Goal: Task Accomplishment & Management: Manage account settings

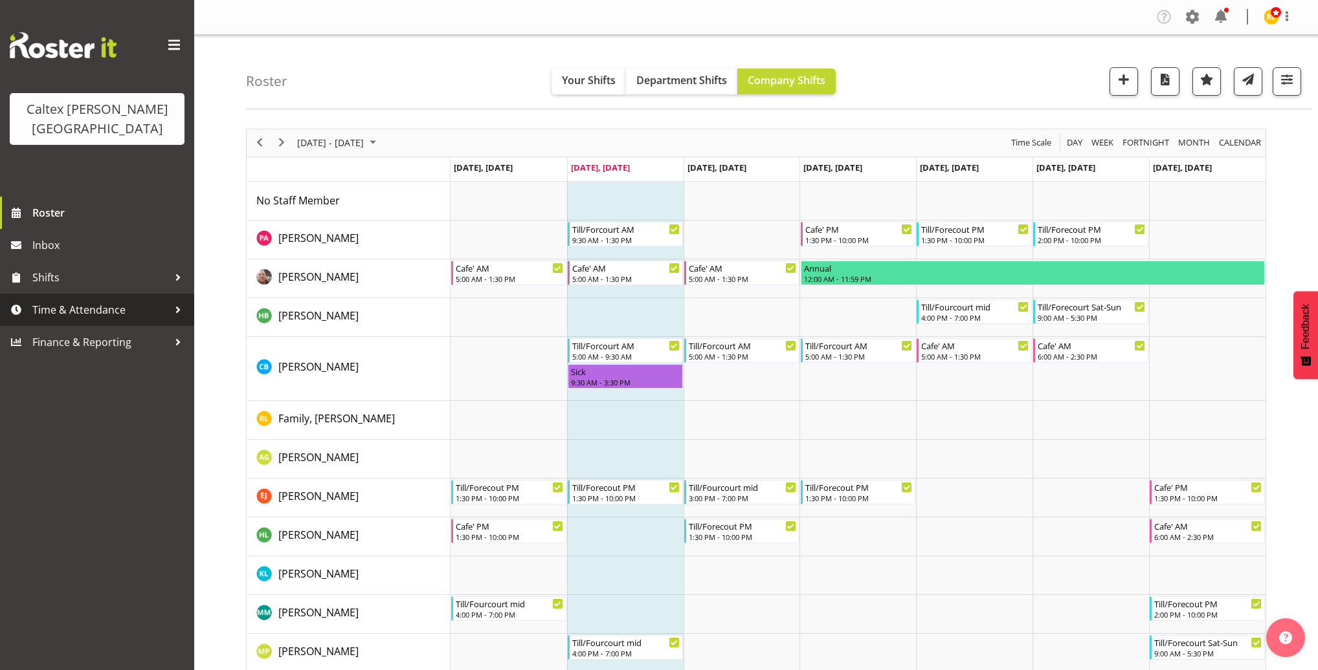
click at [173, 300] on div at bounding box center [177, 309] width 19 height 19
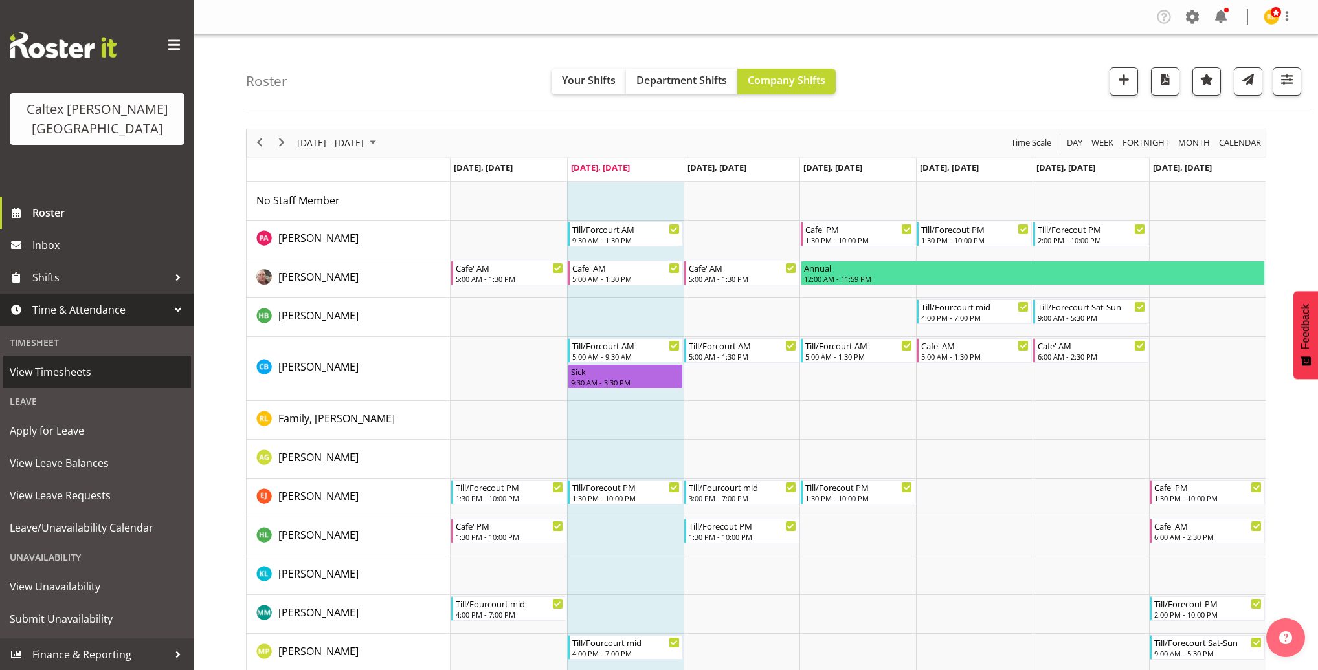
click at [61, 362] on span "View Timesheets" at bounding box center [97, 371] width 175 height 19
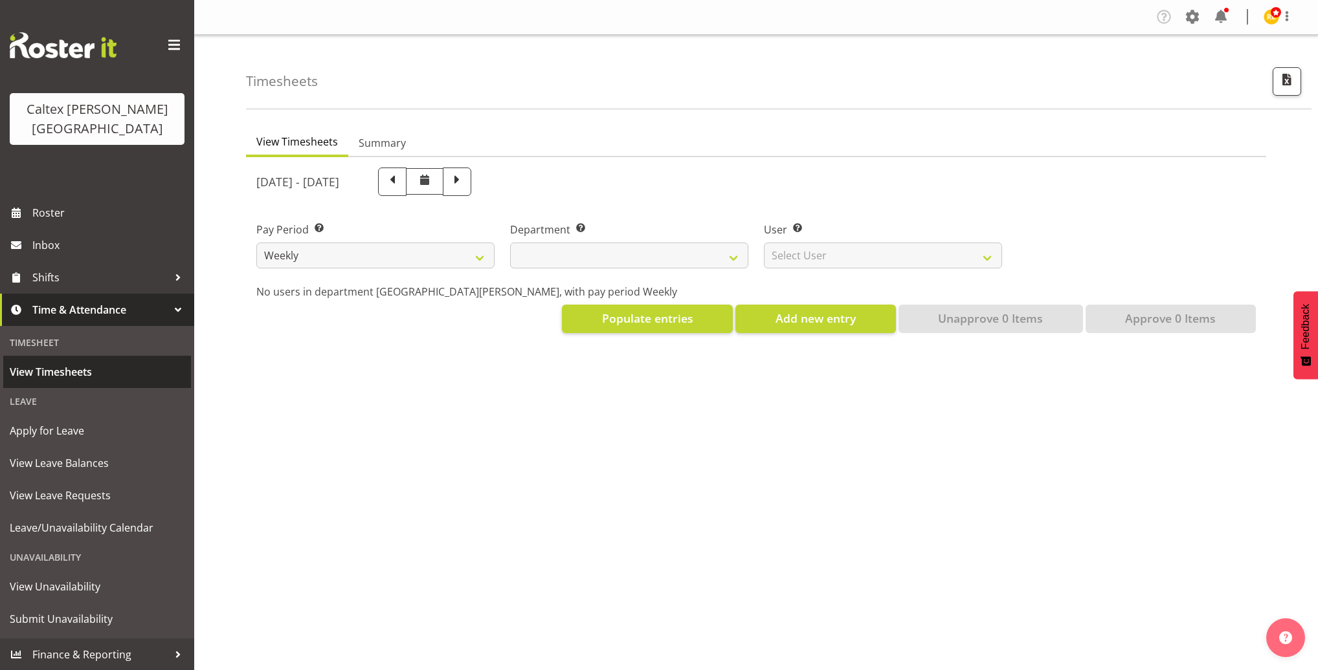
select select
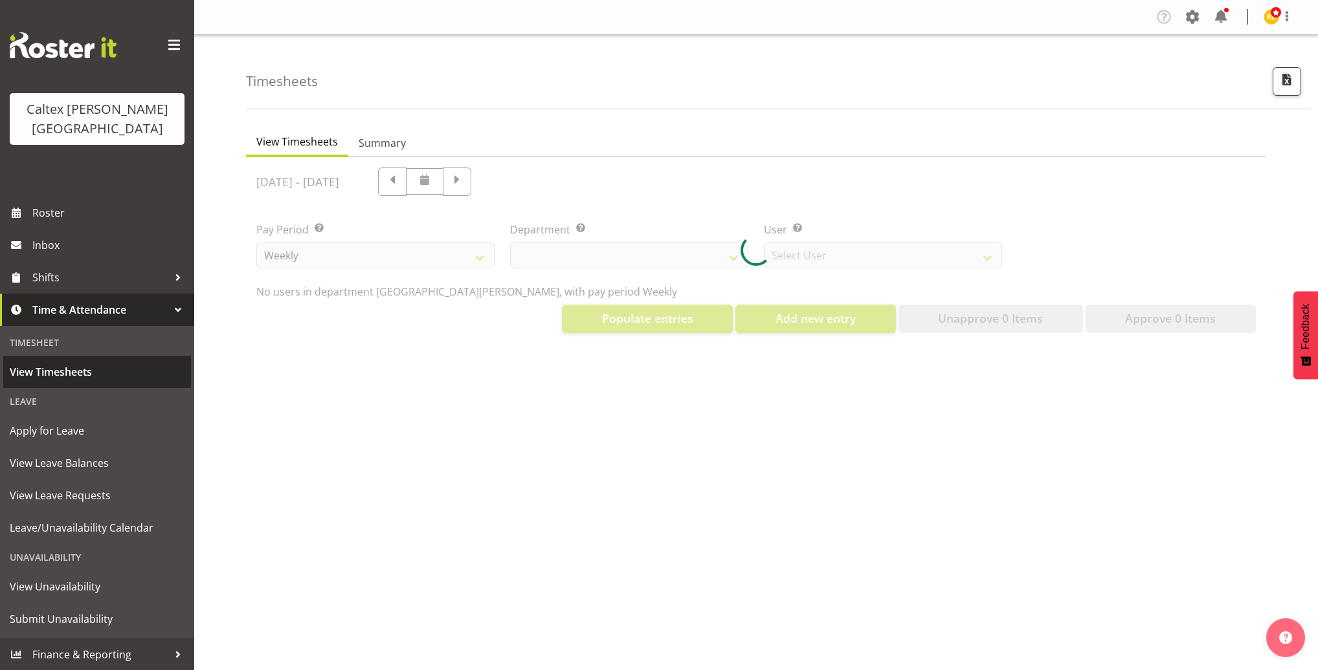
select select "10953"
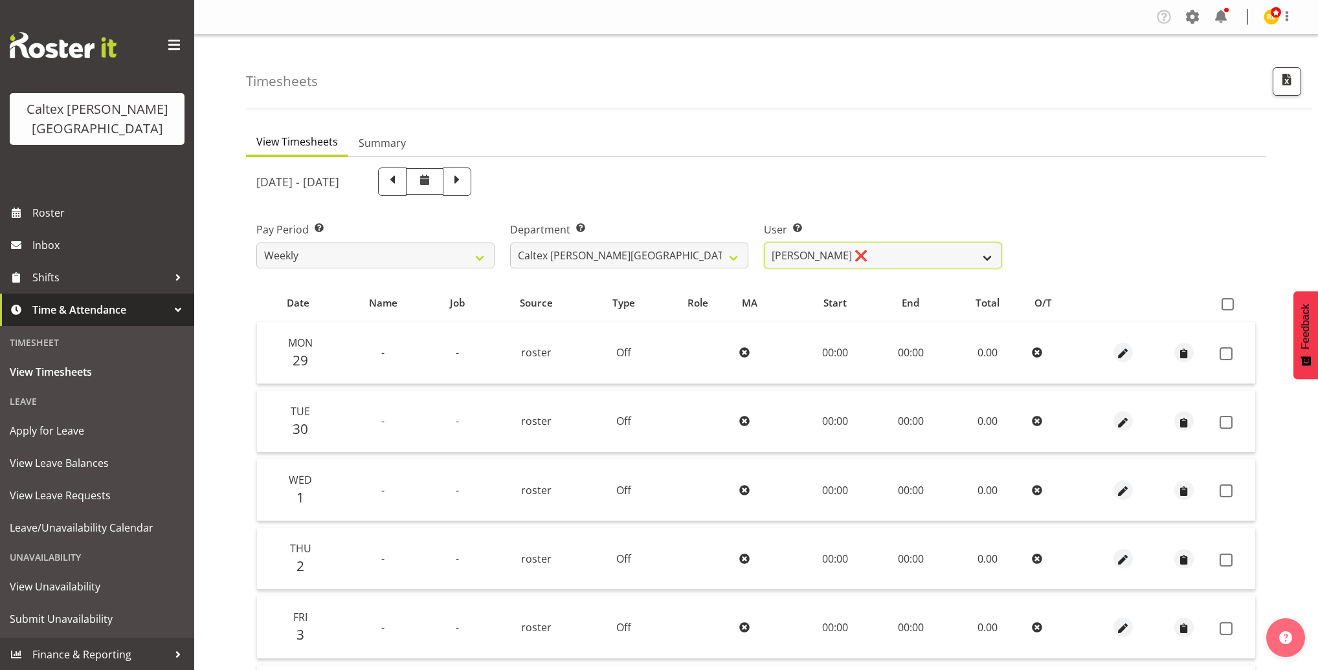
click at [969, 254] on select "Grant, Adam ❌ Robertson, Christine ❌ Bullock, Christopher ❌ Wasley, Connor ❌ Jo…" at bounding box center [883, 256] width 238 height 26
click at [1230, 304] on span at bounding box center [1227, 304] width 12 height 12
click at [1230, 304] on input "checkbox" at bounding box center [1225, 304] width 8 height 8
checkbox input "true"
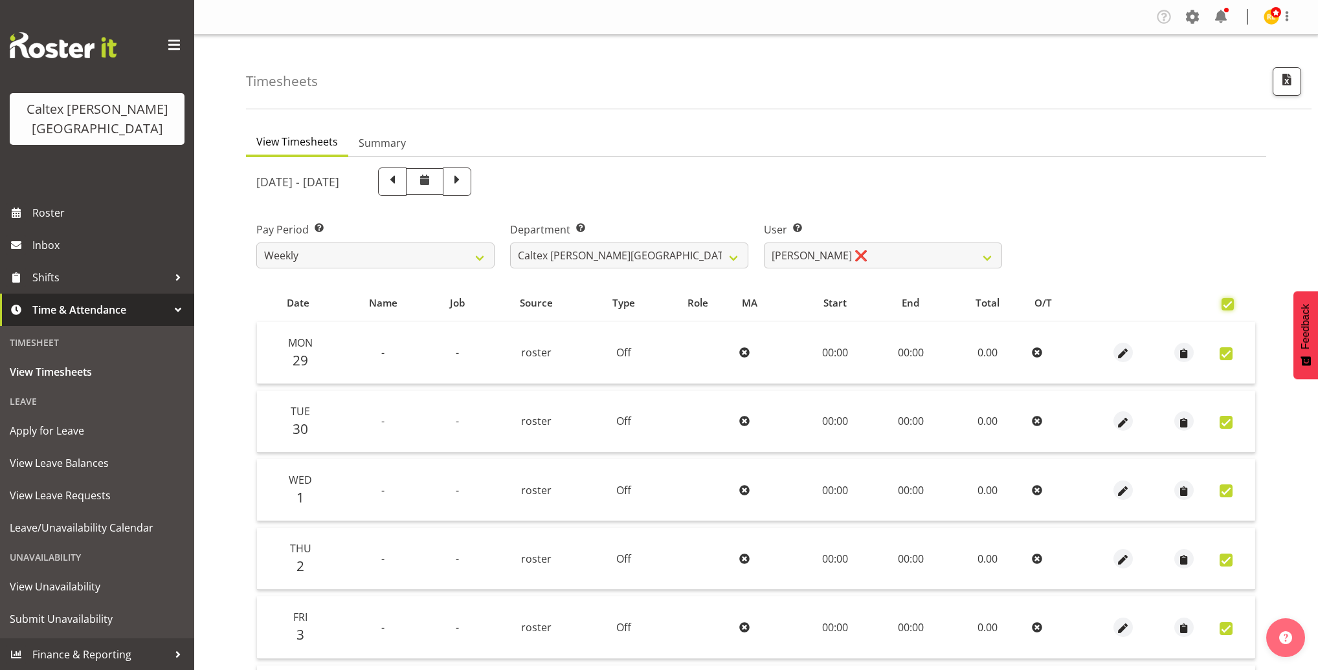
checkbox input "true"
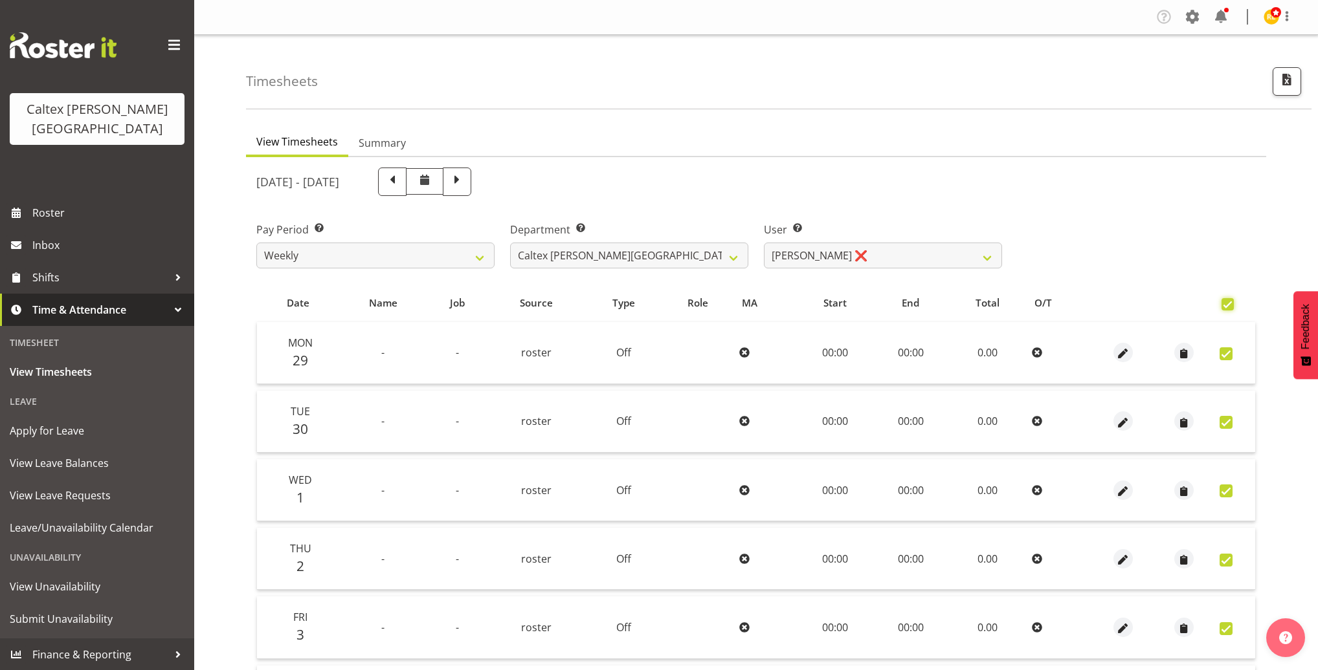
checkbox input "true"
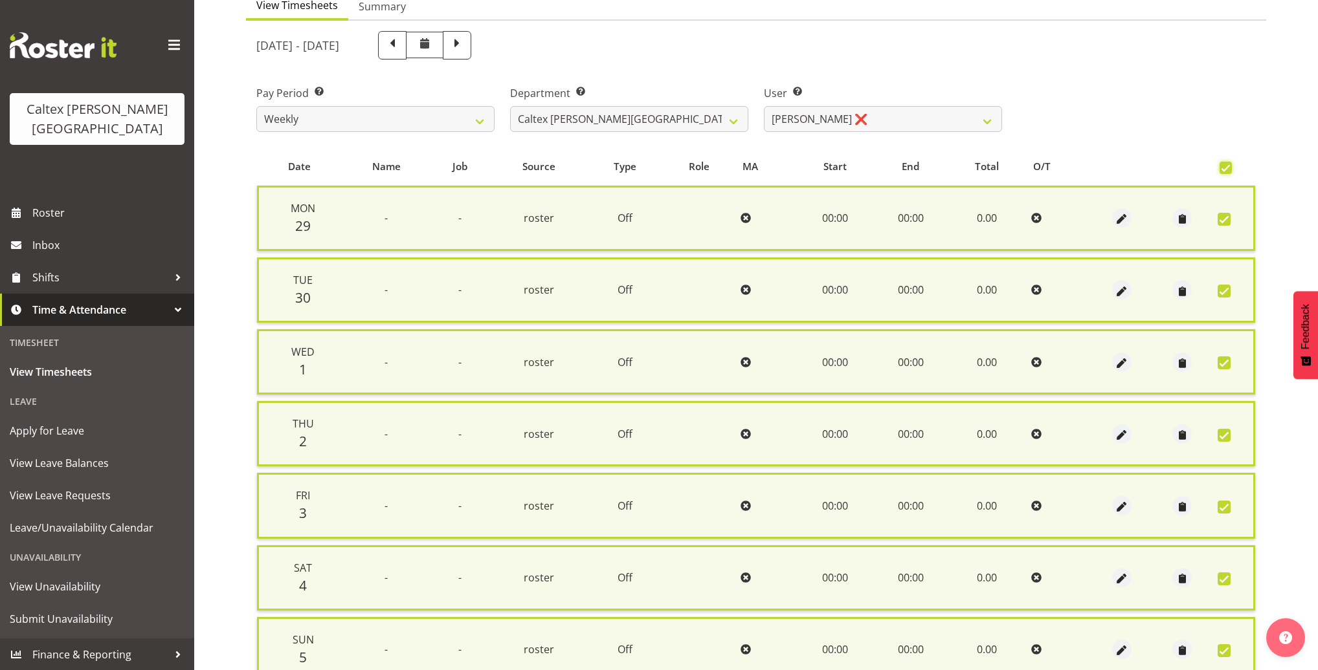
scroll to position [240, 0]
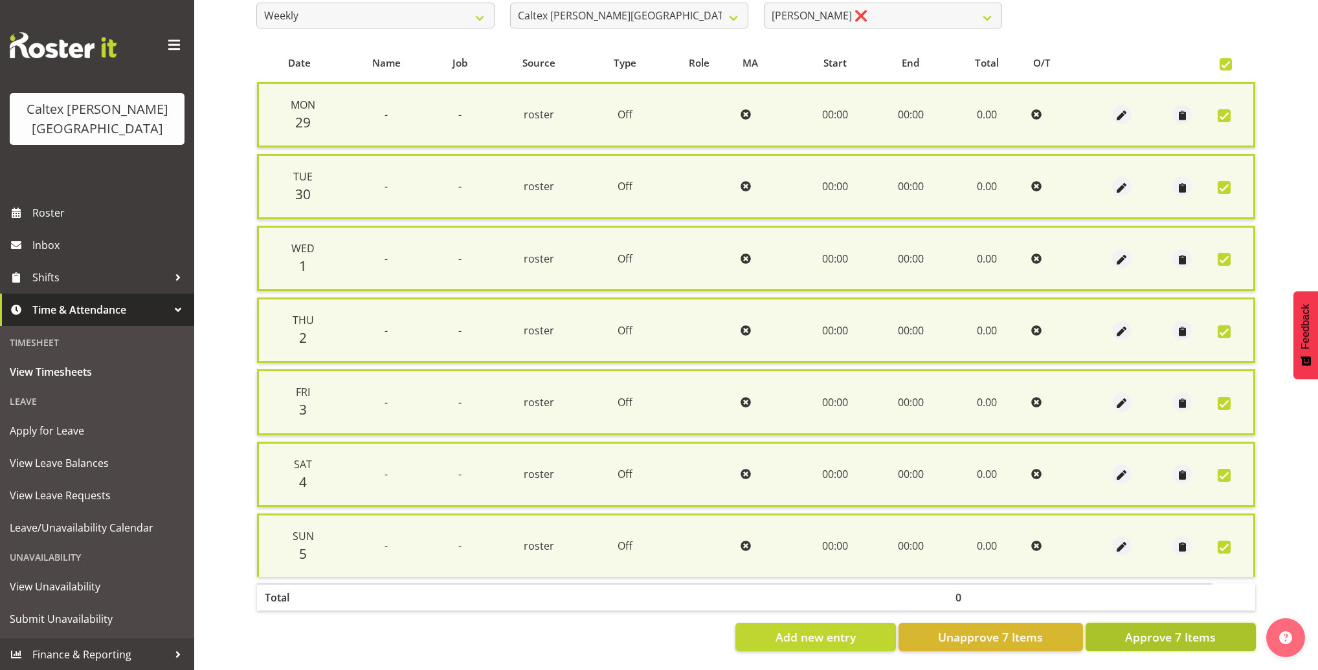
click at [1180, 629] on span "Approve 7 Items" at bounding box center [1170, 637] width 91 height 17
checkbox input "false"
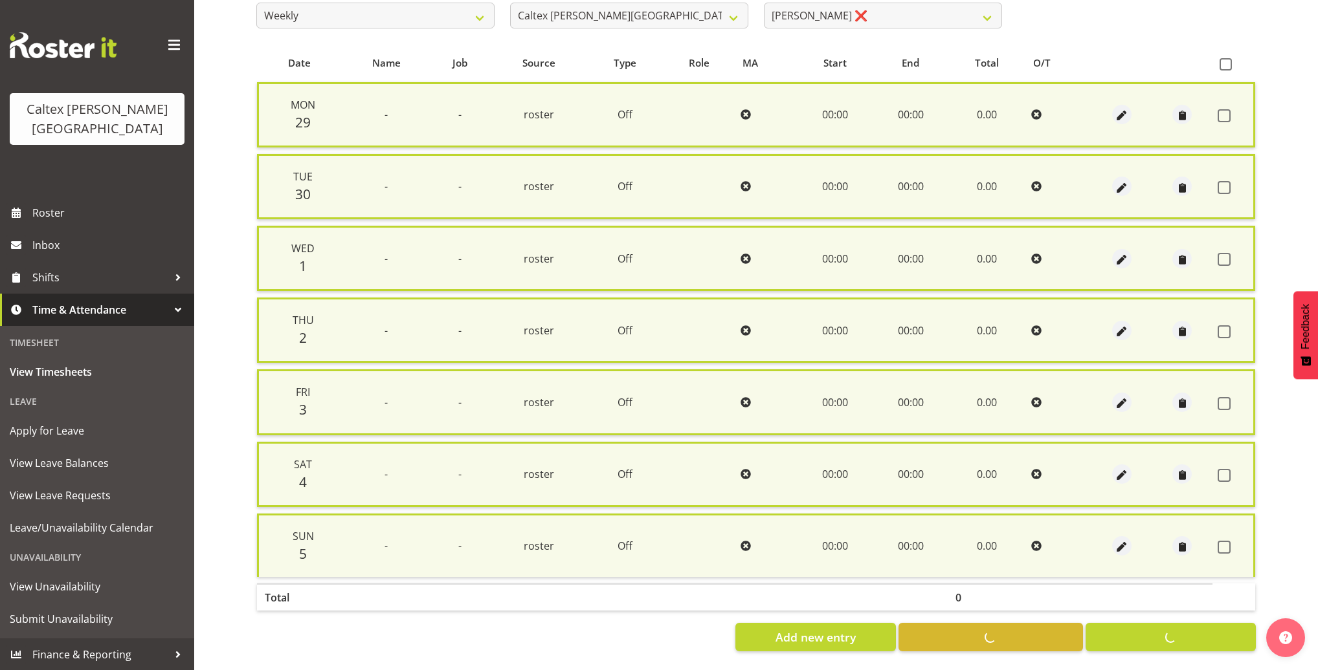
checkbox input "false"
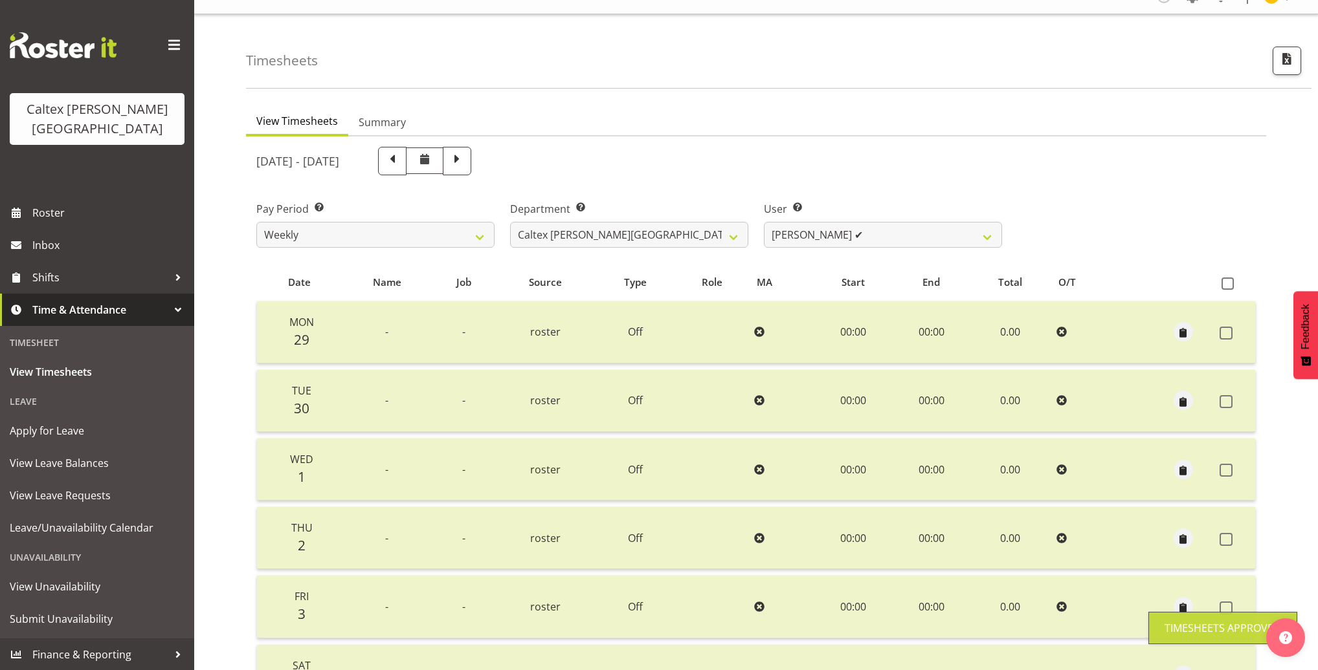
scroll to position [0, 0]
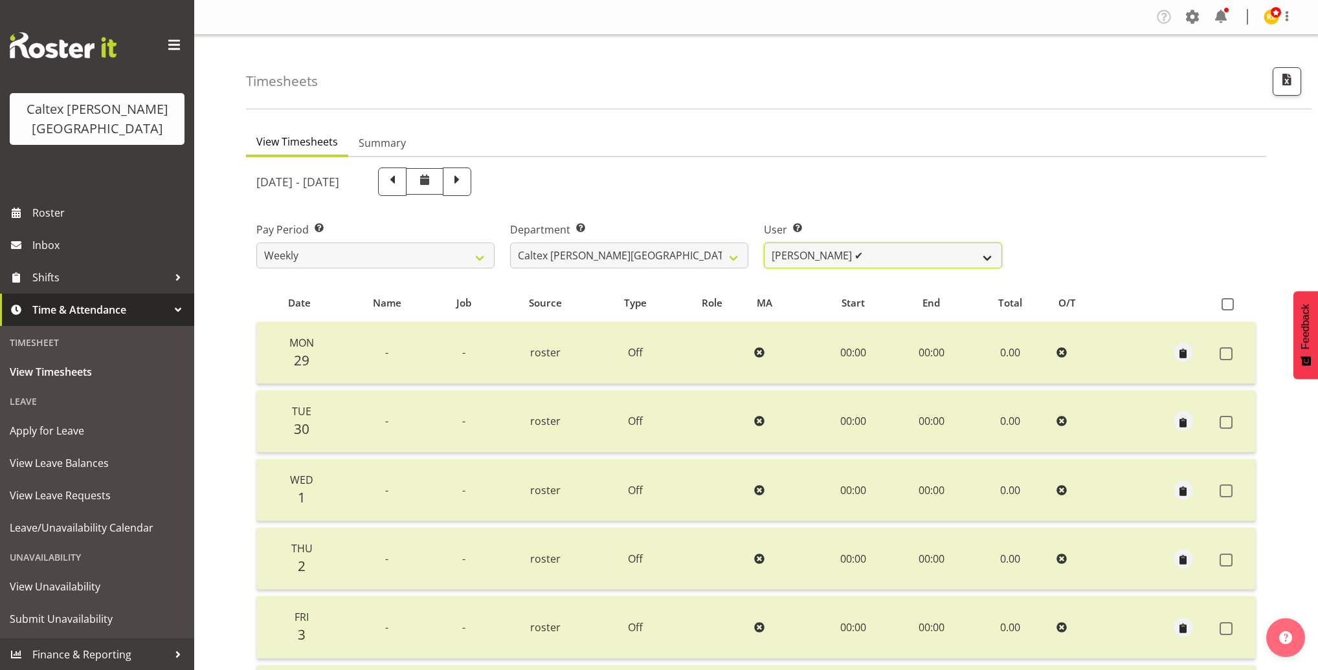
click at [992, 254] on select "Grant, Adam ✔ Robertson, Christine ❌ Bullock, Christopher ❌ Wasley, Connor ❌ Jo…" at bounding box center [883, 256] width 238 height 26
select select "10954"
click at [764, 243] on select "Grant, Adam ✔ Robertson, Christine ❌ Bullock, Christopher ❌ Wasley, Connor ❌ Jo…" at bounding box center [883, 256] width 238 height 26
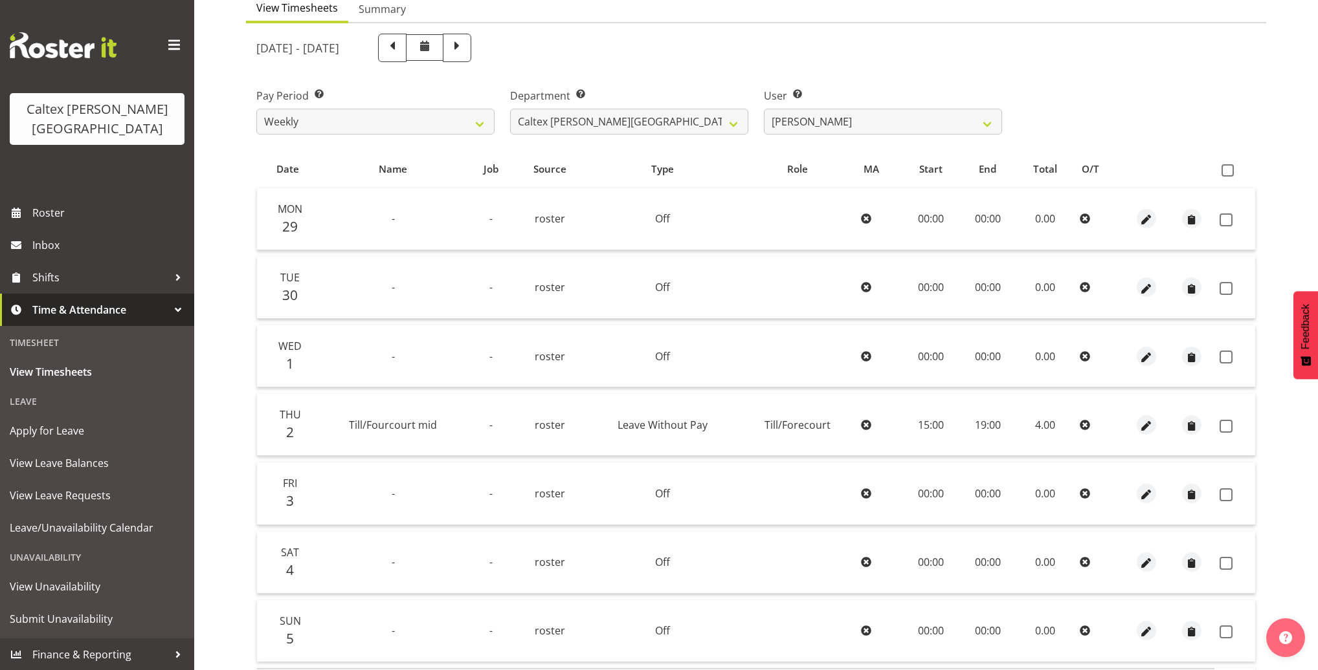
scroll to position [133, 0]
click at [1227, 171] on span at bounding box center [1227, 171] width 12 height 12
click at [1227, 171] on input "checkbox" at bounding box center [1225, 171] width 8 height 8
checkbox input "true"
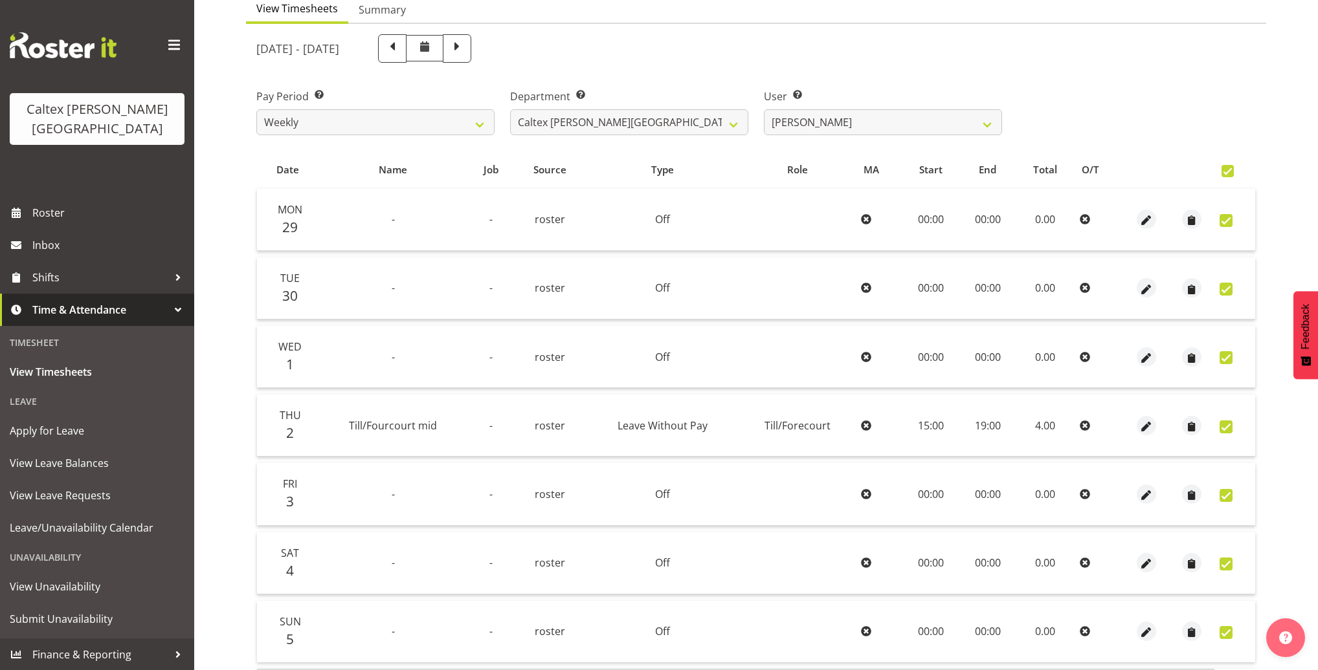
checkbox input "true"
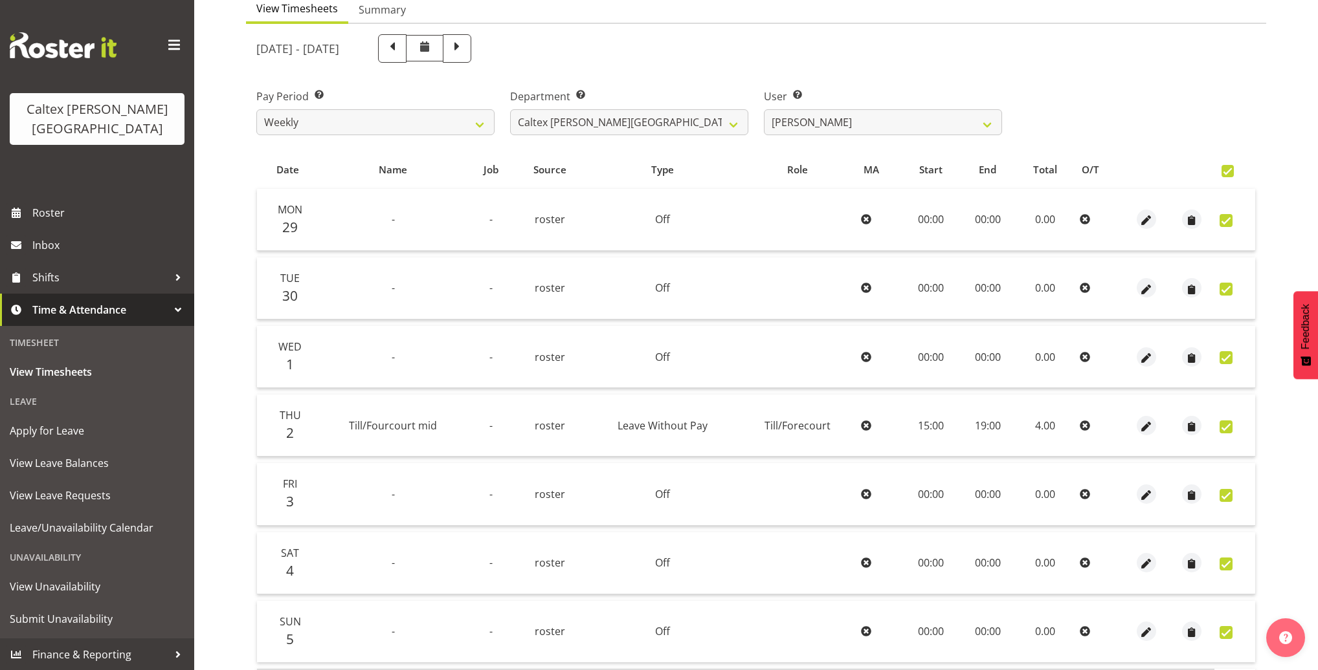
checkbox input "true"
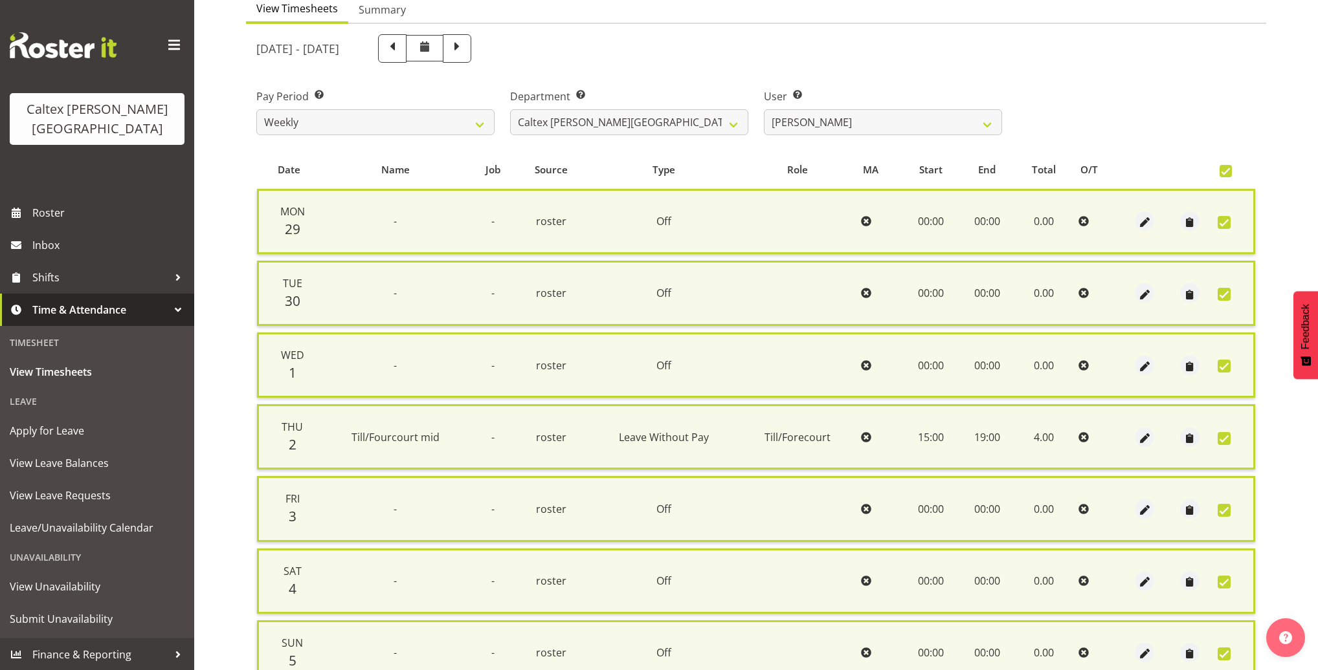
click at [1227, 171] on span at bounding box center [1225, 171] width 12 height 12
click at [1227, 171] on input "checkbox" at bounding box center [1223, 171] width 8 height 8
checkbox input "false"
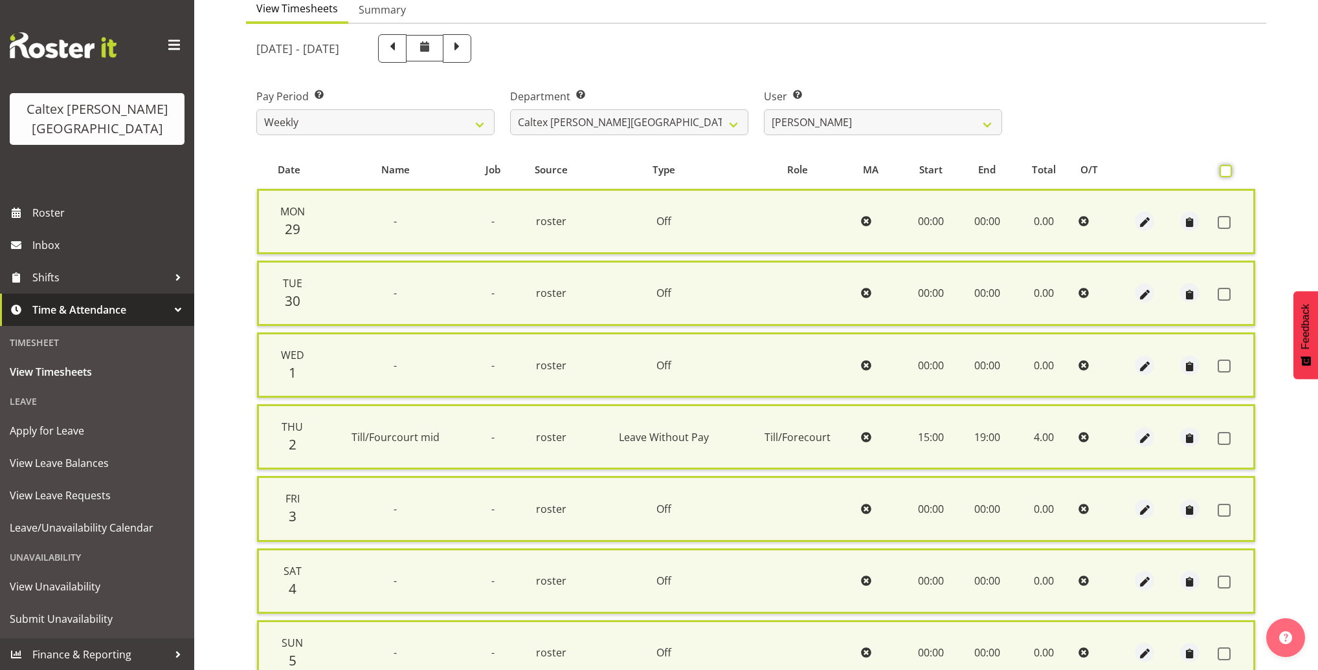
checkbox input "false"
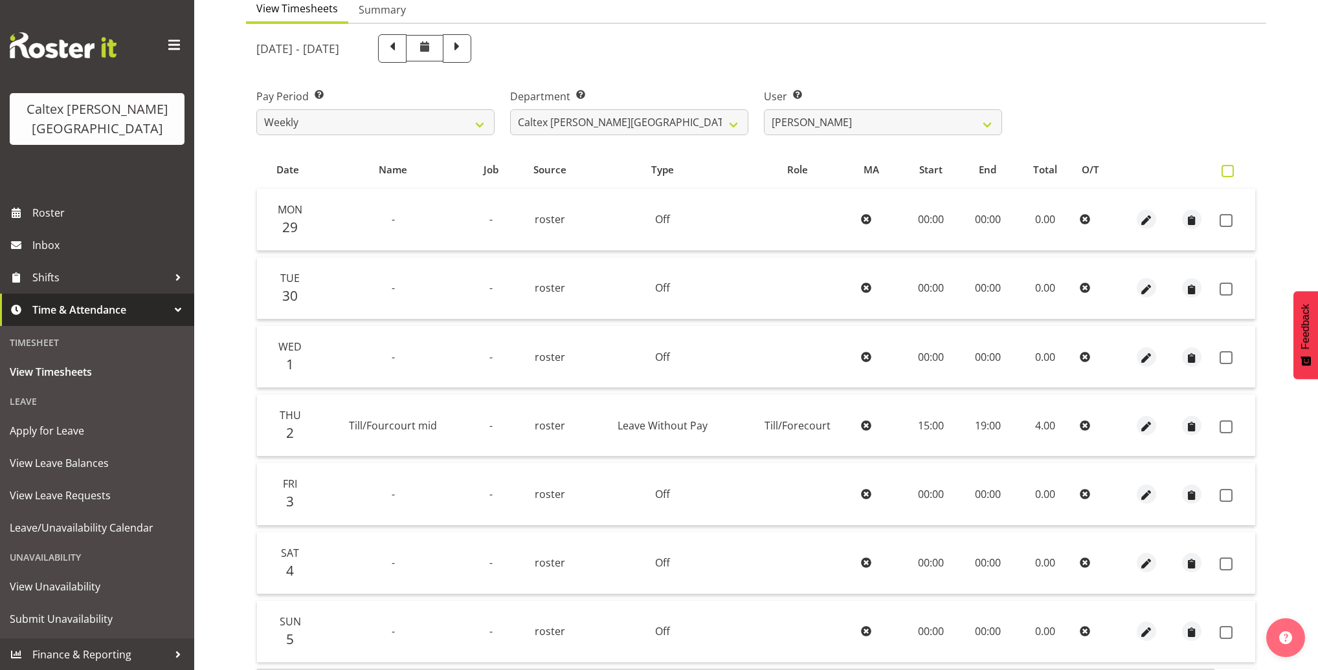
click at [1227, 168] on span at bounding box center [1227, 171] width 12 height 12
click at [1227, 168] on input "checkbox" at bounding box center [1225, 171] width 8 height 8
checkbox input "true"
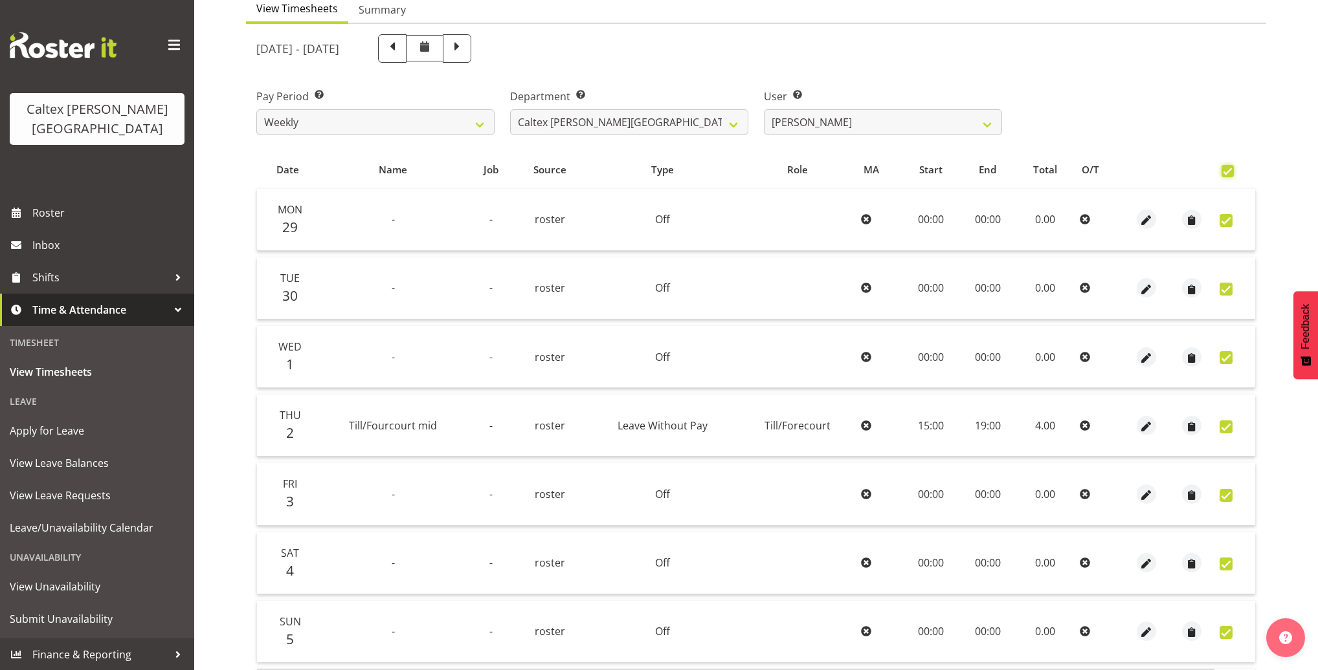
checkbox input "true"
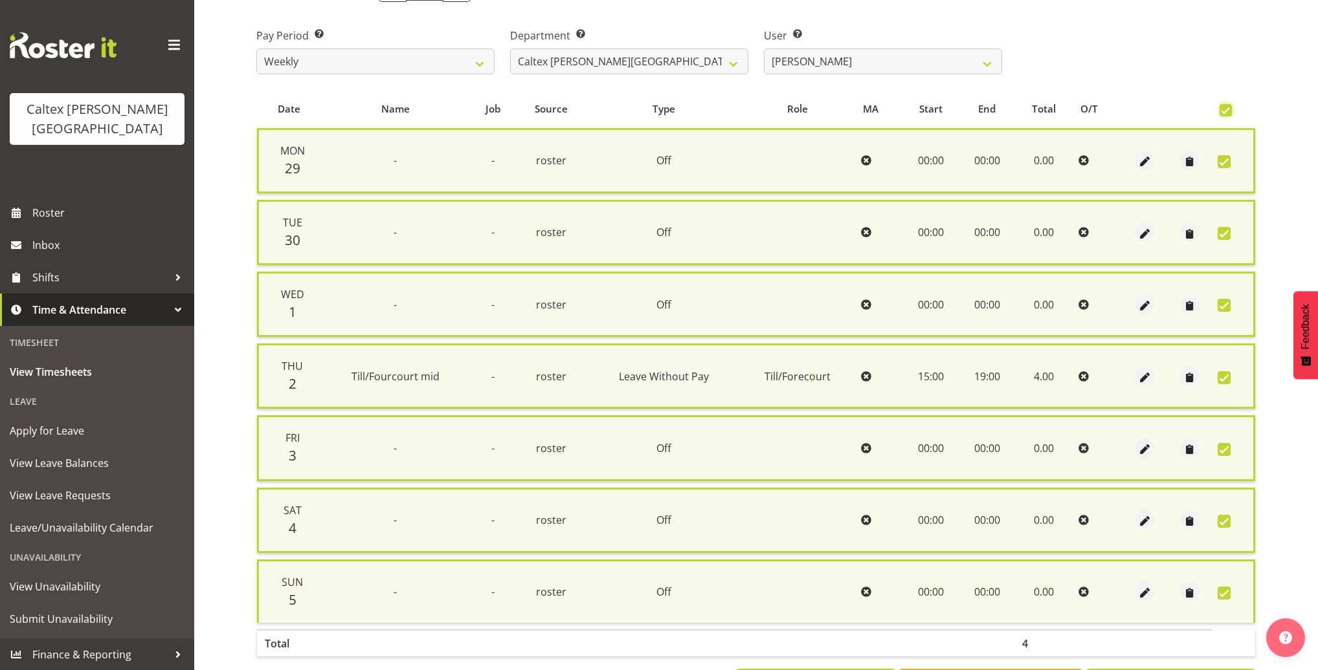
scroll to position [240, 0]
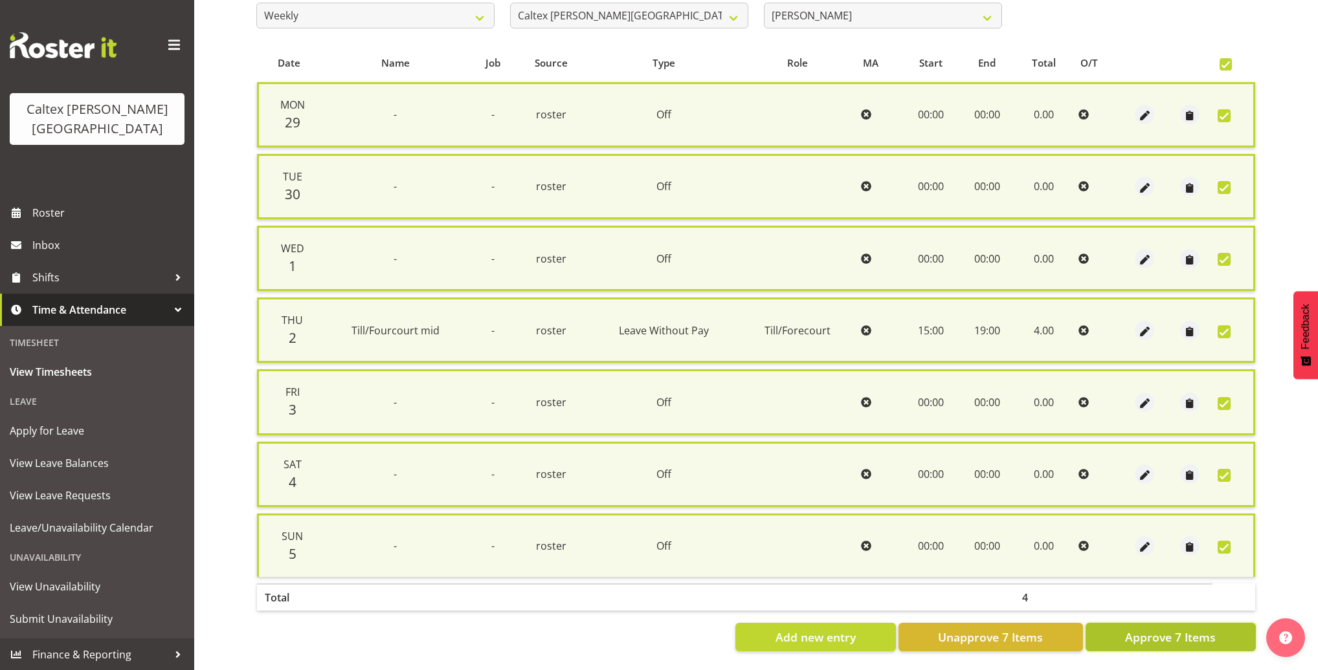
click at [1187, 629] on span "Approve 7 Items" at bounding box center [1170, 637] width 91 height 17
checkbox input "false"
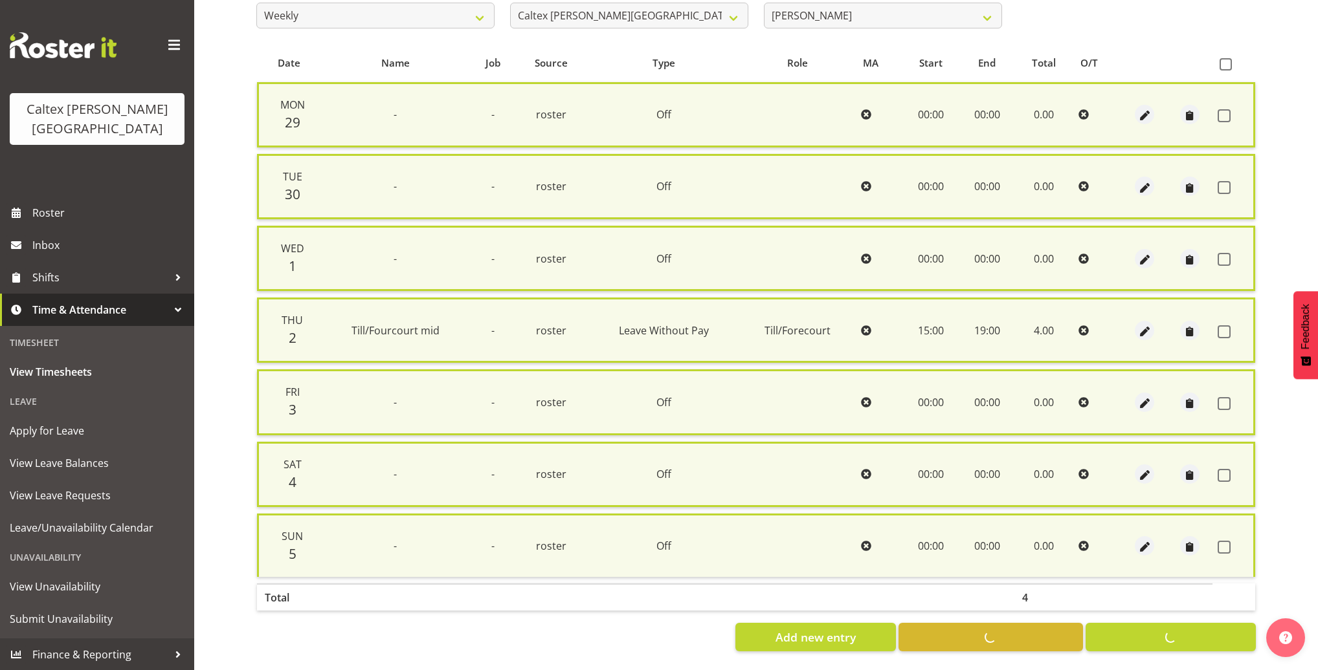
checkbox input "false"
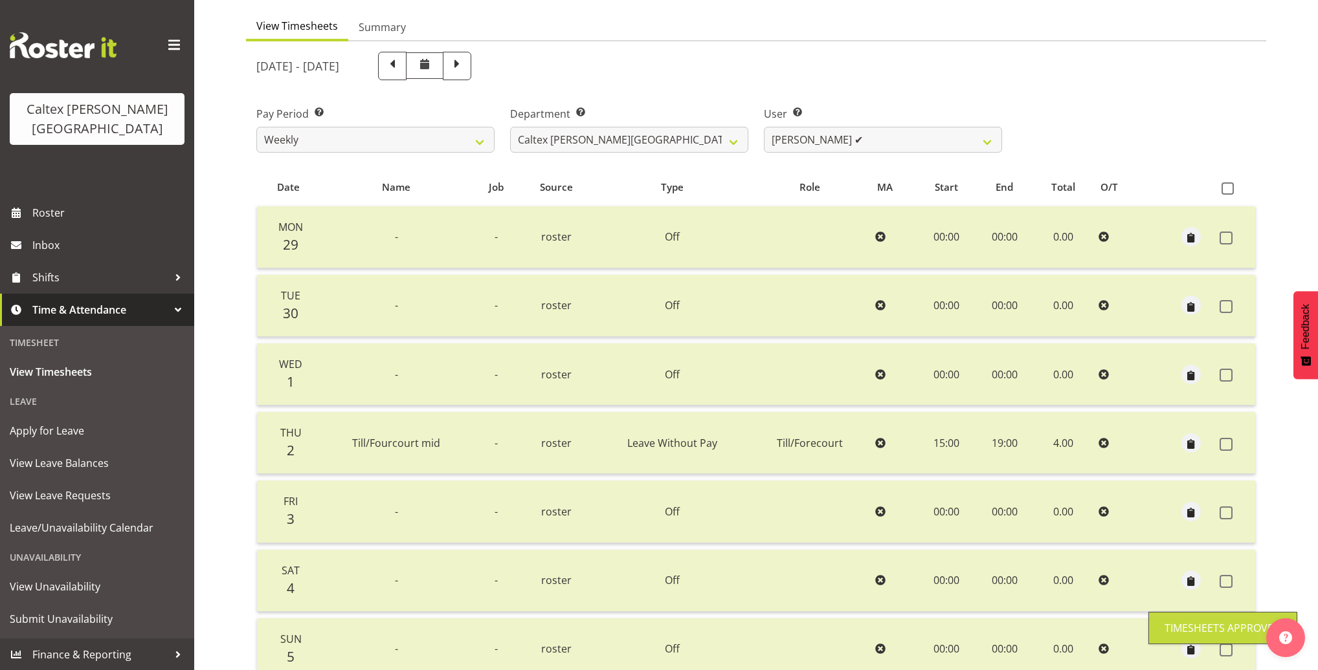
scroll to position [0, 0]
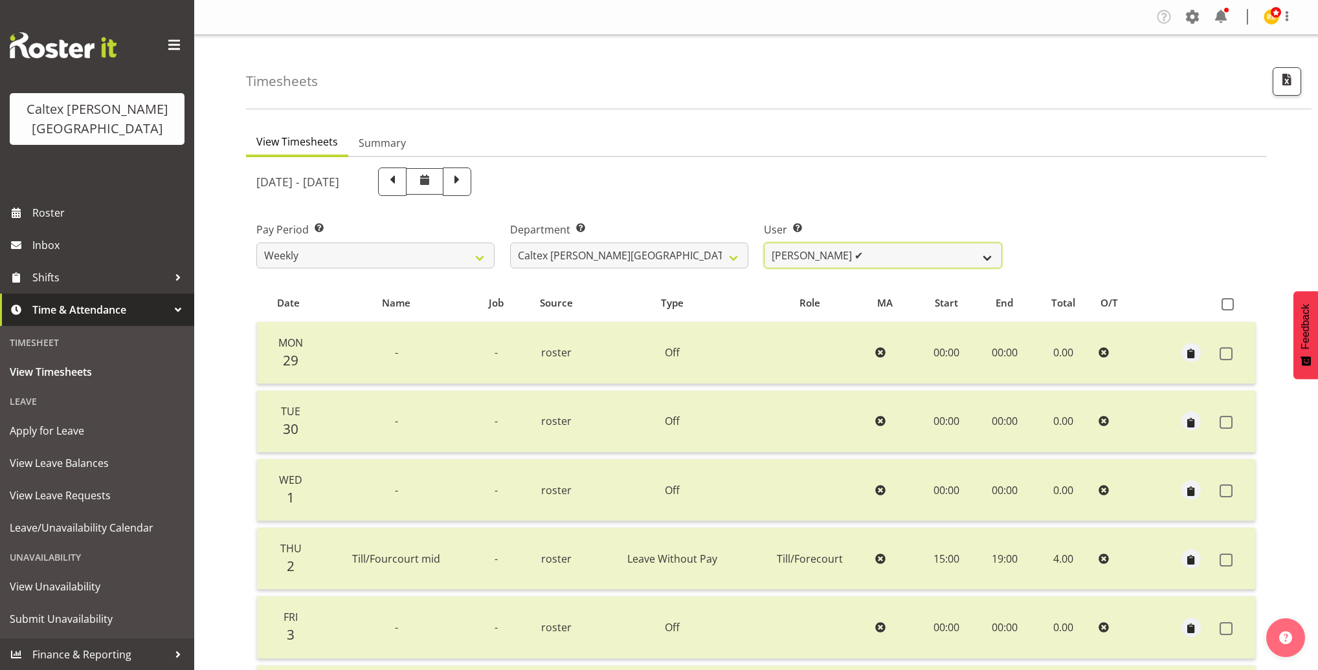
click at [989, 257] on select "Grant, Adam ✔ Robertson, Christine ✔ Bullock, Christopher ❌ Wasley, Connor ❌ Jo…" at bounding box center [883, 256] width 238 height 26
select select "10955"
click at [764, 243] on select "Grant, Adam ✔ Robertson, Christine ✔ Bullock, Christopher ❌ Wasley, Connor ❌ Jo…" at bounding box center [883, 256] width 238 height 26
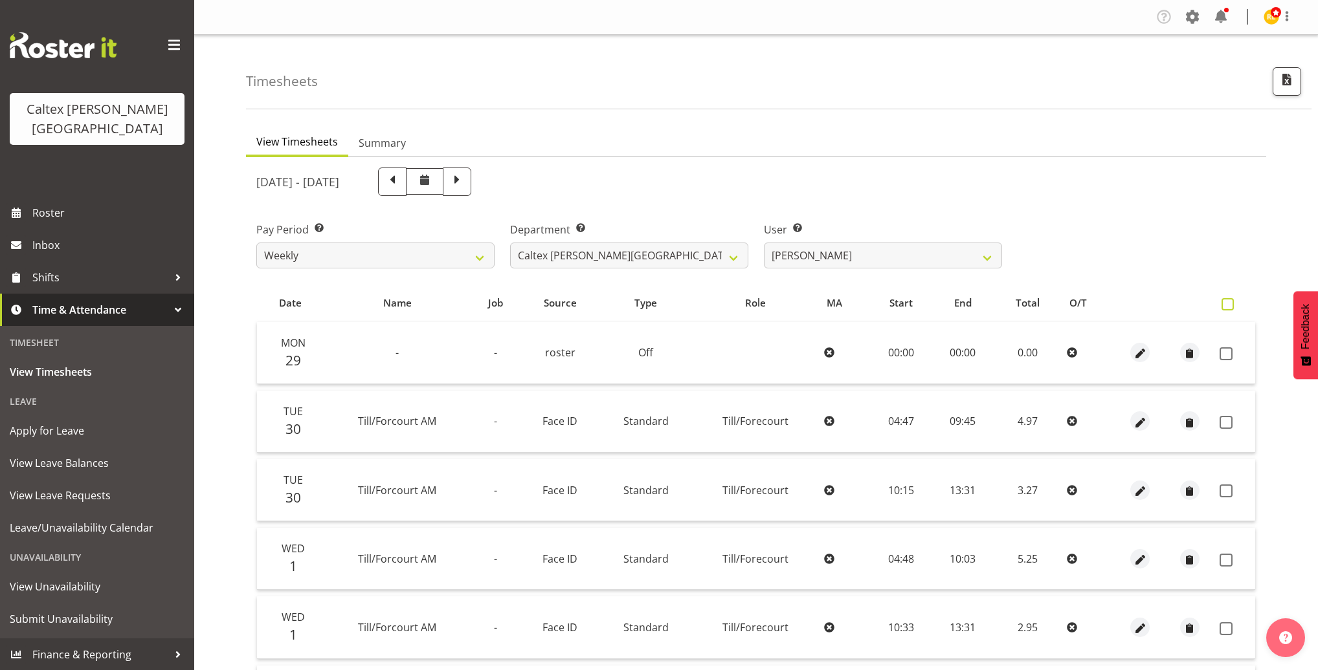
click at [1228, 302] on span at bounding box center [1227, 304] width 12 height 12
click at [1228, 302] on input "checkbox" at bounding box center [1225, 304] width 8 height 8
checkbox input "true"
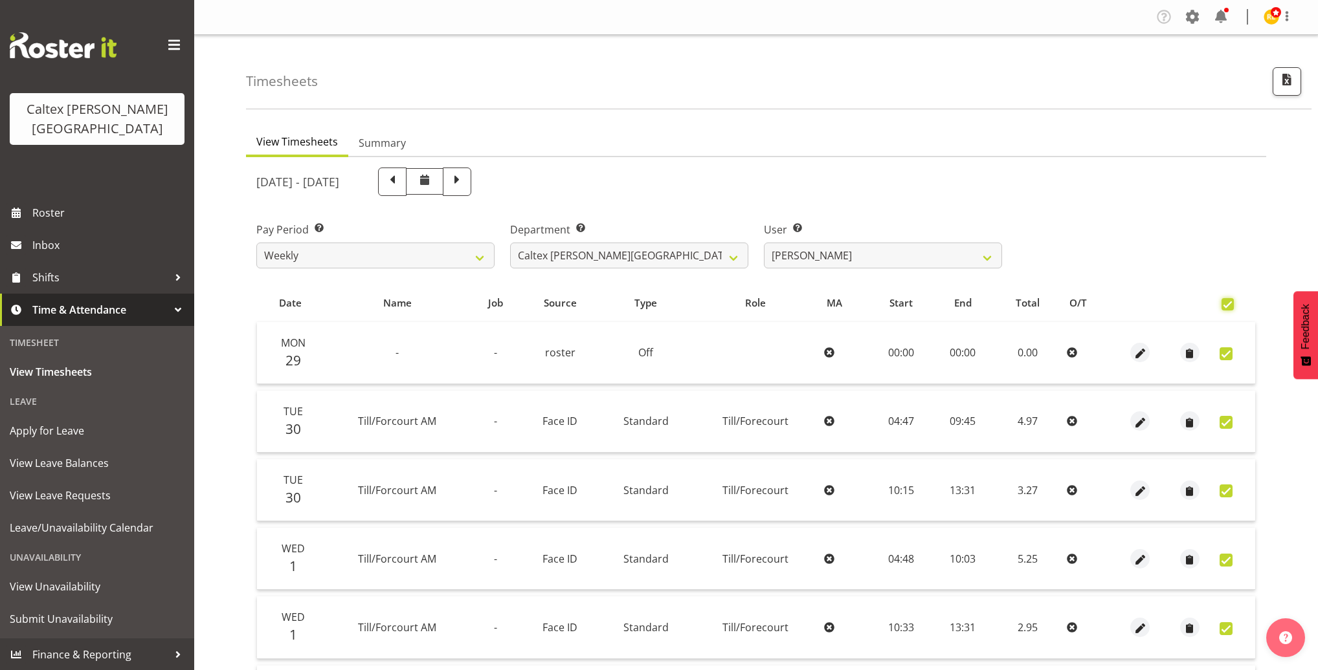
checkbox input "true"
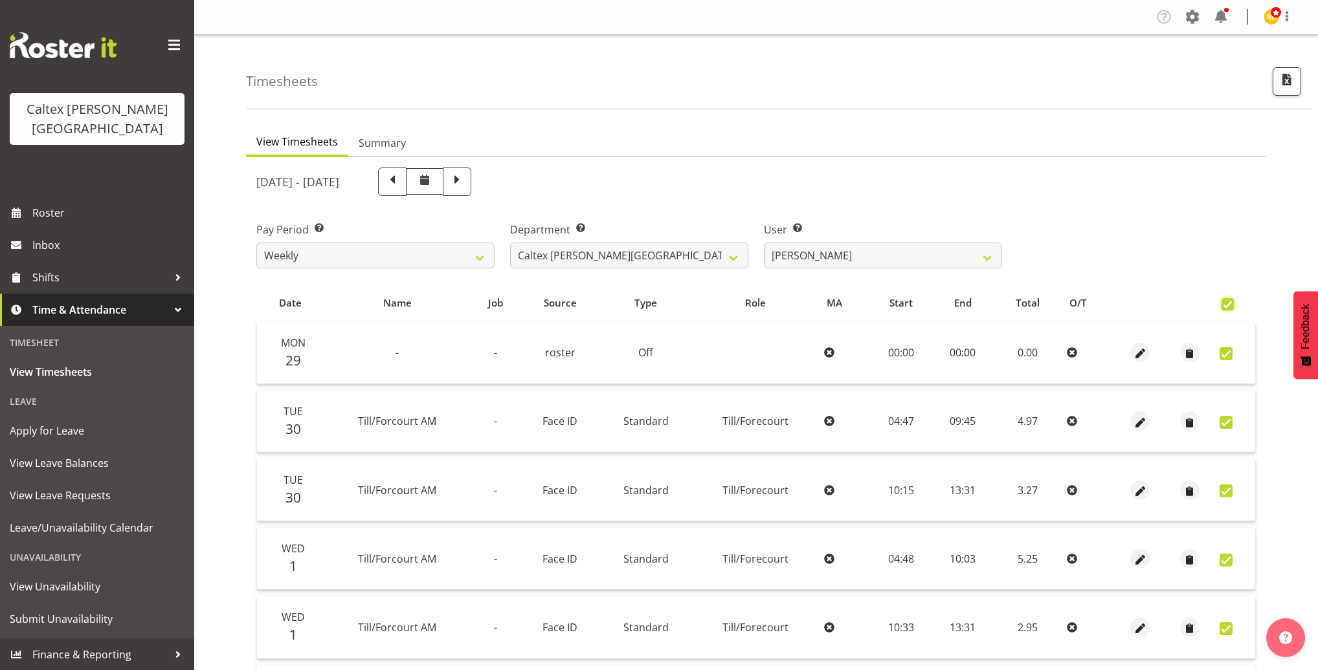
checkbox input "true"
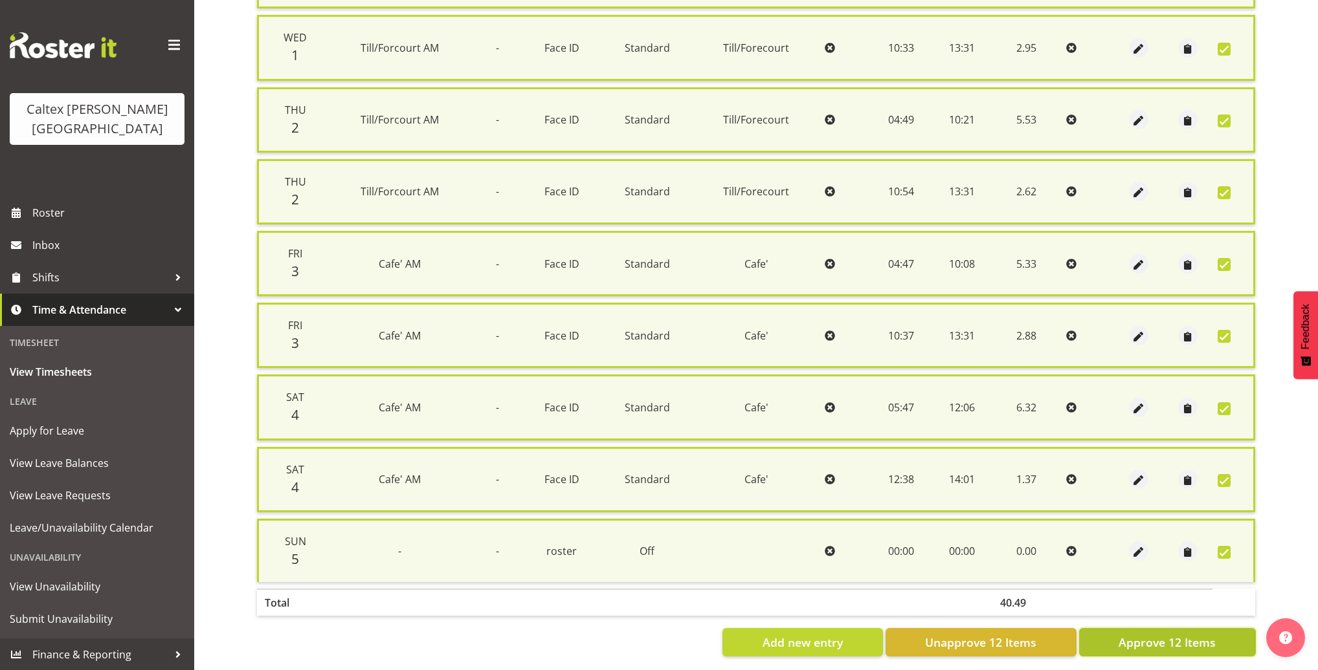
click at [1206, 634] on span "Approve 12 Items" at bounding box center [1166, 642] width 97 height 17
checkbox input "false"
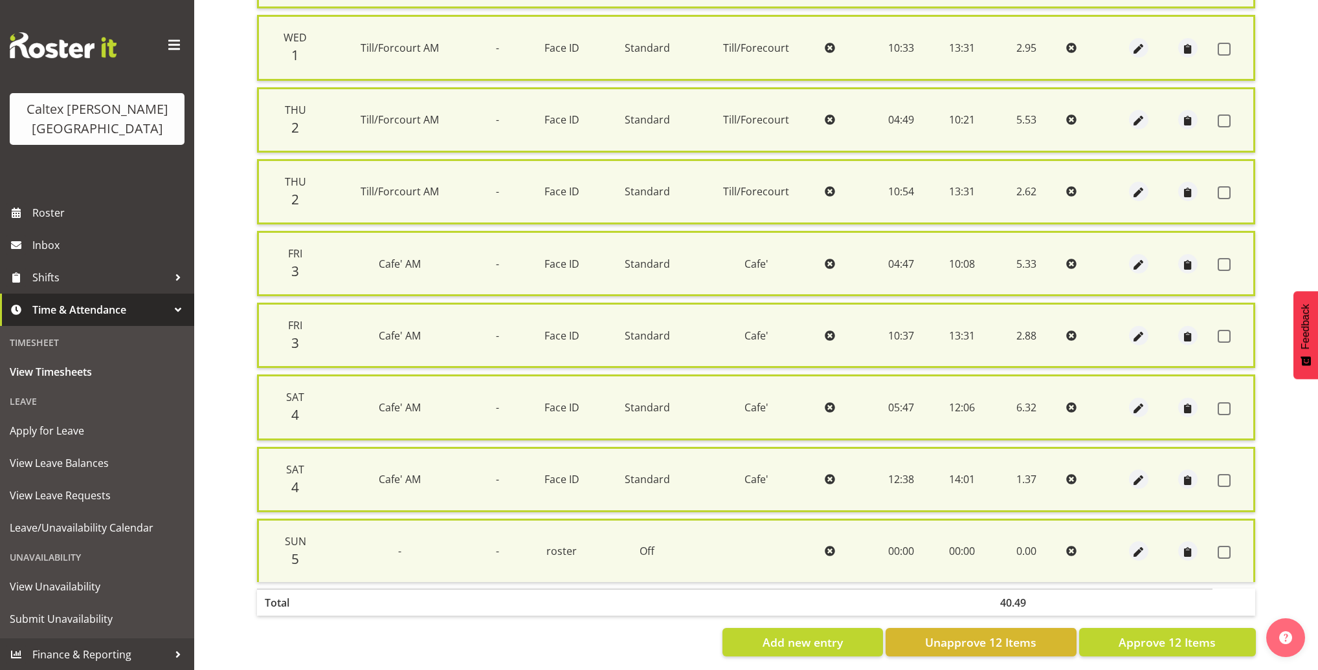
checkbox input "false"
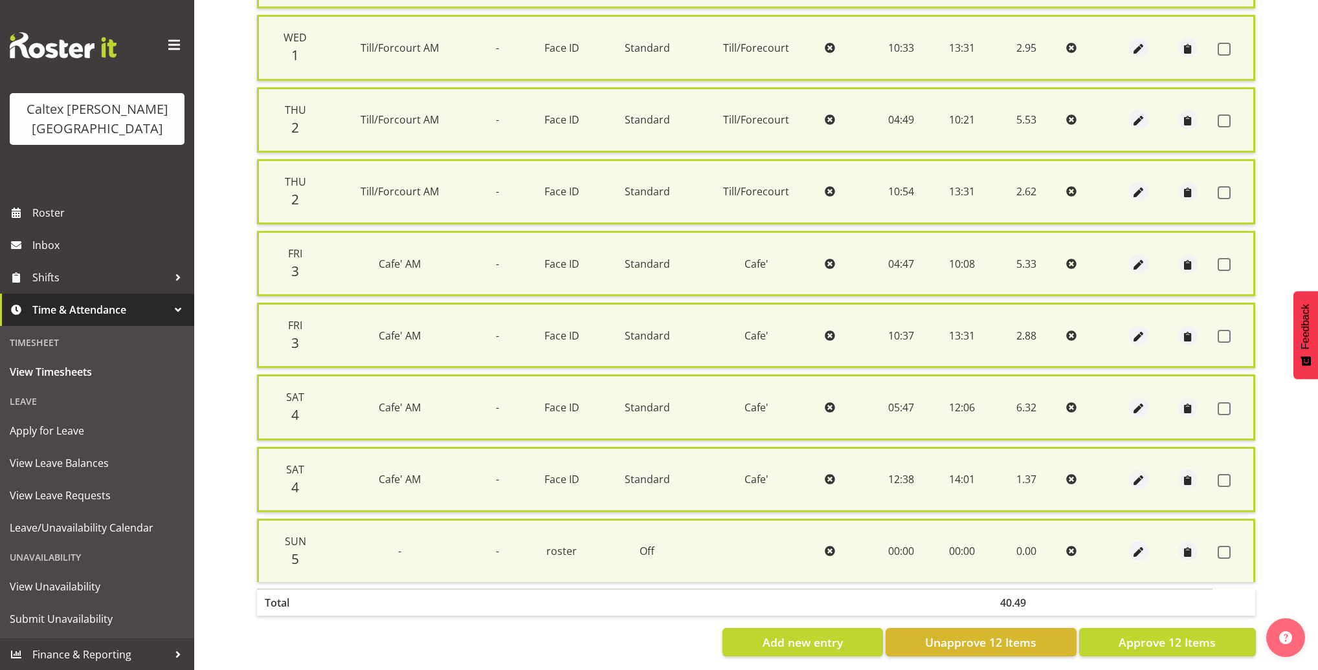
checkbox input "false"
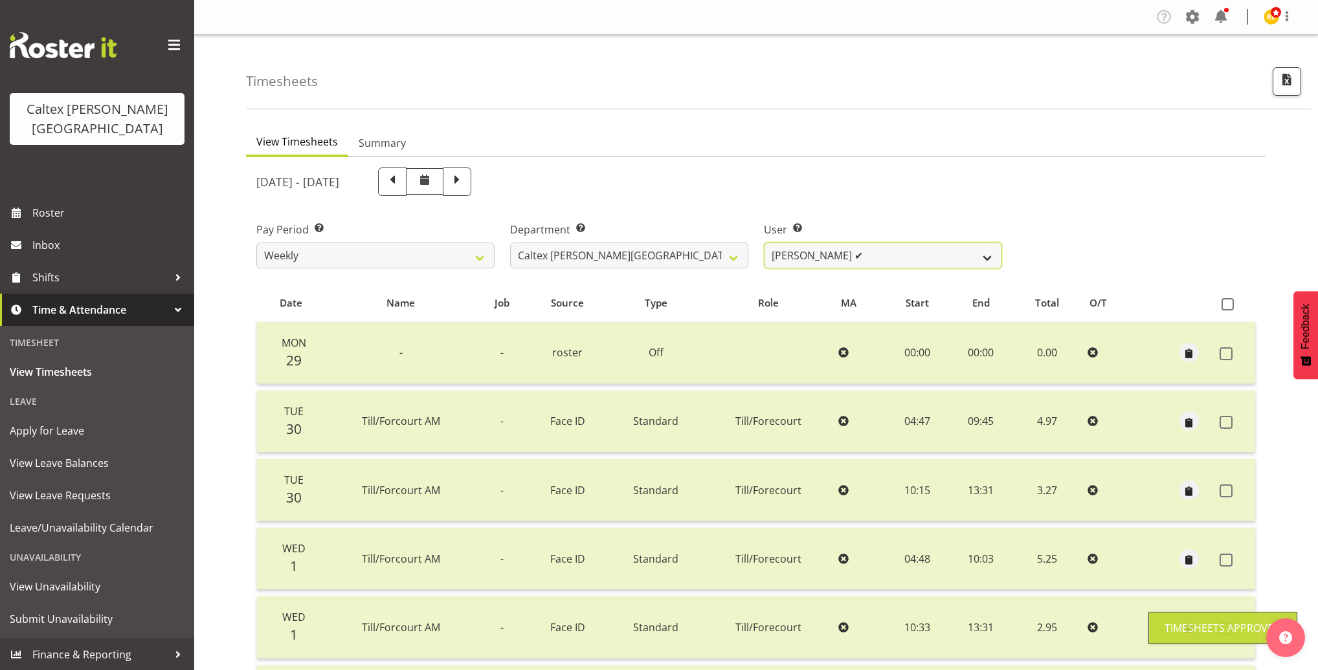
click at [971, 256] on select "Grant, Adam ✔ Robertson, Christine ✔ Bullock, Christopher ✔ Wasley, Connor ❌ Jo…" at bounding box center [883, 256] width 238 height 26
select select "10956"
click at [764, 243] on select "Grant, Adam ✔ Robertson, Christine ✔ Bullock, Christopher ✔ Wasley, Connor ❌ Jo…" at bounding box center [883, 256] width 238 height 26
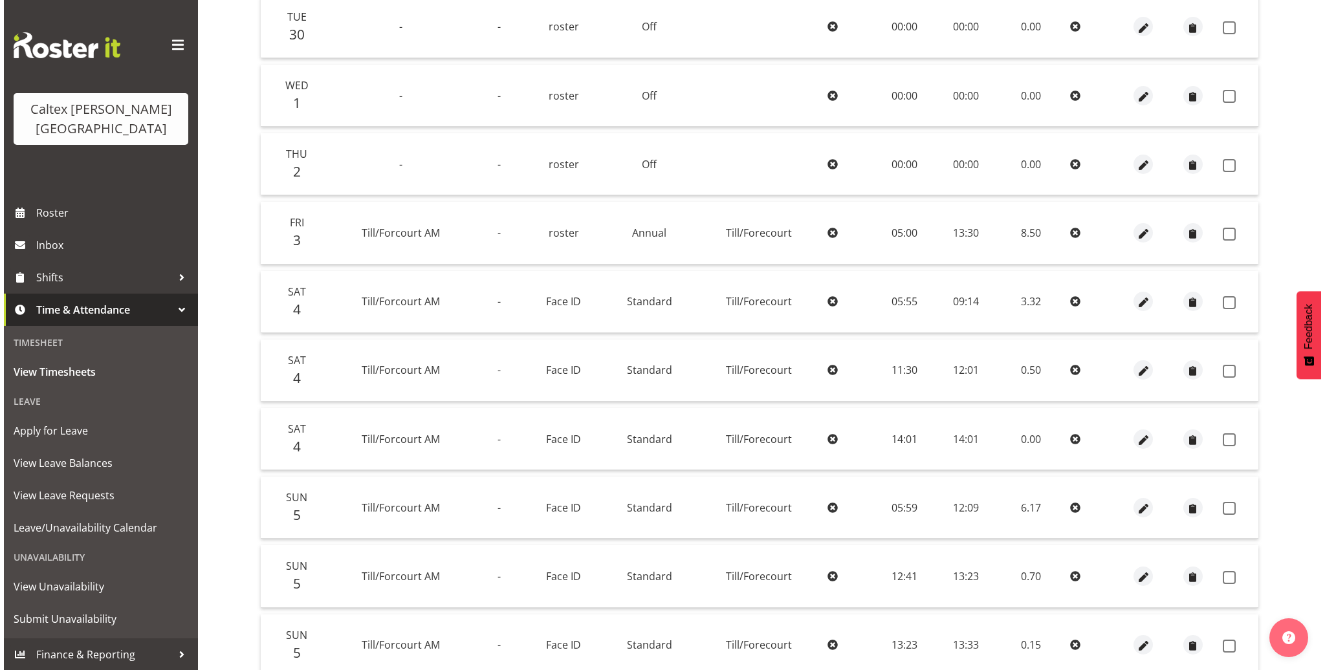
scroll to position [396, 0]
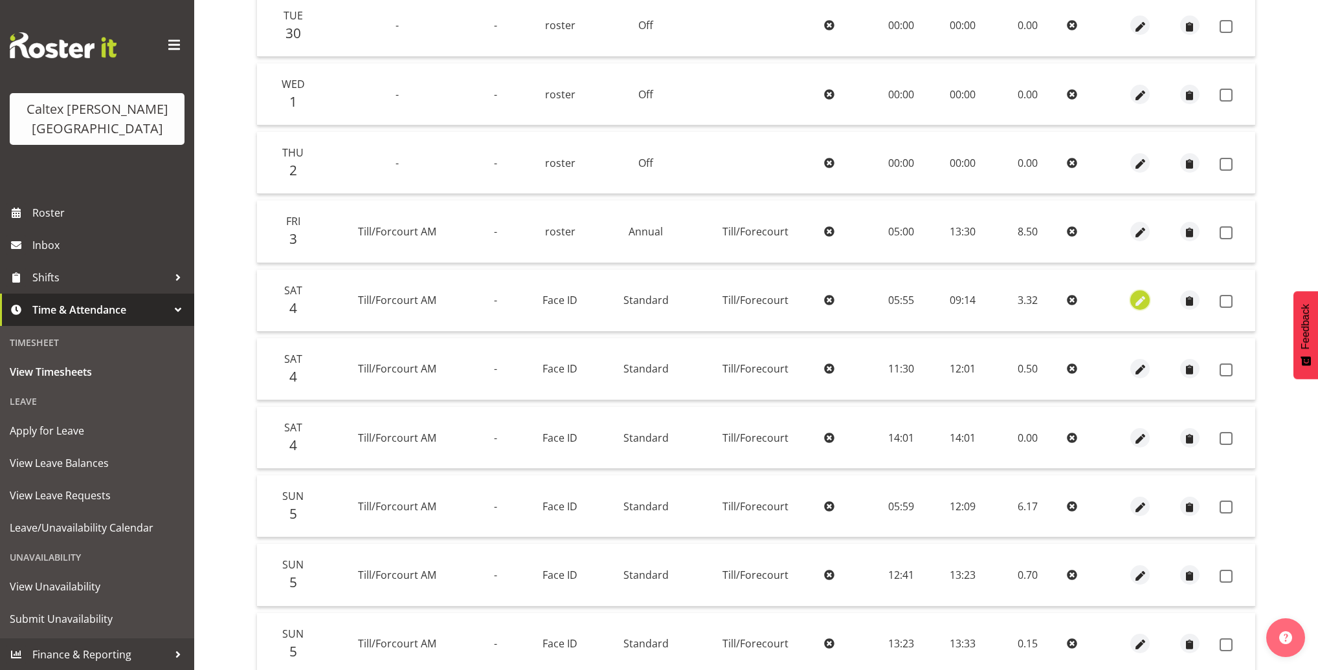
click at [1140, 296] on span "button" at bounding box center [1140, 301] width 15 height 15
select select "1414"
select select "Standard"
select select "9"
select select "2025"
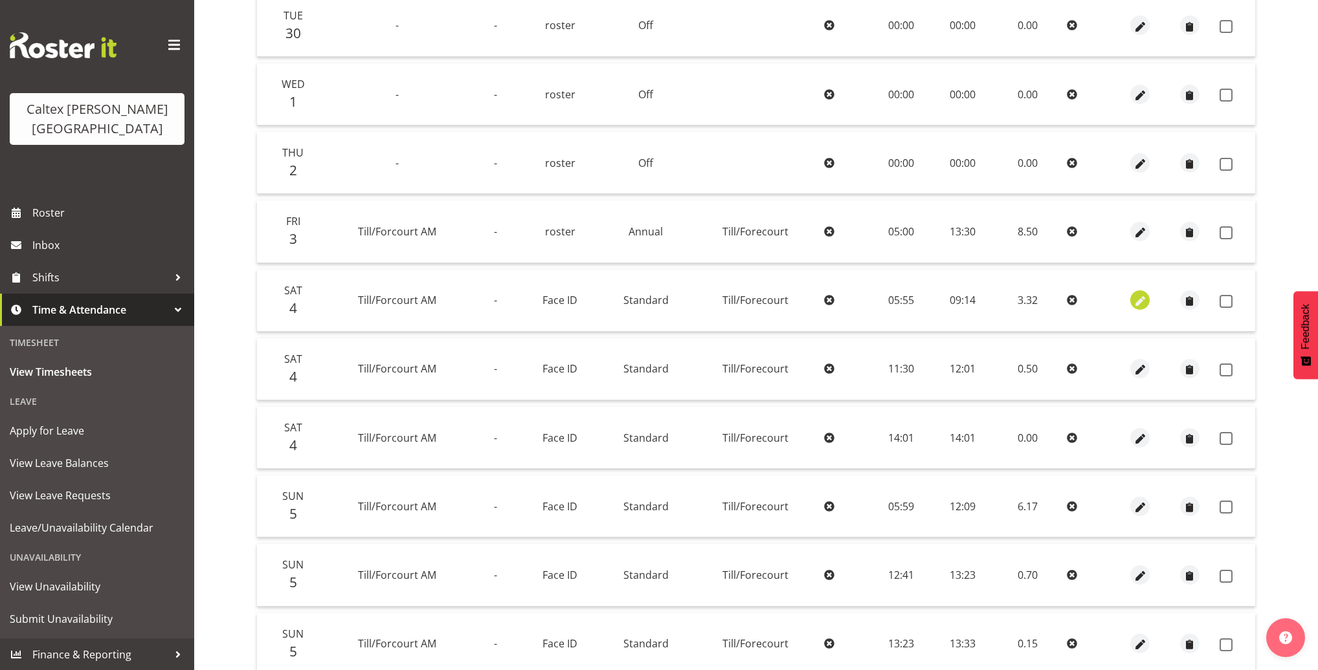
select select "9"
select select "14"
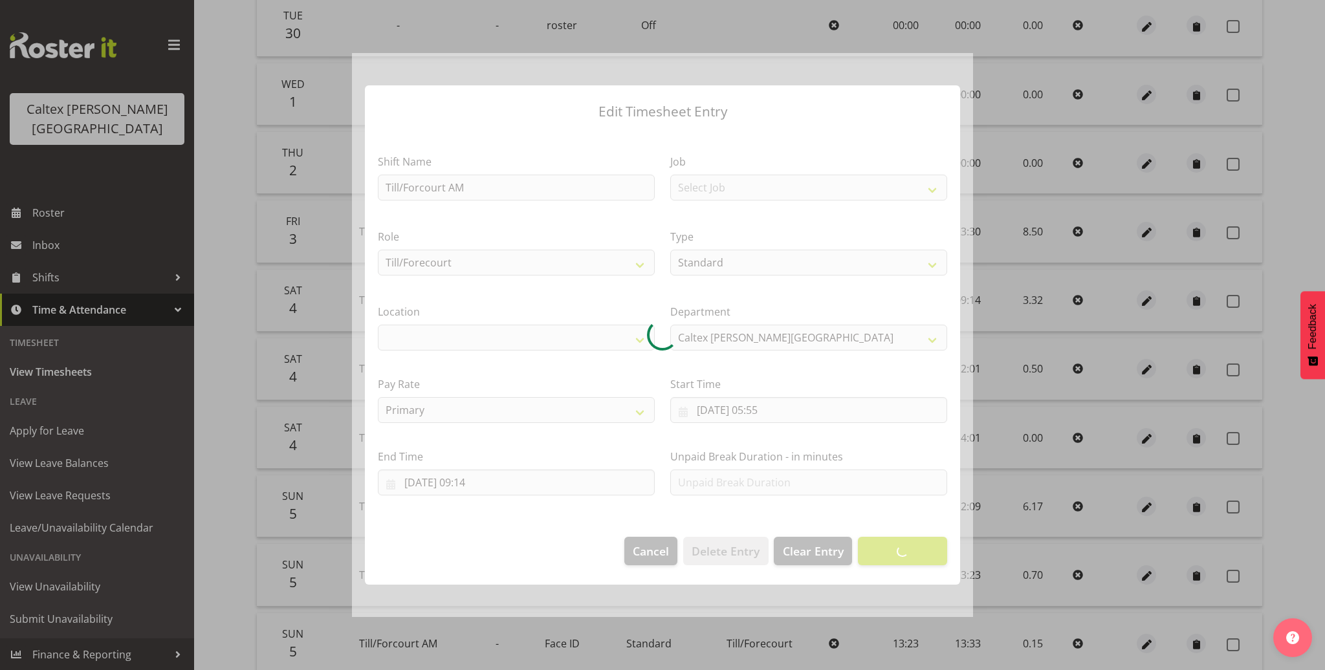
select select "1239"
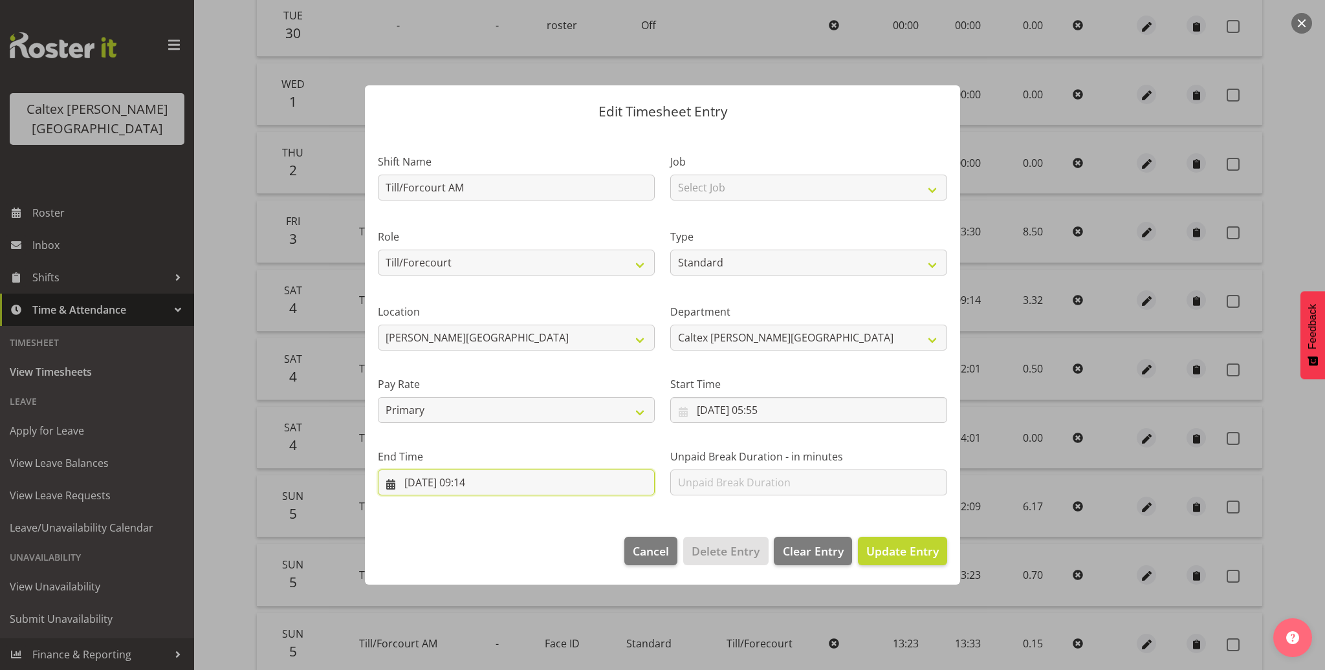
click at [483, 479] on input "04/10/2025, 09:14" at bounding box center [516, 483] width 277 height 26
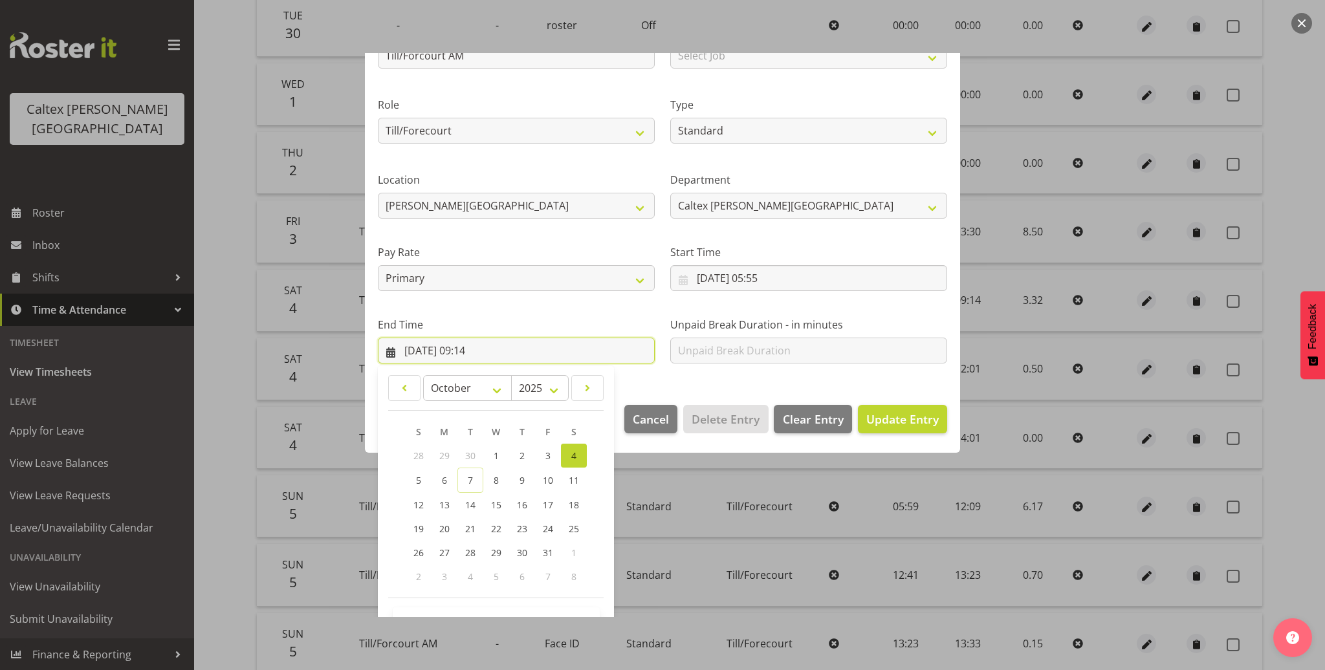
scroll to position [173, 0]
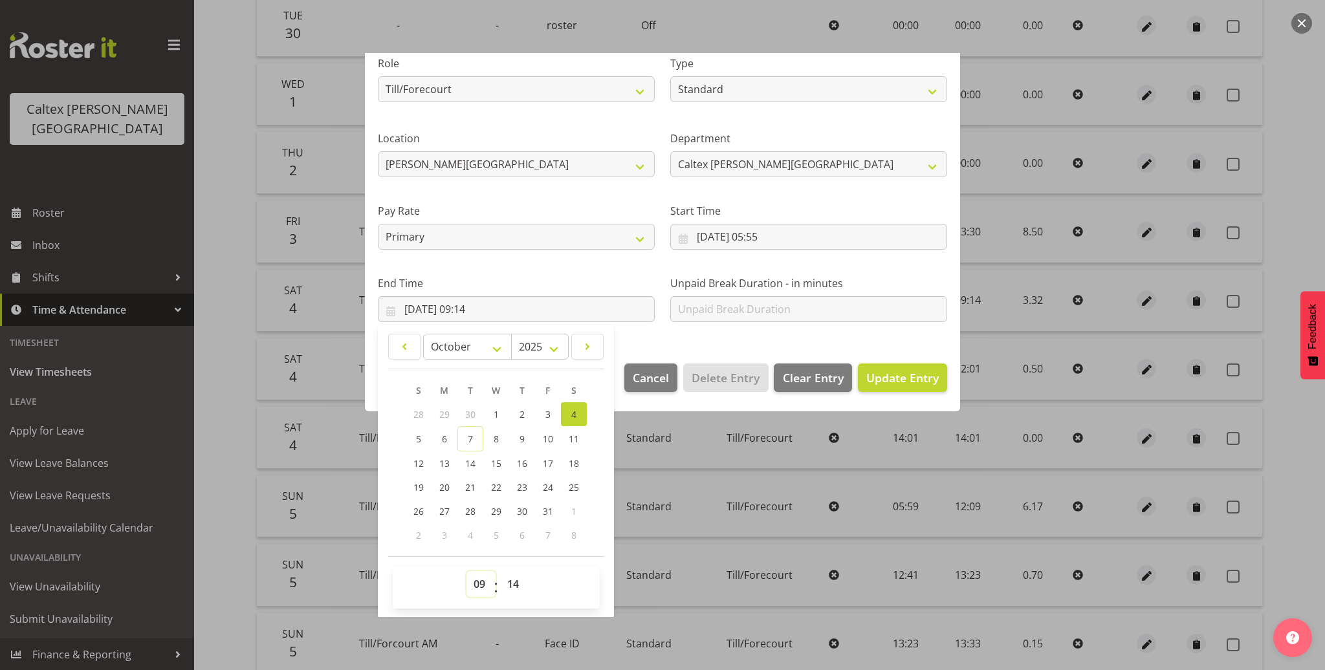
click at [483, 587] on select "00 01 02 03 04 05 06 07 08 09 10 11 12 13 14 15 16 17 18 19 20 21 22 23" at bounding box center [481, 584] width 29 height 26
select select "11"
click at [467, 571] on select "00 01 02 03 04 05 06 07 08 09 10 11 12 13 14 15 16 17 18 19 20 21 22 23" at bounding box center [481, 584] width 29 height 26
type input "04/10/2025, 11:14"
click at [512, 585] on select "00 01 02 03 04 05 06 07 08 09 10 11 12 13 14 15 16 17 18 19 20 21 22 23 24 25 2…" at bounding box center [514, 584] width 29 height 26
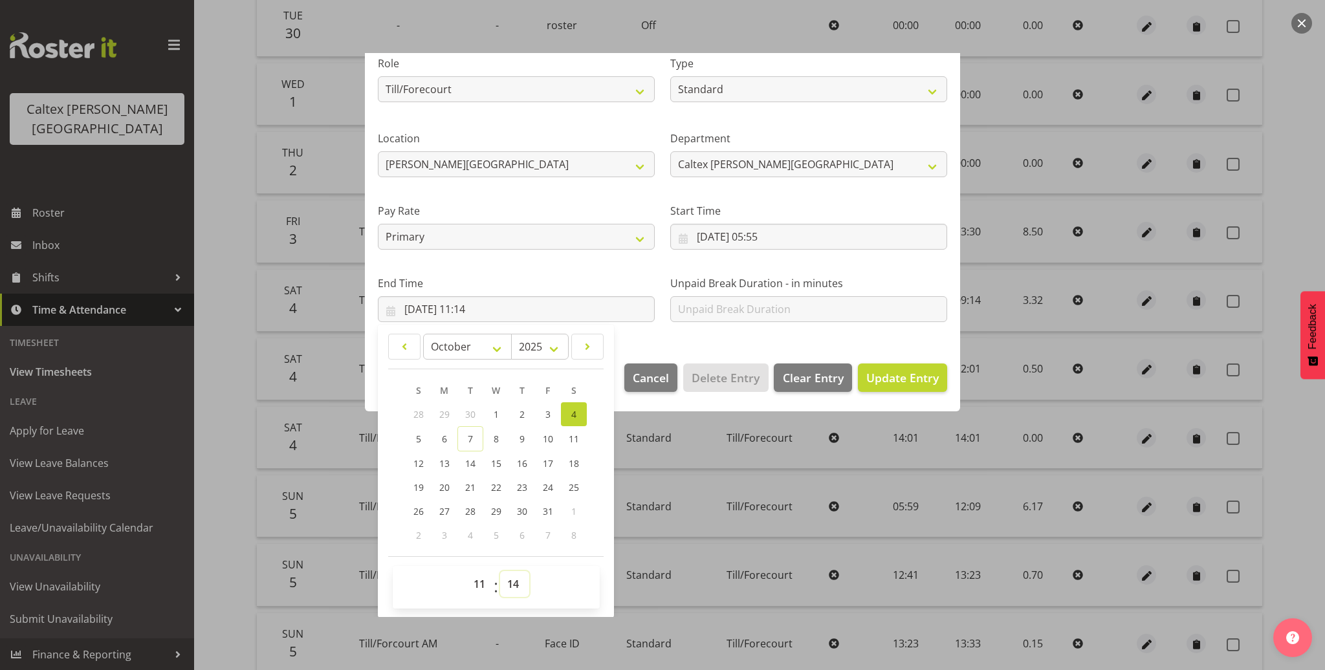
select select "30"
click at [500, 571] on select "00 01 02 03 04 05 06 07 08 09 10 11 12 13 14 15 16 17 18 19 20 21 22 23 24 25 2…" at bounding box center [514, 584] width 29 height 26
type input "04/10/2025, 11:30"
click at [898, 382] on span "Update Entry" at bounding box center [903, 378] width 72 height 16
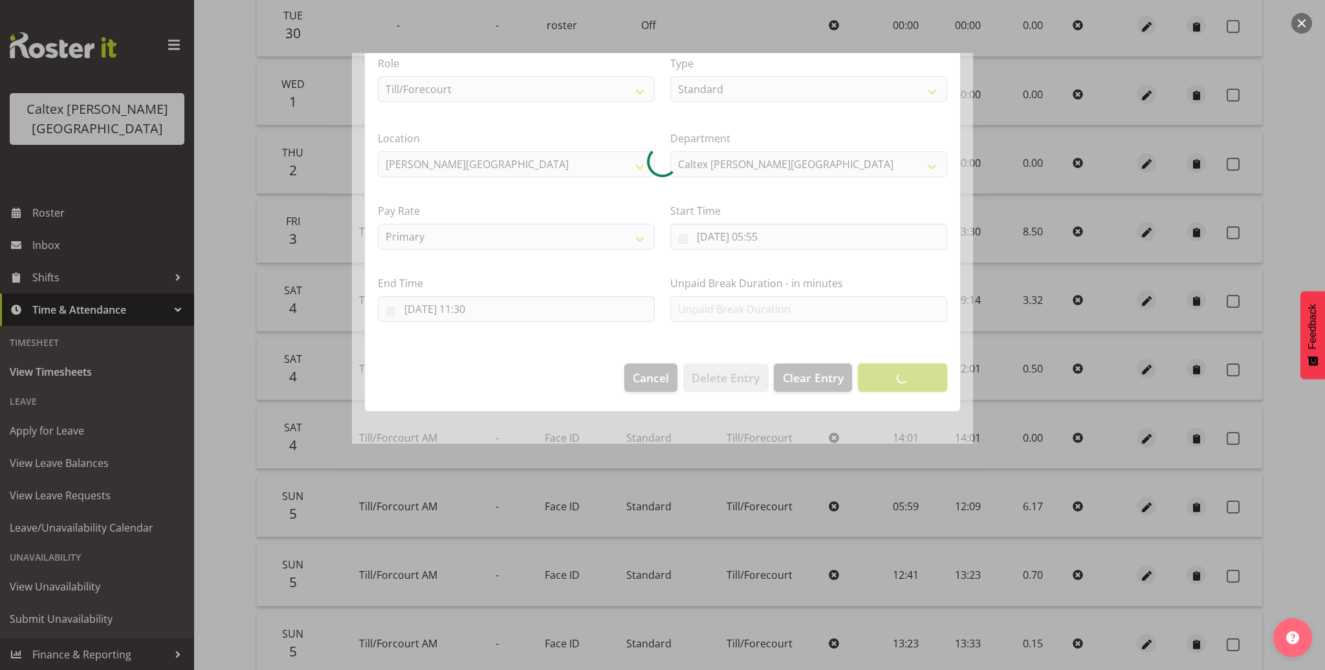
scroll to position [0, 0]
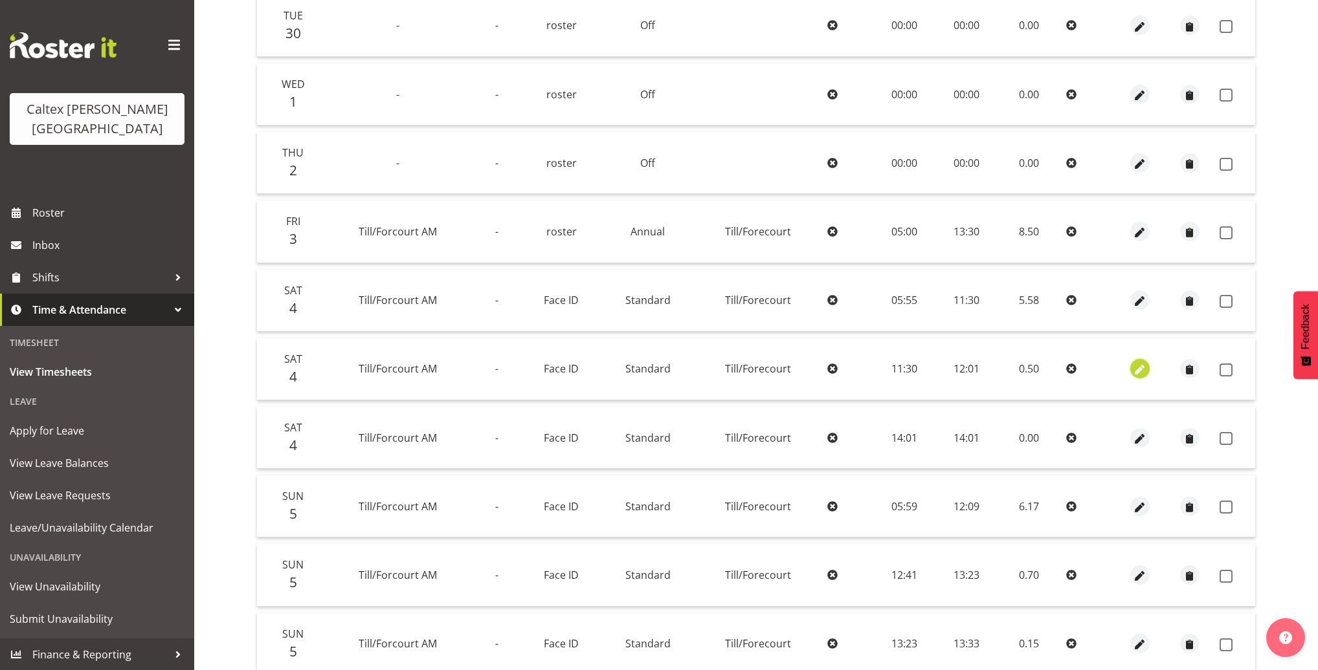
click at [1140, 370] on span "button" at bounding box center [1139, 370] width 15 height 15
select select "1414"
select select "Standard"
select select "1239"
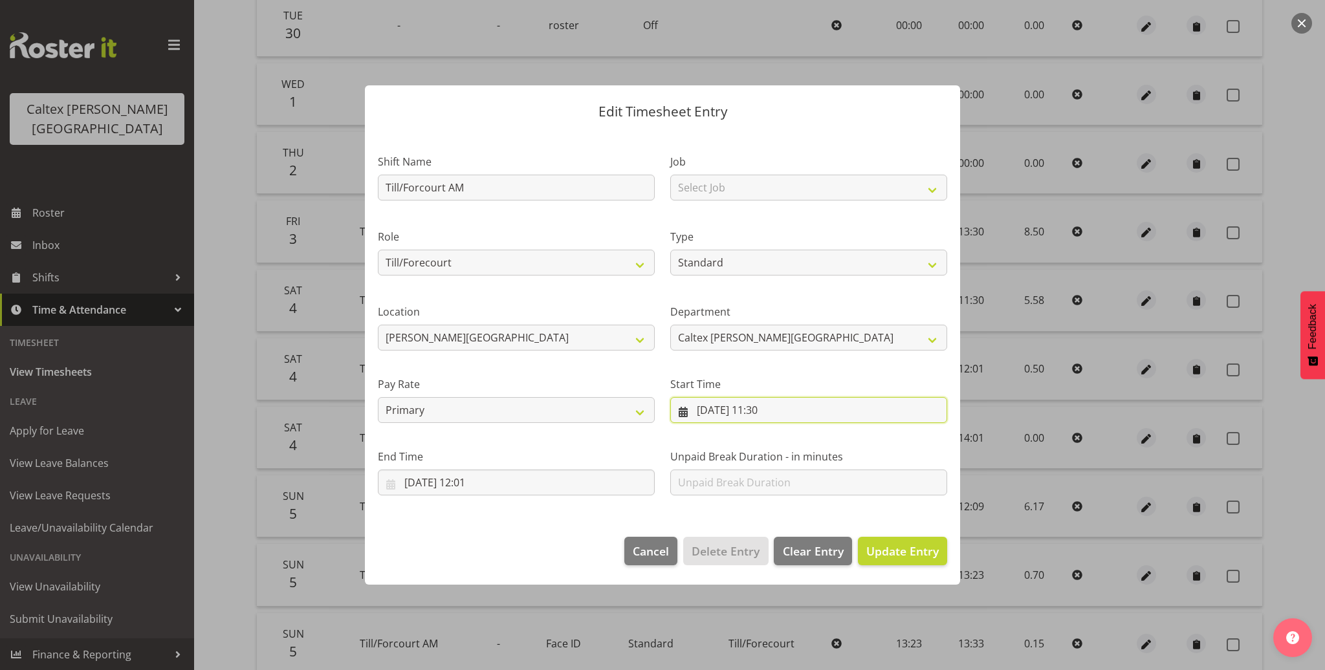
click at [758, 408] on input "04/10/2025, 11:30" at bounding box center [808, 410] width 277 height 26
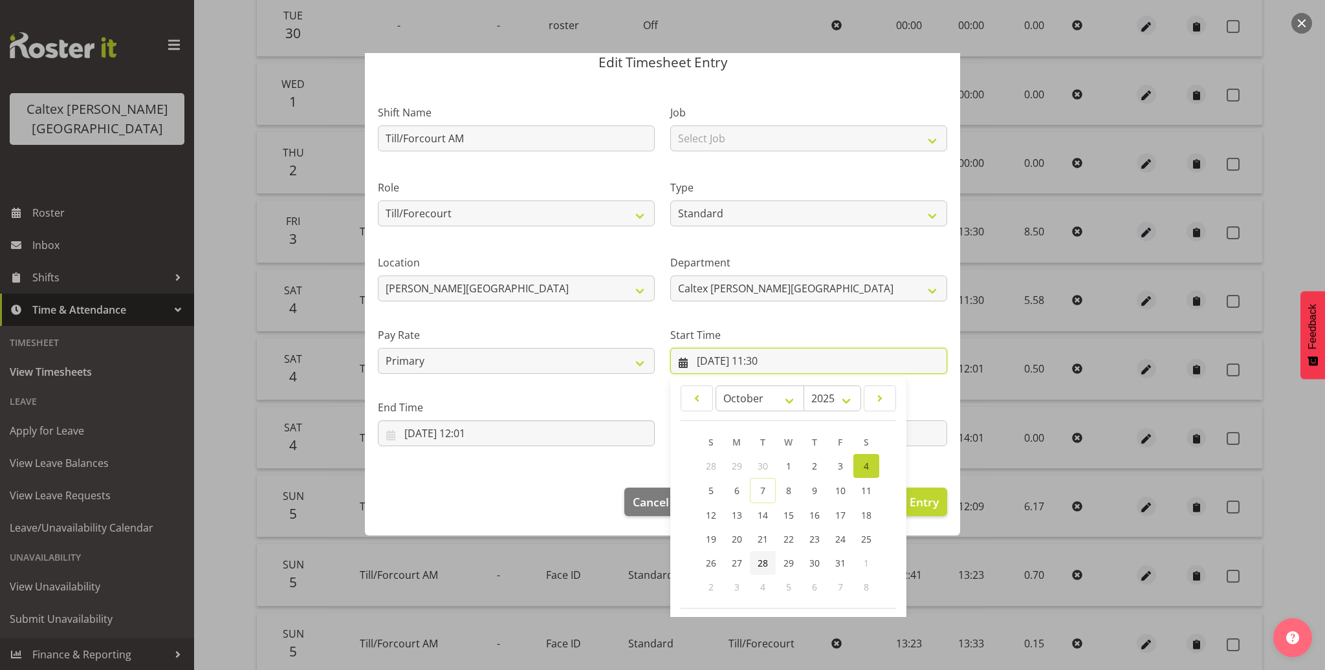
scroll to position [101, 0]
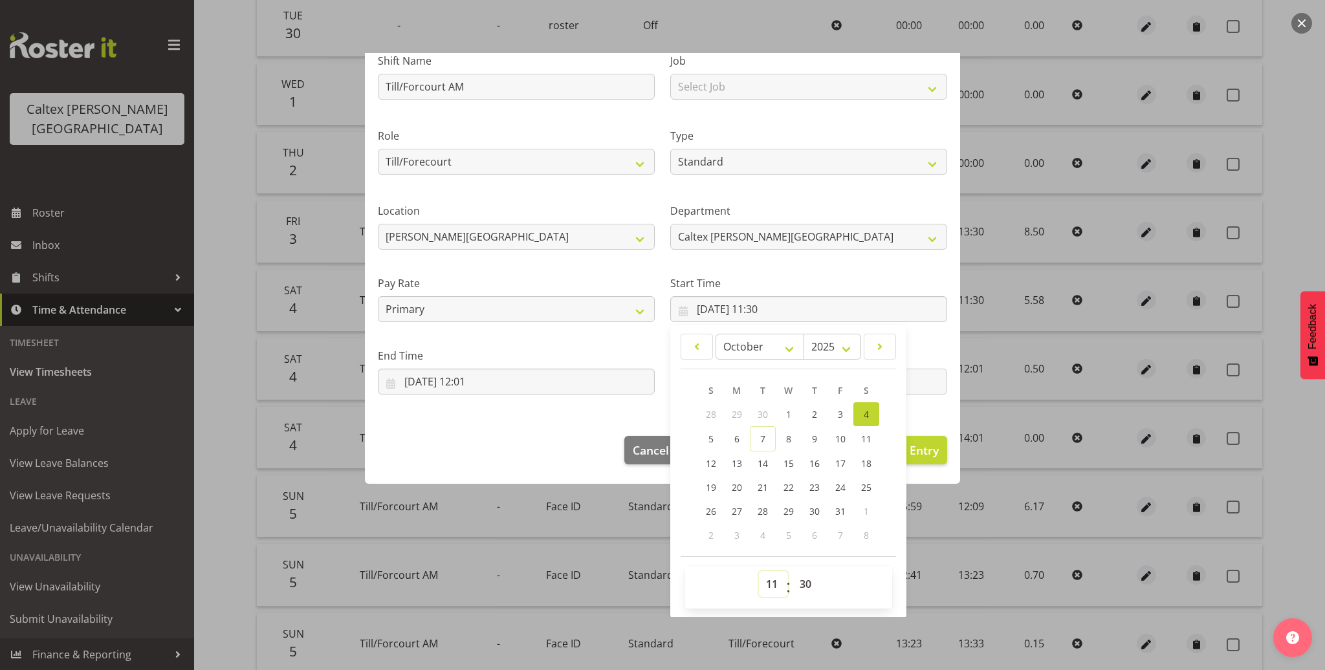
click at [770, 583] on select "00 01 02 03 04 05 06 07 08 09 10 11 12 13 14 15 16 17 18 19 20 21 22 23" at bounding box center [773, 584] width 29 height 26
select select "12"
click at [759, 571] on select "00 01 02 03 04 05 06 07 08 09 10 11 12 13 14 15 16 17 18 19 20 21 22 23" at bounding box center [773, 584] width 29 height 26
type input "04/10/2025, 12:30"
click at [802, 589] on select "00 01 02 03 04 05 06 07 08 09 10 11 12 13 14 15 16 17 18 19 20 21 22 23 24 25 2…" at bounding box center [807, 584] width 29 height 26
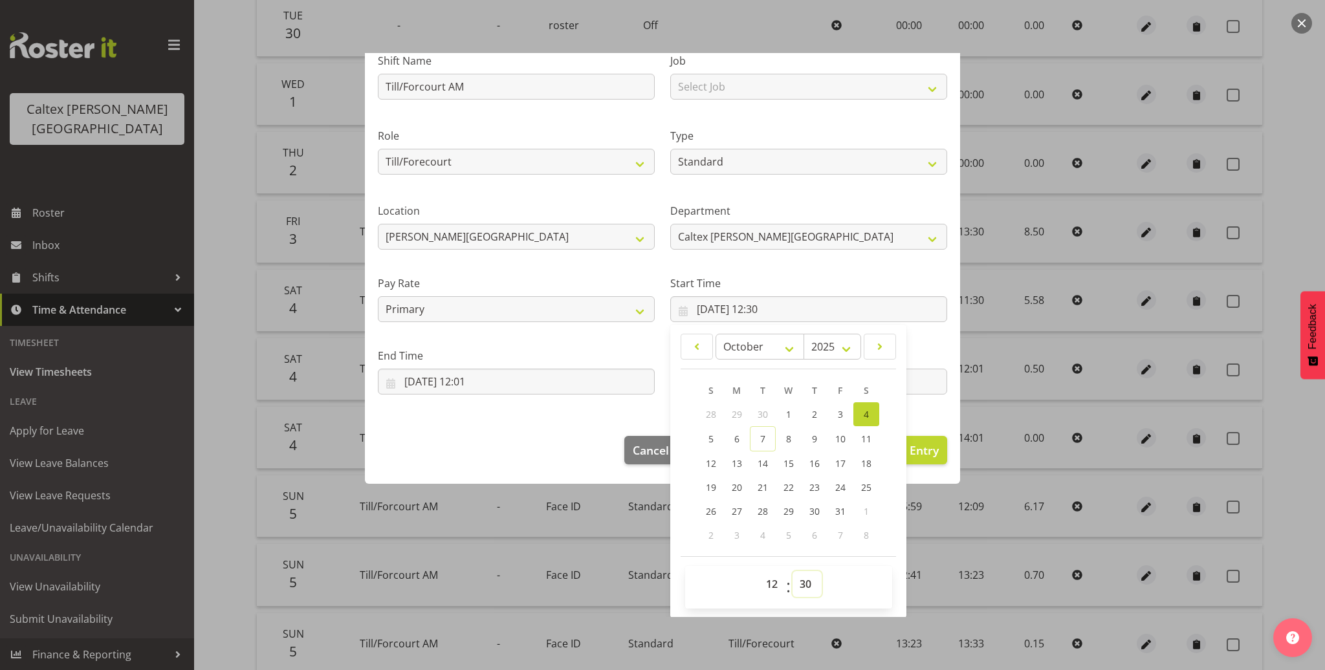
select select "1"
click at [793, 571] on select "00 01 02 03 04 05 06 07 08 09 10 11 12 13 14 15 16 17 18 19 20 21 22 23 24 25 2…" at bounding box center [807, 584] width 29 height 26
type input "04/10/2025, 12:01"
click at [934, 334] on div "Unpaid Break Duration - in minutes" at bounding box center [809, 366] width 293 height 72
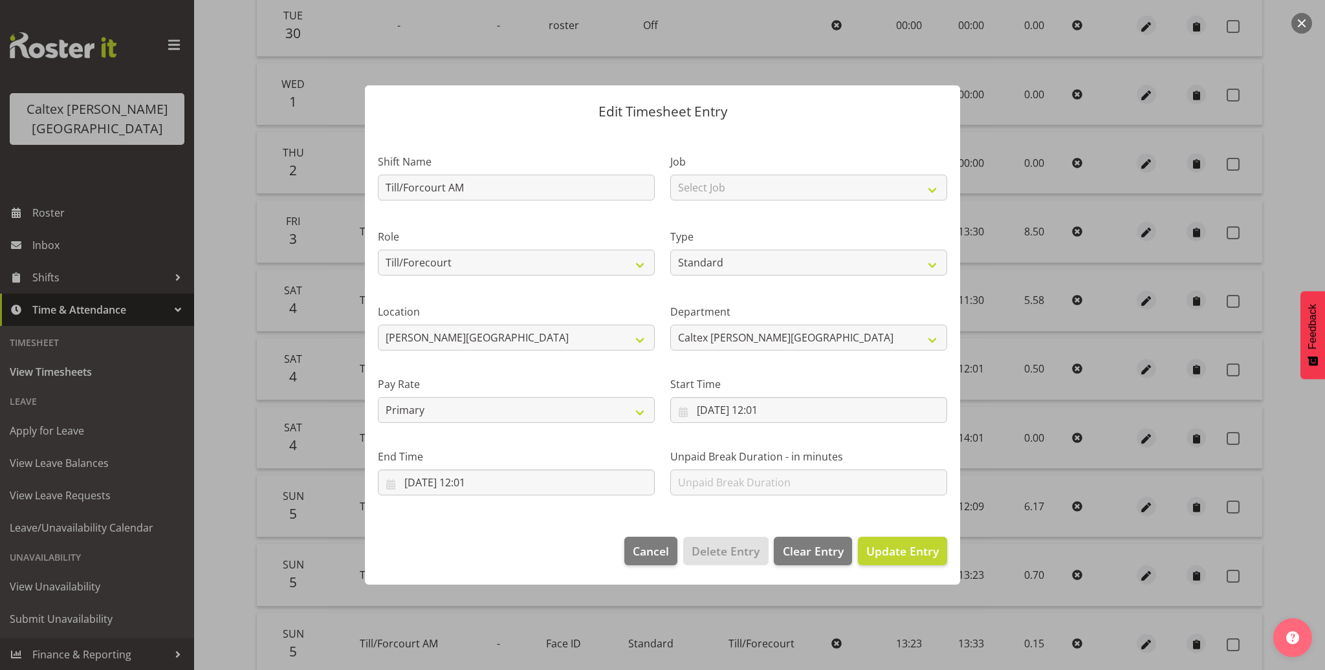
scroll to position [0, 0]
click at [480, 484] on input "04/10/2025, 12:01" at bounding box center [516, 483] width 277 height 26
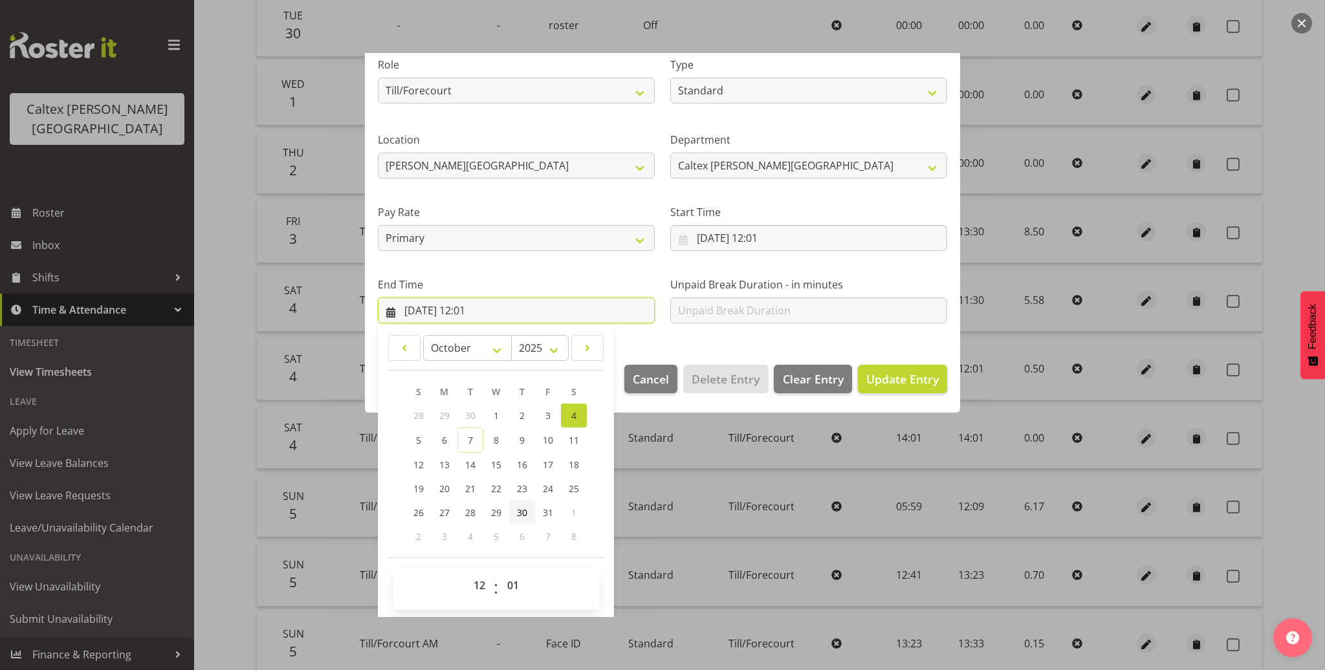
scroll to position [173, 0]
click at [483, 586] on select "00 01 02 03 04 05 06 07 08 09 10 11 12 13 14 15 16 17 18 19 20 21 22 23" at bounding box center [481, 584] width 29 height 26
select select "14"
click at [467, 571] on select "00 01 02 03 04 05 06 07 08 09 10 11 12 13 14 15 16 17 18 19 20 21 22 23" at bounding box center [481, 584] width 29 height 26
type input "04/10/2025, 14:01"
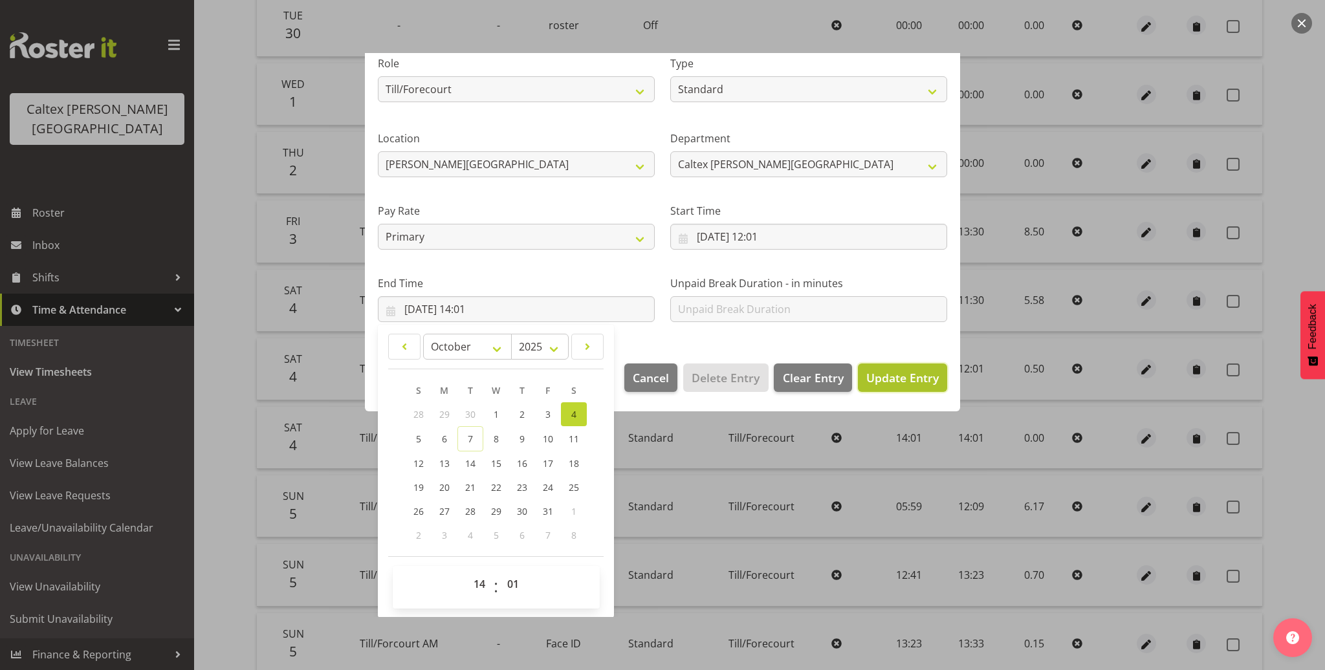
click at [882, 378] on span "Update Entry" at bounding box center [903, 378] width 72 height 16
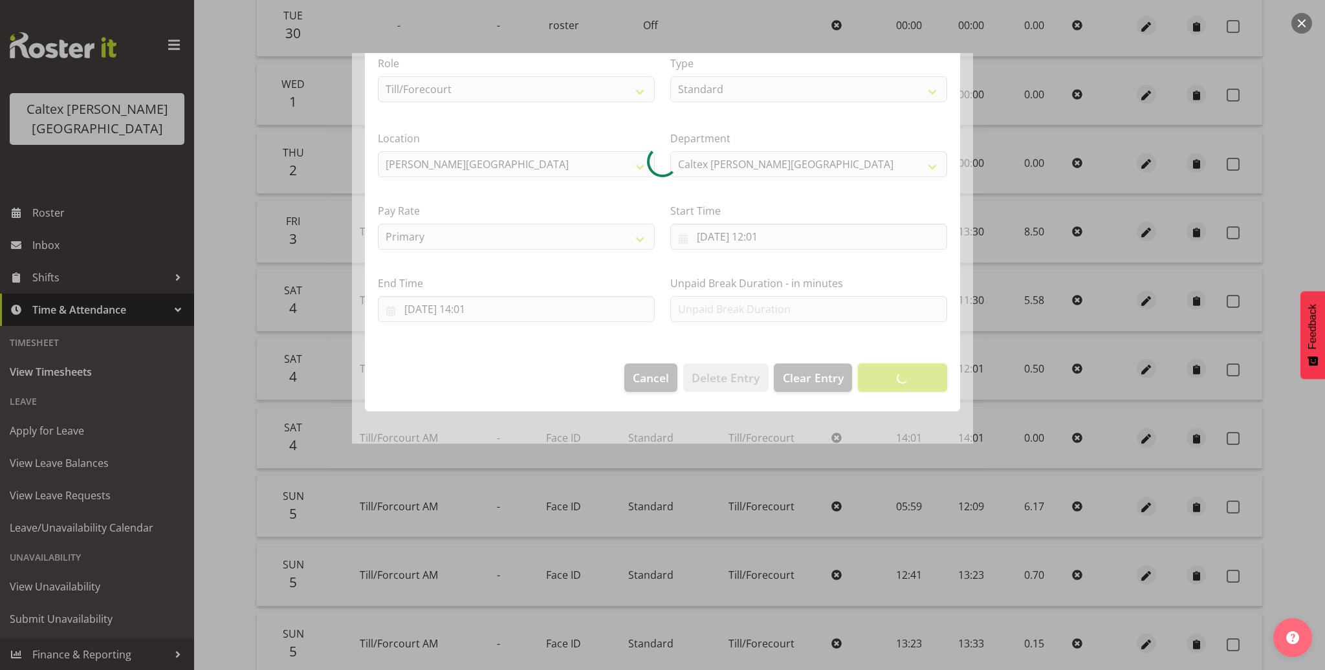
scroll to position [0, 0]
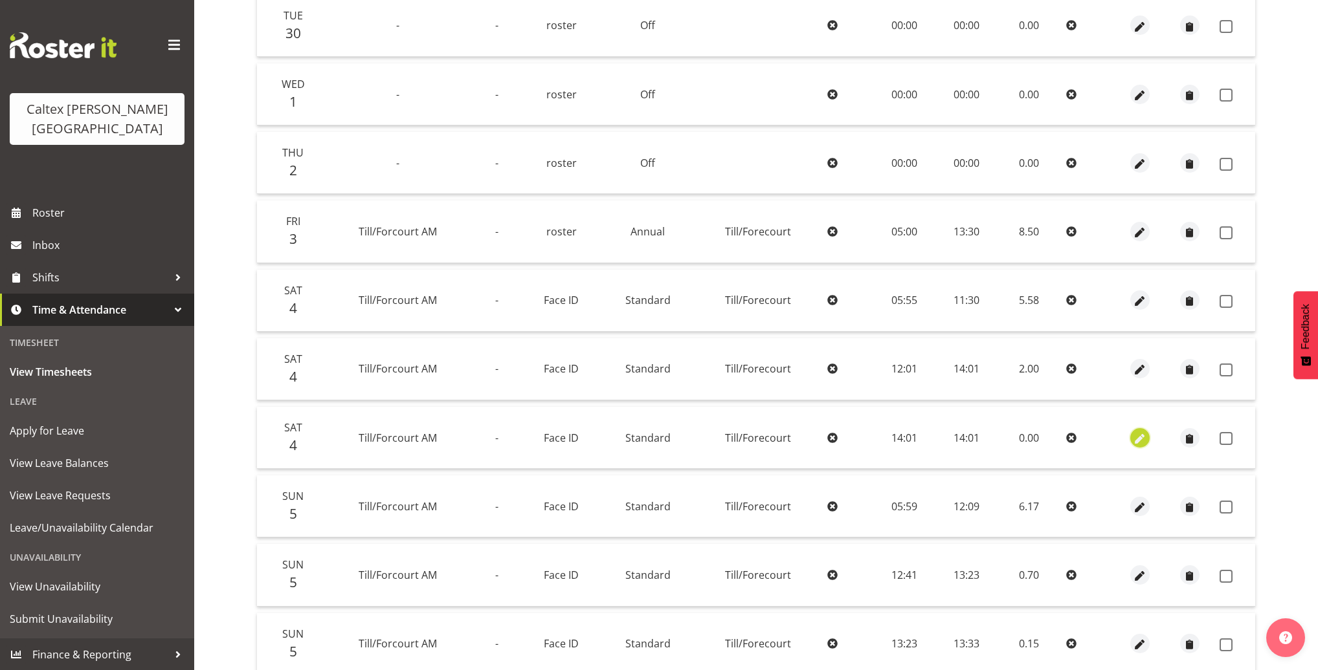
click at [1133, 435] on span "button" at bounding box center [1139, 439] width 15 height 15
select select "1414"
select select "Standard"
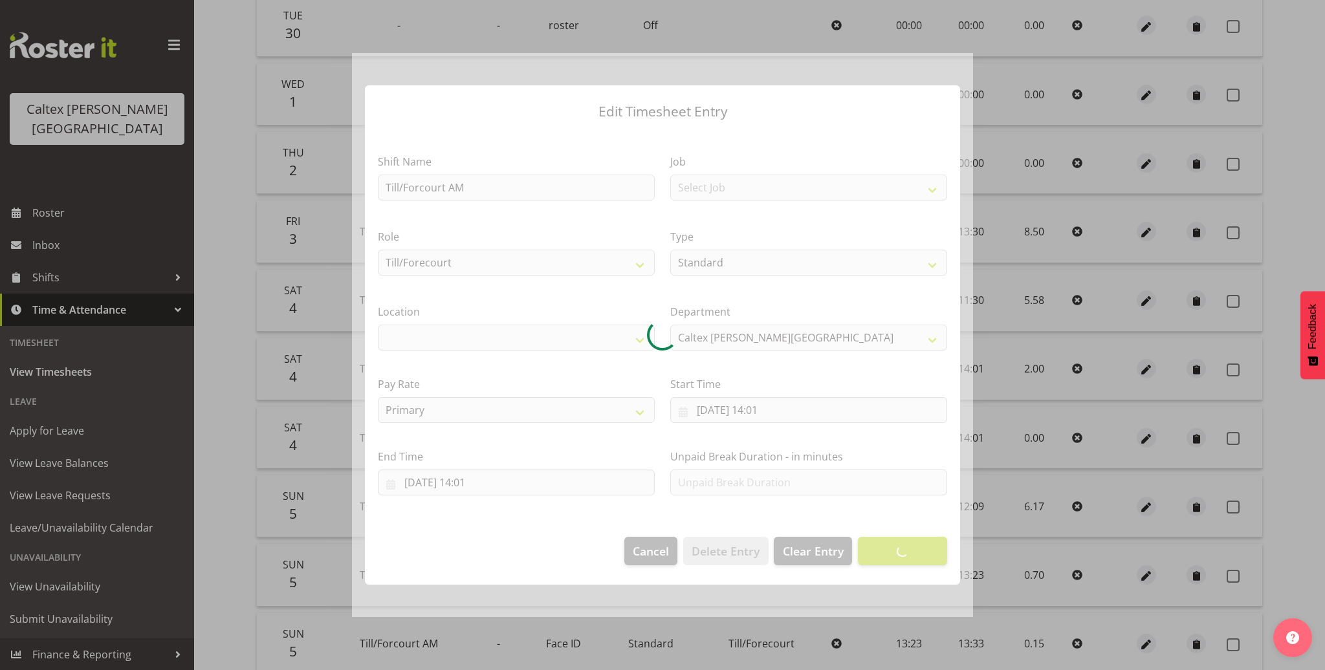
select select "1239"
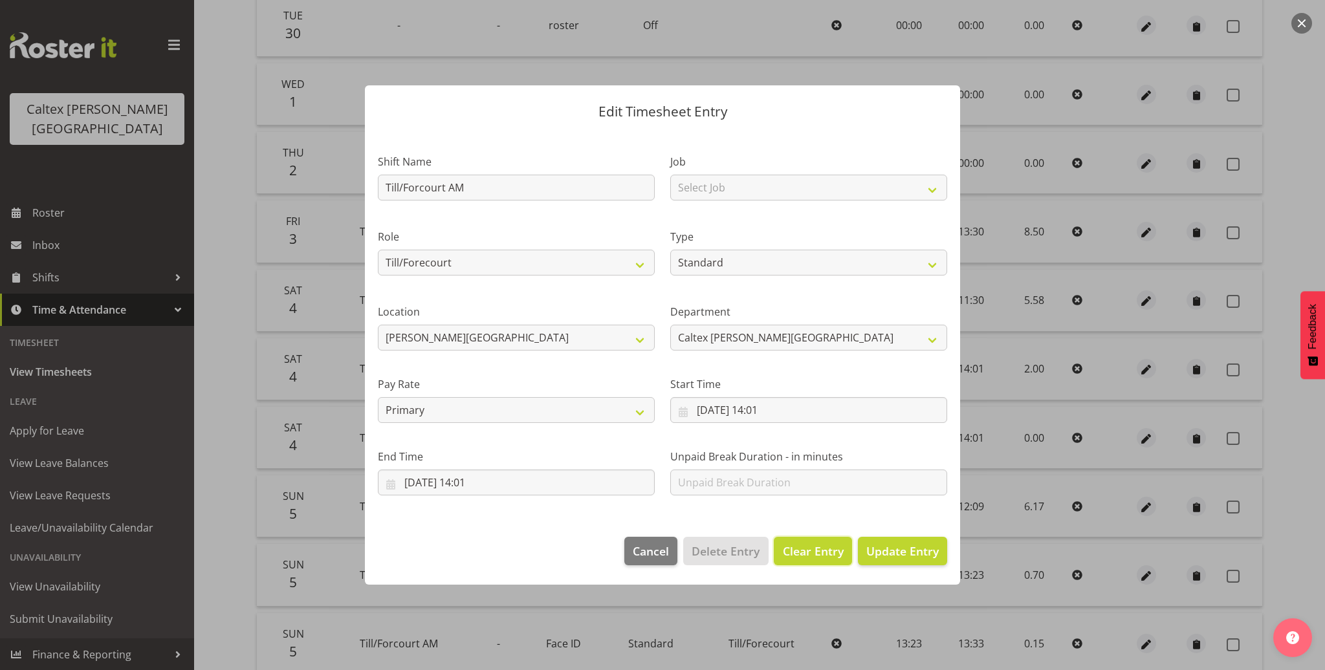
click at [798, 553] on span "Clear Entry" at bounding box center [813, 551] width 61 height 17
select select "Off"
type input "0"
select select
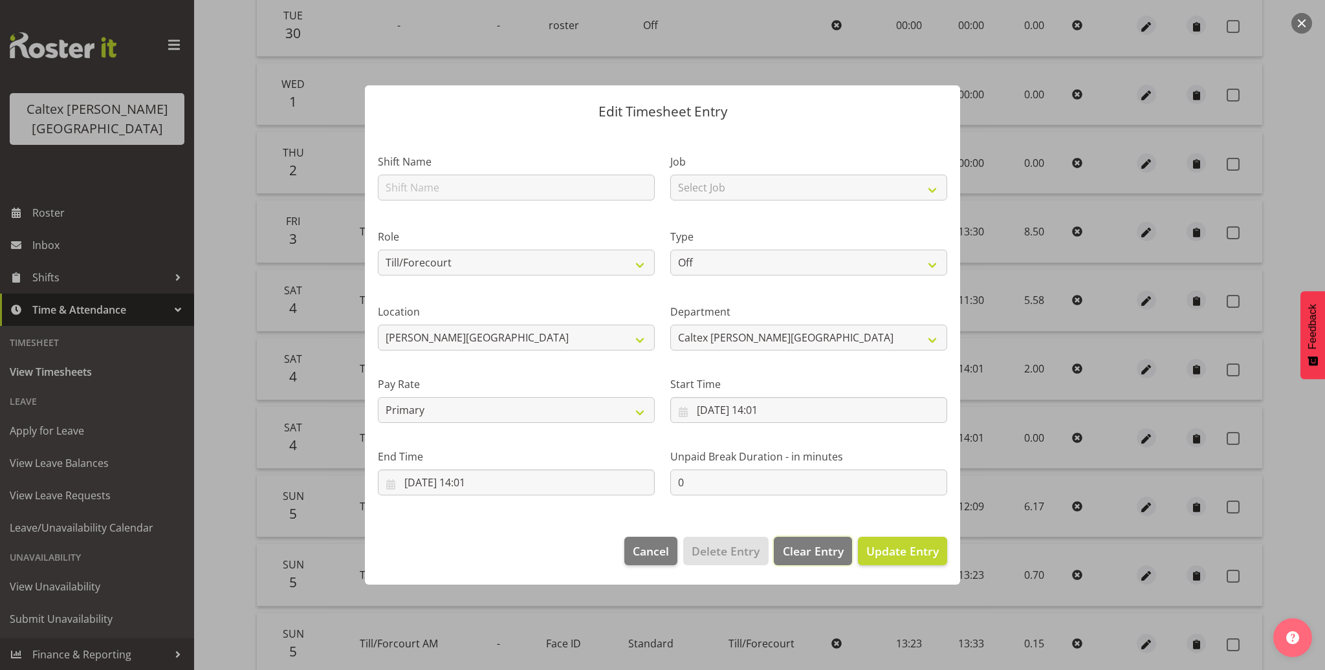
select select
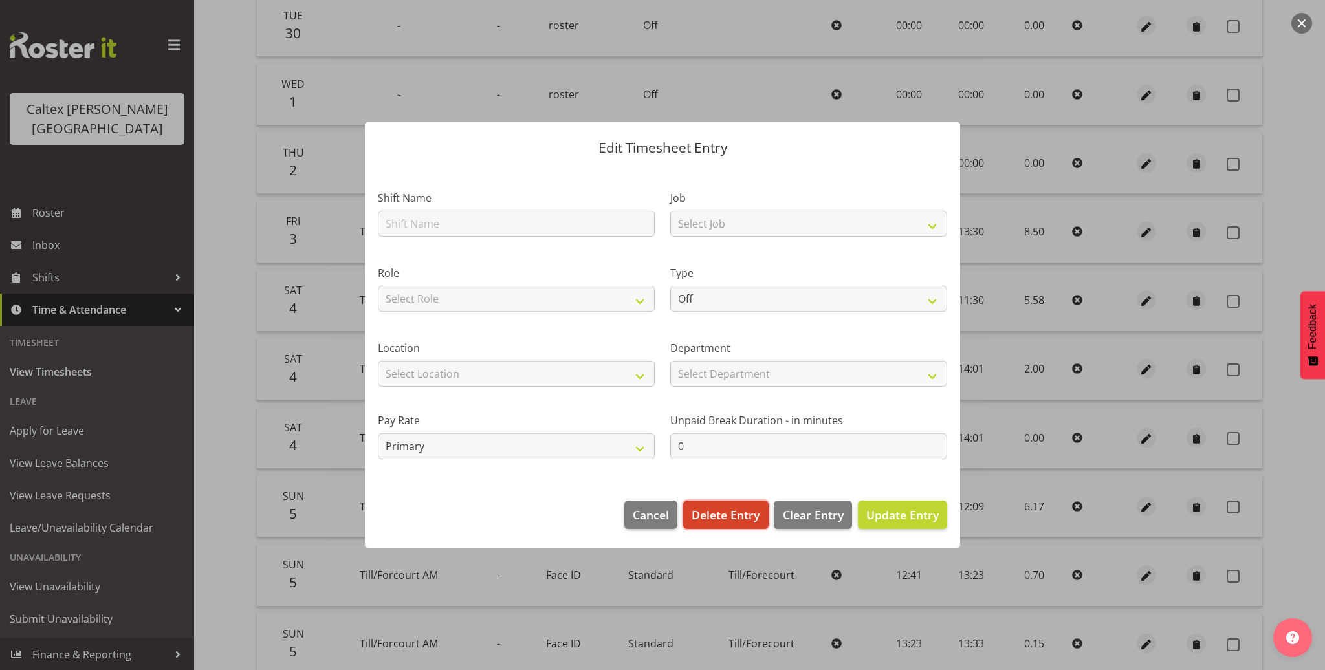
click at [723, 521] on span "Delete Entry" at bounding box center [726, 515] width 68 height 17
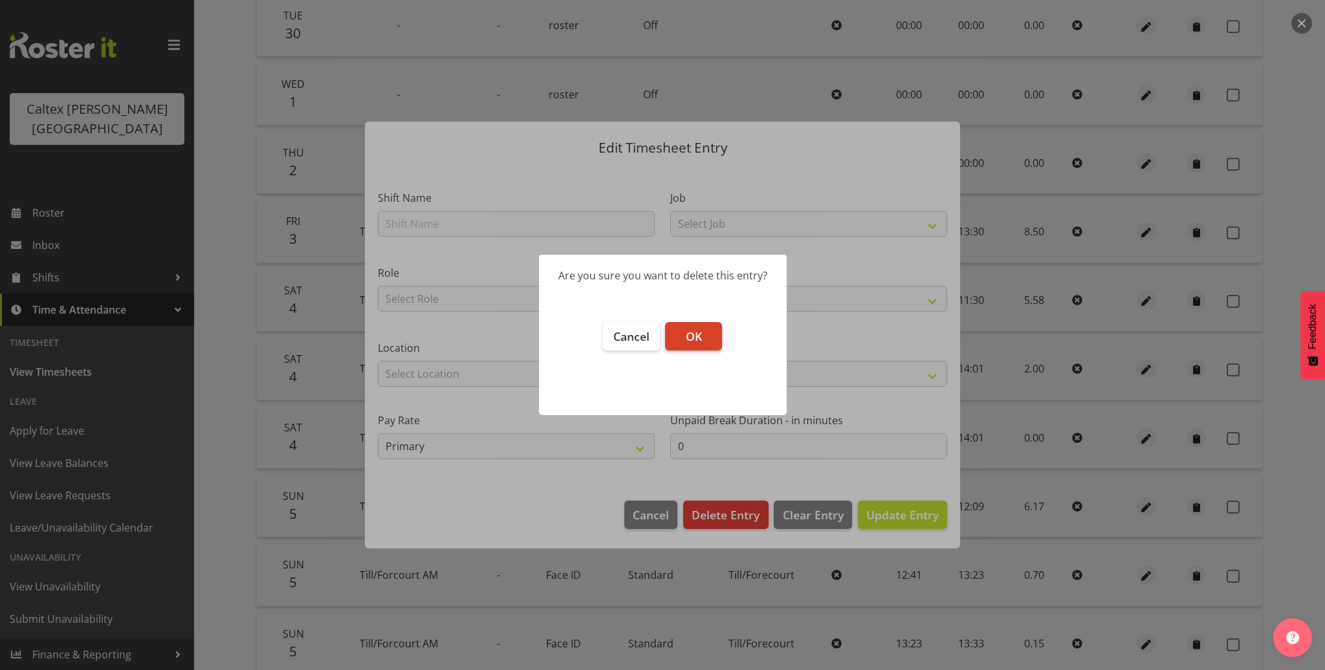
click at [706, 328] on button "OK" at bounding box center [693, 336] width 57 height 28
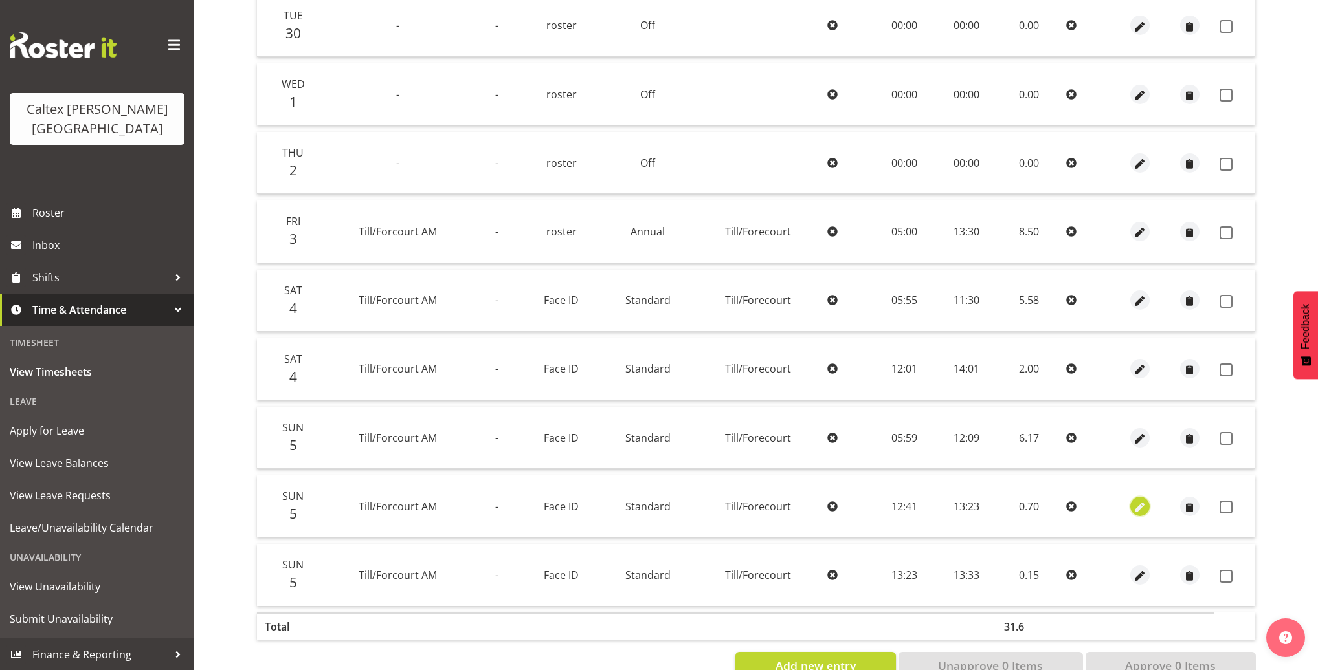
click at [1140, 503] on span "button" at bounding box center [1139, 507] width 15 height 15
select select "1414"
select select "Standard"
select select "9"
select select "2025"
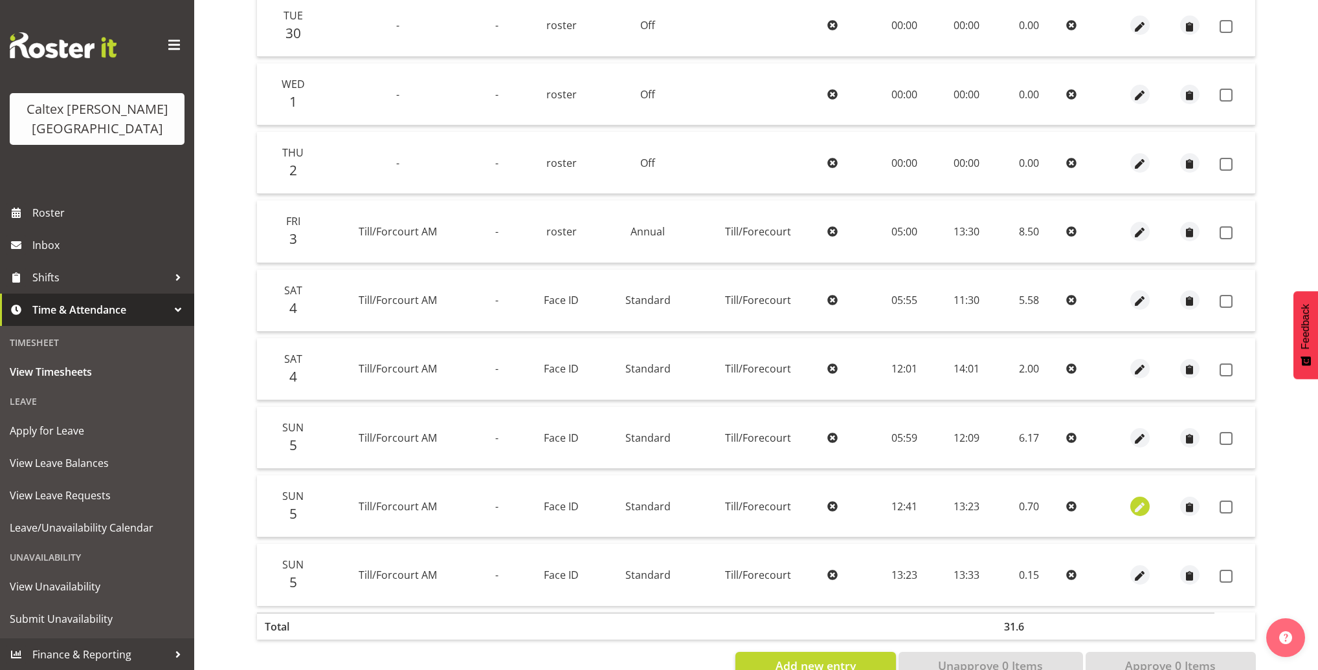
select select "13"
select select "23"
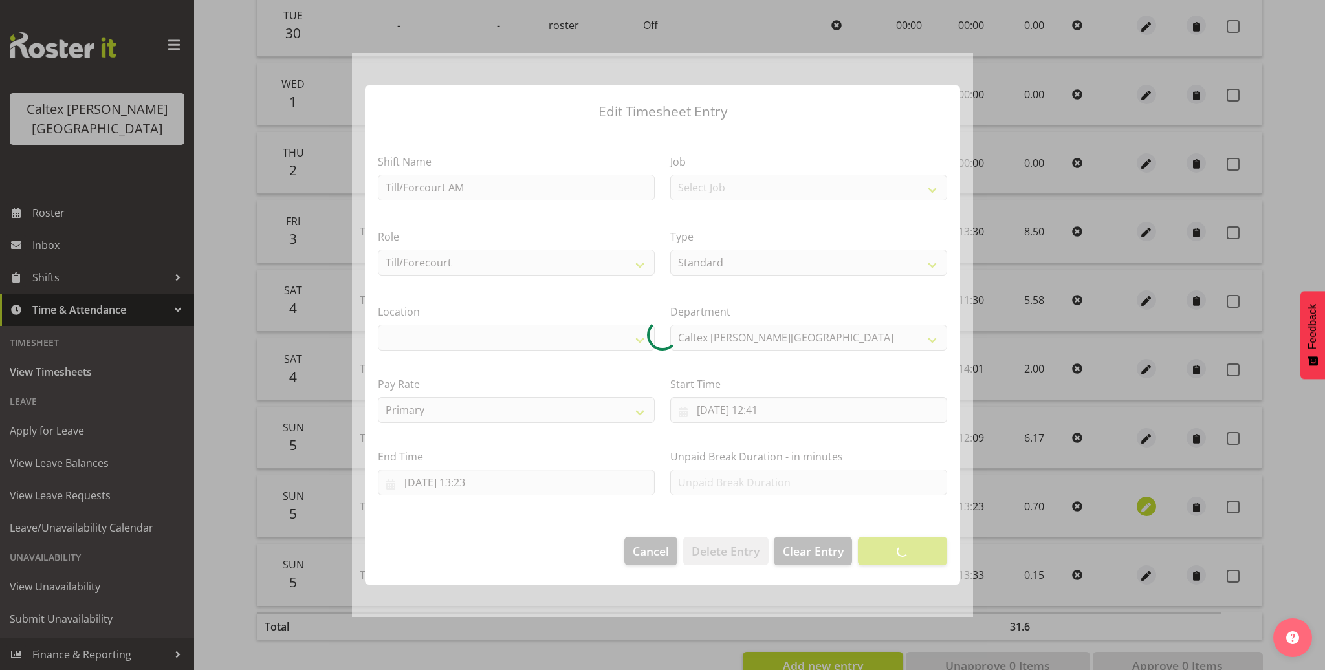
select select "1239"
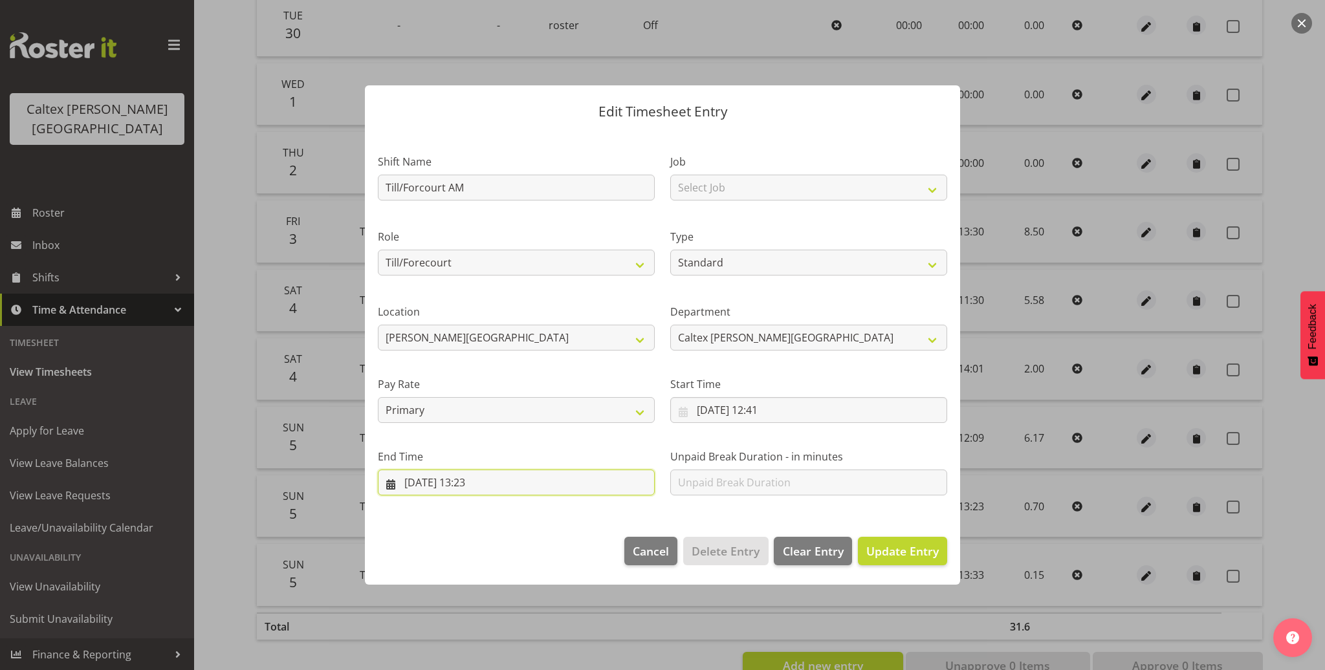
click at [465, 485] on input "05/10/2025, 13:23" at bounding box center [516, 483] width 277 height 26
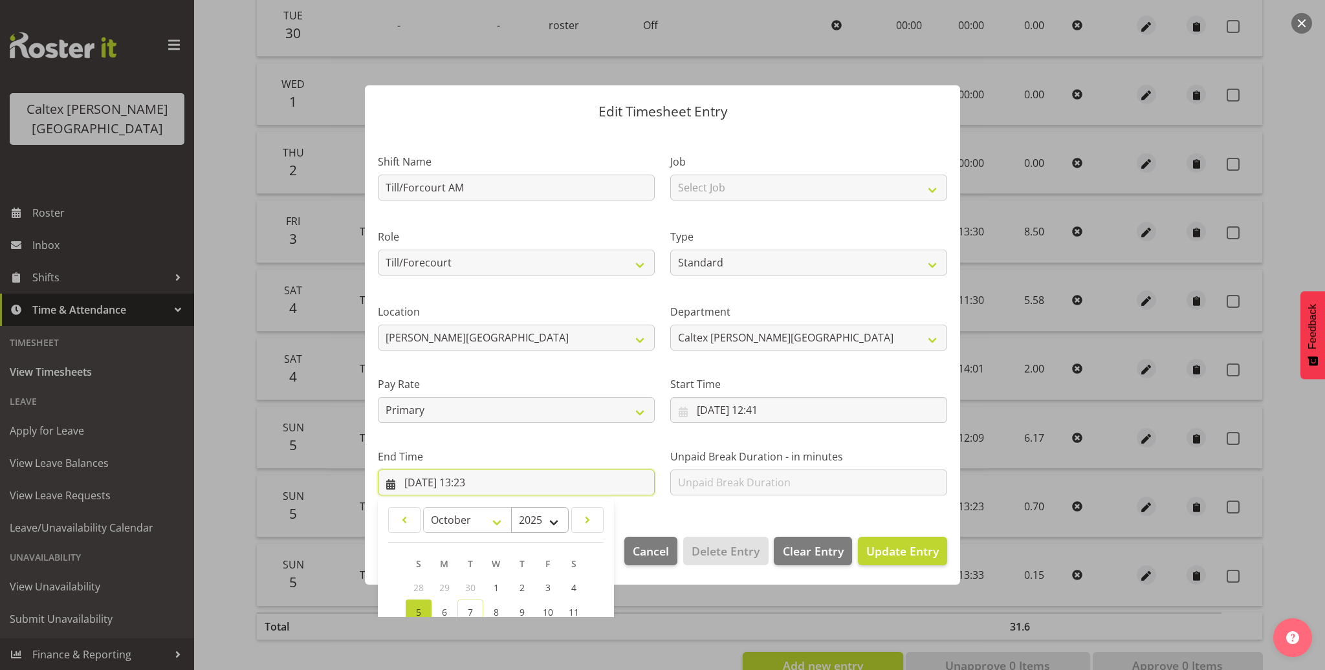
scroll to position [173, 0]
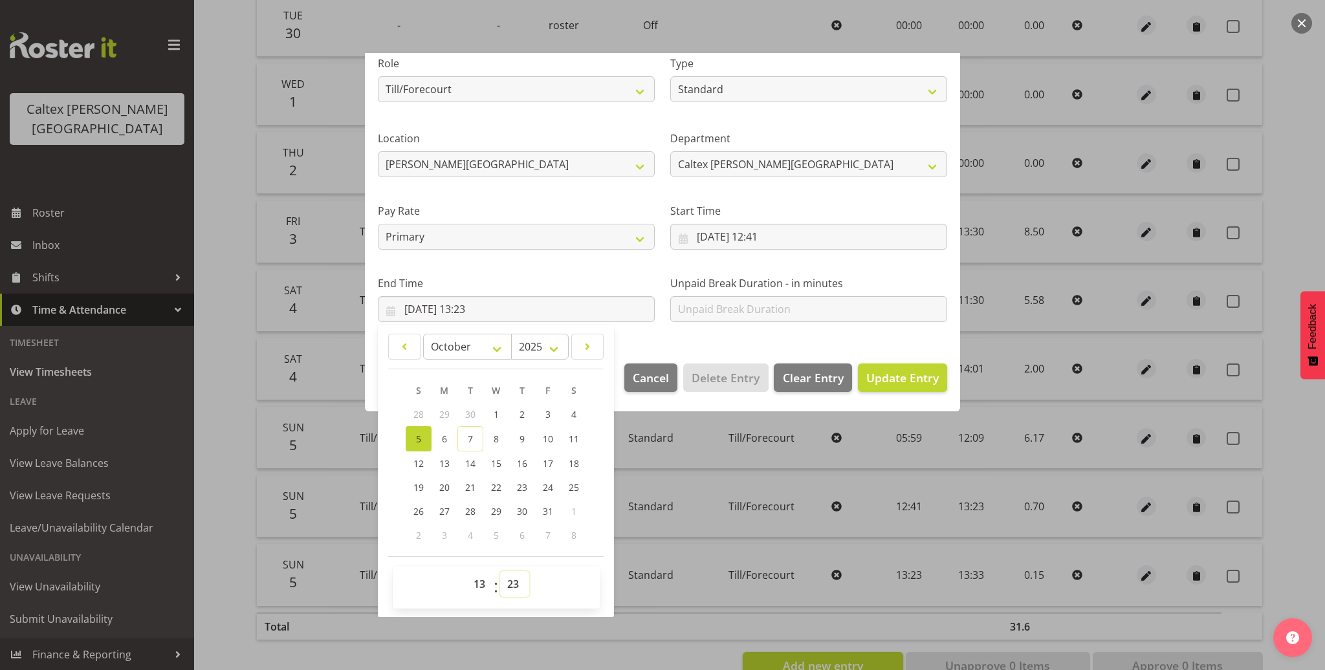
click at [511, 587] on select "00 01 02 03 04 05 06 07 08 09 10 11 12 13 14 15 16 17 18 19 20 21 22 23 24 25 2…" at bounding box center [514, 584] width 29 height 26
select select "31"
click at [500, 571] on select "00 01 02 03 04 05 06 07 08 09 10 11 12 13 14 15 16 17 18 19 20 21 22 23 24 25 2…" at bounding box center [514, 584] width 29 height 26
type input "05/10/2025, 13:31"
click at [892, 377] on span "Update Entry" at bounding box center [903, 378] width 72 height 16
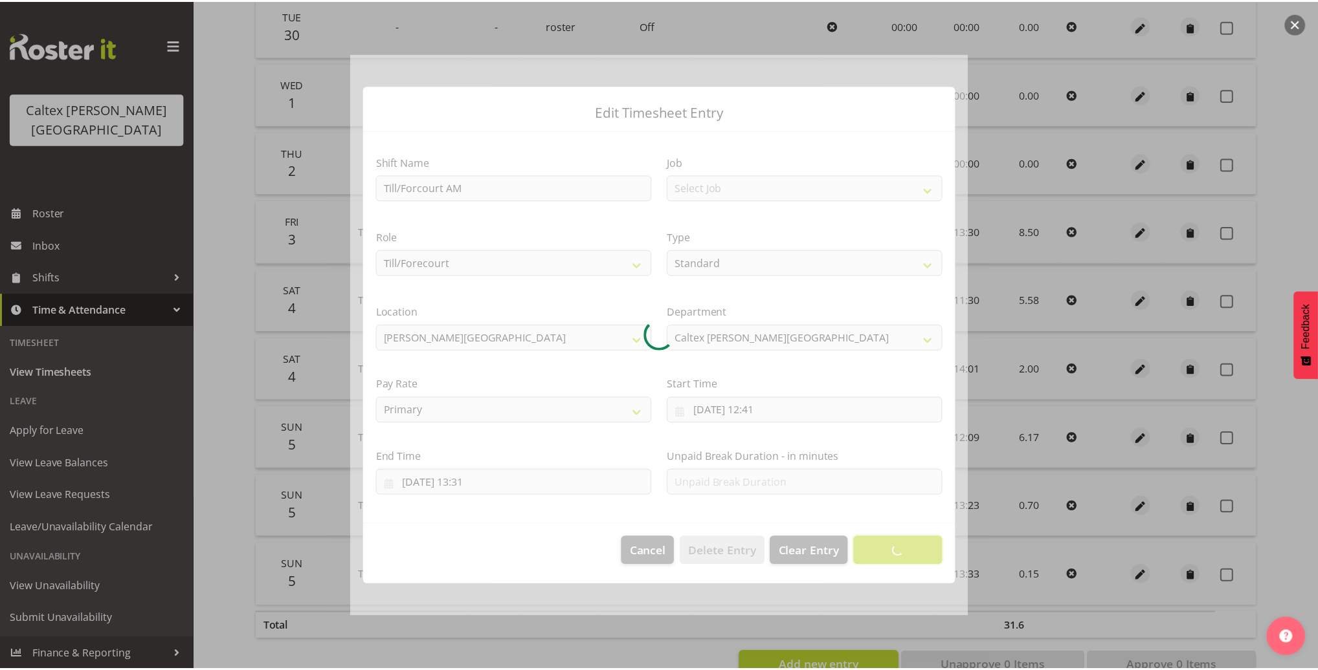
scroll to position [0, 0]
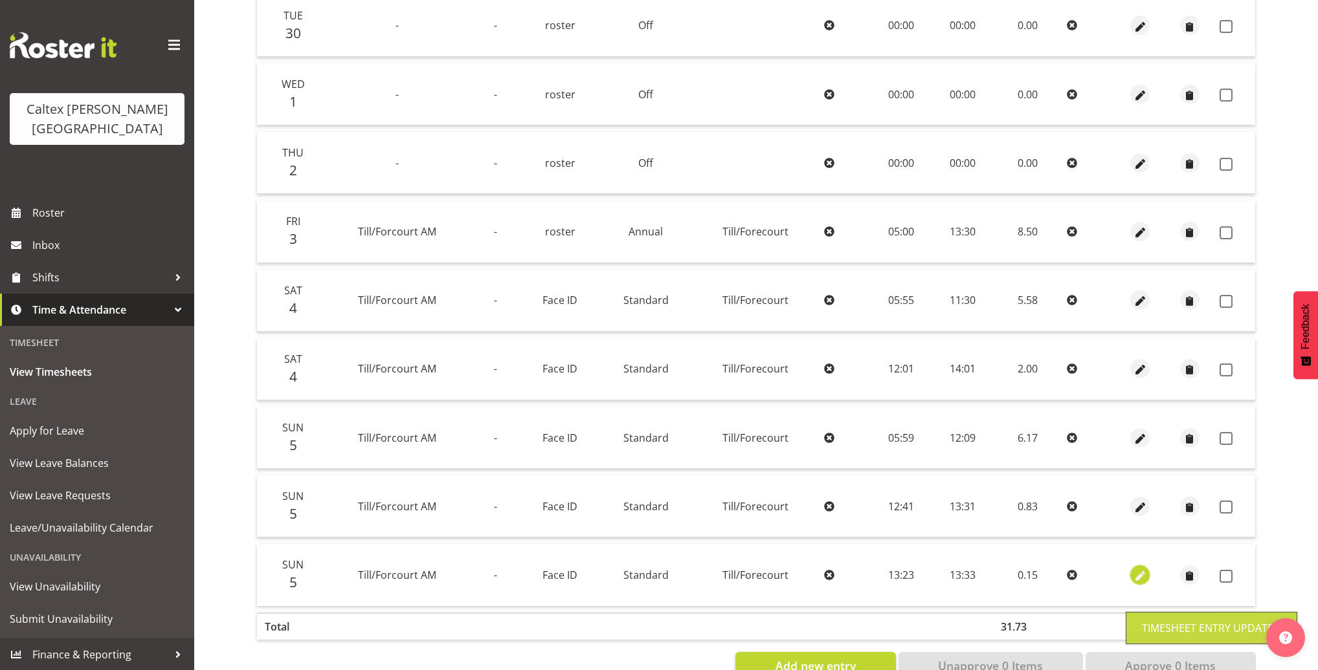
click at [1141, 573] on span "button" at bounding box center [1140, 576] width 15 height 15
select select "1414"
select select "Standard"
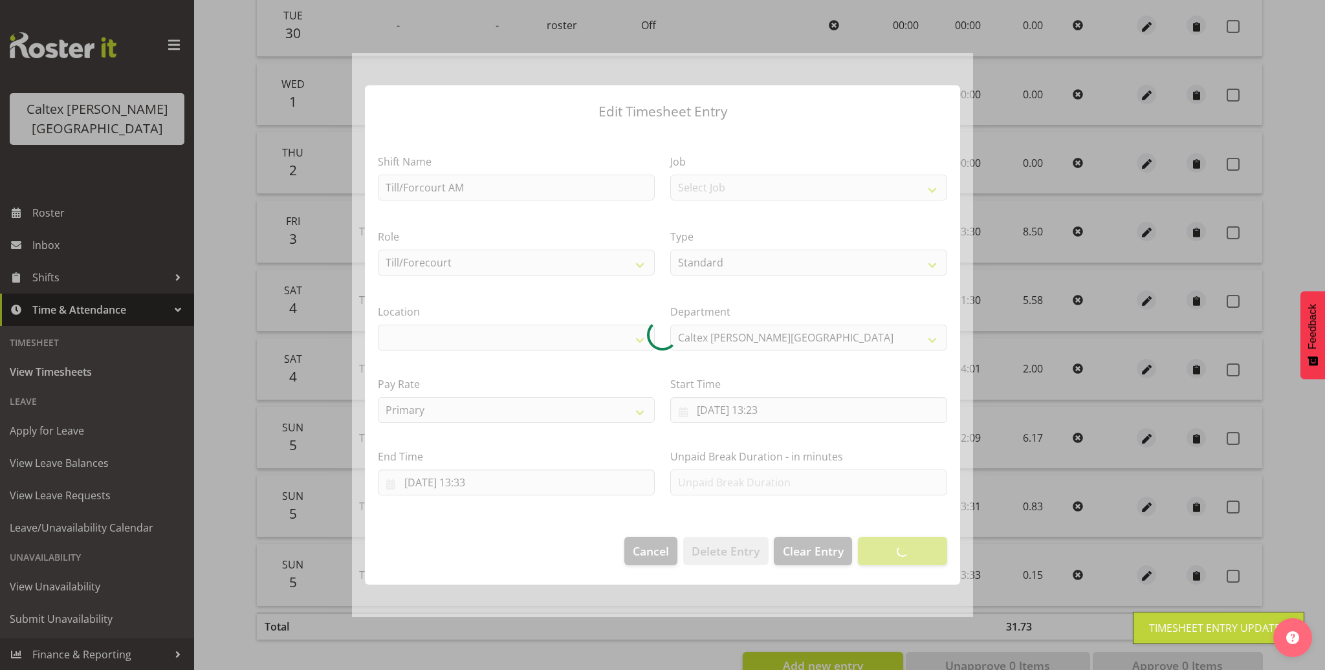
select select "1239"
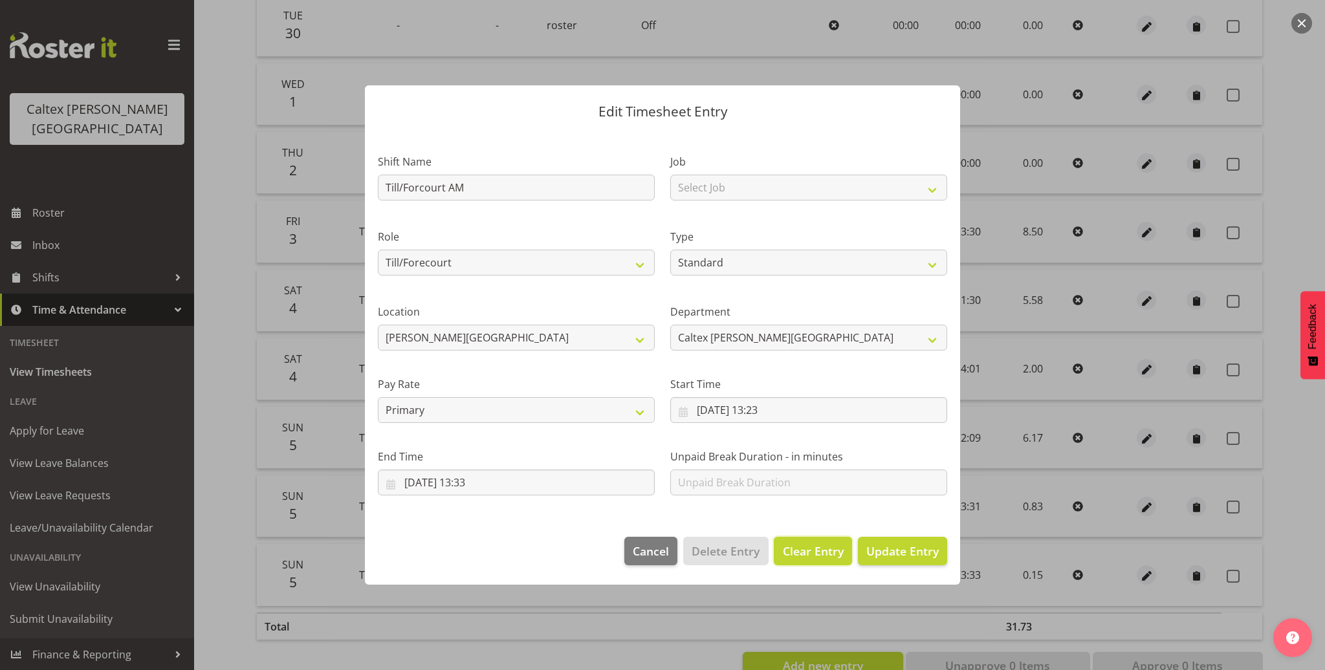
click at [814, 549] on span "Clear Entry" at bounding box center [813, 551] width 61 height 17
select select "Off"
type input "0"
select select
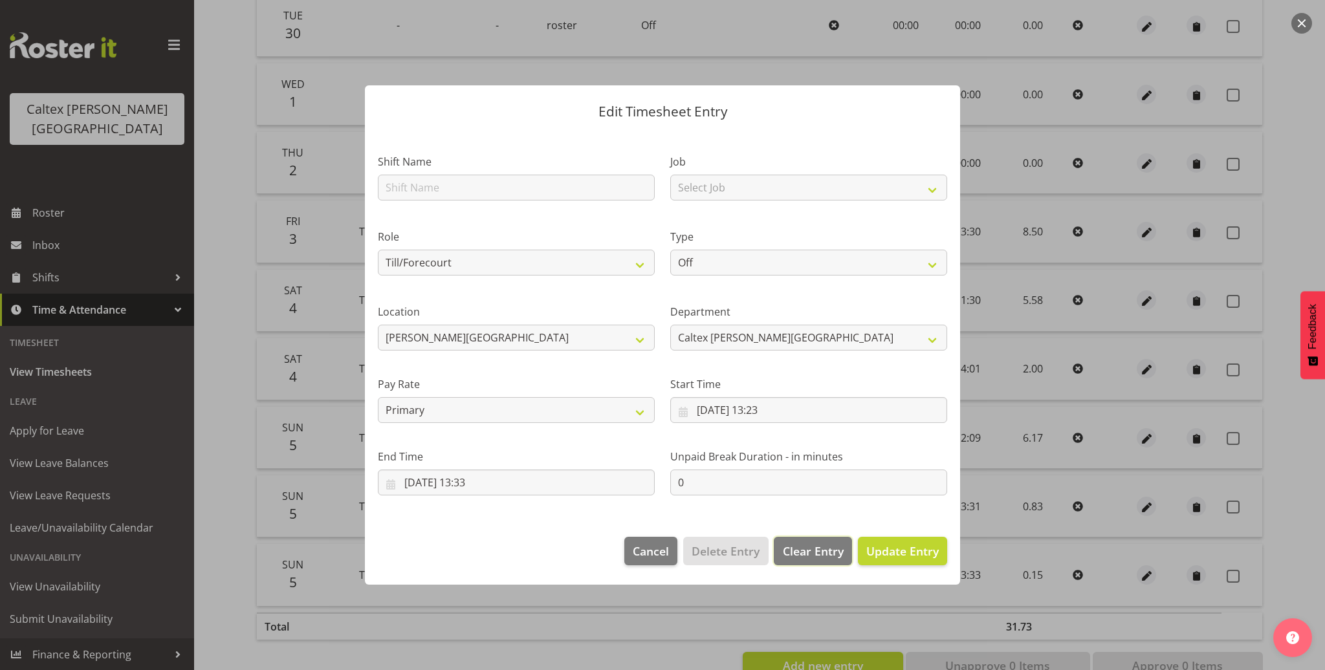
select select
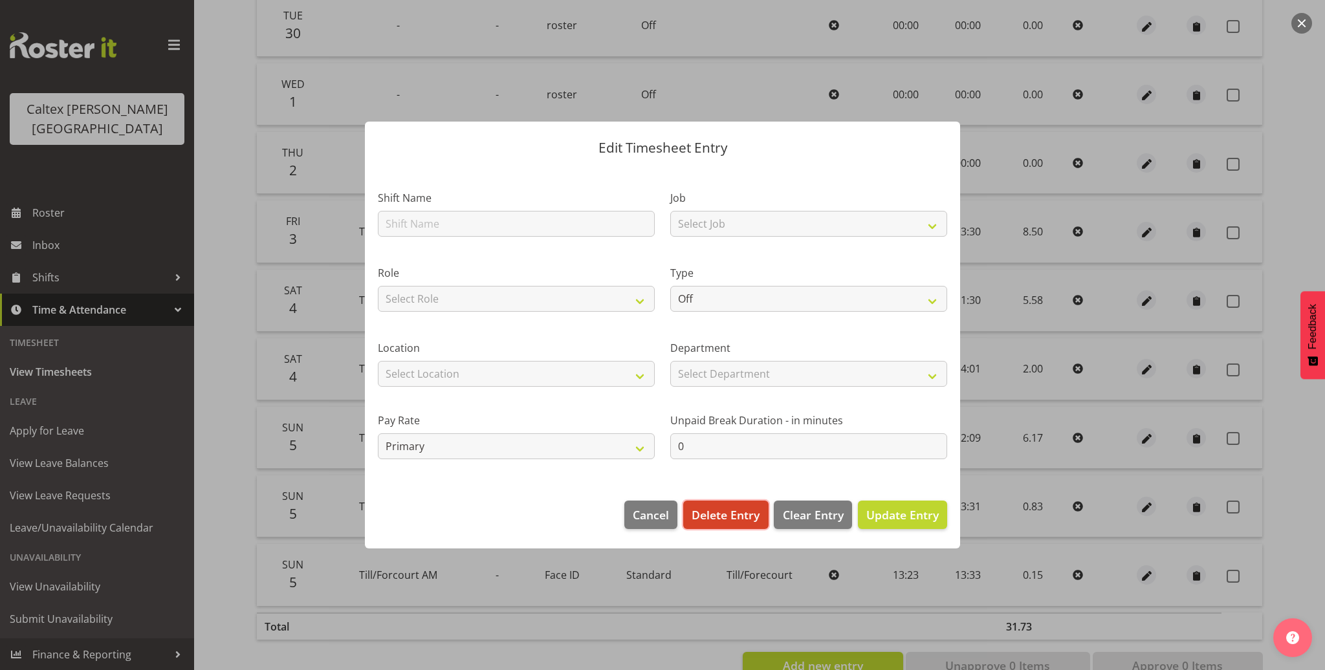
click at [732, 510] on span "Delete Entry" at bounding box center [726, 515] width 68 height 17
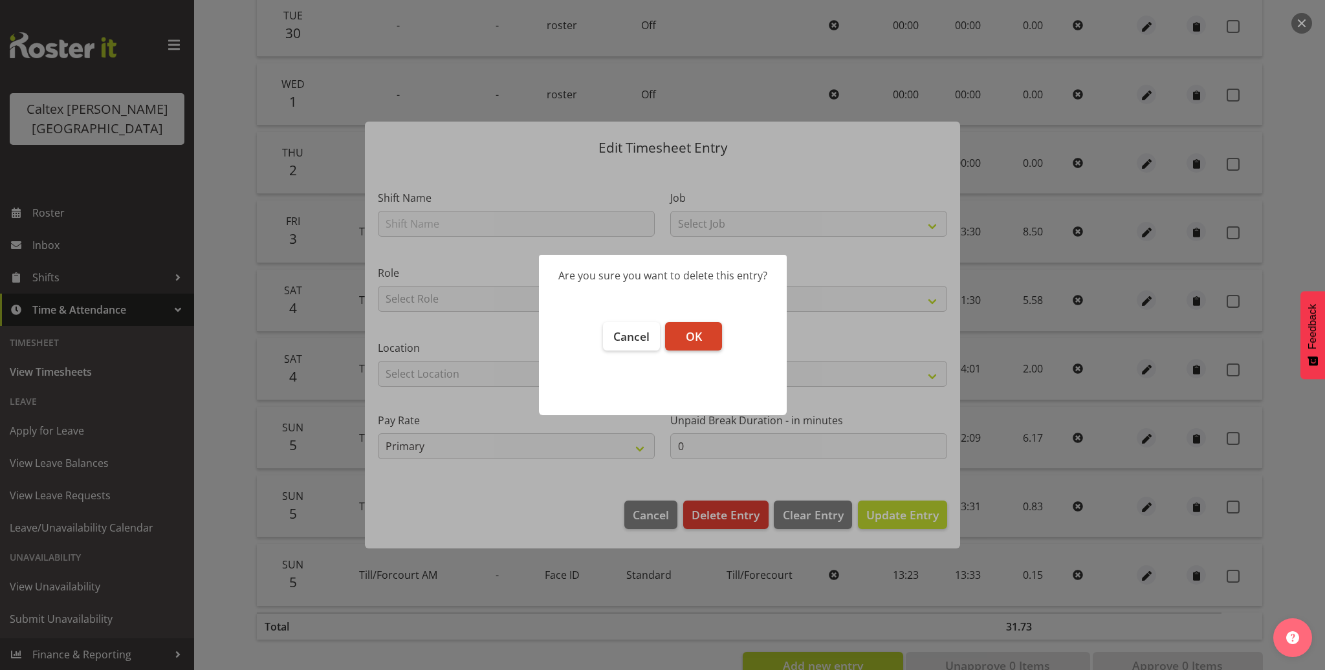
click at [684, 333] on button "OK" at bounding box center [693, 336] width 57 height 28
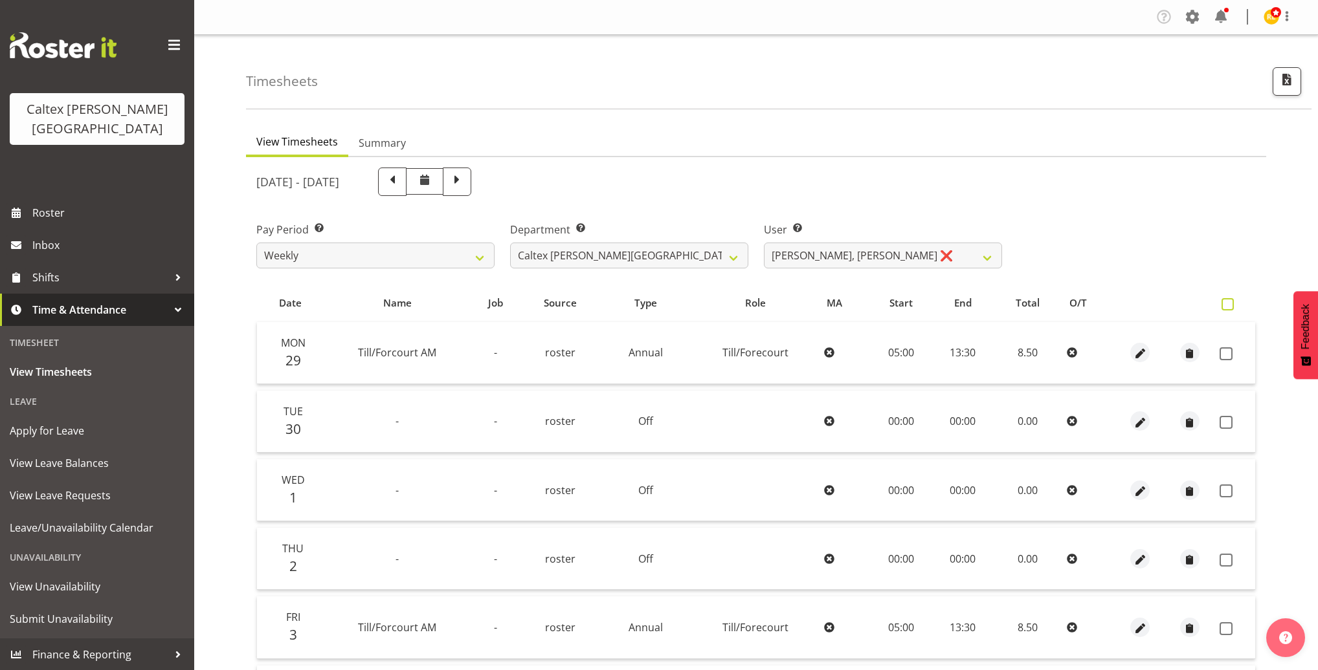
click at [1232, 304] on span at bounding box center [1227, 304] width 12 height 12
click at [1230, 304] on input "checkbox" at bounding box center [1225, 304] width 8 height 8
checkbox input "true"
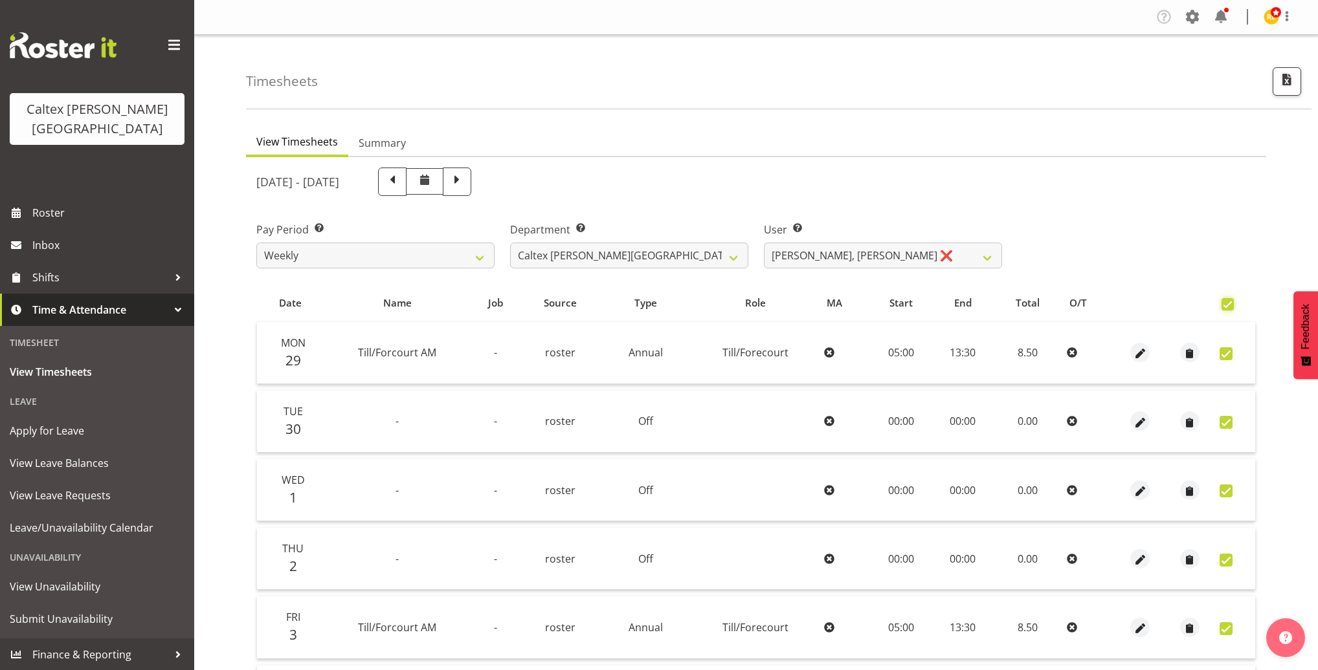
checkbox input "true"
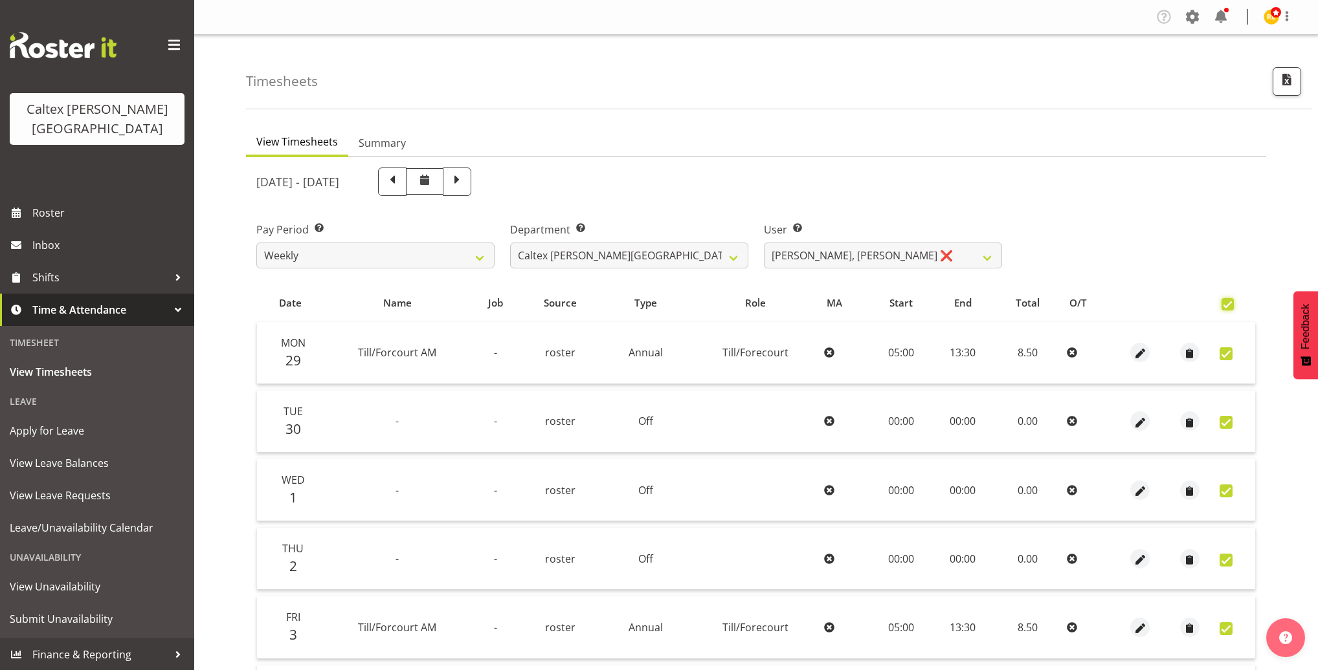
checkbox input "true"
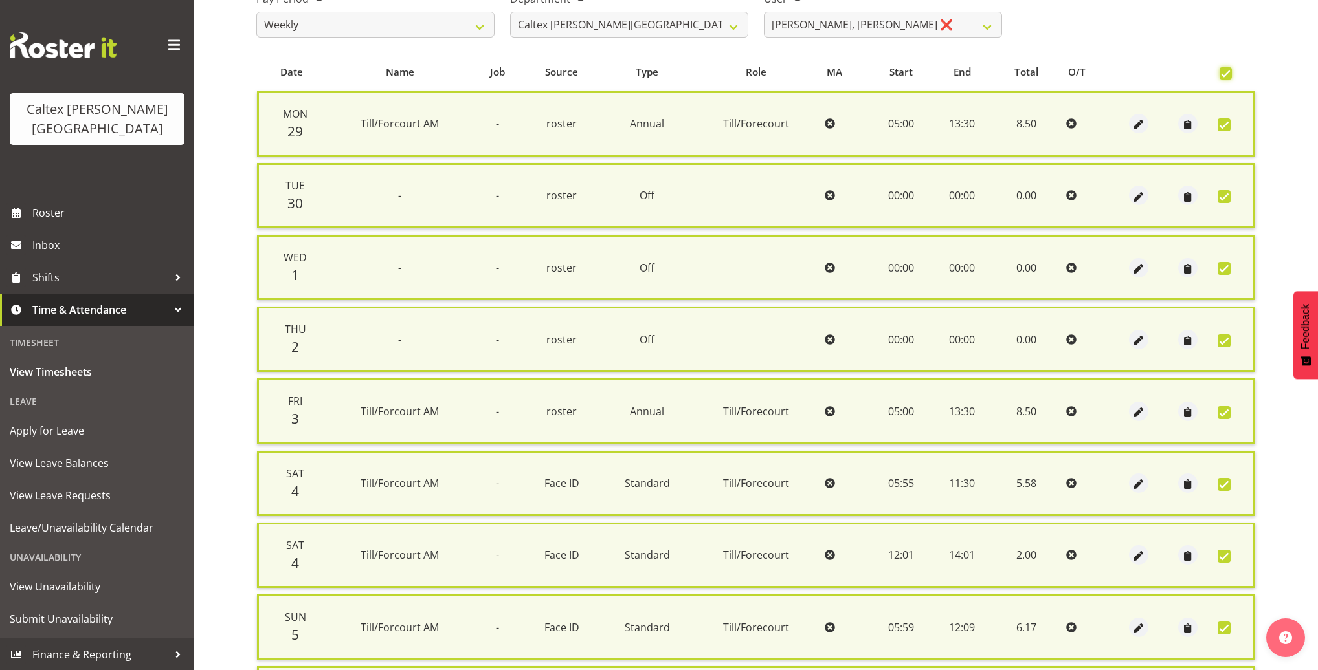
scroll to position [382, 0]
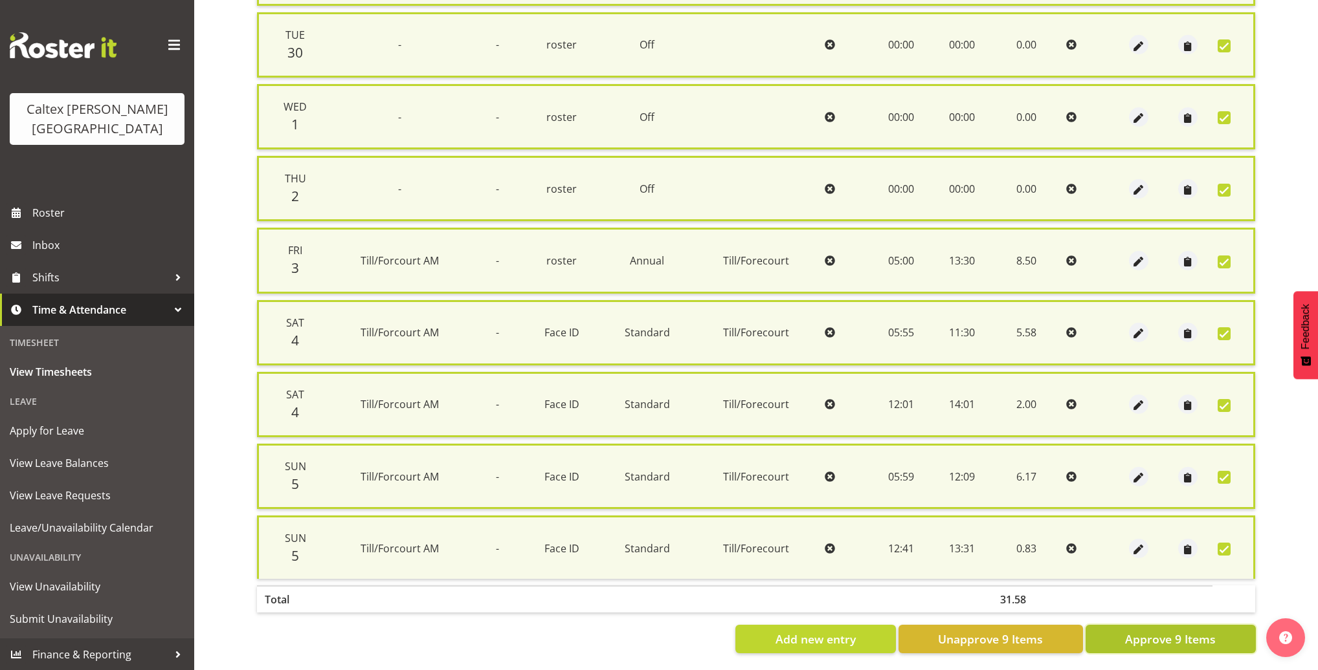
click at [1173, 634] on span "Approve 9 Items" at bounding box center [1170, 639] width 91 height 17
checkbox input "false"
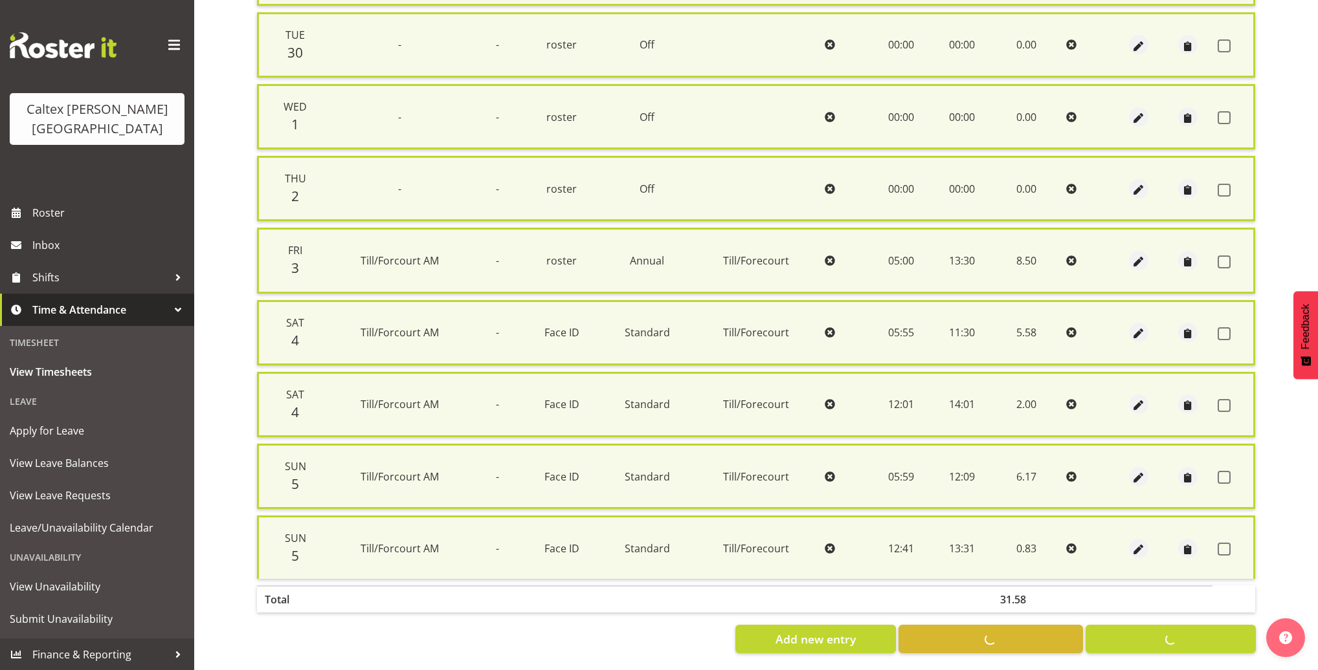
checkbox input "false"
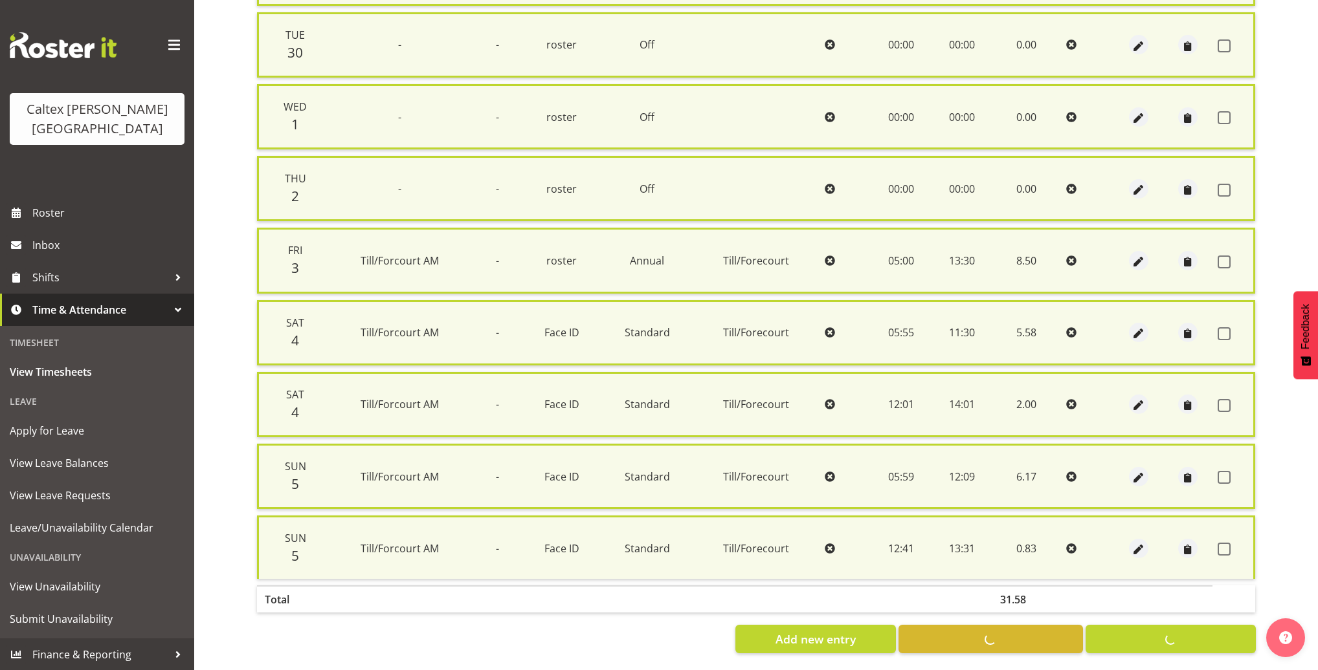
checkbox input "false"
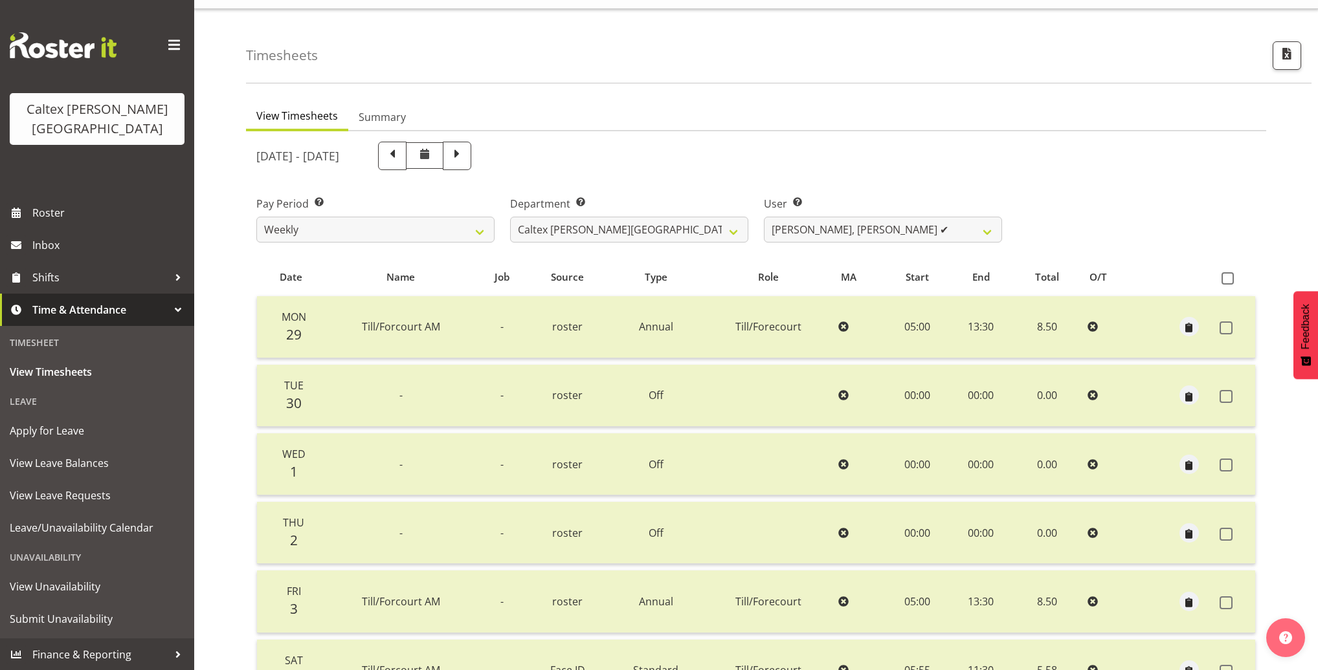
scroll to position [0, 0]
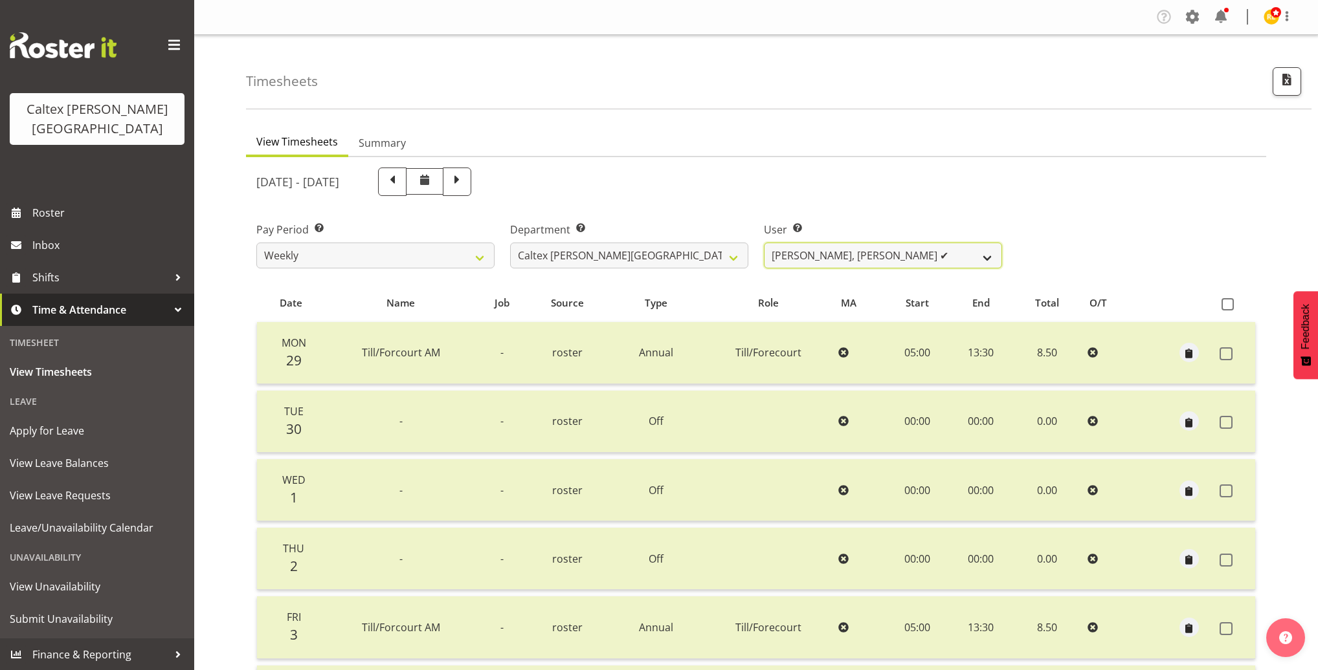
click at [931, 260] on select "Grant, Adam ✔ Robertson, Christine ✔ Bullock, Christopher ✔ Wasley, Connor ✔ Jo…" at bounding box center [883, 256] width 238 height 26
select select "10958"
click at [764, 243] on select "Grant, Adam ✔ Robertson, Christine ✔ Bullock, Christopher ✔ Wasley, Connor ✔ Jo…" at bounding box center [883, 256] width 238 height 26
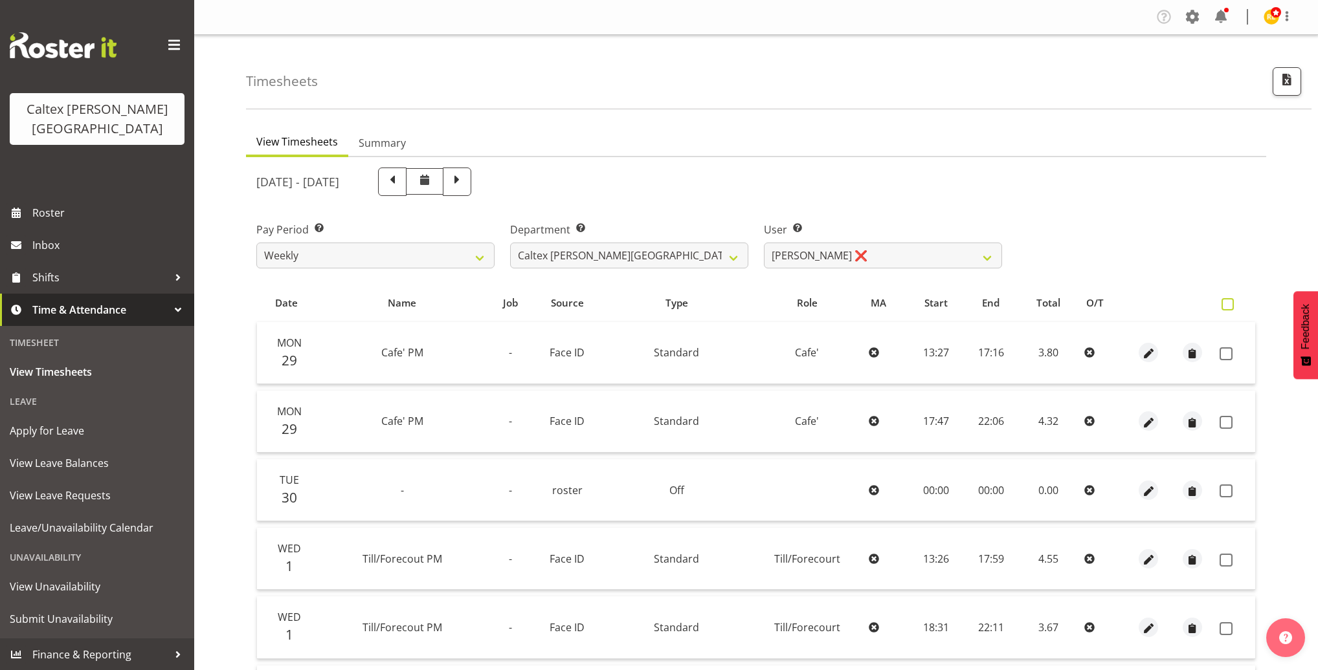
click at [1224, 304] on span at bounding box center [1227, 304] width 12 height 12
click at [1224, 304] on input "checkbox" at bounding box center [1225, 304] width 8 height 8
checkbox input "true"
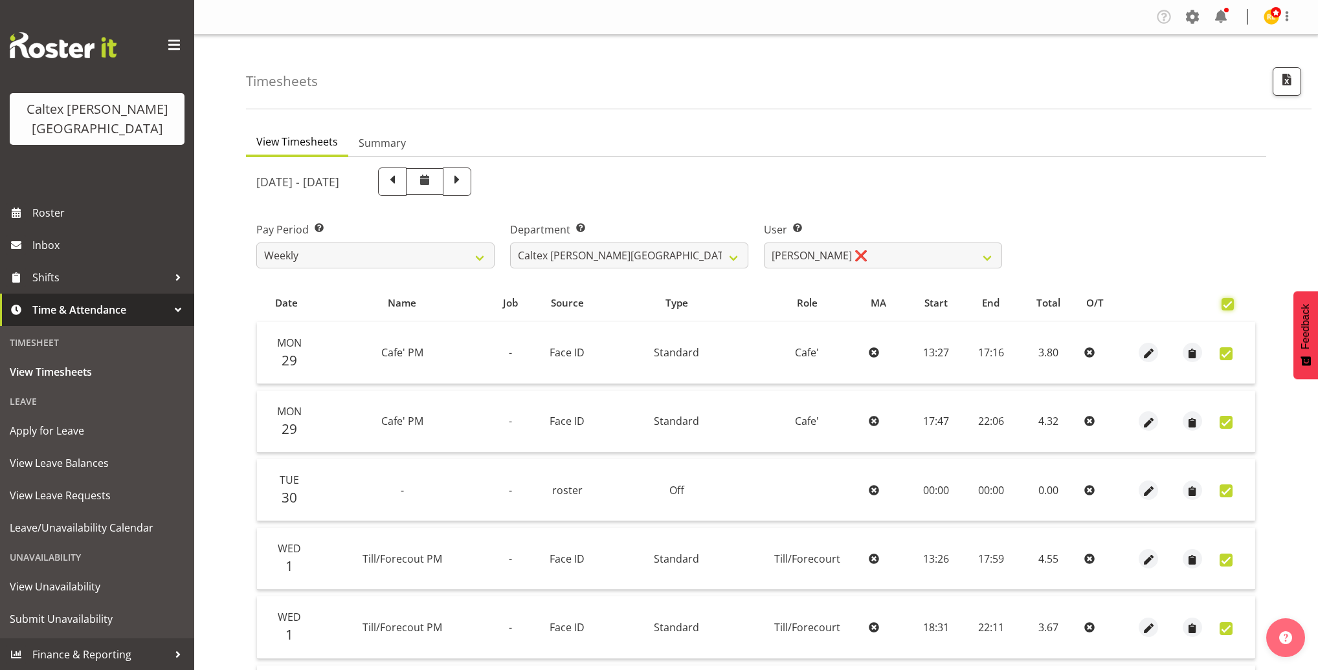
checkbox input "true"
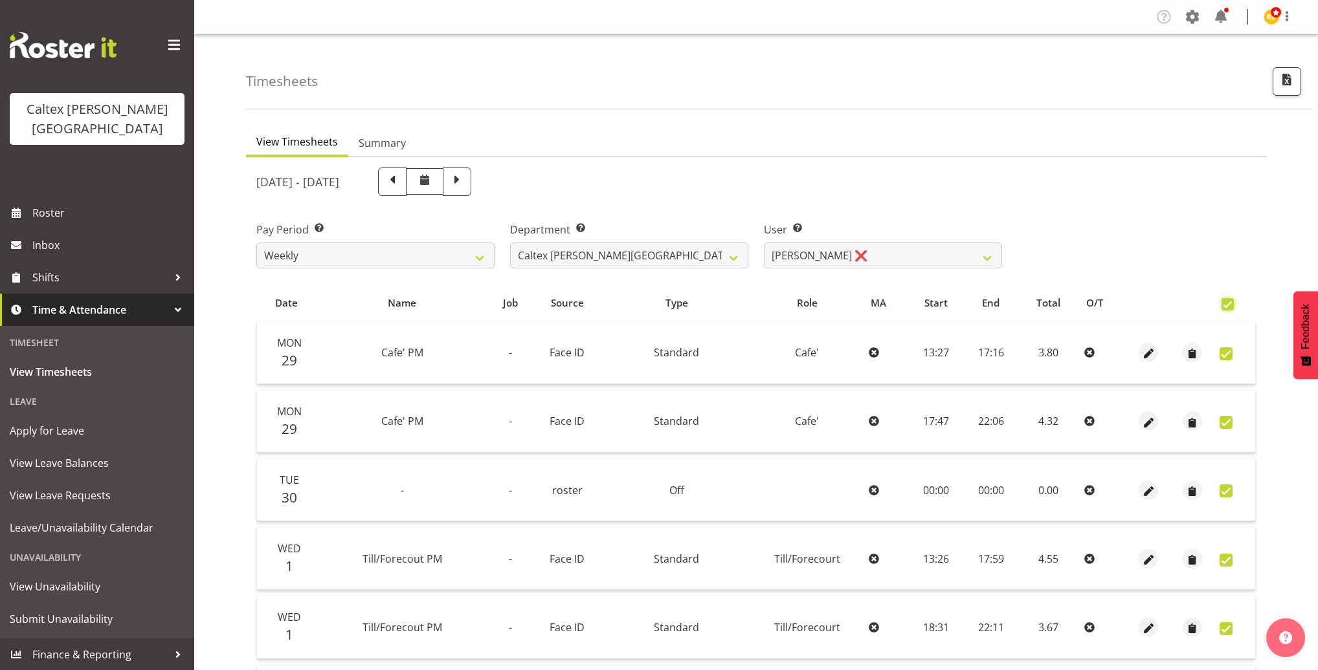
checkbox input "true"
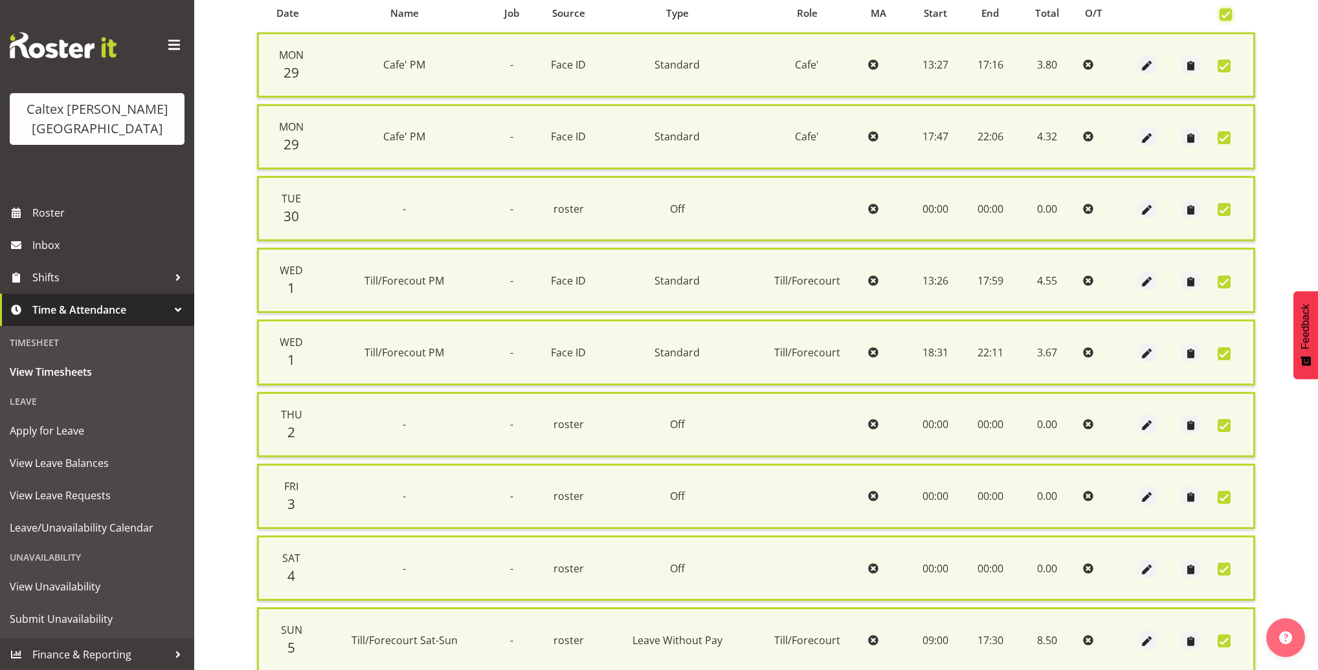
scroll to position [382, 0]
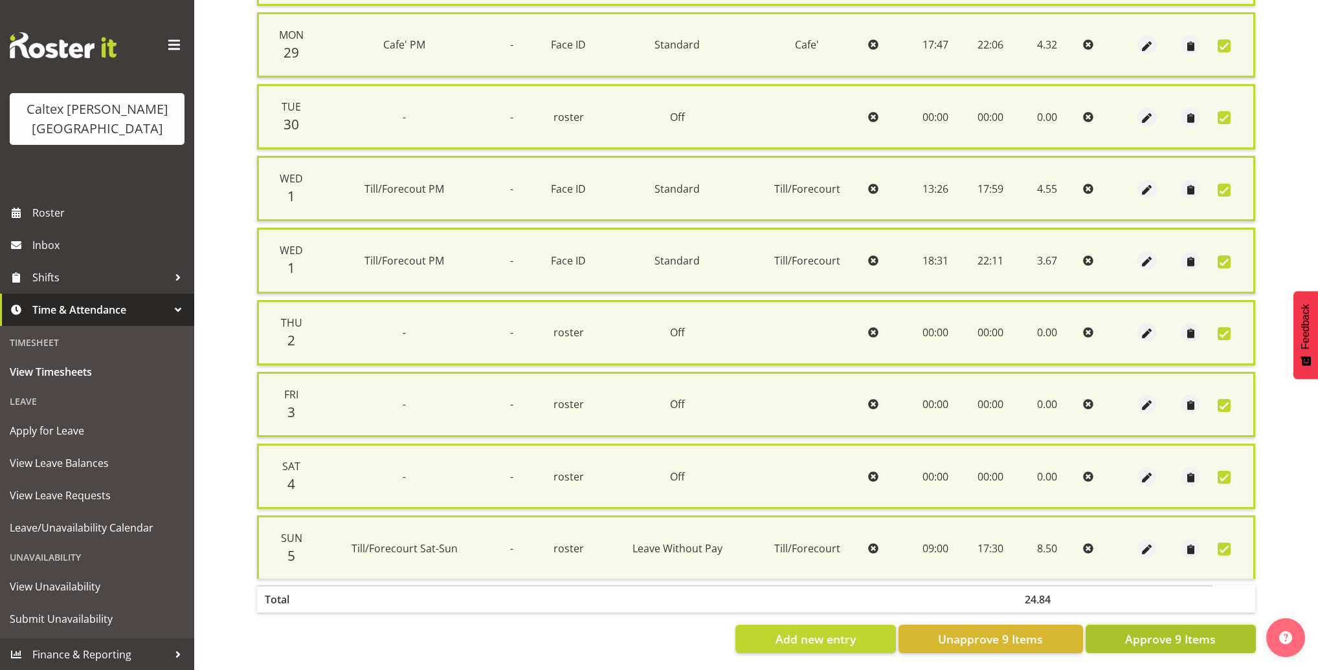
click at [1160, 631] on span "Approve 9 Items" at bounding box center [1170, 639] width 91 height 17
checkbox input "false"
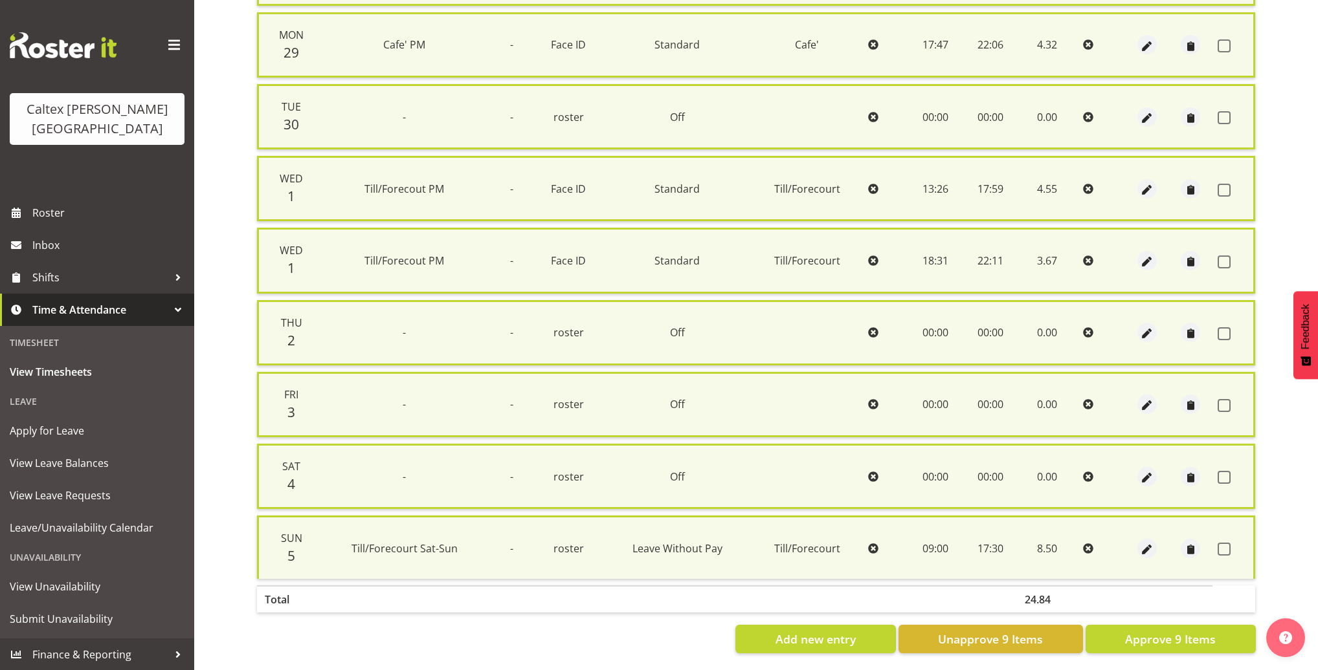
checkbox input "false"
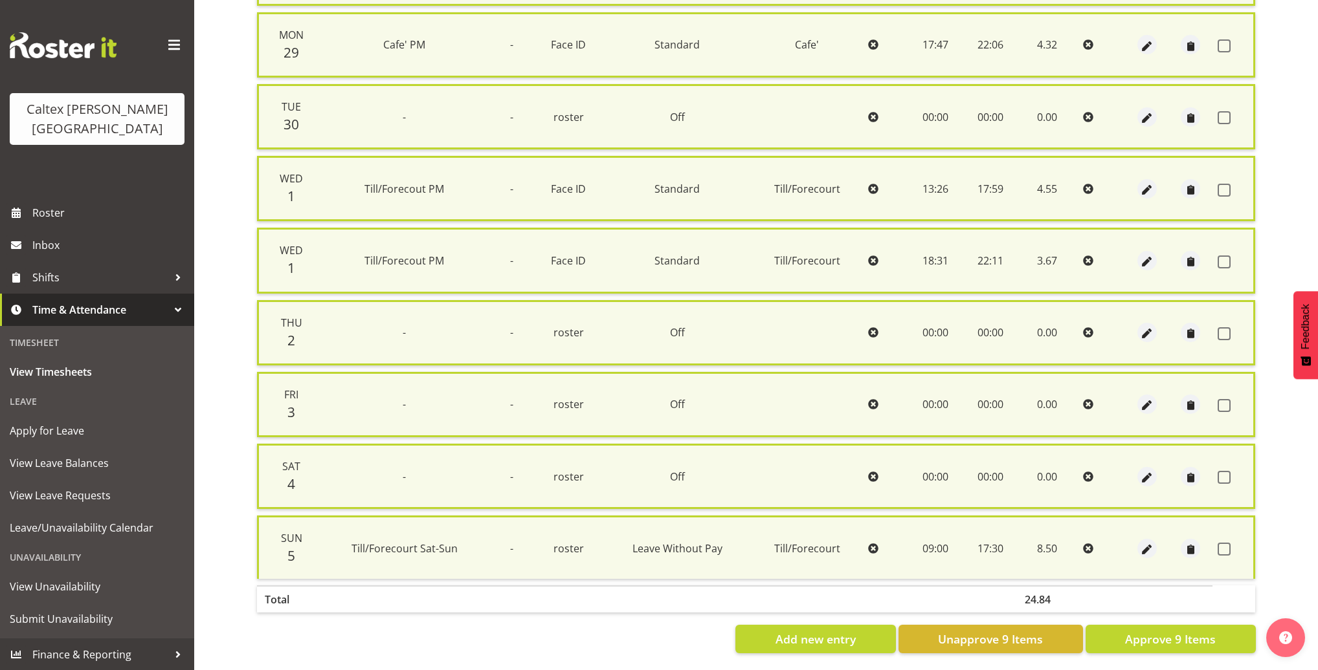
checkbox input "false"
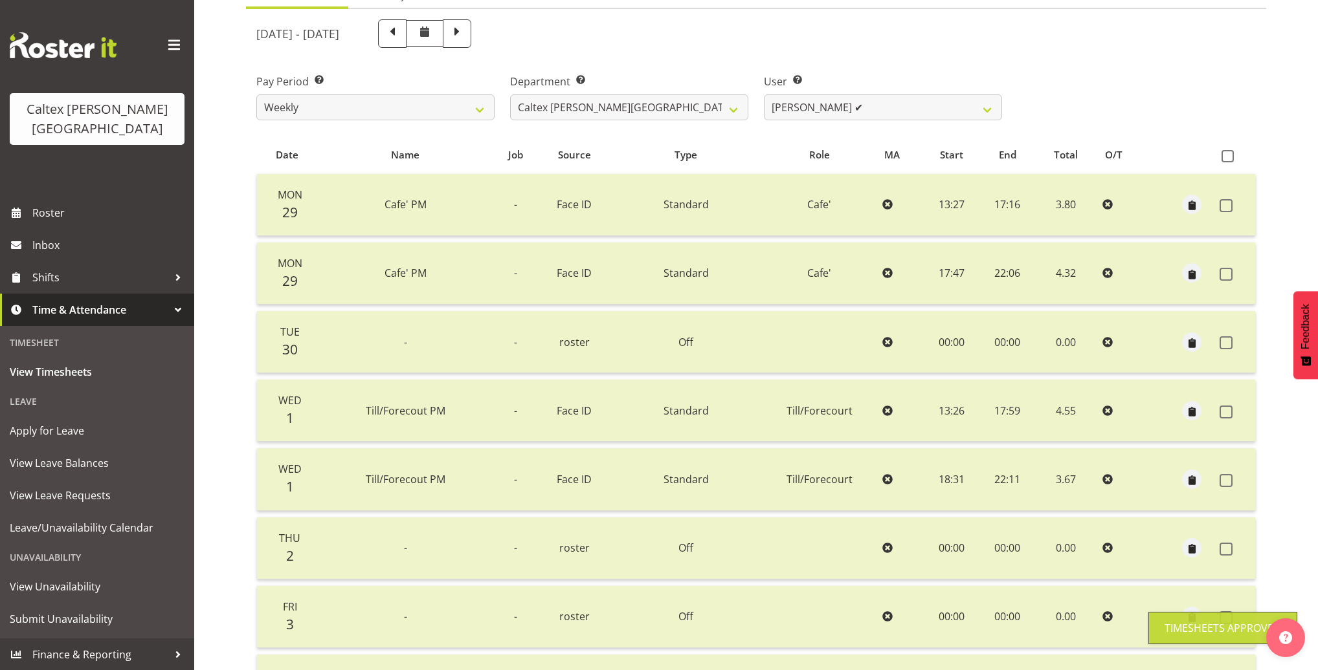
scroll to position [0, 0]
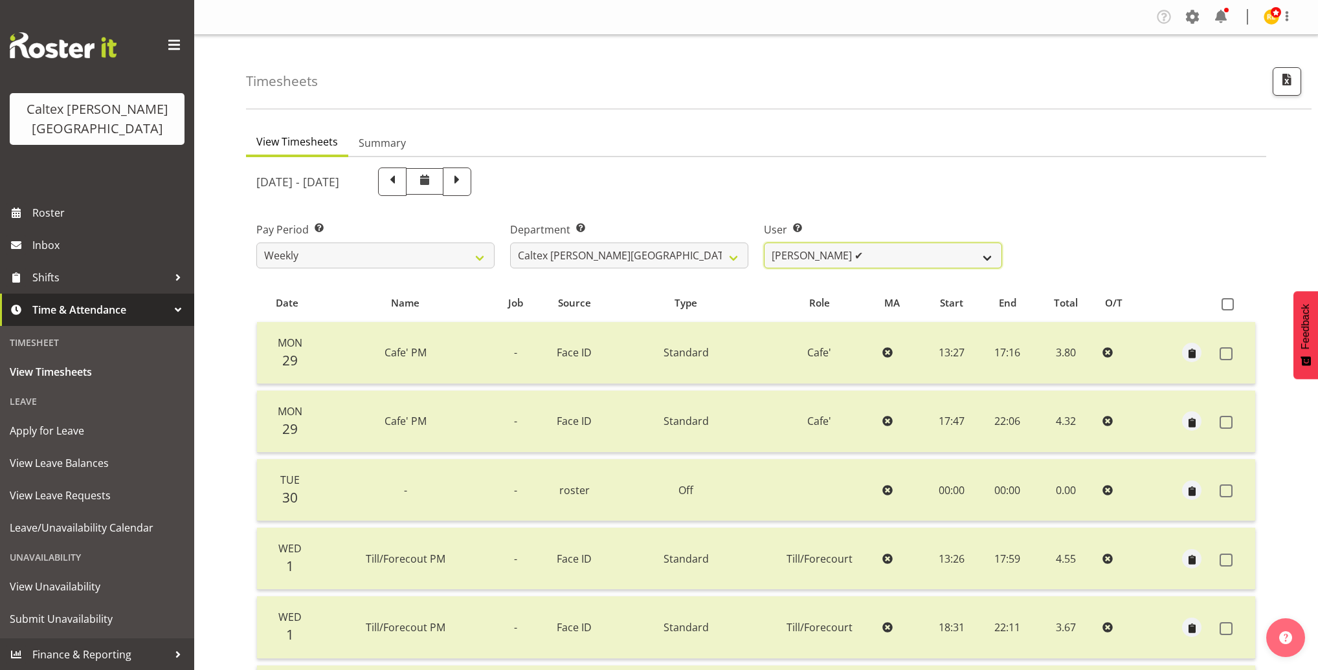
click at [986, 256] on select "Grant, Adam ✔ Robertson, Christine ✔ Bullock, Christopher ✔ Wasley, Connor ✔ Jo…" at bounding box center [883, 256] width 238 height 26
select select "10959"
click at [764, 243] on select "Grant, Adam ✔ Robertson, Christine ✔ Bullock, Christopher ✔ Wasley, Connor ✔ Jo…" at bounding box center [883, 256] width 238 height 26
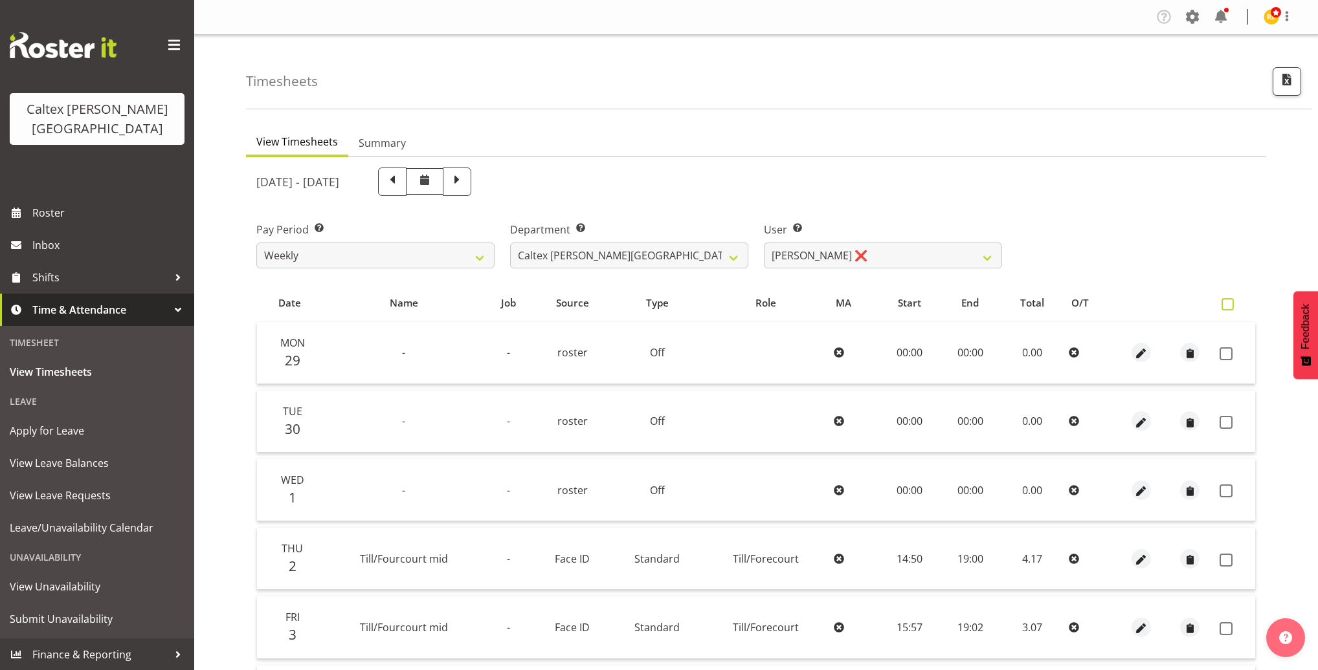
click at [1232, 302] on span at bounding box center [1227, 304] width 12 height 12
click at [1230, 302] on input "checkbox" at bounding box center [1225, 304] width 8 height 8
checkbox input "true"
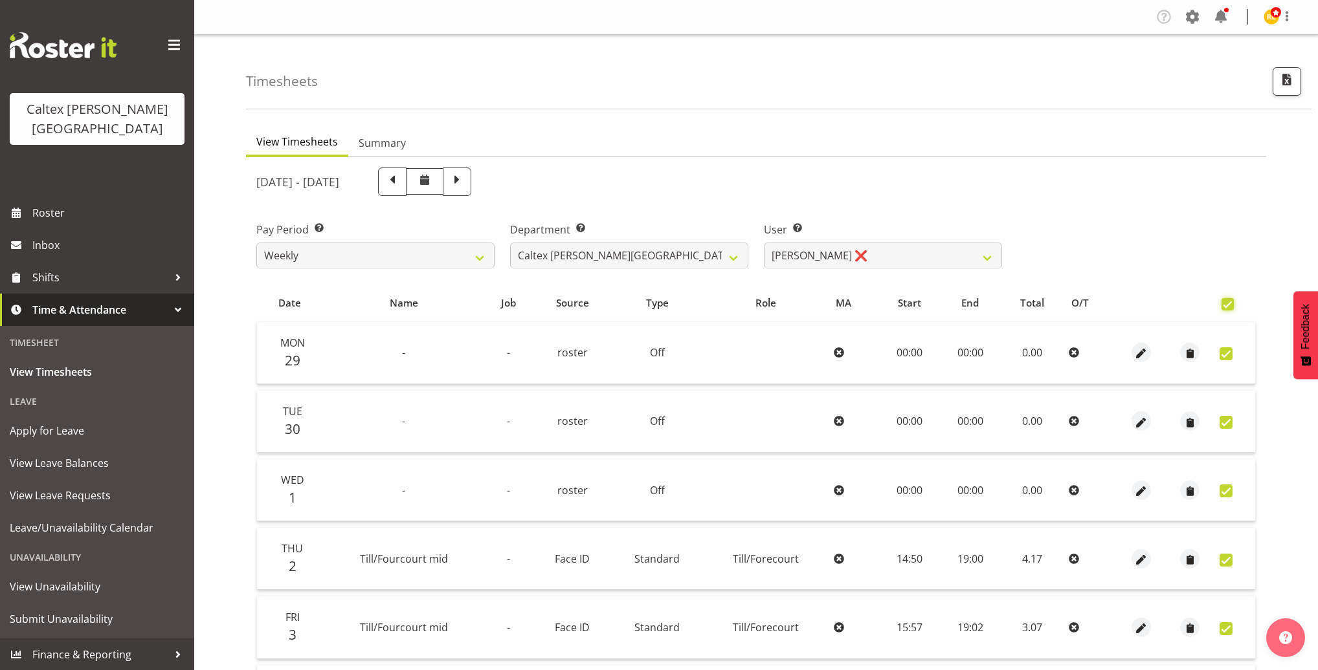
checkbox input "true"
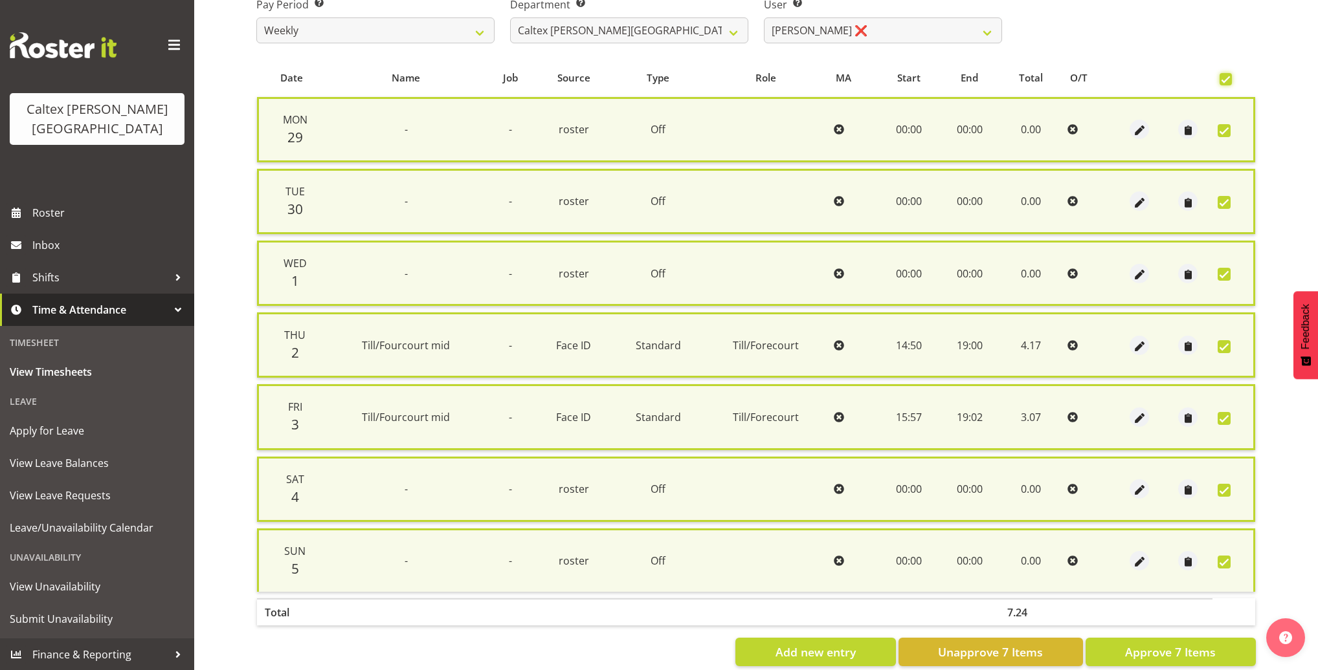
scroll to position [240, 0]
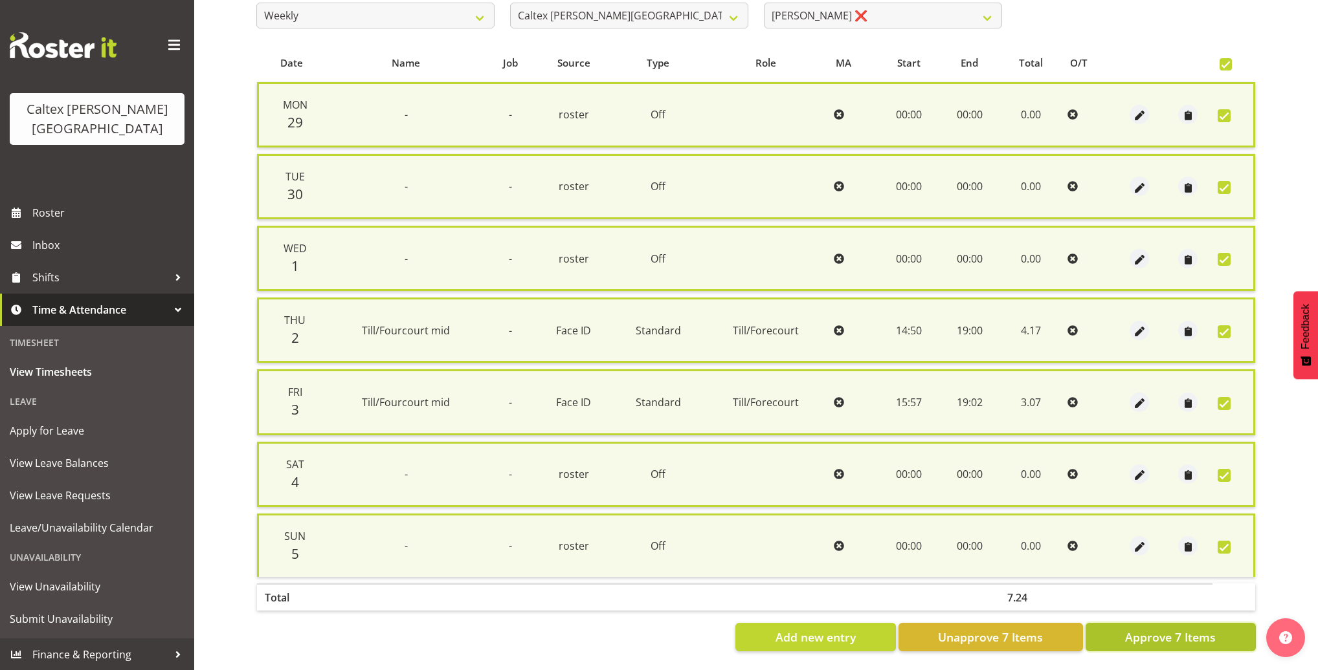
click at [1152, 630] on span "Approve 7 Items" at bounding box center [1170, 637] width 91 height 17
checkbox input "false"
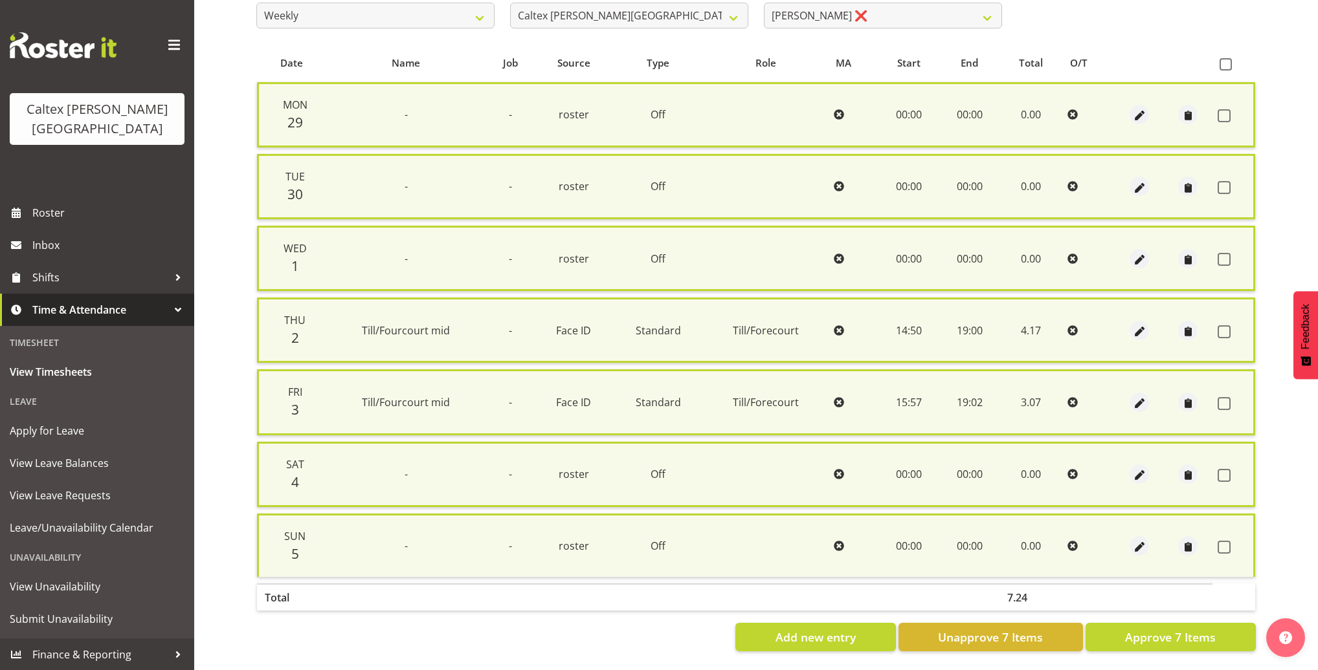
checkbox input "false"
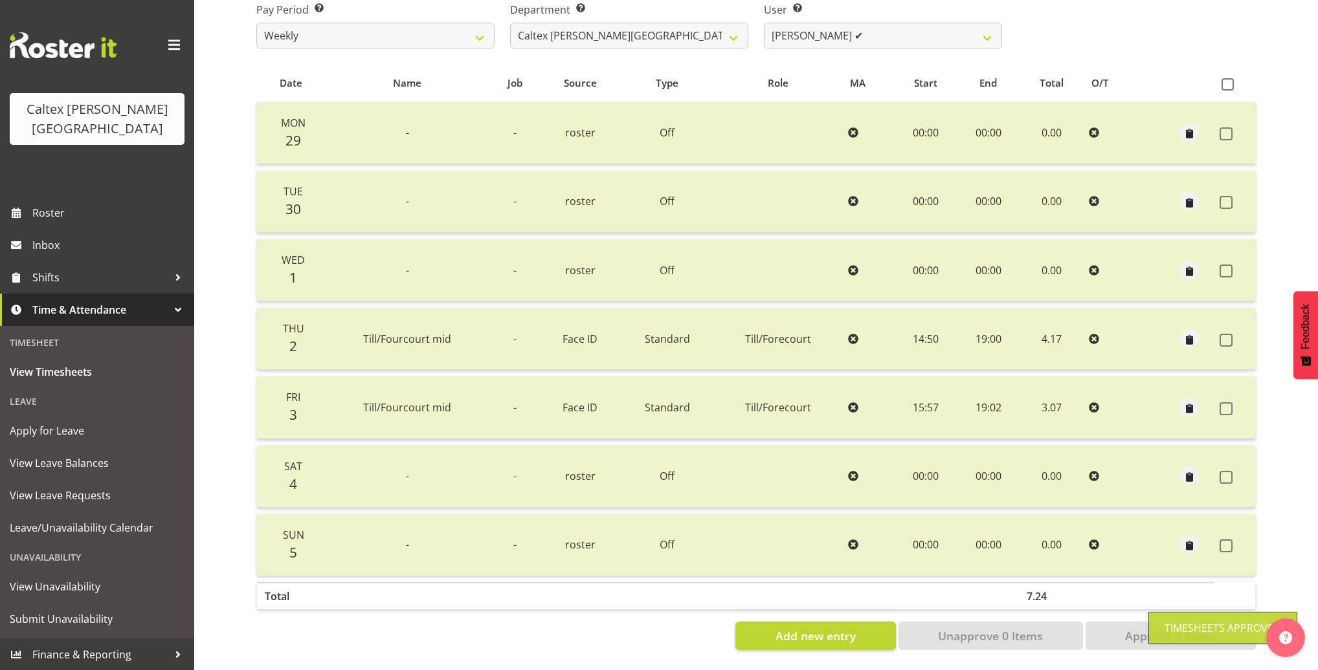
scroll to position [0, 0]
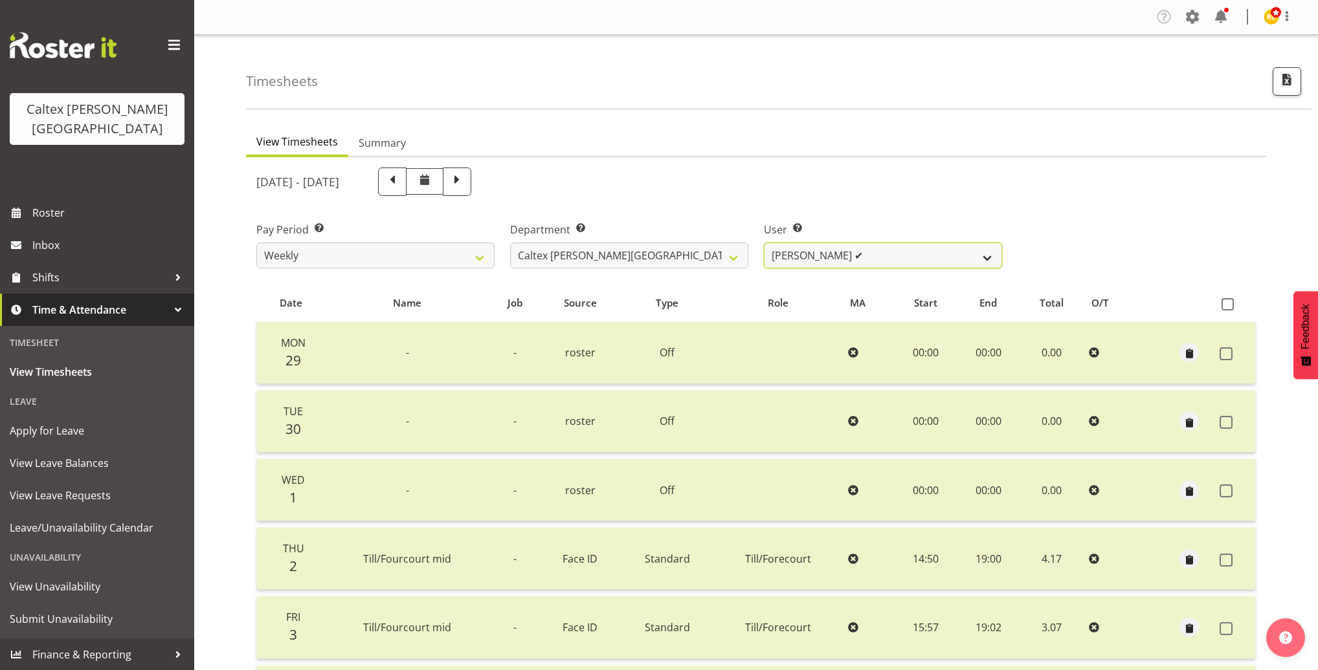
click at [977, 256] on select "Grant, Adam ✔ Robertson, Christine ✔ Bullock, Christopher ✔ Wasley, Connor ✔ Jo…" at bounding box center [883, 256] width 238 height 26
select select "10960"
click at [764, 243] on select "Grant, Adam ✔ Robertson, Christine ✔ Bullock, Christopher ✔ Wasley, Connor ✔ Jo…" at bounding box center [883, 256] width 238 height 26
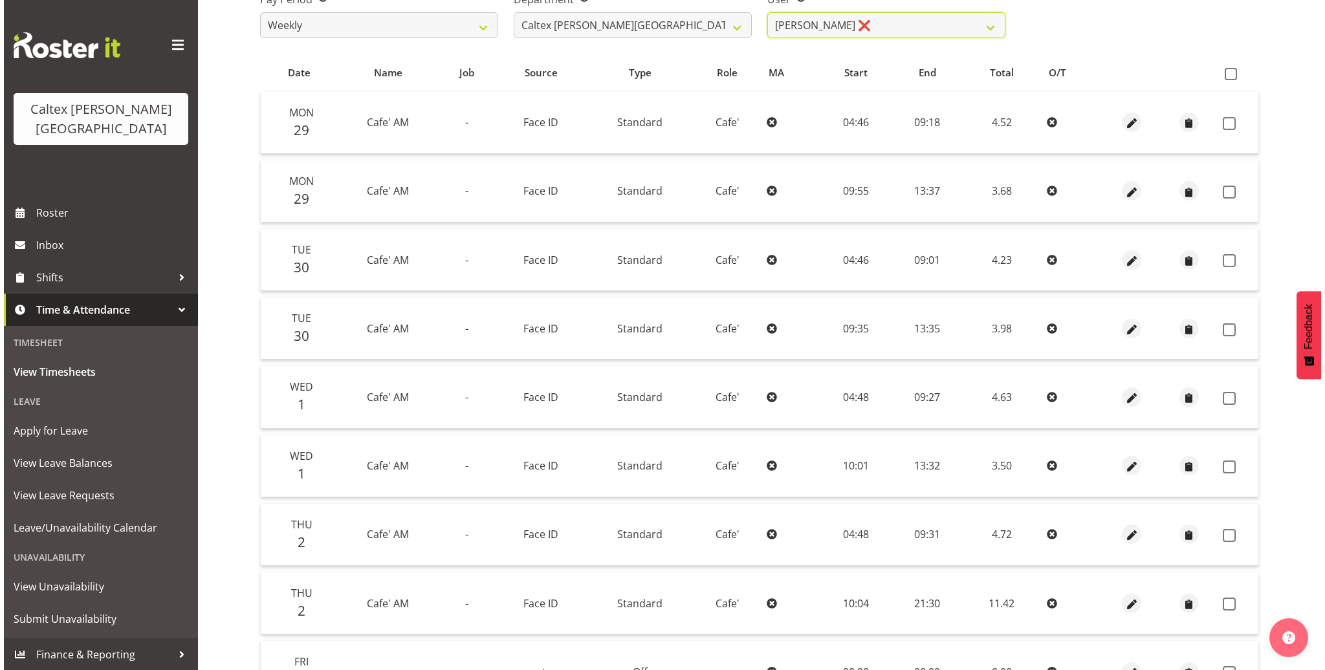
scroll to position [404, 0]
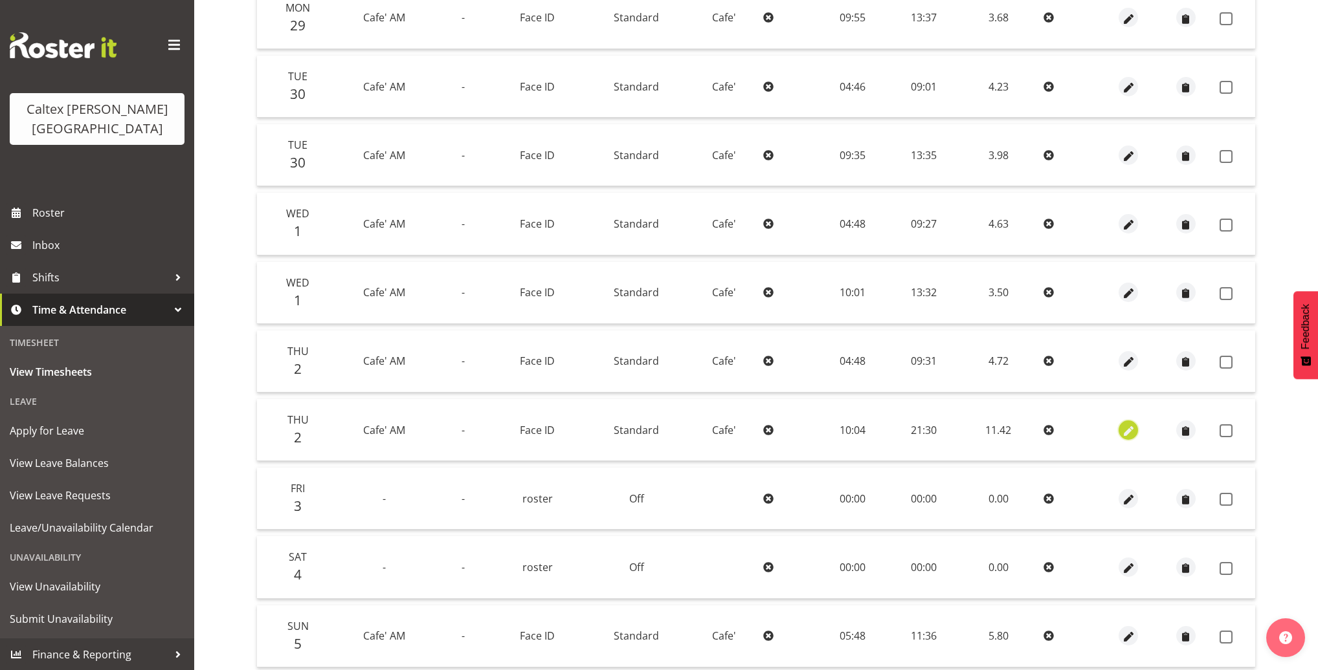
click at [1124, 430] on span "button" at bounding box center [1128, 431] width 15 height 15
select select "Standard"
select select "9"
select select "2025"
select select "21"
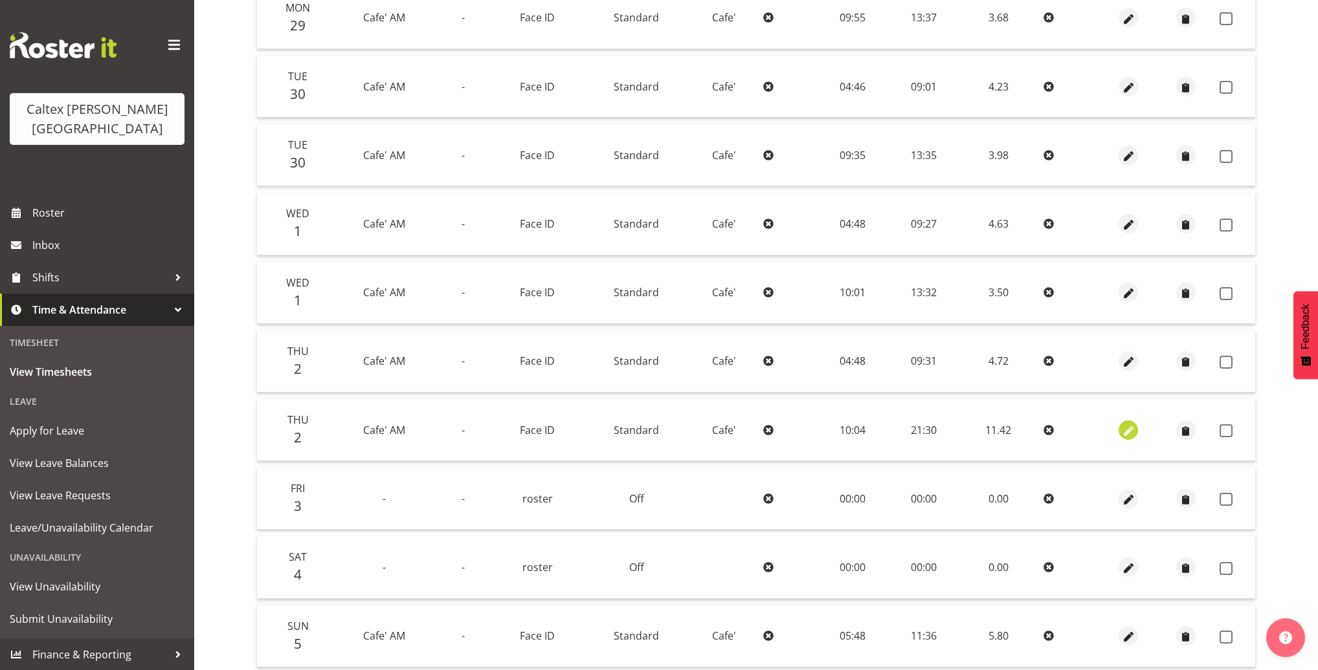
select select "30"
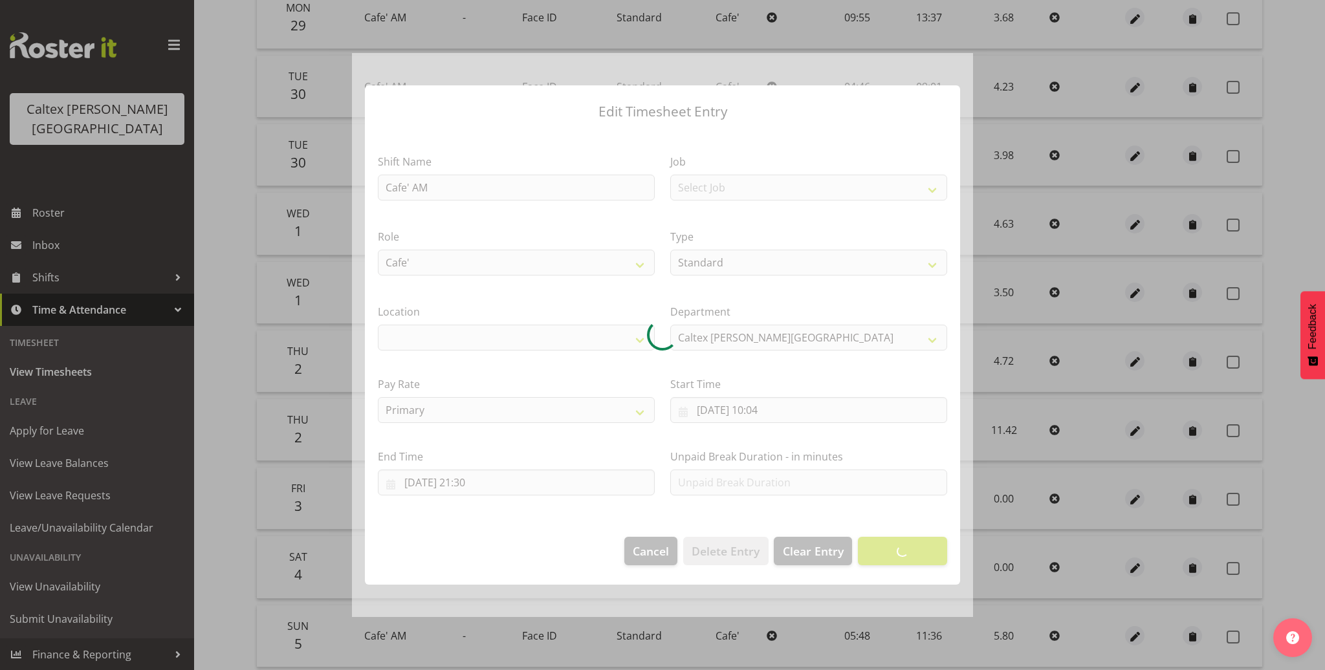
select select "1239"
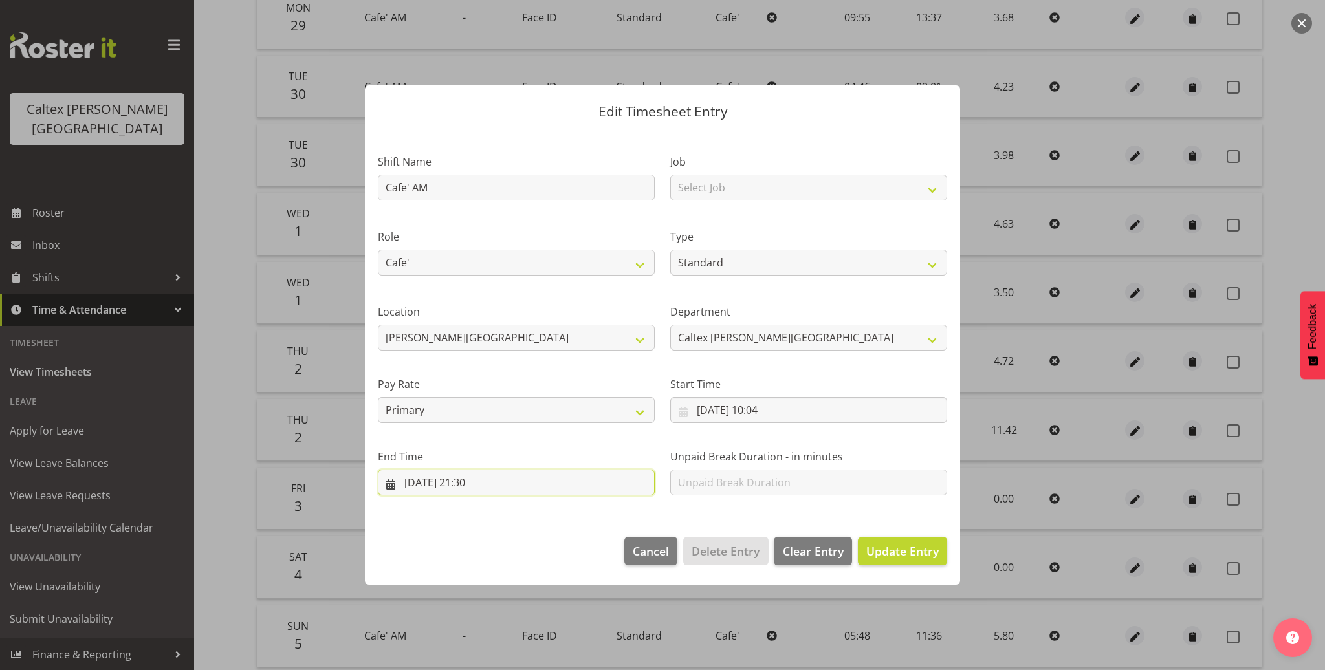
click at [491, 483] on input "02/10/2025, 21:30" at bounding box center [516, 483] width 277 height 26
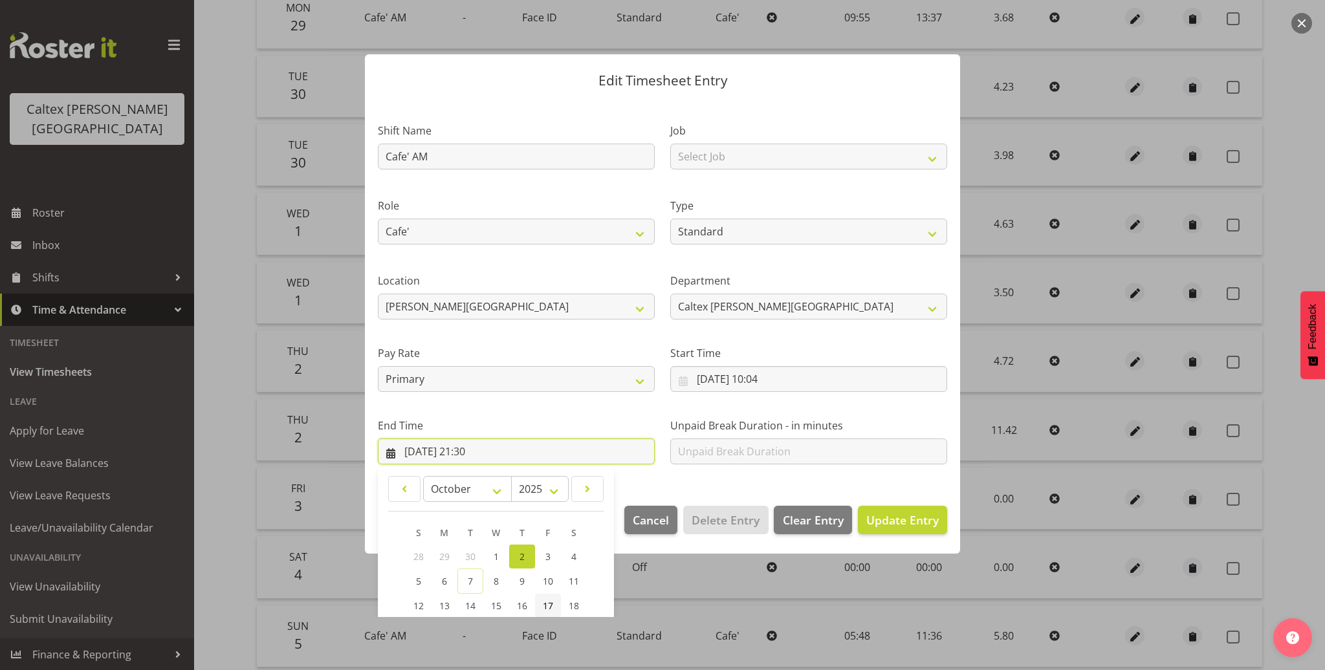
scroll to position [173, 0]
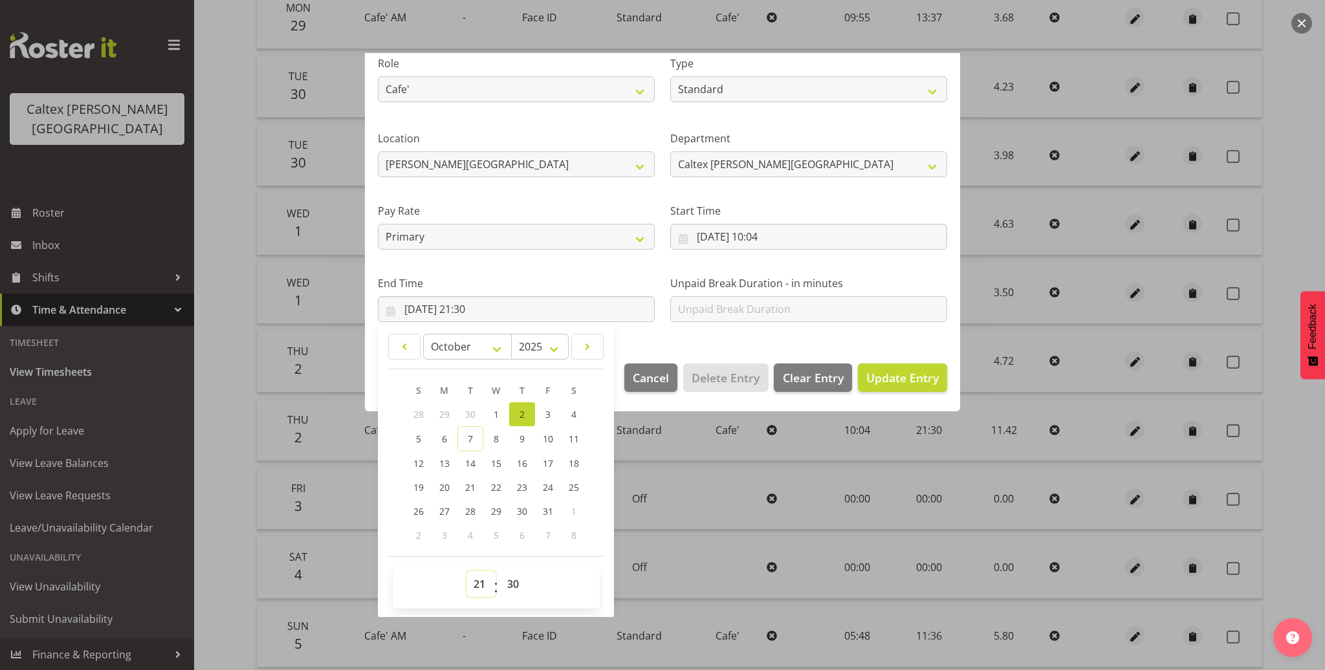
click at [477, 584] on select "00 01 02 03 04 05 06 07 08 09 10 11 12 13 14 15 16 17 18 19 20 21 22 23" at bounding box center [481, 584] width 29 height 26
select select "13"
click at [467, 571] on select "00 01 02 03 04 05 06 07 08 09 10 11 12 13 14 15 16 17 18 19 20 21 22 23" at bounding box center [481, 584] width 29 height 26
type input "02/10/2025, 13:30"
click at [891, 379] on span "Update Entry" at bounding box center [903, 378] width 72 height 16
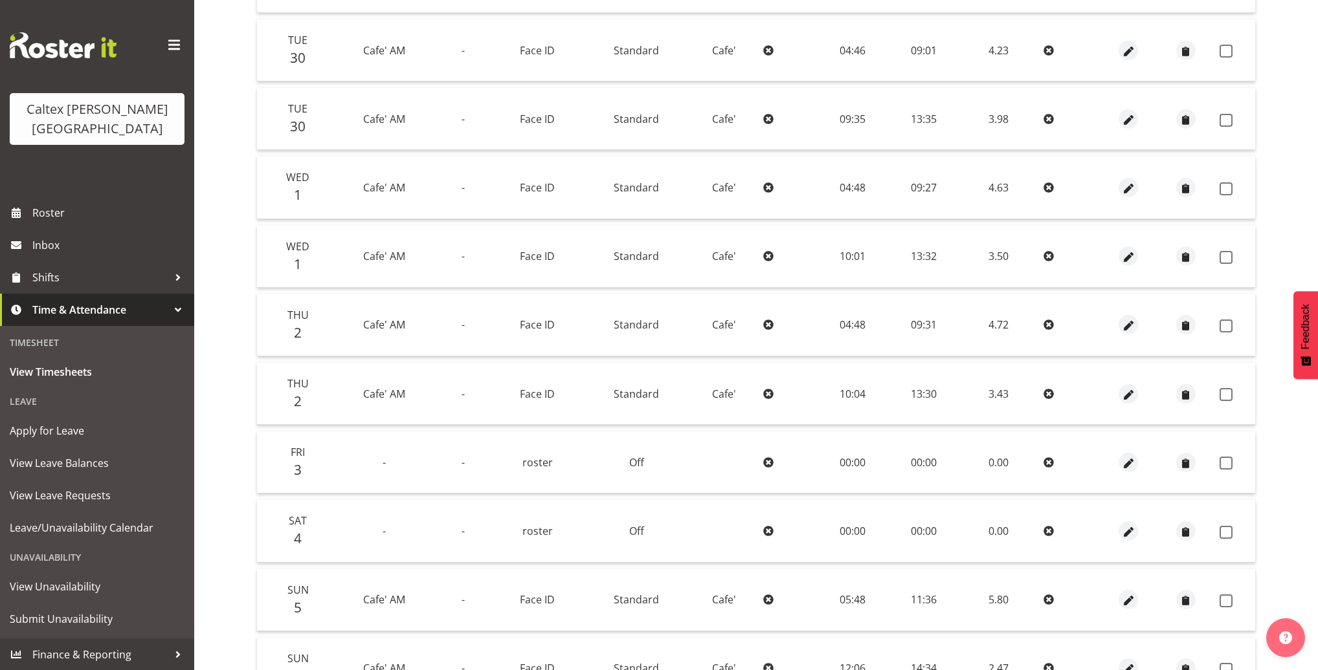
scroll to position [145, 0]
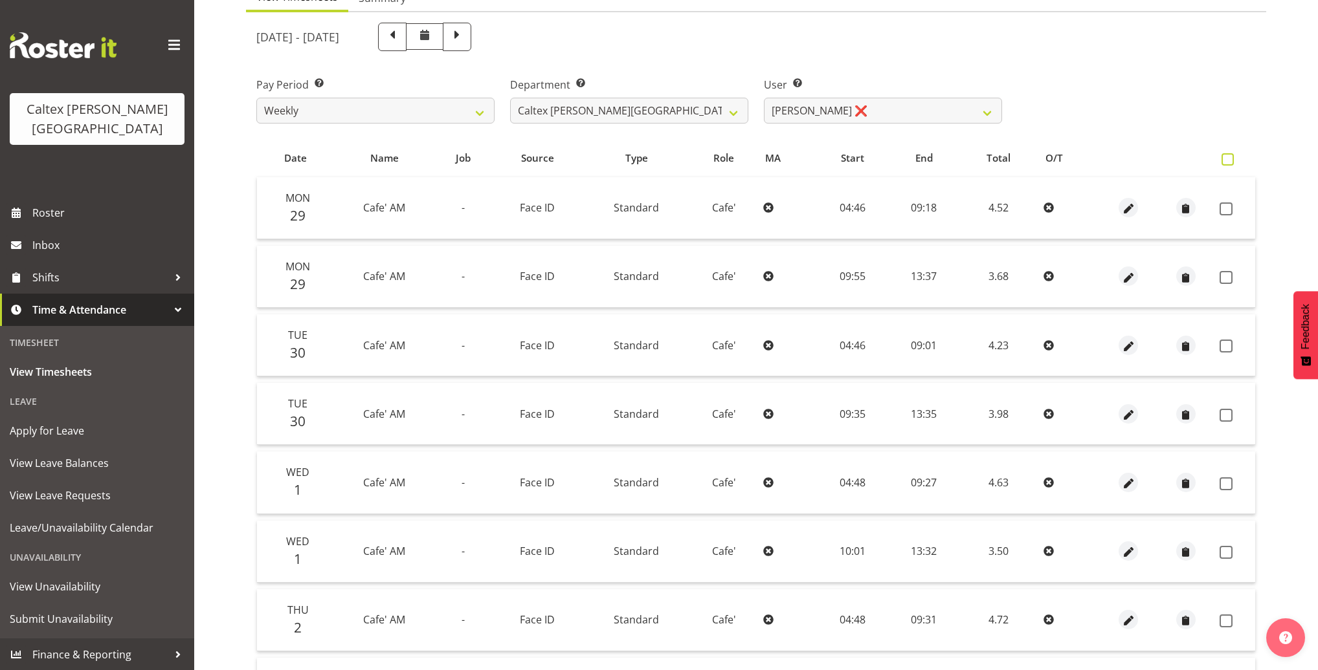
click at [1224, 158] on span at bounding box center [1227, 159] width 12 height 12
click at [1224, 158] on input "checkbox" at bounding box center [1225, 159] width 8 height 8
checkbox input "true"
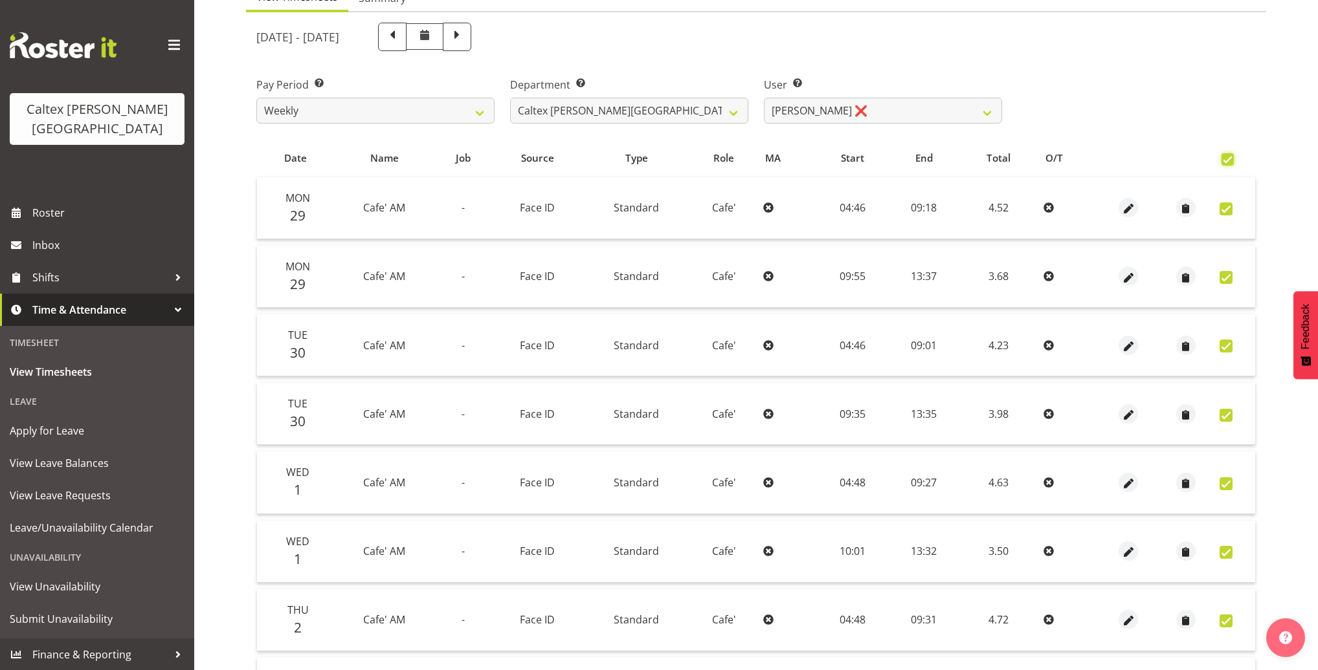
checkbox input "true"
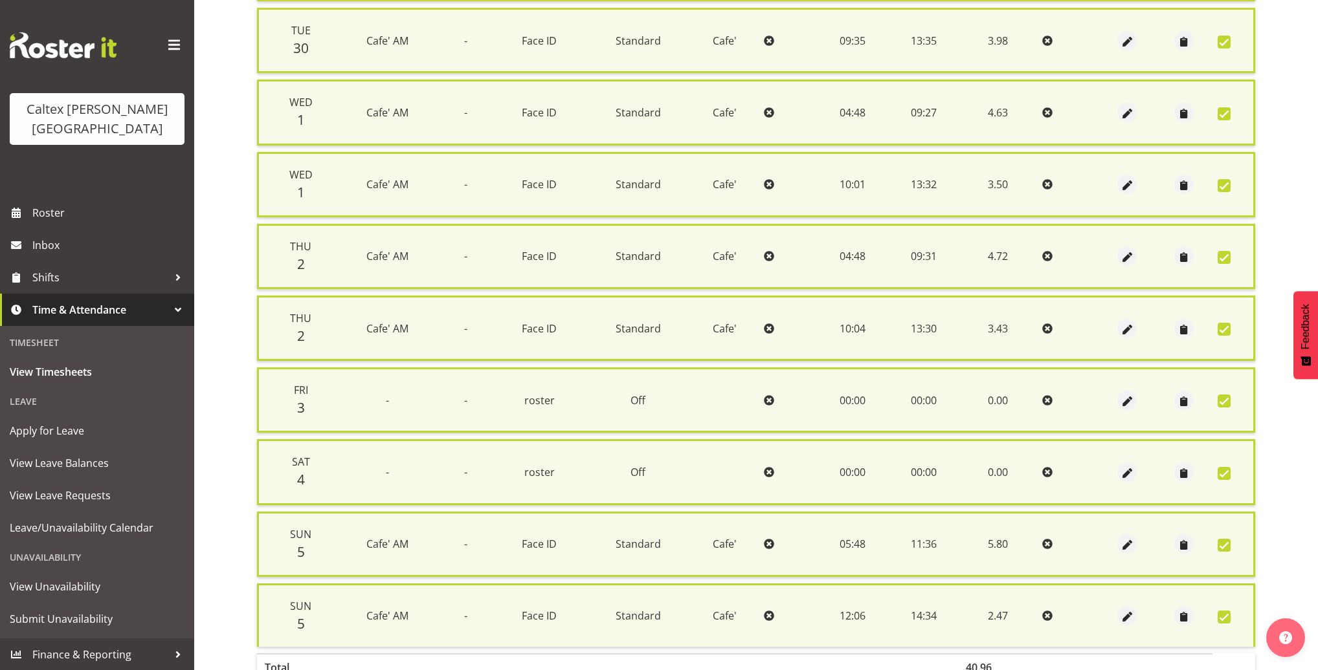
scroll to position [595, 0]
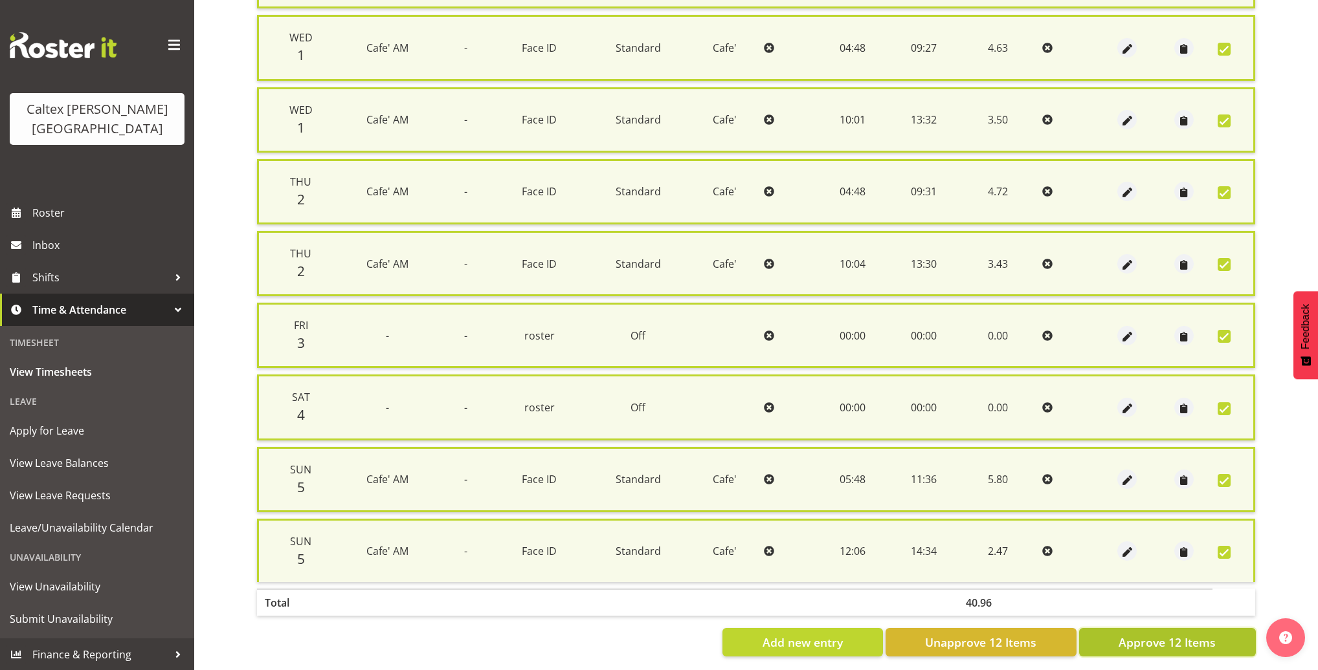
click at [1195, 634] on span "Approve 12 Items" at bounding box center [1166, 642] width 97 height 17
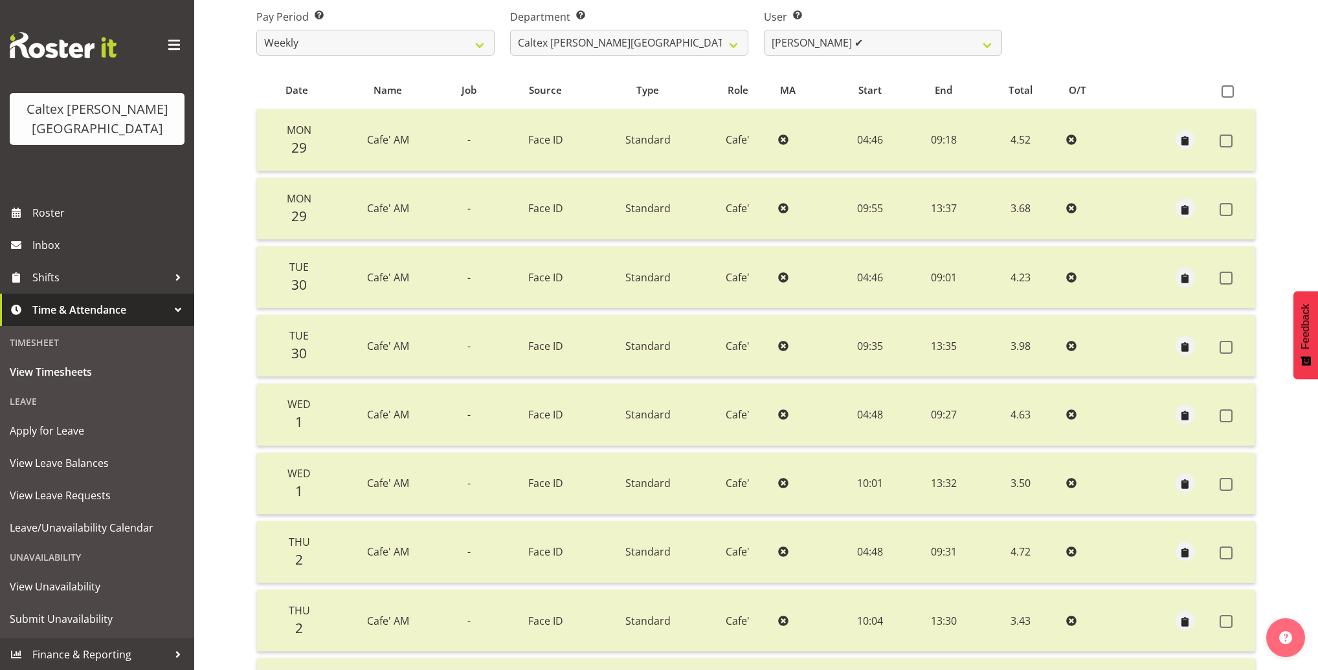
scroll to position [0, 0]
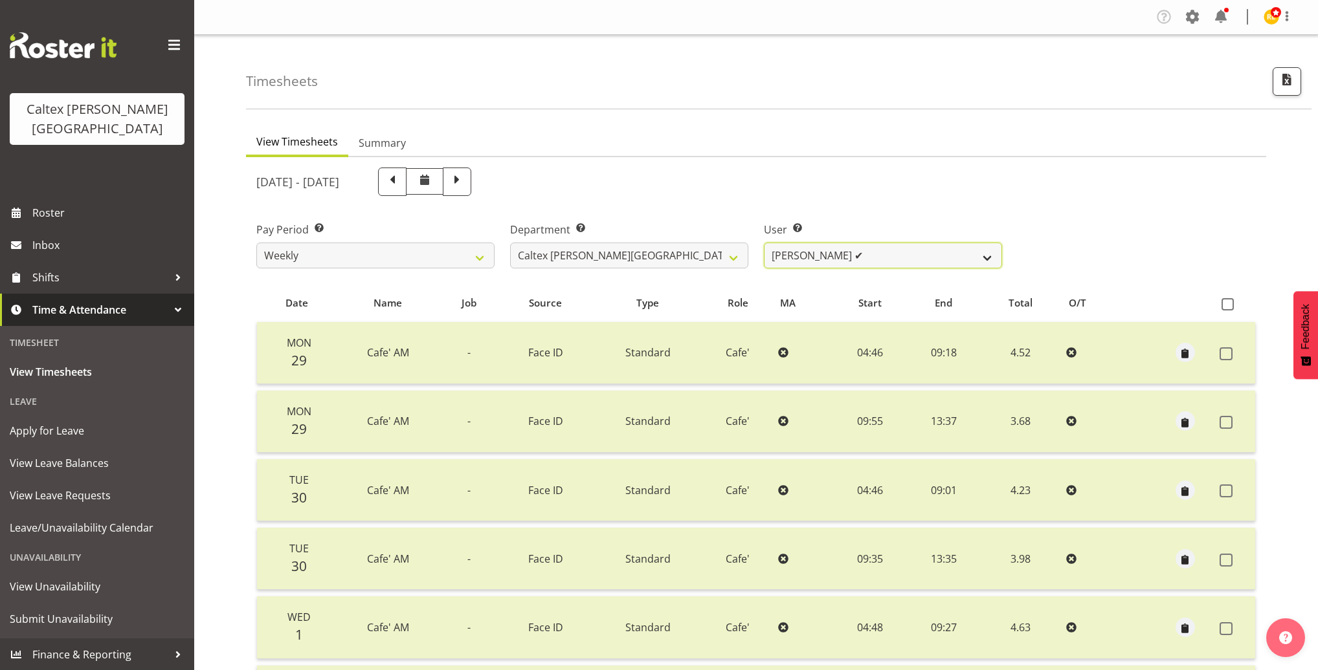
click at [976, 254] on select "Grant, Adam ✔ Robertson, Christine ✔ Bullock, Christopher ✔ Wasley, Connor ✔ Jo…" at bounding box center [883, 256] width 238 height 26
click at [764, 243] on select "Grant, Adam ✔ Robertson, Christine ✔ Bullock, Christopher ✔ Wasley, Connor ✔ Jo…" at bounding box center [883, 256] width 238 height 26
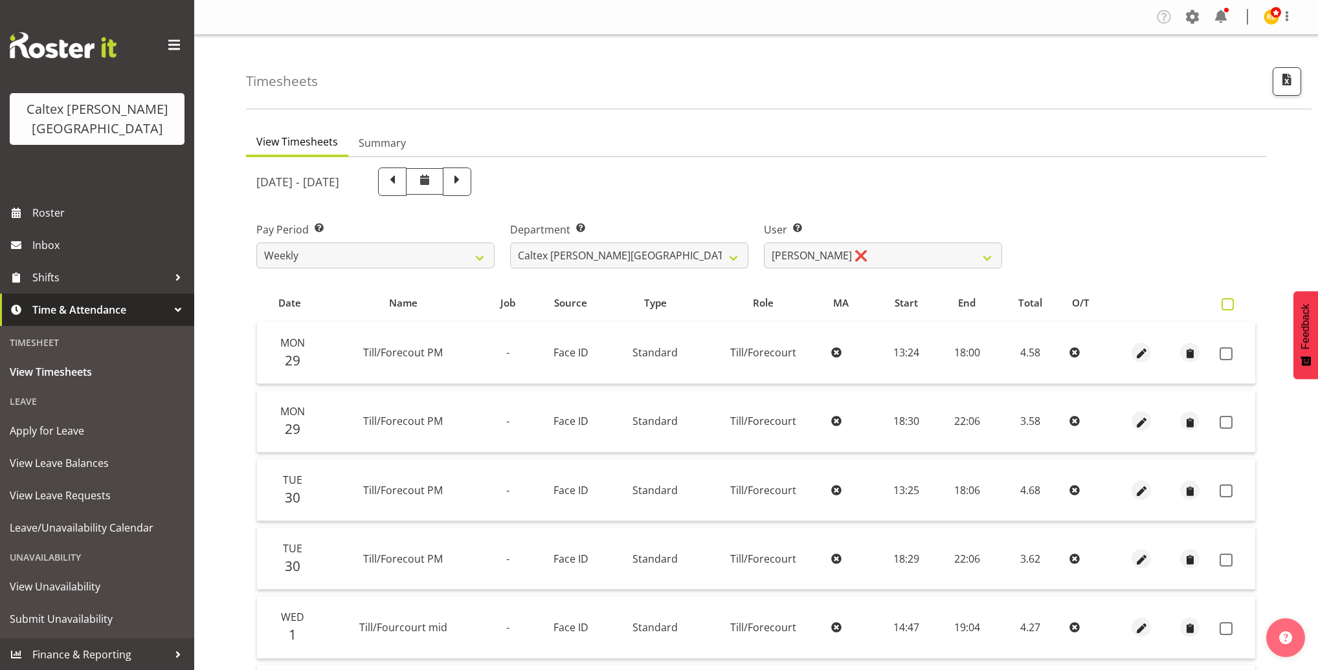
click at [1229, 304] on span at bounding box center [1227, 304] width 12 height 12
click at [1229, 304] on input "checkbox" at bounding box center [1225, 304] width 8 height 8
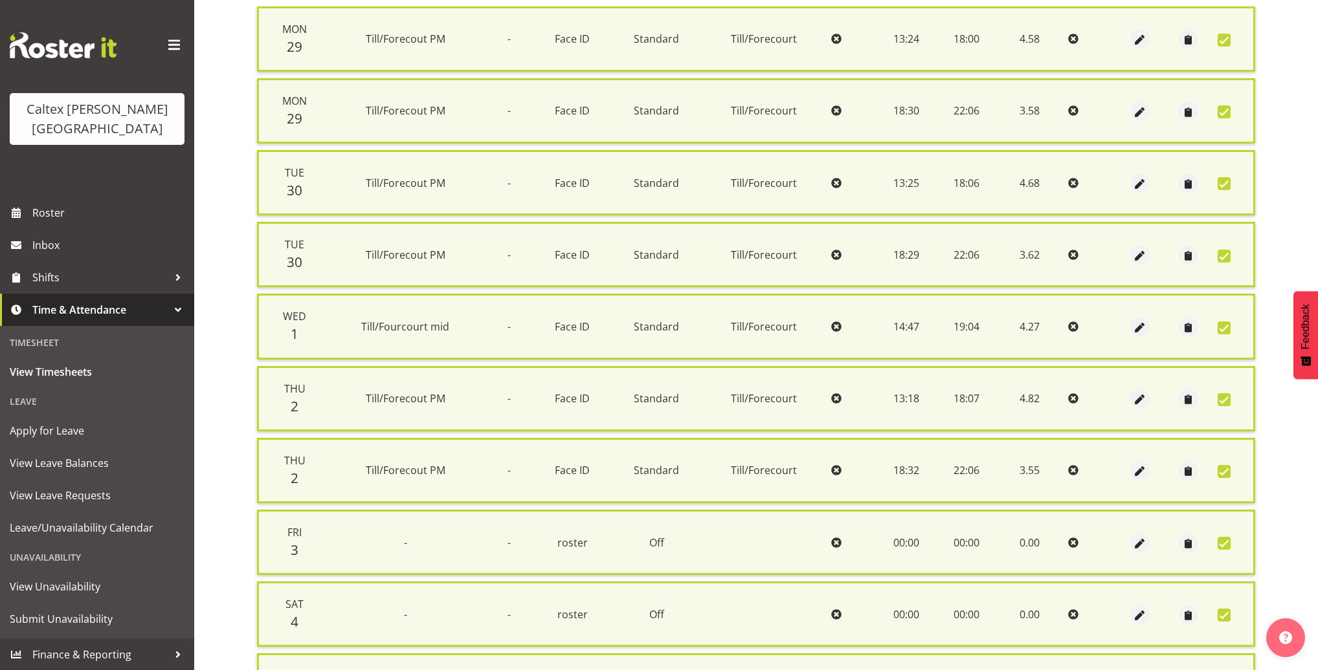
scroll to position [524, 0]
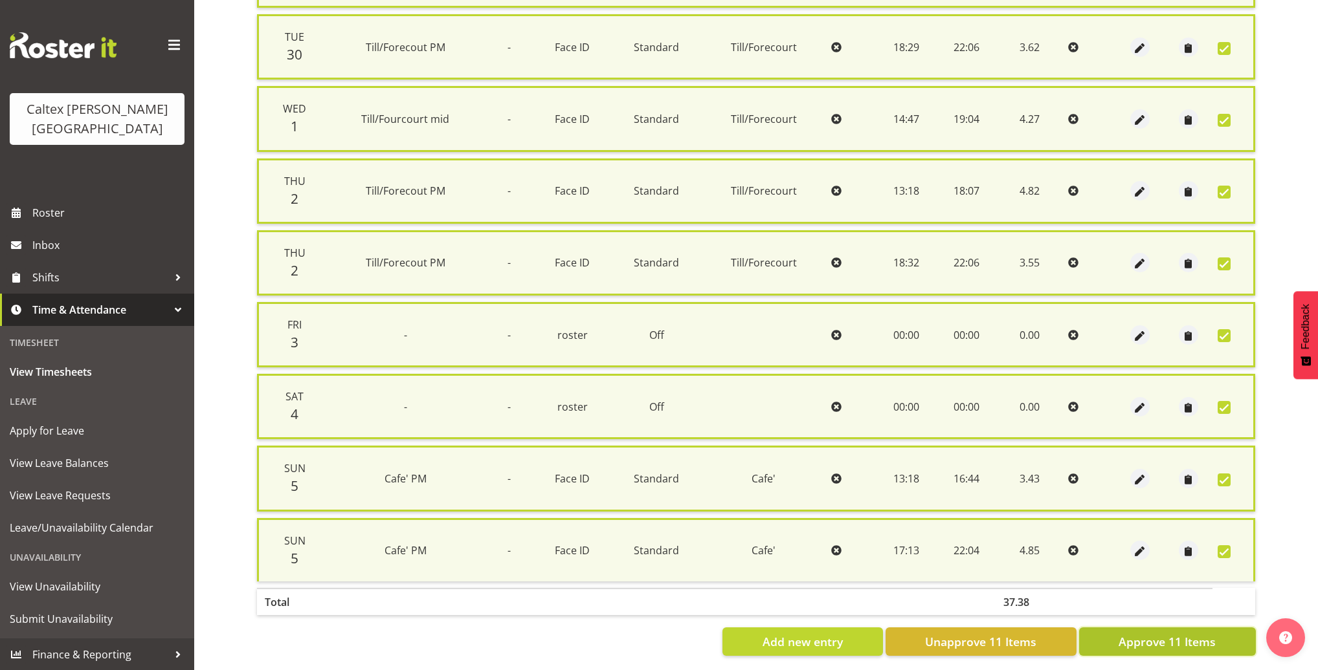
click at [1167, 634] on span "Approve 11 Items" at bounding box center [1166, 642] width 97 height 17
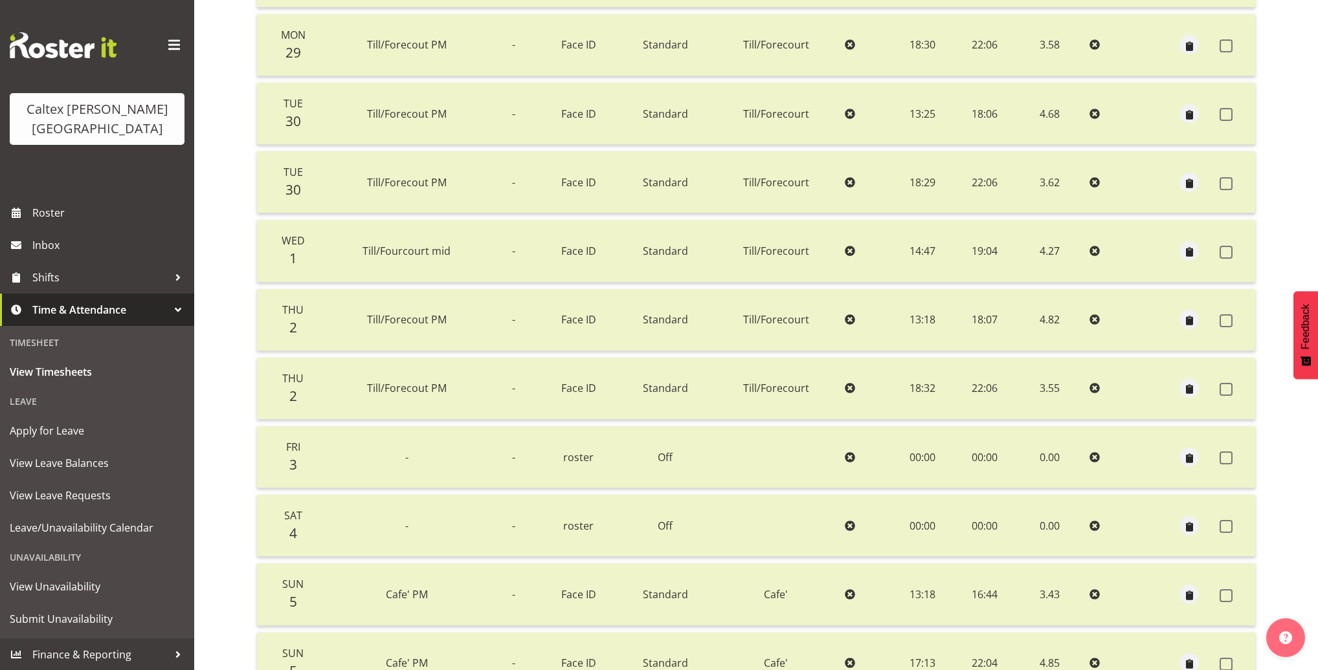
scroll to position [0, 0]
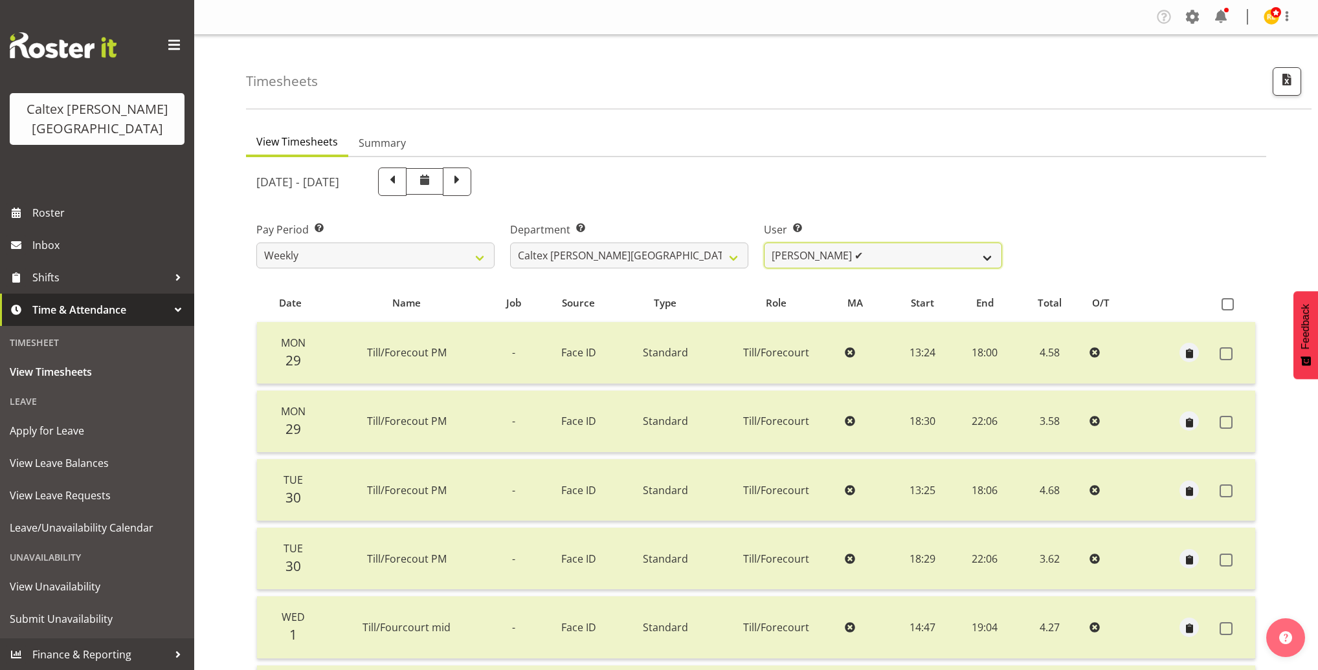
click at [977, 262] on select "Grant, Adam ✔ Robertson, Christine ✔ Bullock, Christopher ✔ Wasley, Connor ✔ Jo…" at bounding box center [883, 256] width 238 height 26
click at [764, 243] on select "Grant, Adam ✔ Robertson, Christine ✔ Bullock, Christopher ✔ Wasley, Connor ✔ Jo…" at bounding box center [883, 256] width 238 height 26
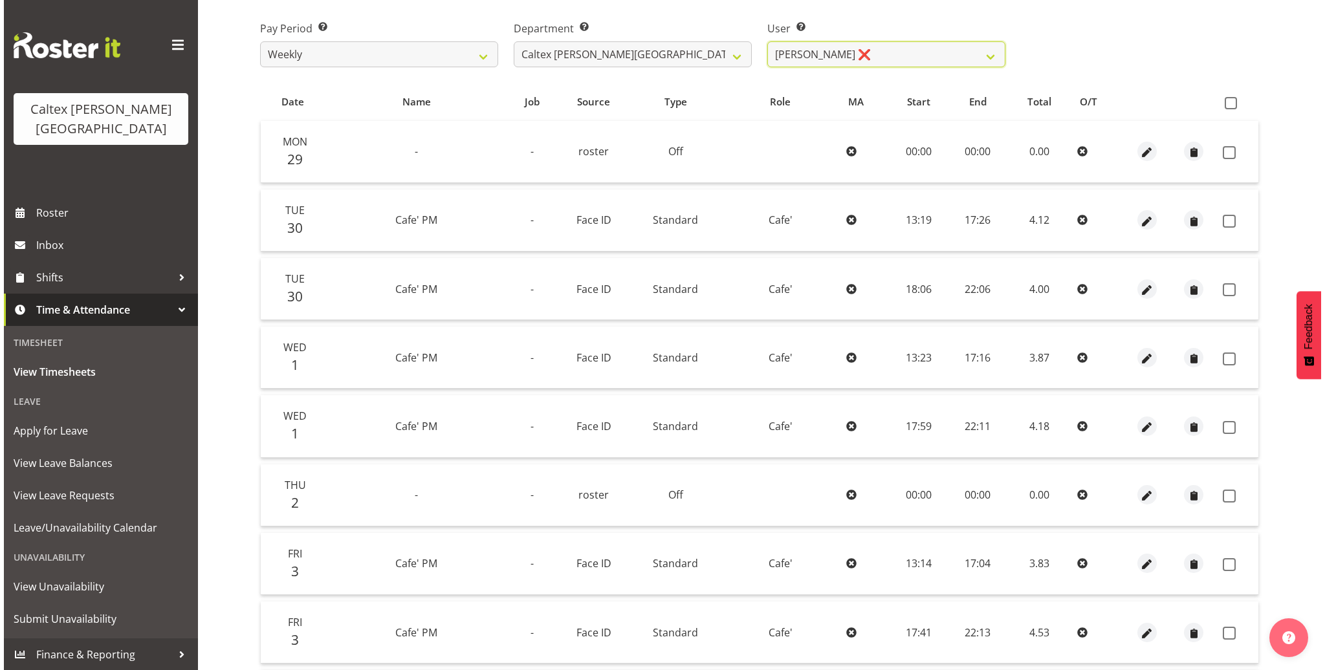
scroll to position [199, 0]
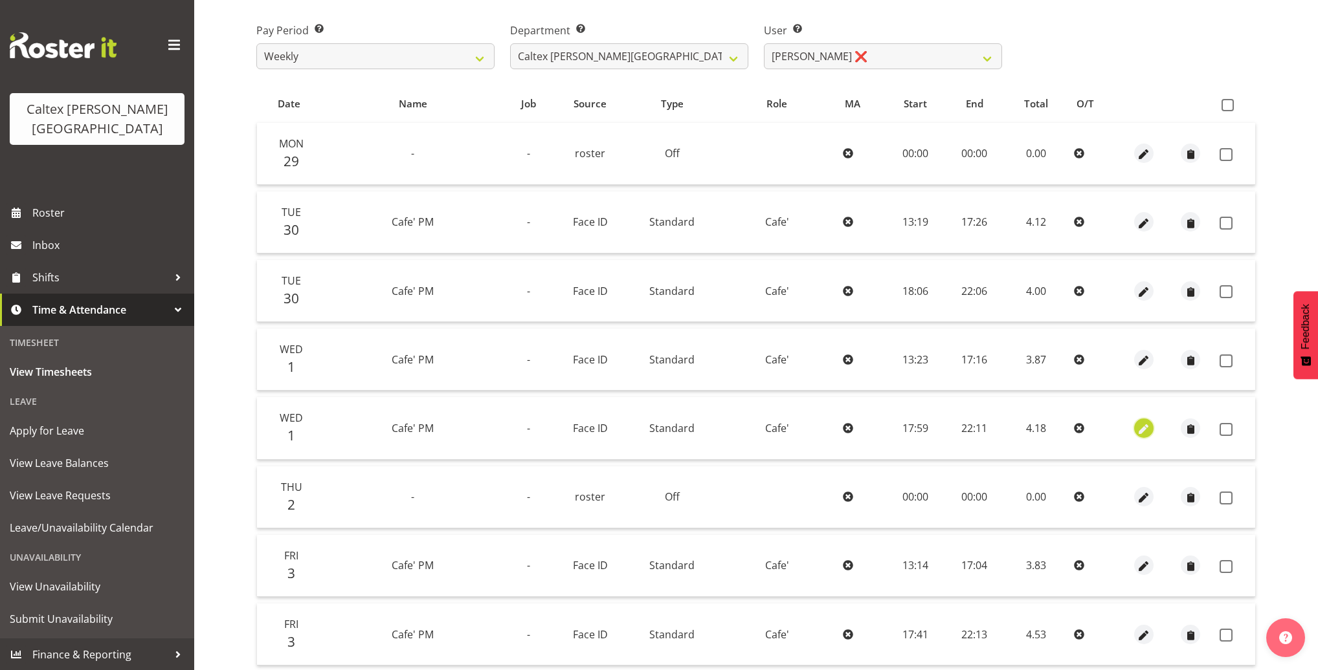
click at [1144, 430] on span "button" at bounding box center [1143, 429] width 15 height 15
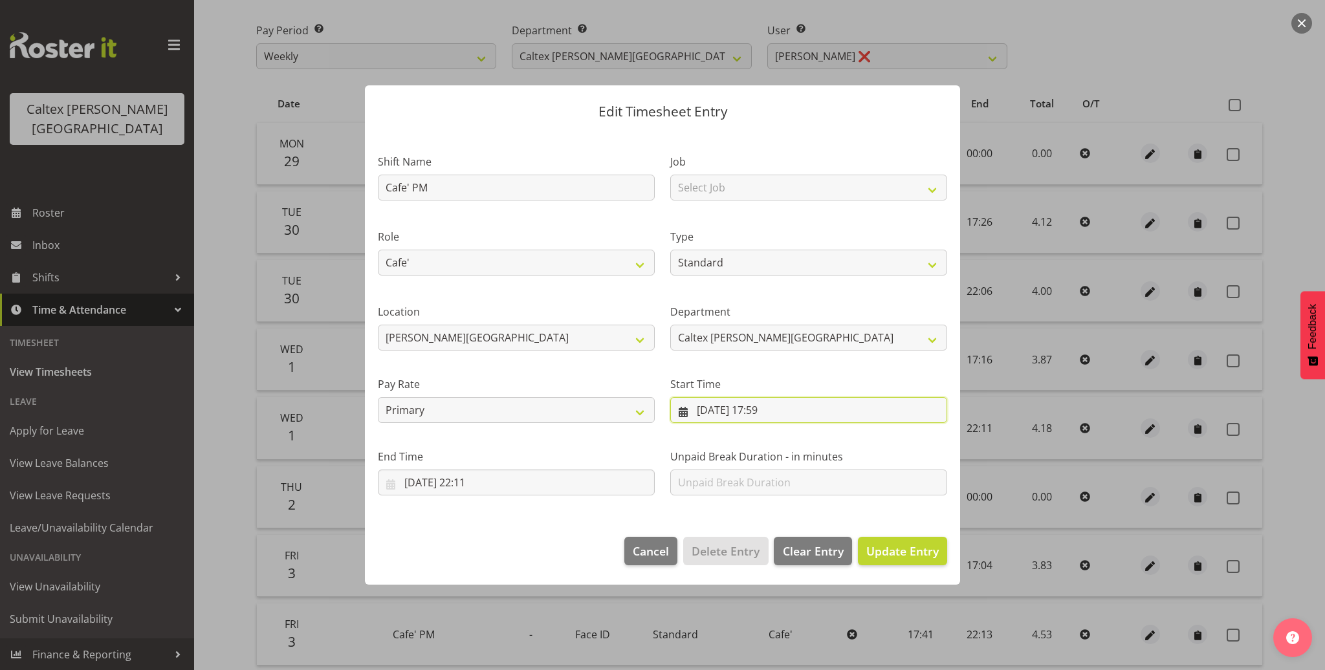
click at [787, 412] on input "01/10/2025, 17:59" at bounding box center [808, 410] width 277 height 26
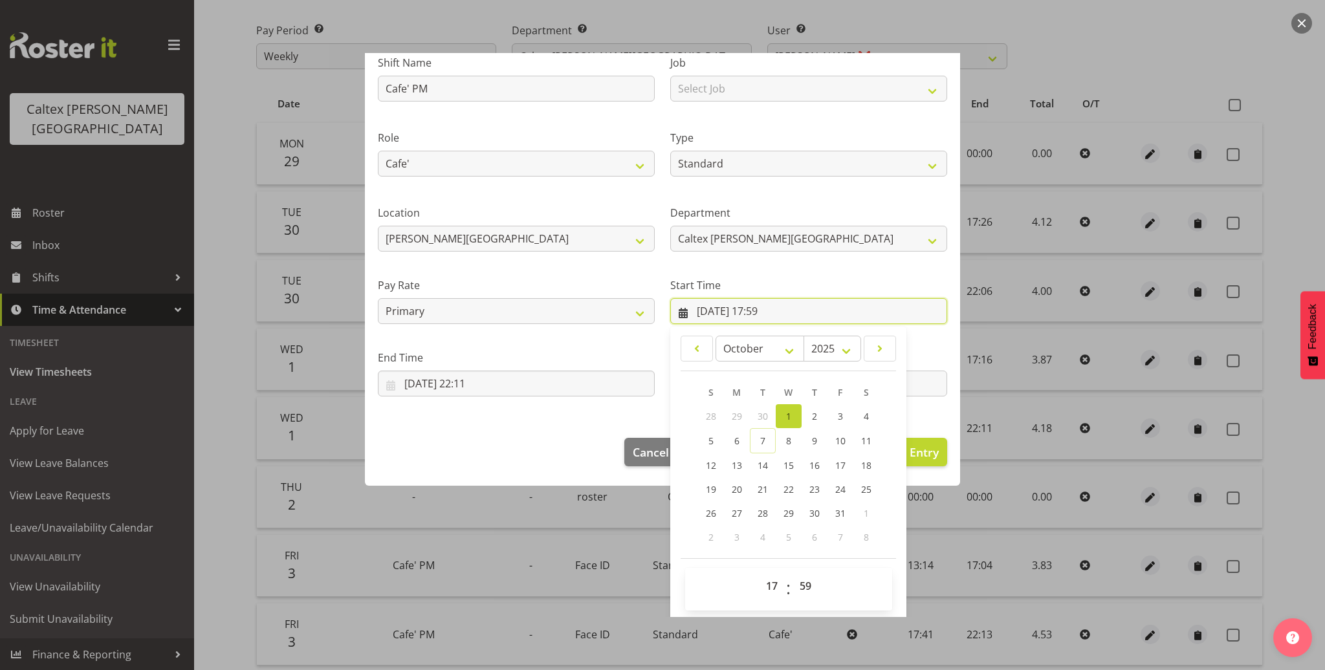
scroll to position [101, 0]
click at [802, 579] on select "00 01 02 03 04 05 06 07 08 09 10 11 12 13 14 15 16 17 18 19 20 21 22 23 24 25 2…" at bounding box center [807, 584] width 29 height 26
click at [793, 571] on select "00 01 02 03 04 05 06 07 08 09 10 11 12 13 14 15 16 17 18 19 20 21 22 23 24 25 2…" at bounding box center [807, 584] width 29 height 26
click at [547, 447] on footer "Cancel Delete Entry Clear Entry Update Entry" at bounding box center [662, 453] width 595 height 61
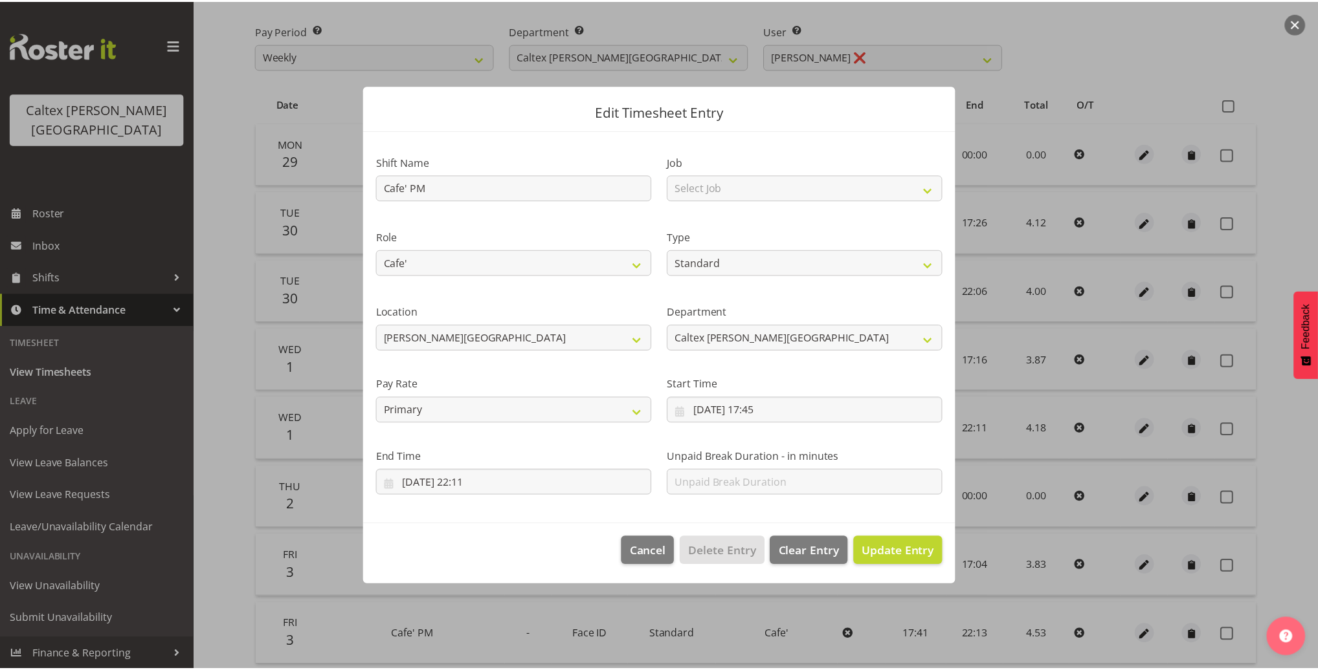
scroll to position [0, 0]
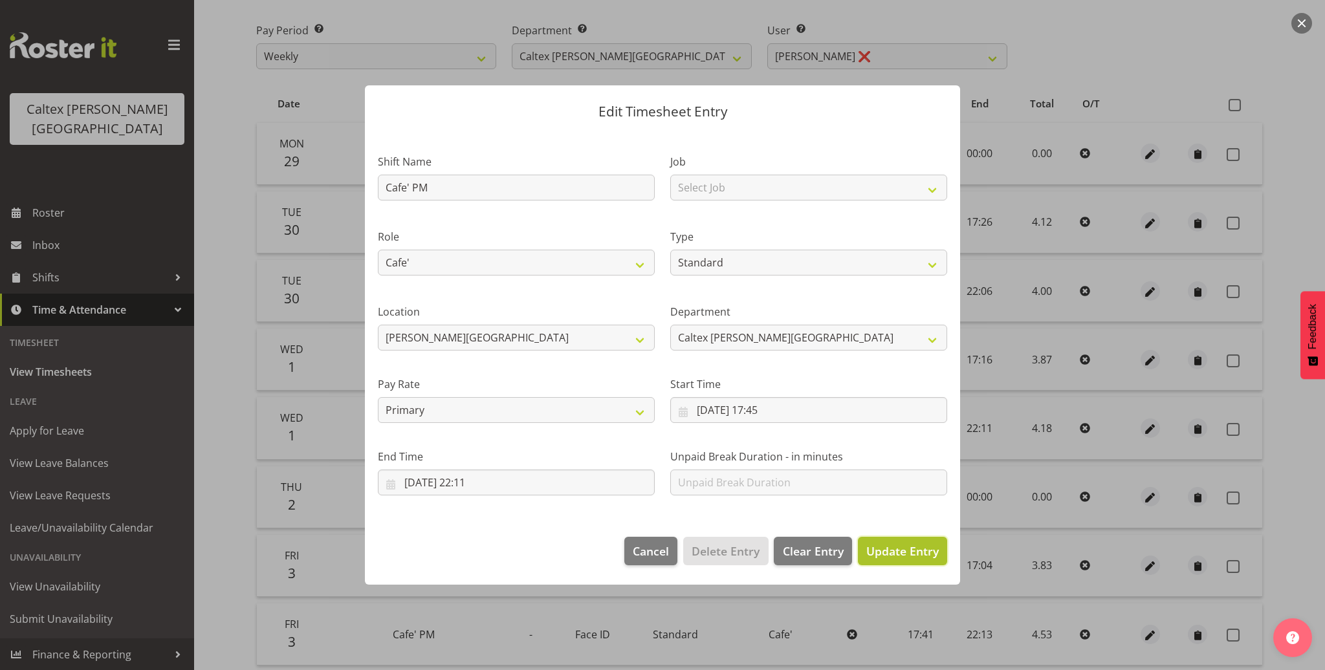
click at [916, 553] on span "Update Entry" at bounding box center [903, 552] width 72 height 16
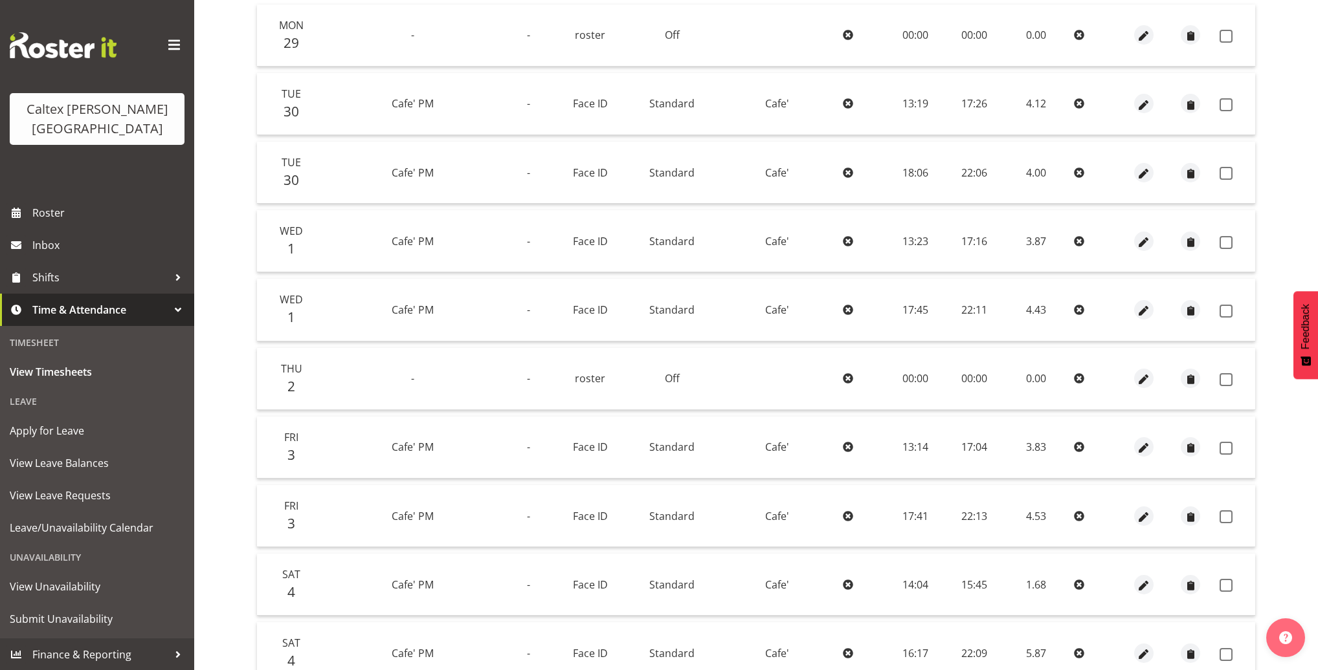
scroll to position [192, 0]
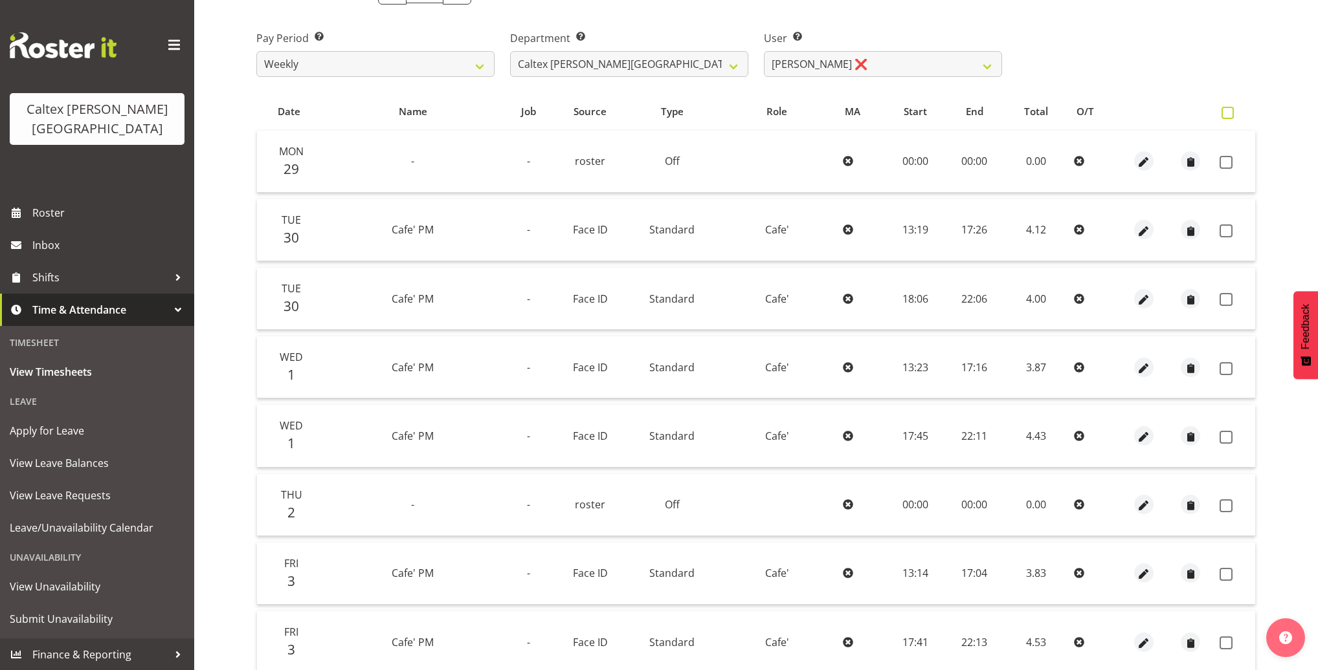
click at [1235, 111] on label at bounding box center [1230, 113] width 19 height 12
click at [1230, 111] on input "checkbox" at bounding box center [1225, 113] width 8 height 8
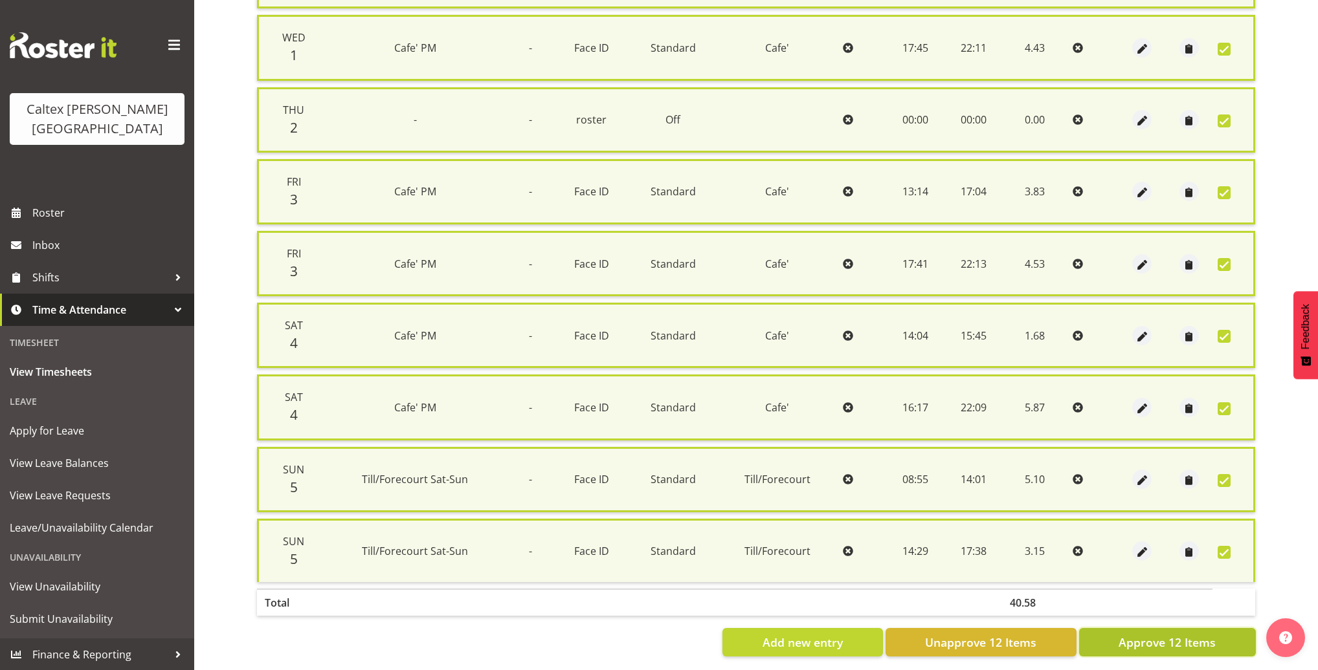
click at [1162, 634] on span "Approve 12 Items" at bounding box center [1166, 642] width 97 height 17
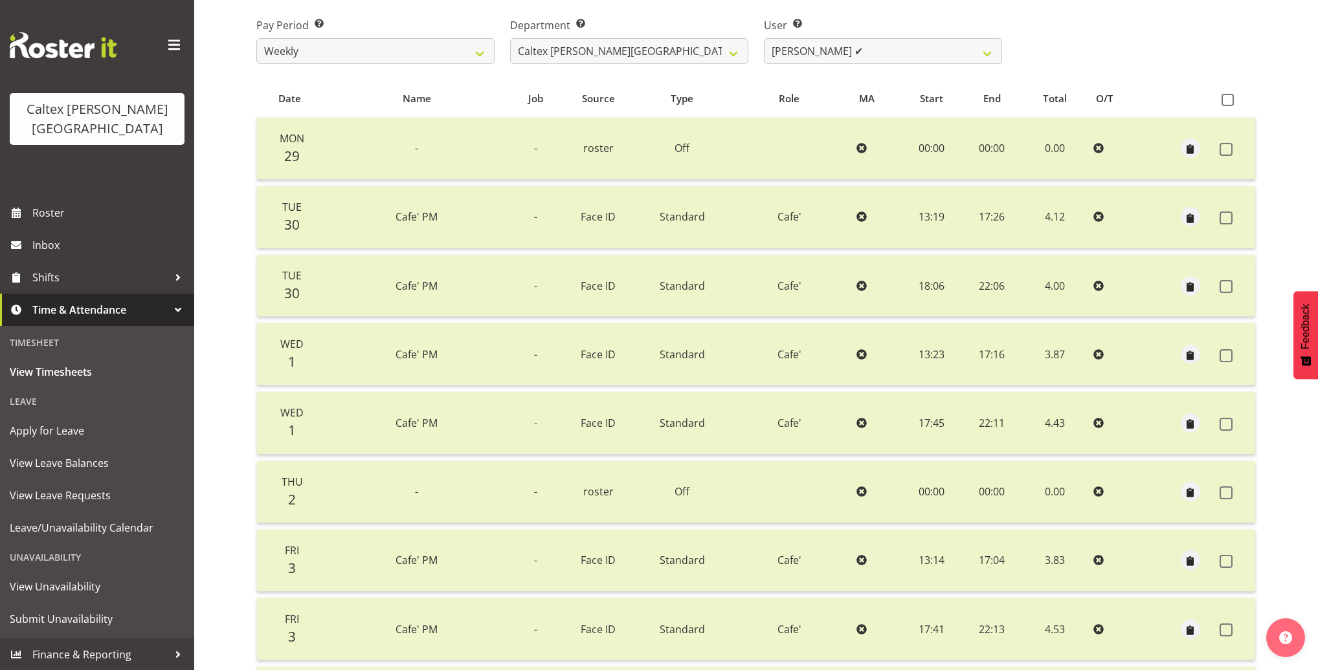
scroll to position [0, 0]
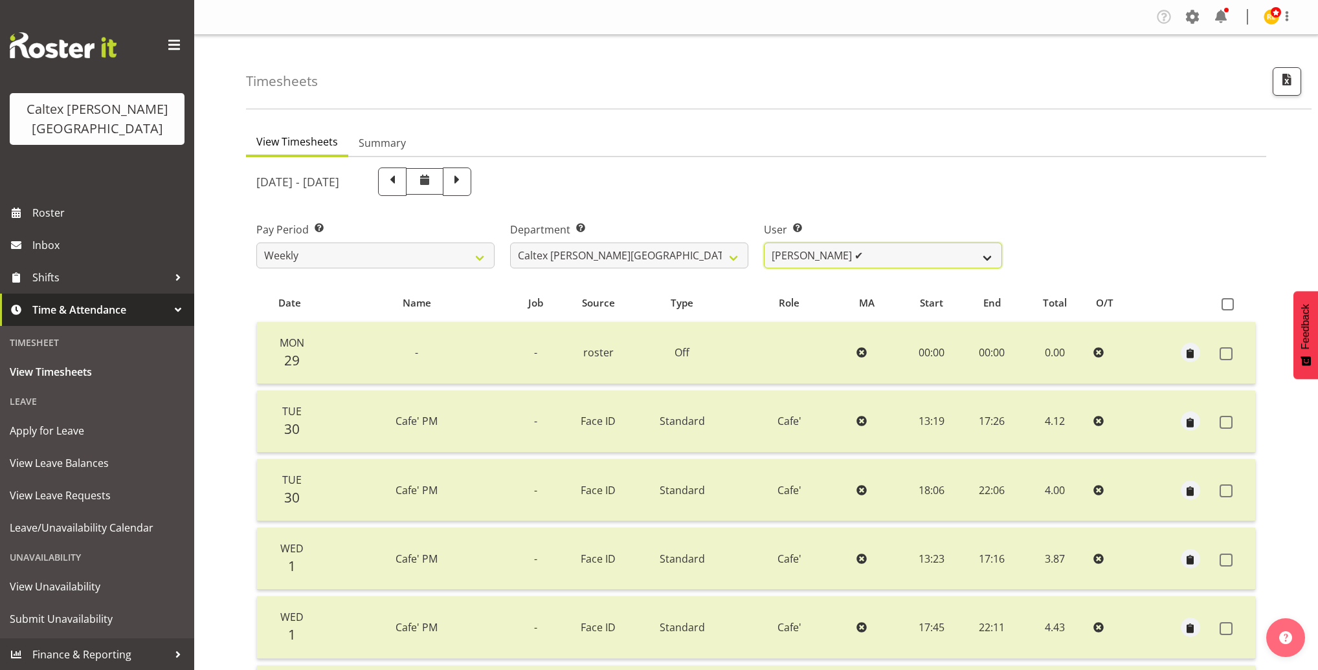
click at [976, 251] on select "Grant, Adam ✔ Robertson, Christine ✔ Bullock, Christopher ✔ Wasley, Connor ✔ Jo…" at bounding box center [883, 256] width 238 height 26
click at [764, 243] on select "Grant, Adam ✔ Robertson, Christine ✔ Bullock, Christopher ✔ Wasley, Connor ✔ Jo…" at bounding box center [883, 256] width 238 height 26
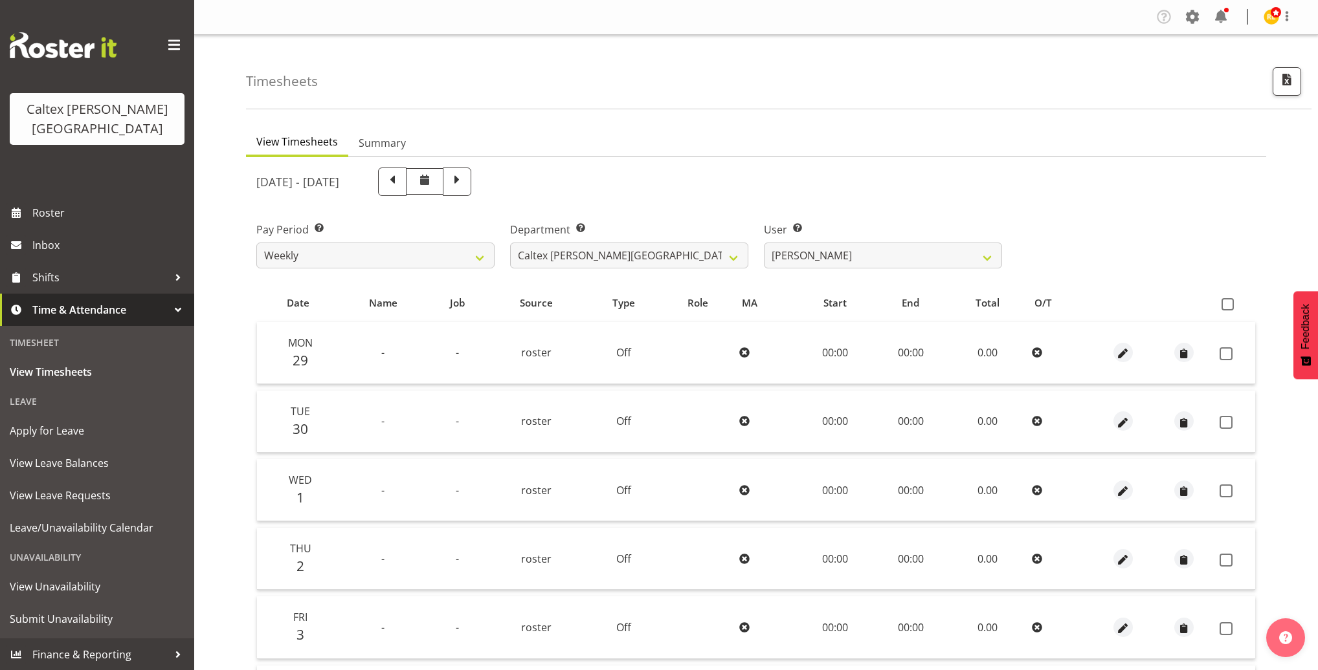
click at [1226, 304] on span at bounding box center [1227, 304] width 12 height 12
click at [1226, 304] on input "checkbox" at bounding box center [1225, 304] width 8 height 8
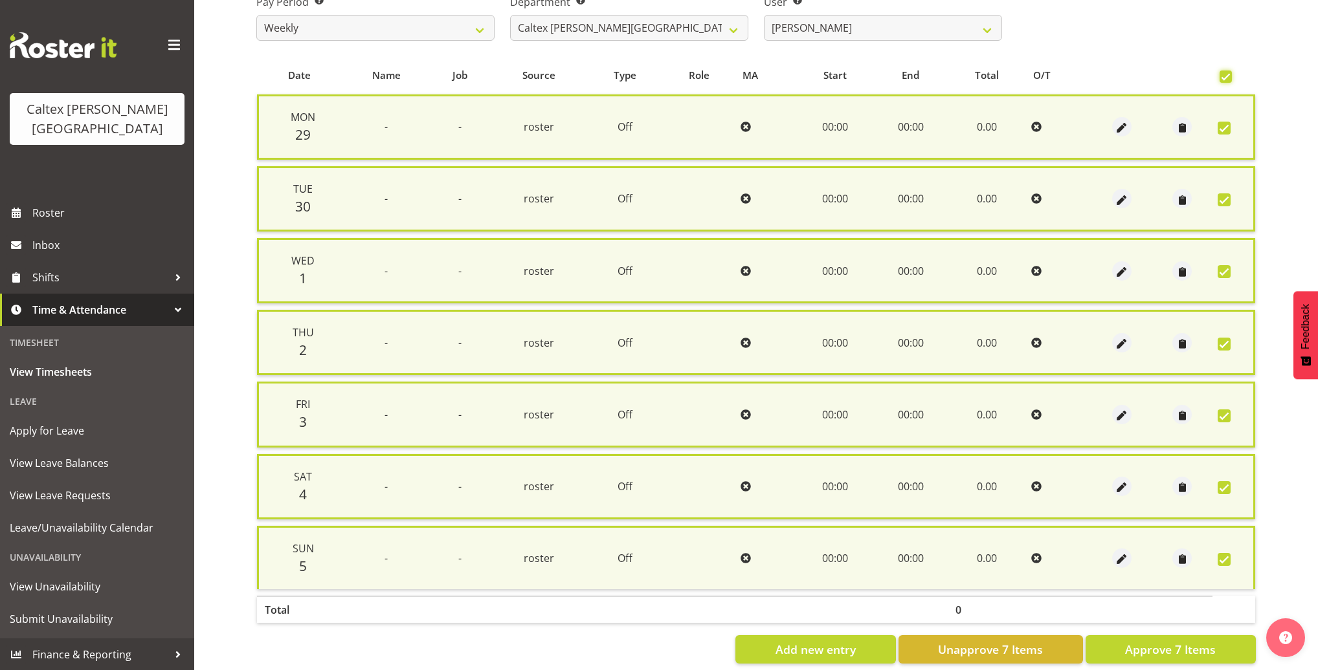
scroll to position [240, 0]
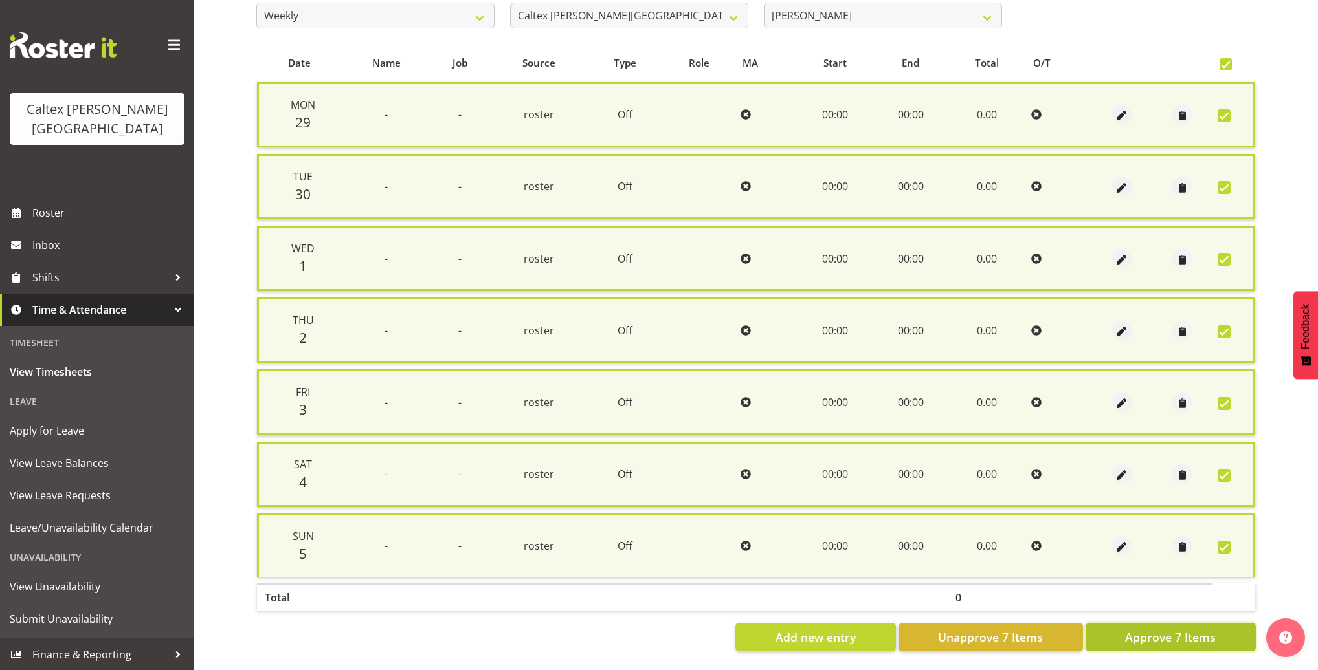
click at [1167, 641] on button "Approve 7 Items" at bounding box center [1170, 637] width 170 height 28
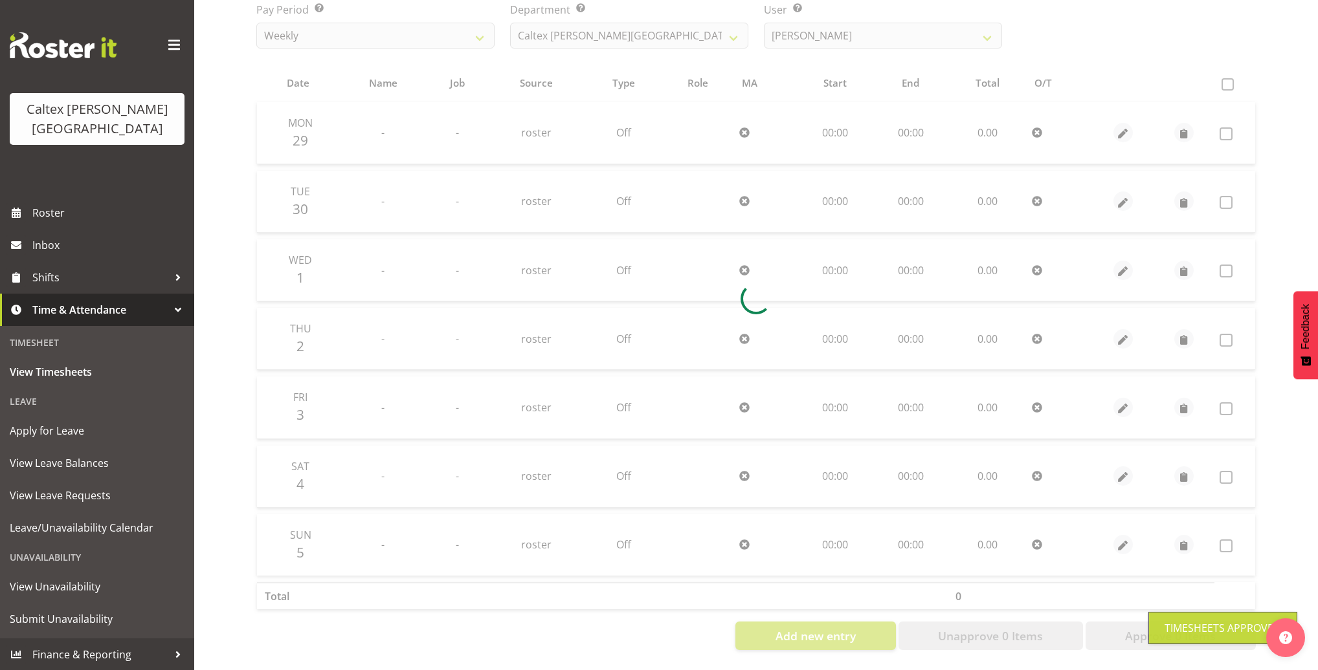
scroll to position [223, 0]
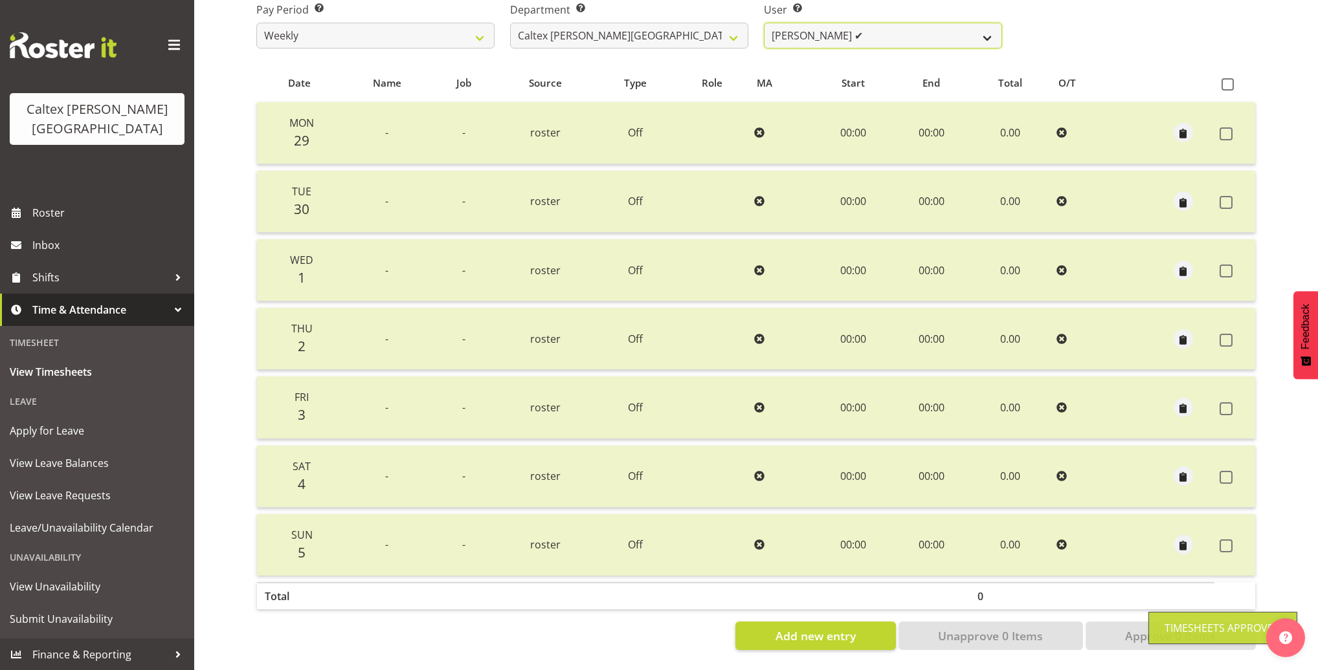
click at [981, 33] on select "Grant, Adam ✔ Robertson, Christine ✔ Bullock, Christopher ✔ Wasley, Connor ✔ Jo…" at bounding box center [883, 36] width 238 height 26
click at [764, 23] on select "Grant, Adam ✔ Robertson, Christine ✔ Bullock, Christopher ✔ Wasley, Connor ✔ Jo…" at bounding box center [883, 36] width 238 height 26
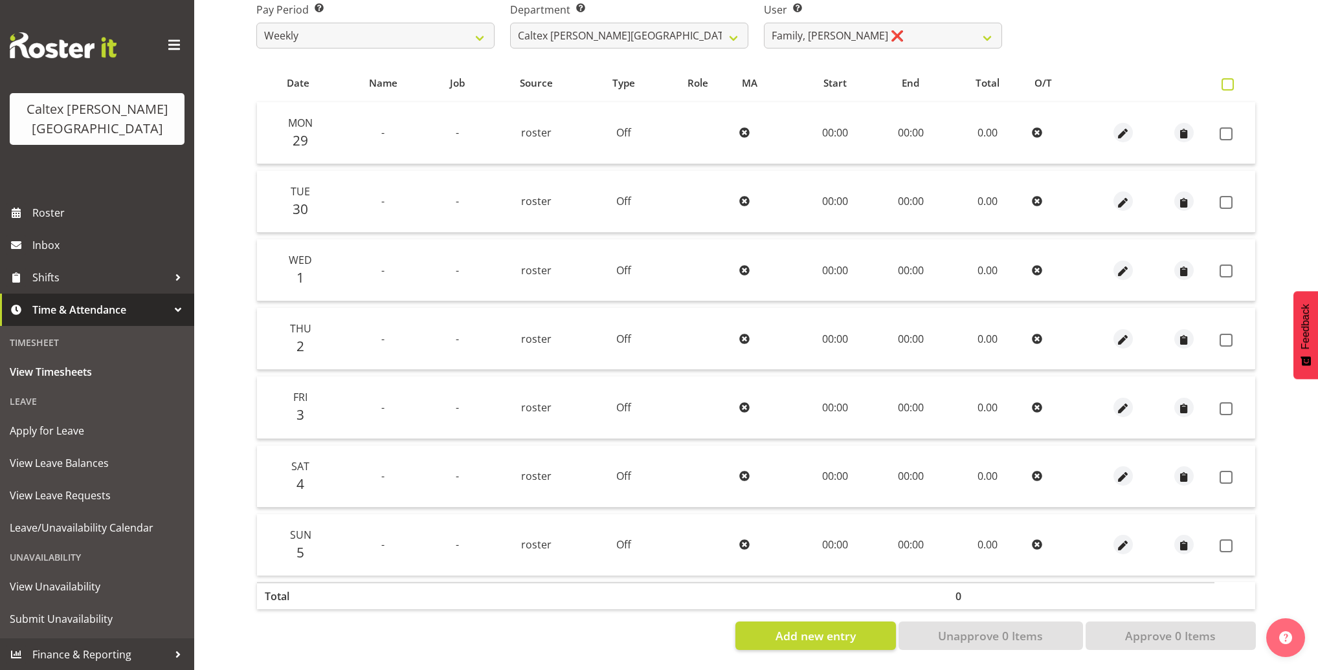
click at [1232, 81] on span at bounding box center [1227, 84] width 12 height 12
click at [1230, 81] on input "checkbox" at bounding box center [1225, 84] width 8 height 8
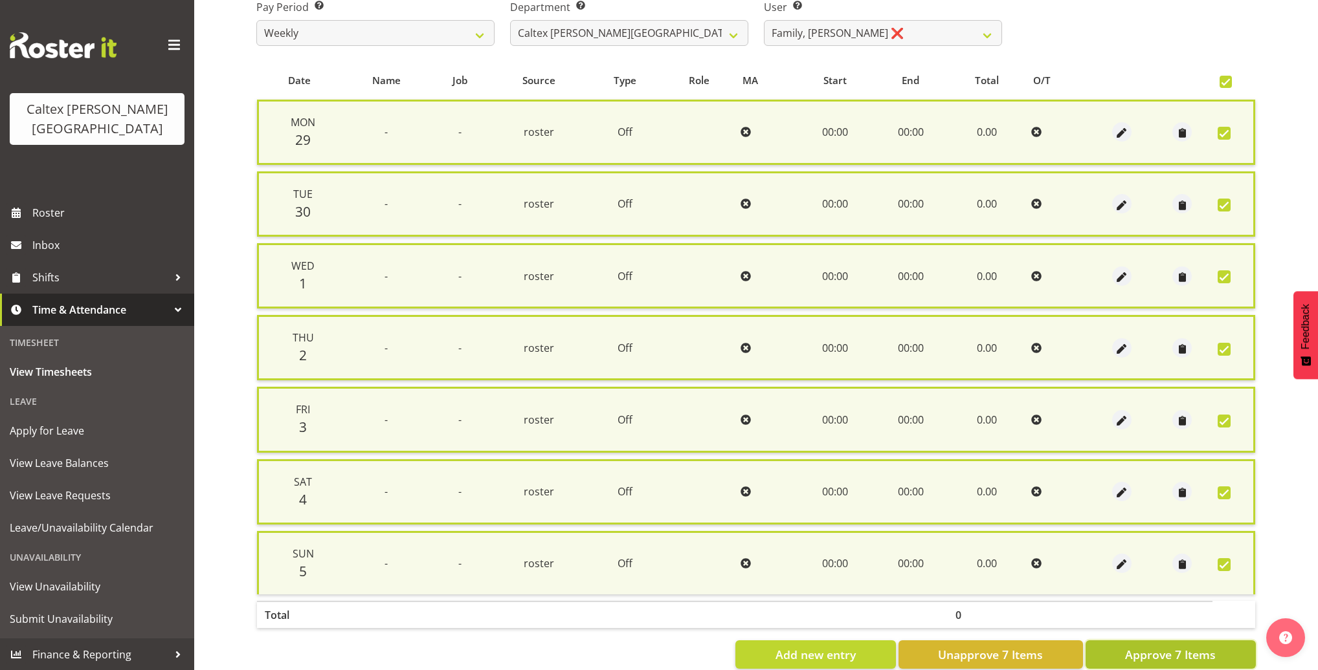
click at [1186, 648] on span "Approve 7 Items" at bounding box center [1170, 655] width 91 height 17
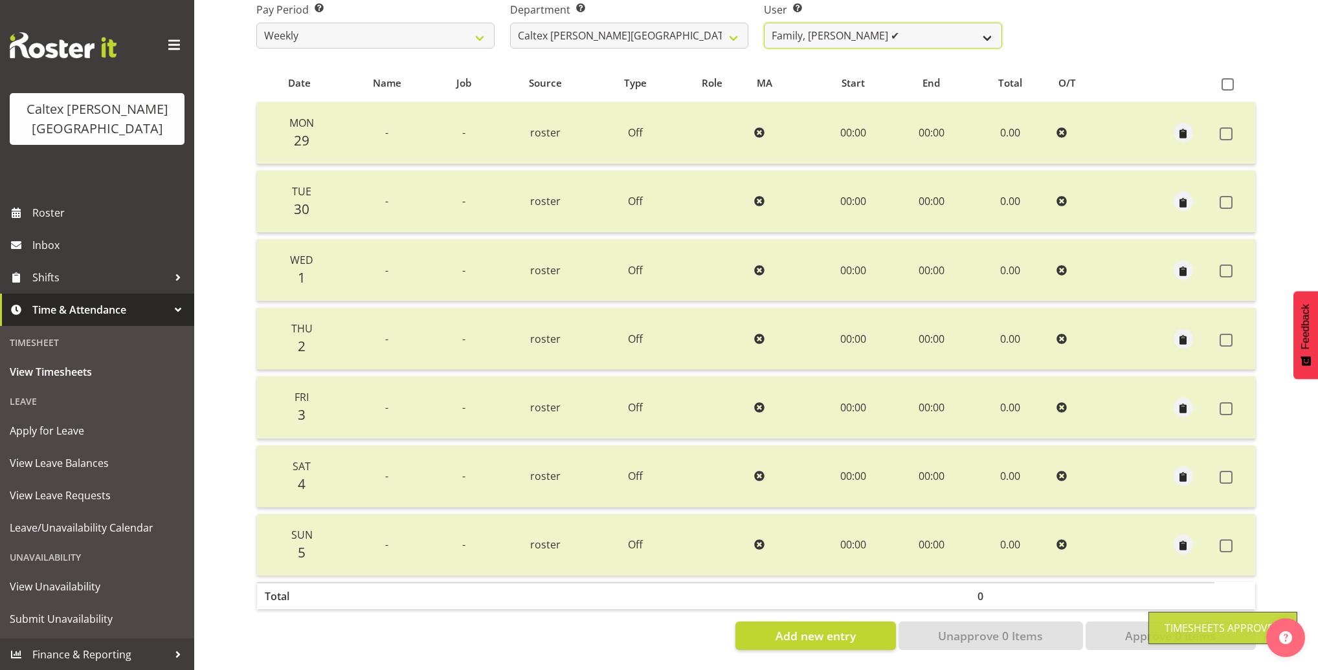
click at [979, 33] on select "Grant, Adam ✔ Robertson, Christine ✔ Bullock, Christopher ✔ Wasley, Connor ✔ Jo…" at bounding box center [883, 36] width 238 height 26
click at [764, 23] on select "Grant, Adam ✔ Robertson, Christine ✔ Bullock, Christopher ✔ Wasley, Connor ✔ Jo…" at bounding box center [883, 36] width 238 height 26
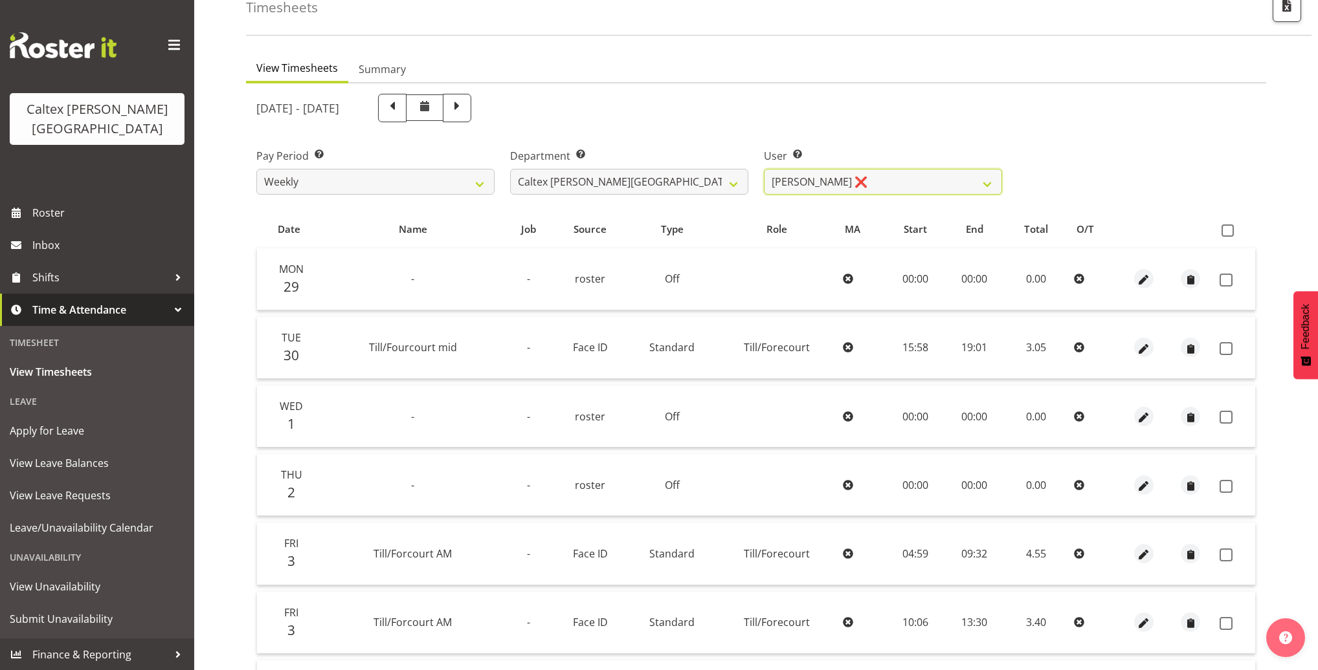
scroll to position [0, 0]
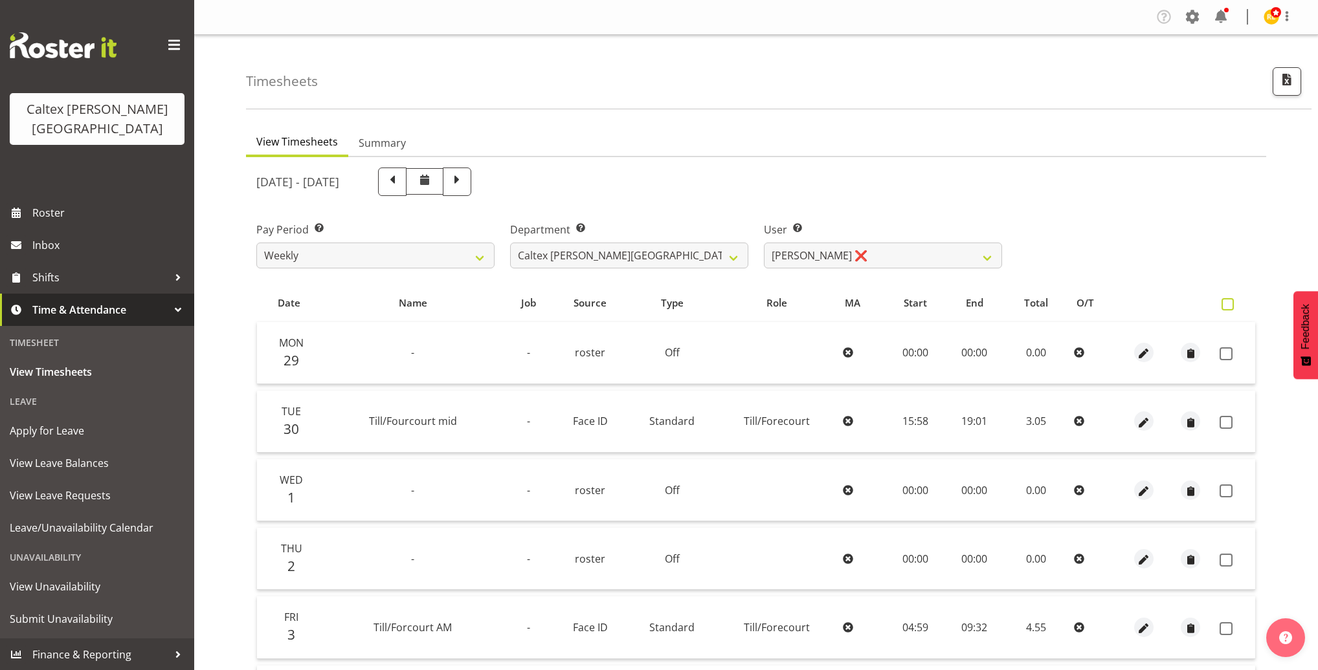
click at [1229, 300] on span at bounding box center [1227, 304] width 12 height 12
click at [1229, 300] on input "checkbox" at bounding box center [1225, 304] width 8 height 8
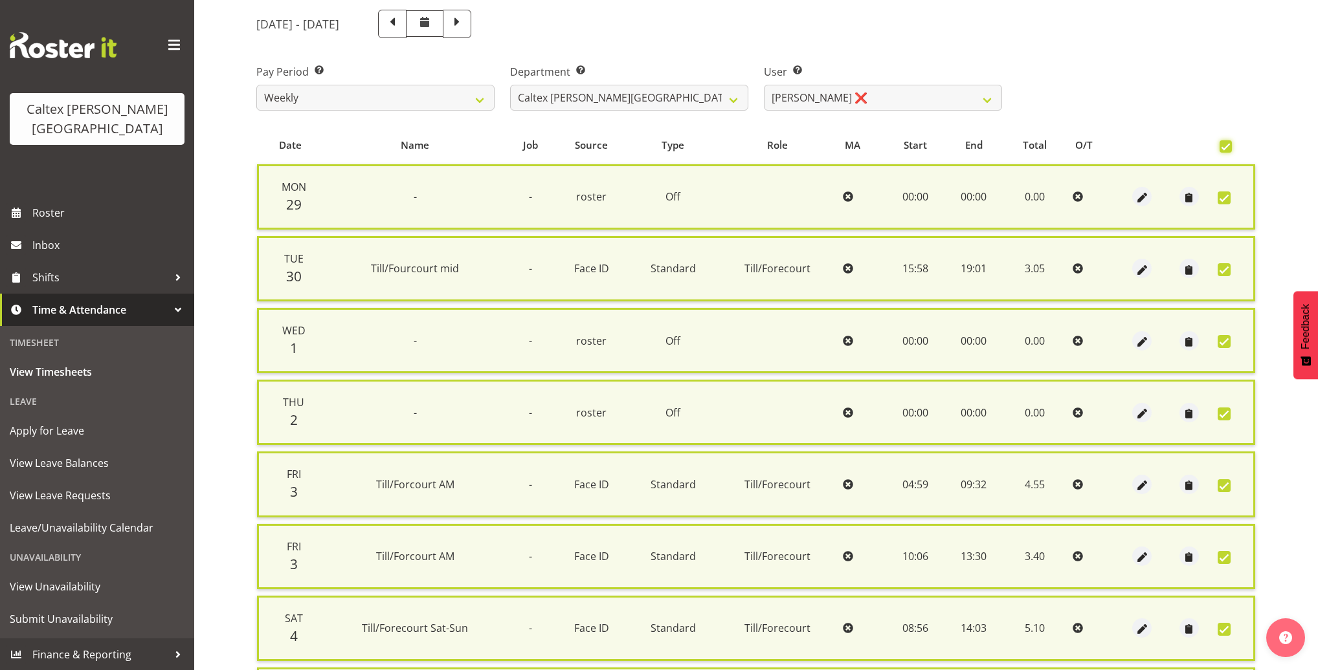
scroll to position [382, 0]
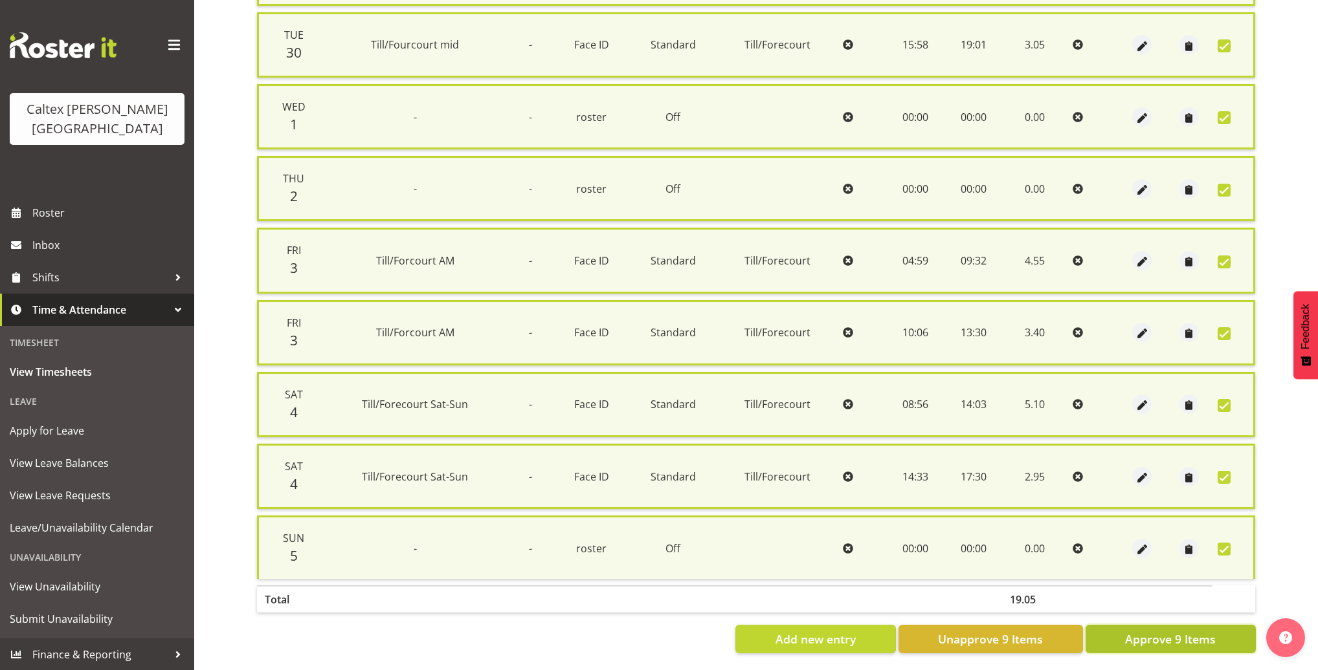
click at [1184, 631] on span "Approve 9 Items" at bounding box center [1170, 639] width 91 height 17
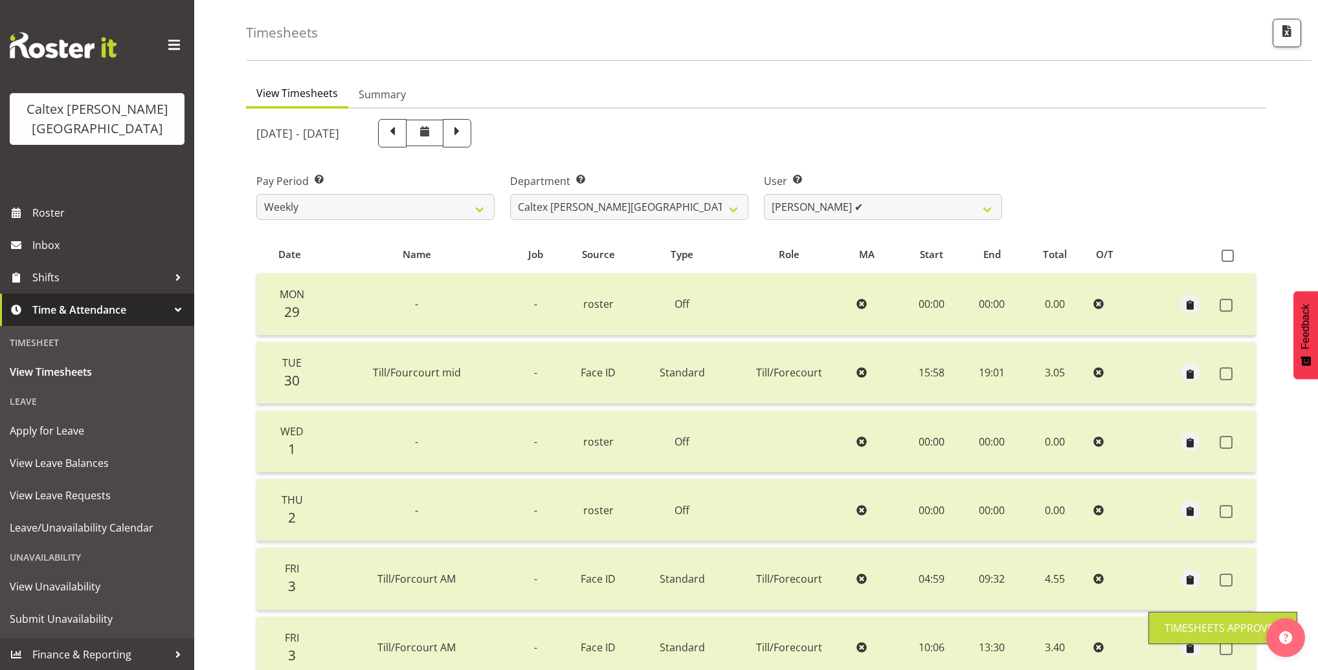
scroll to position [0, 0]
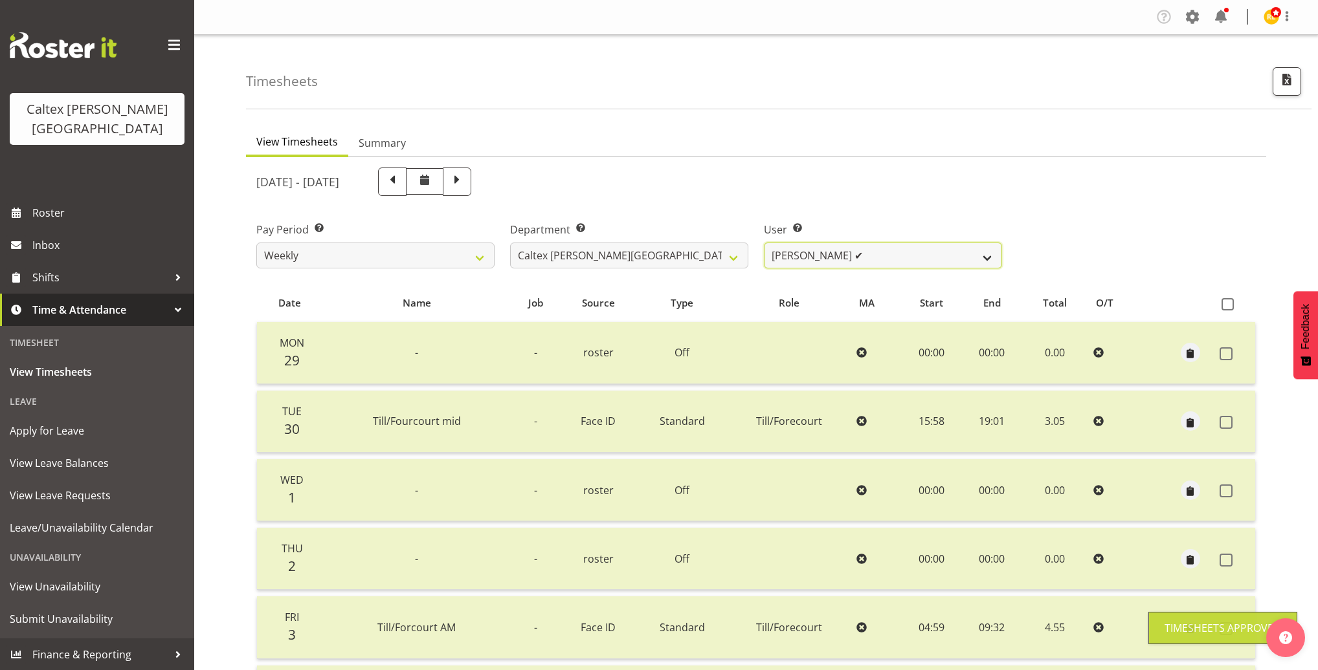
click at [940, 255] on select "Grant, Adam ✔ Robertson, Christine ✔ Bullock, Christopher ✔ Wasley, Connor ✔ Jo…" at bounding box center [883, 256] width 238 height 26
click at [764, 243] on select "Grant, Adam ✔ Robertson, Christine ✔ Bullock, Christopher ✔ Wasley, Connor ✔ Jo…" at bounding box center [883, 256] width 238 height 26
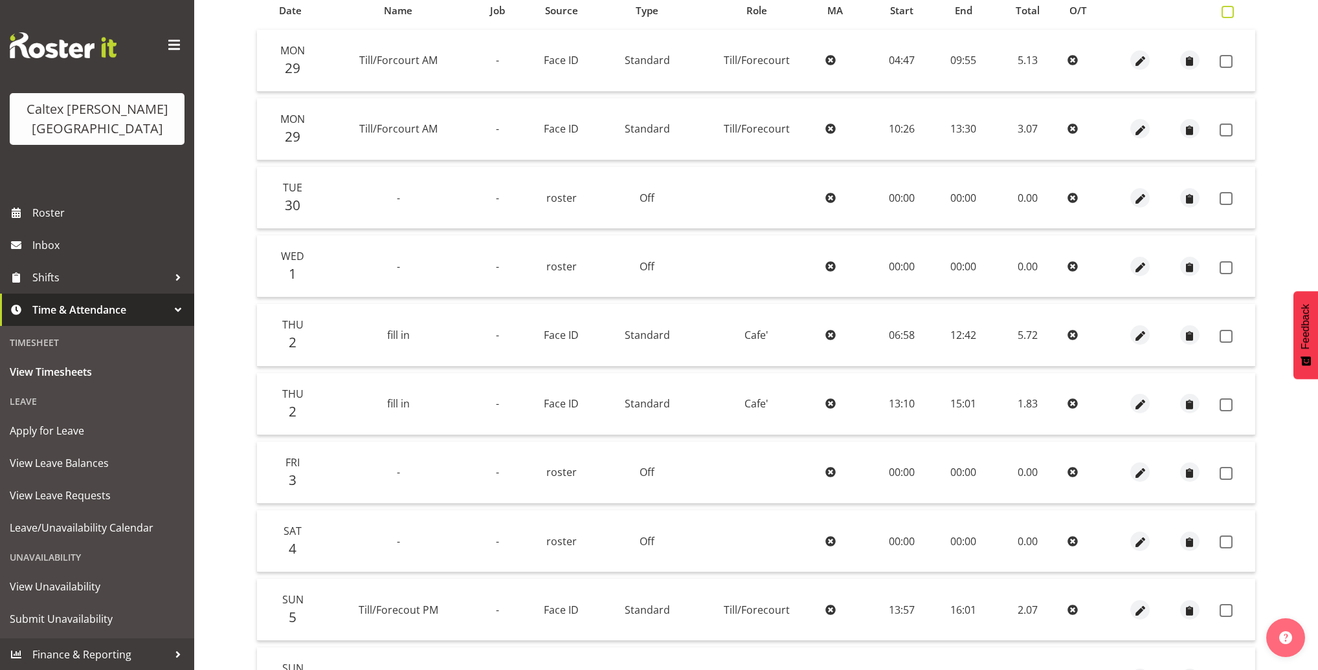
scroll to position [78, 0]
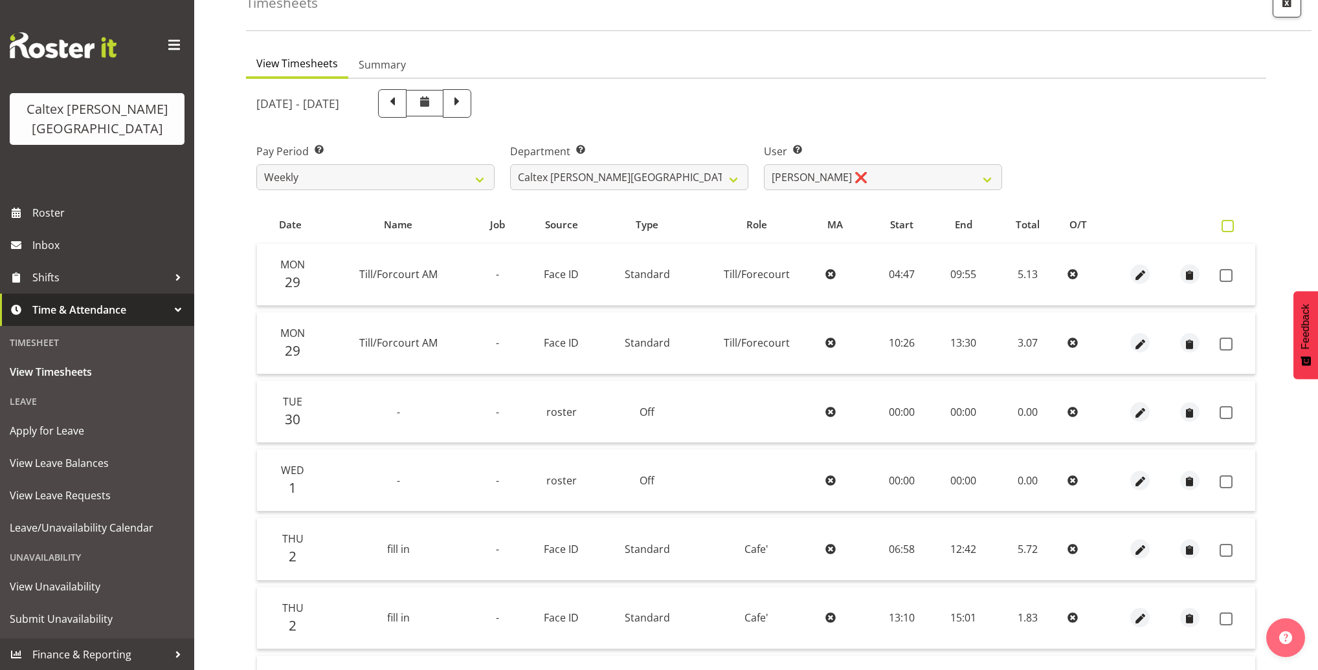
click at [1229, 223] on span at bounding box center [1227, 226] width 12 height 12
click at [1229, 223] on input "checkbox" at bounding box center [1225, 226] width 8 height 8
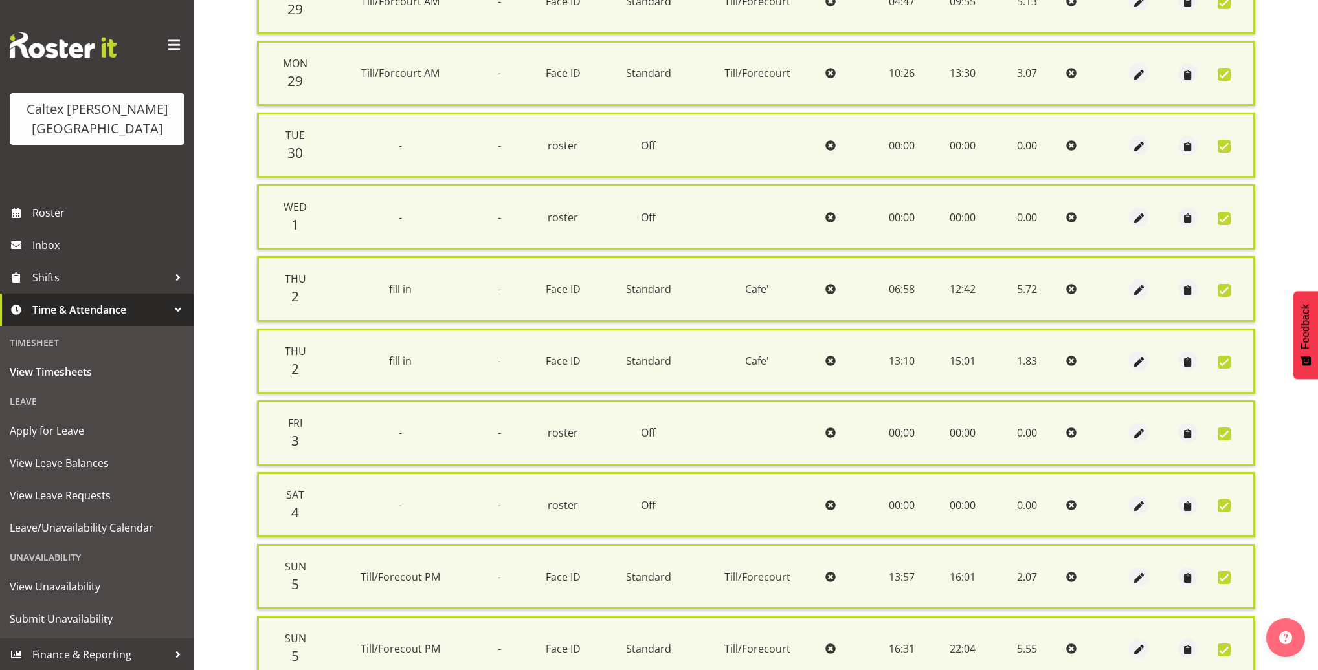
scroll to position [453, 0]
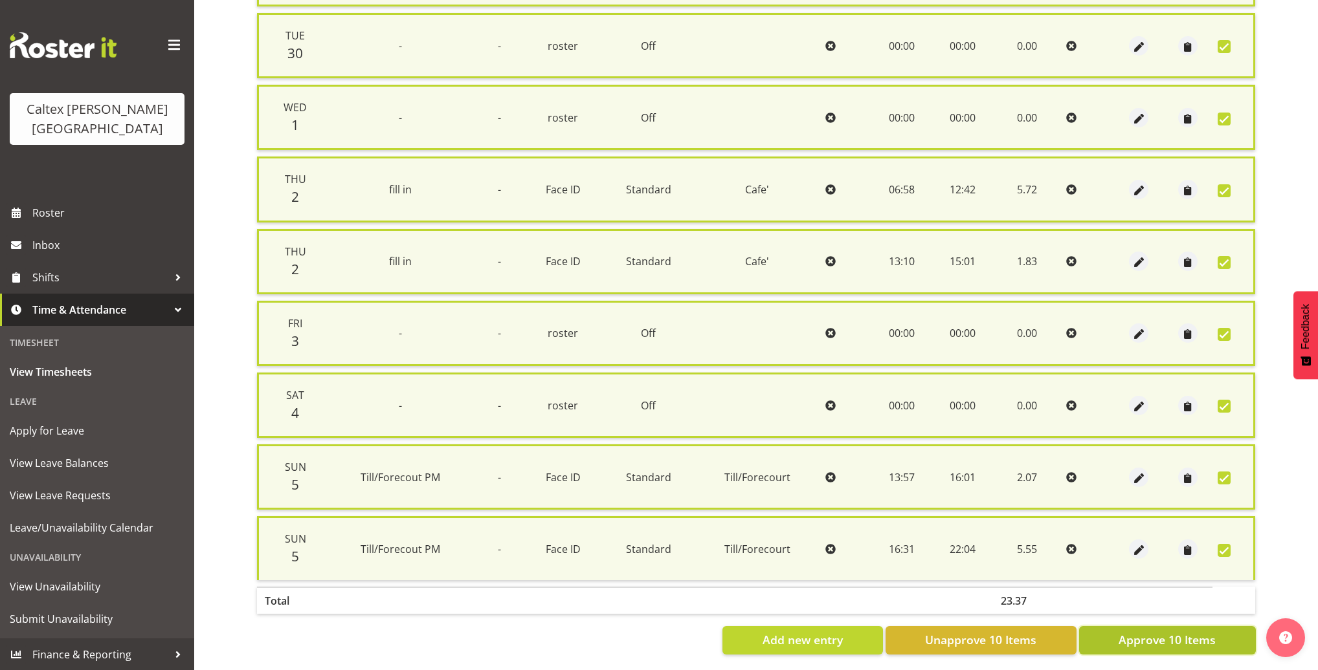
click at [1180, 634] on span "Approve 10 Items" at bounding box center [1166, 640] width 97 height 17
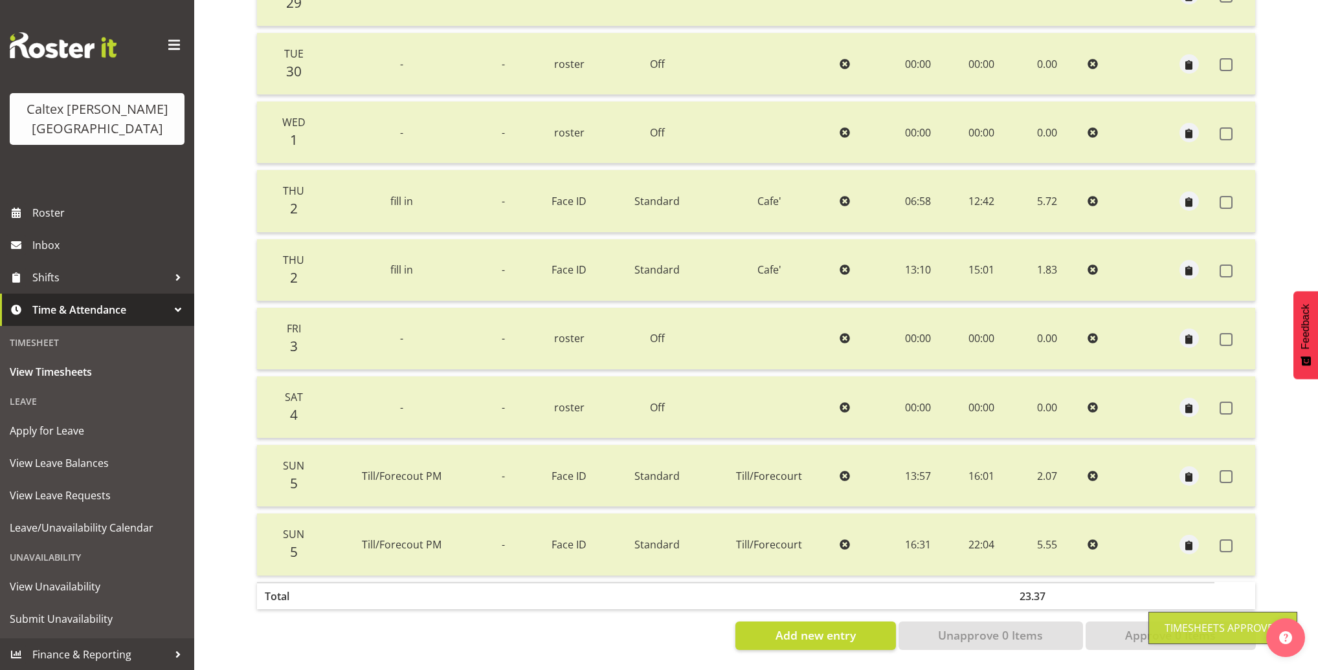
scroll to position [0, 0]
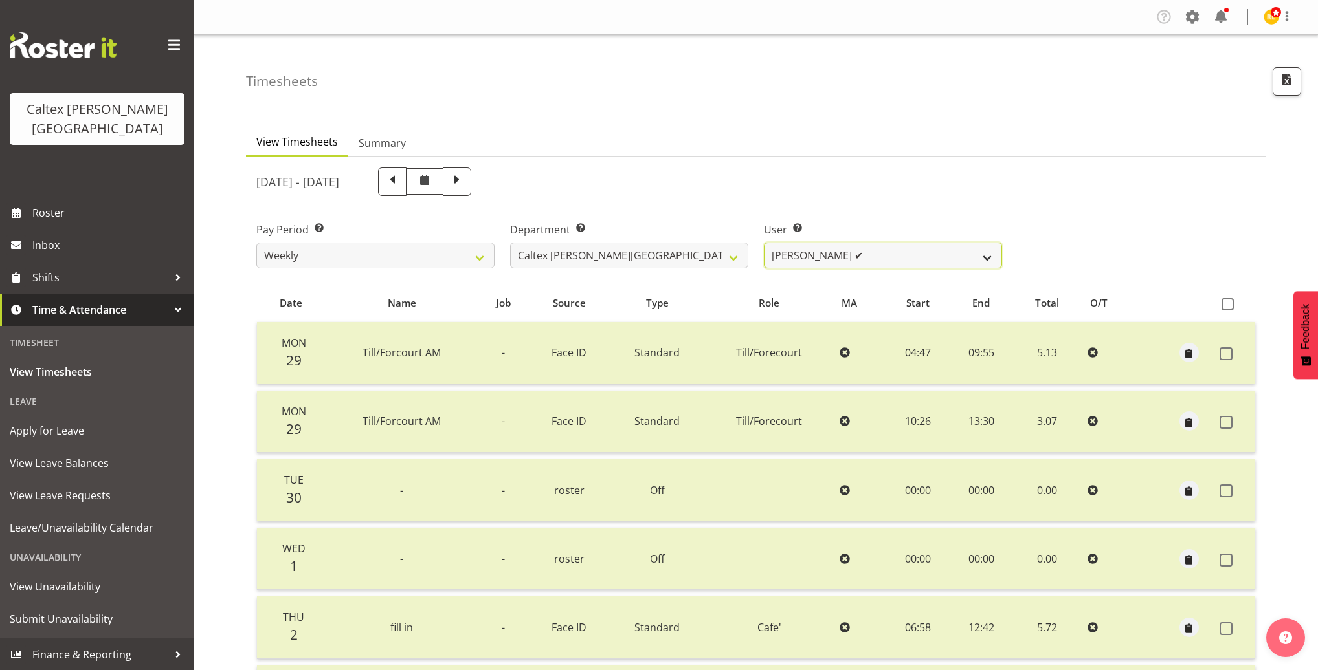
click at [989, 256] on select "Grant, Adam ✔ Robertson, Christine ✔ Bullock, Christopher ✔ Wasley, Connor ✔ Jo…" at bounding box center [883, 256] width 238 height 26
click at [764, 243] on select "Grant, Adam ✔ Robertson, Christine ✔ Bullock, Christopher ✔ Wasley, Connor ✔ Jo…" at bounding box center [883, 256] width 238 height 26
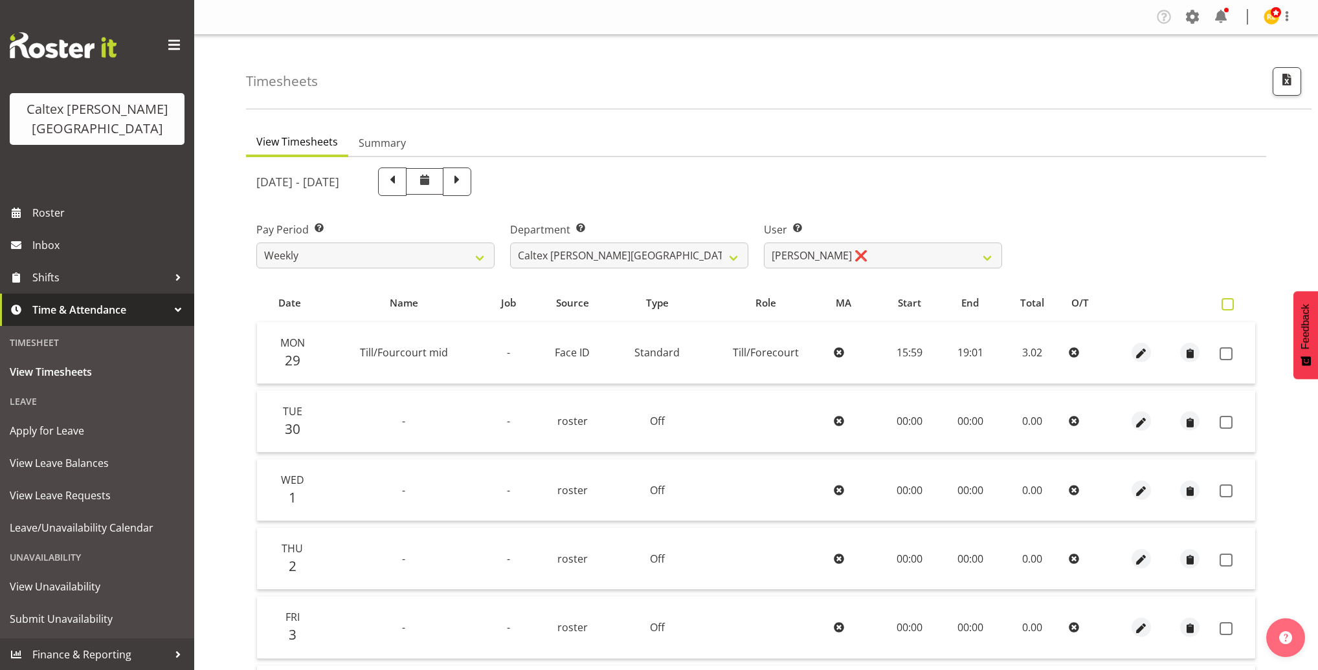
click at [1230, 300] on span at bounding box center [1227, 304] width 12 height 12
click at [1230, 300] on input "checkbox" at bounding box center [1225, 304] width 8 height 8
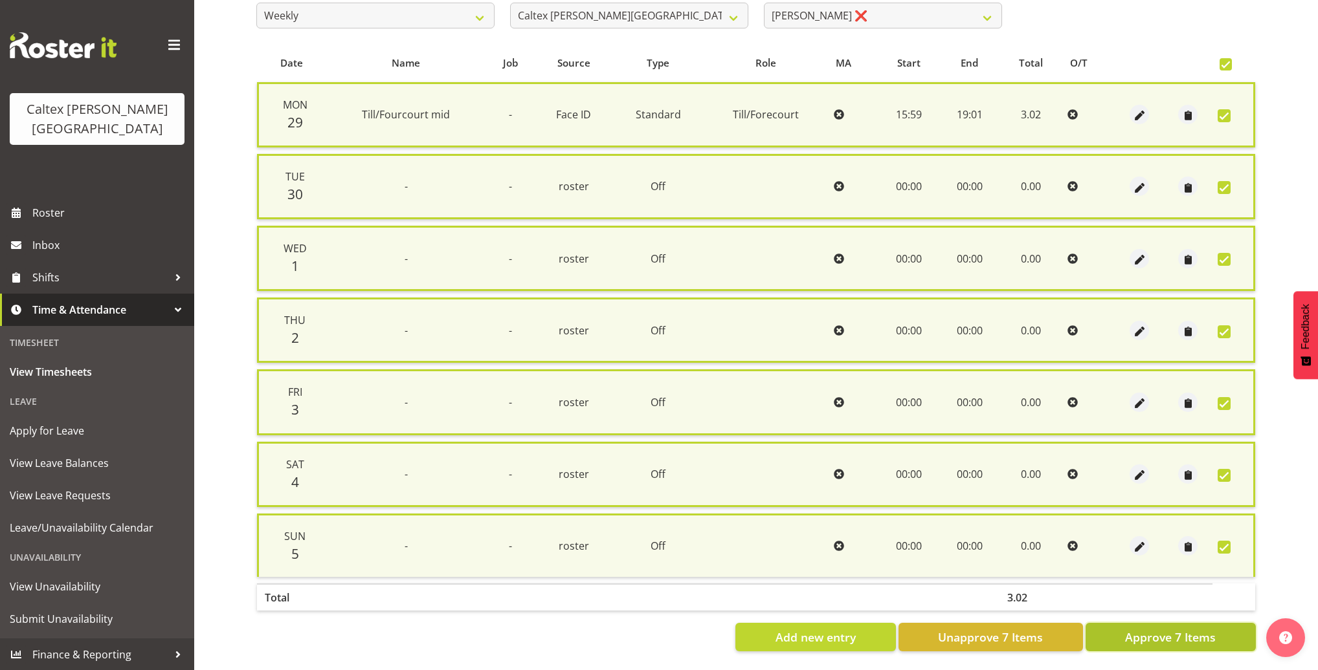
click at [1185, 630] on span "Approve 7 Items" at bounding box center [1170, 637] width 91 height 17
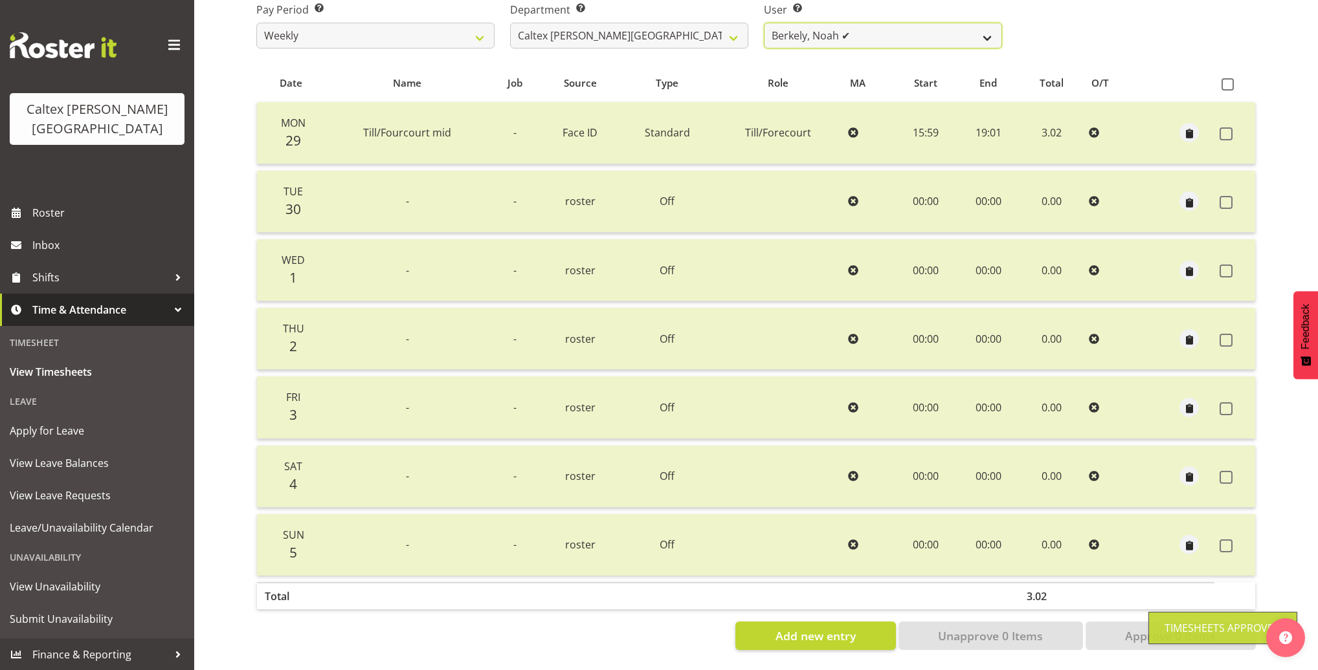
click at [969, 33] on select "Grant, Adam ✔ Robertson, Christine ✔ Bullock, Christopher ✔ Wasley, Connor ✔ Jo…" at bounding box center [883, 36] width 238 height 26
click at [764, 23] on select "Grant, Adam ✔ Robertson, Christine ✔ Bullock, Christopher ✔ Wasley, Connor ✔ Jo…" at bounding box center [883, 36] width 238 height 26
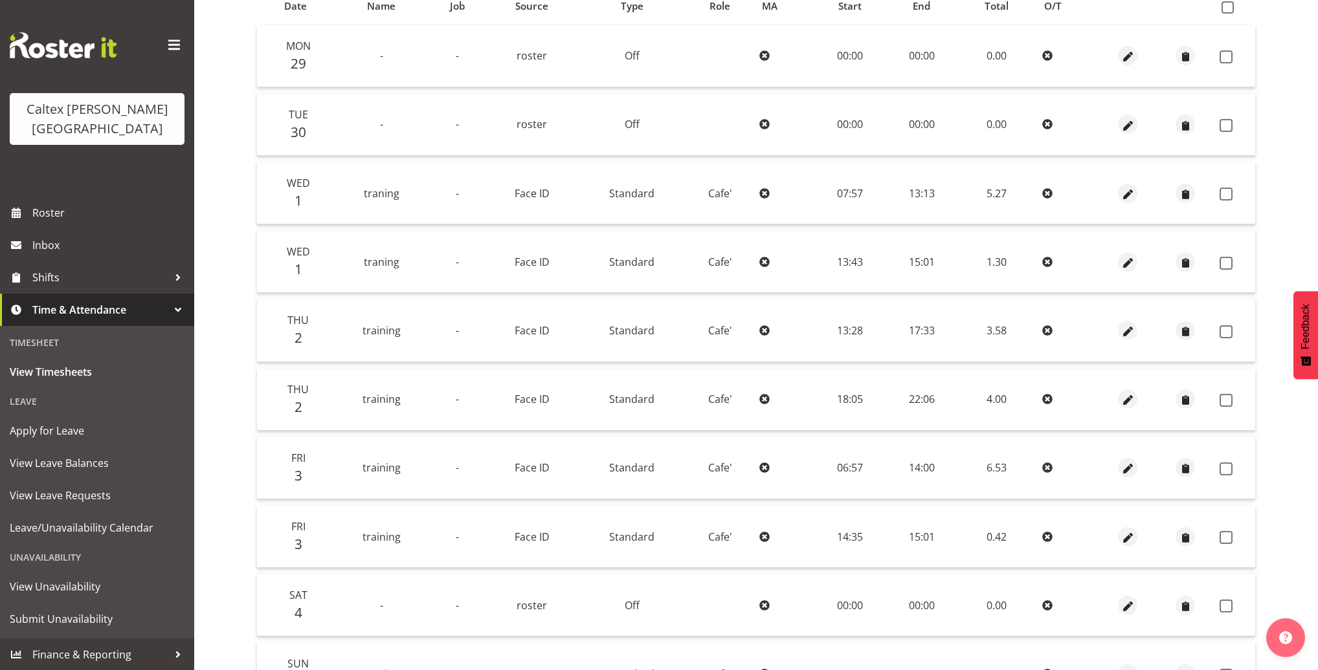
scroll to position [201, 0]
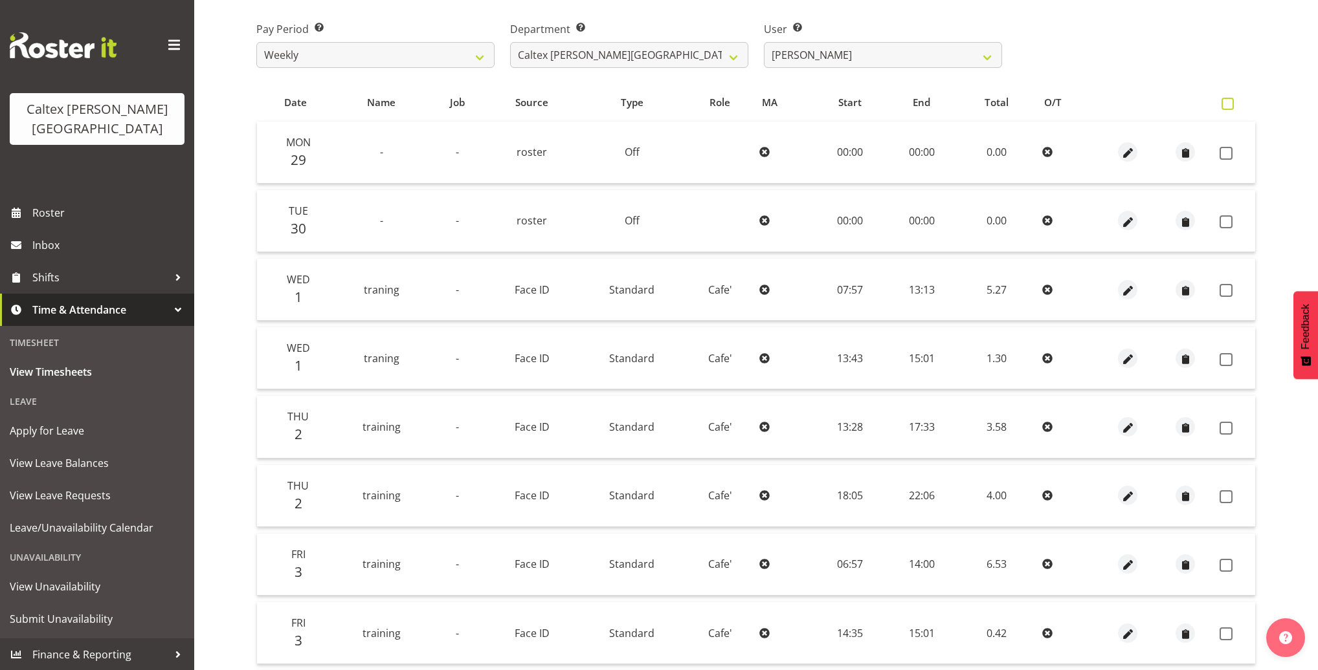
click at [1233, 105] on span at bounding box center [1227, 104] width 12 height 12
click at [1230, 105] on input "checkbox" at bounding box center [1225, 104] width 8 height 8
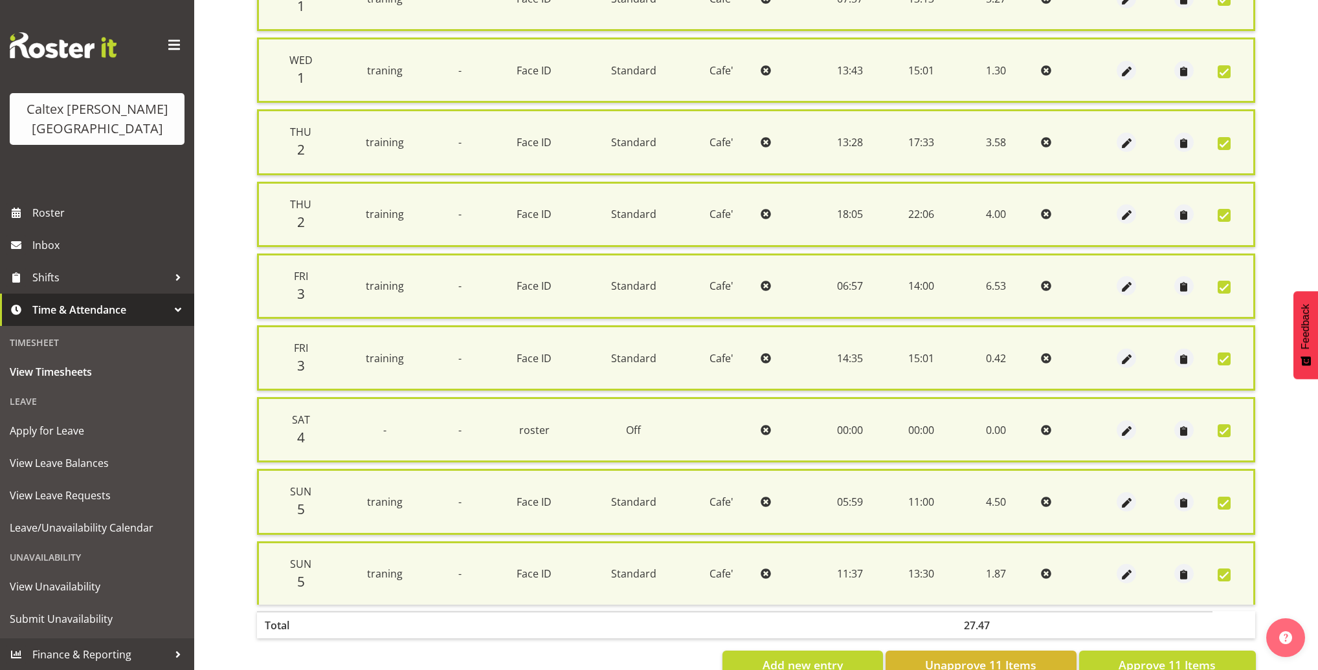
scroll to position [524, 0]
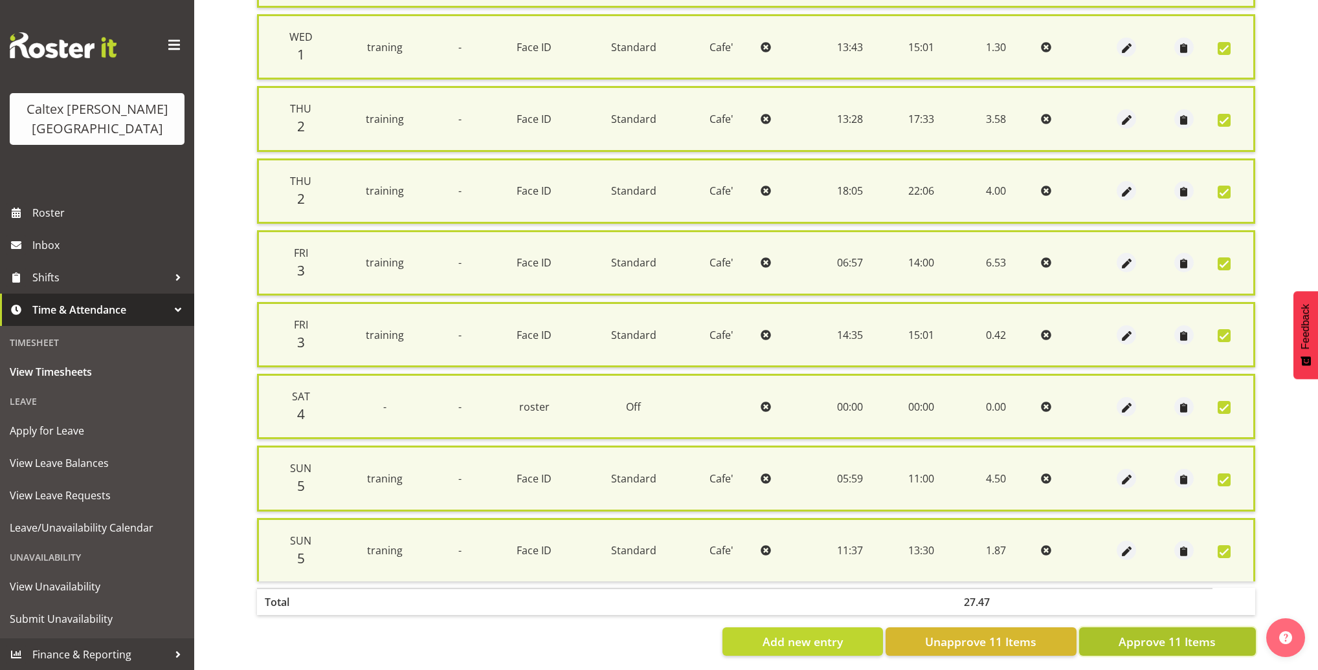
click at [1145, 636] on span "Approve 11 Items" at bounding box center [1166, 642] width 97 height 17
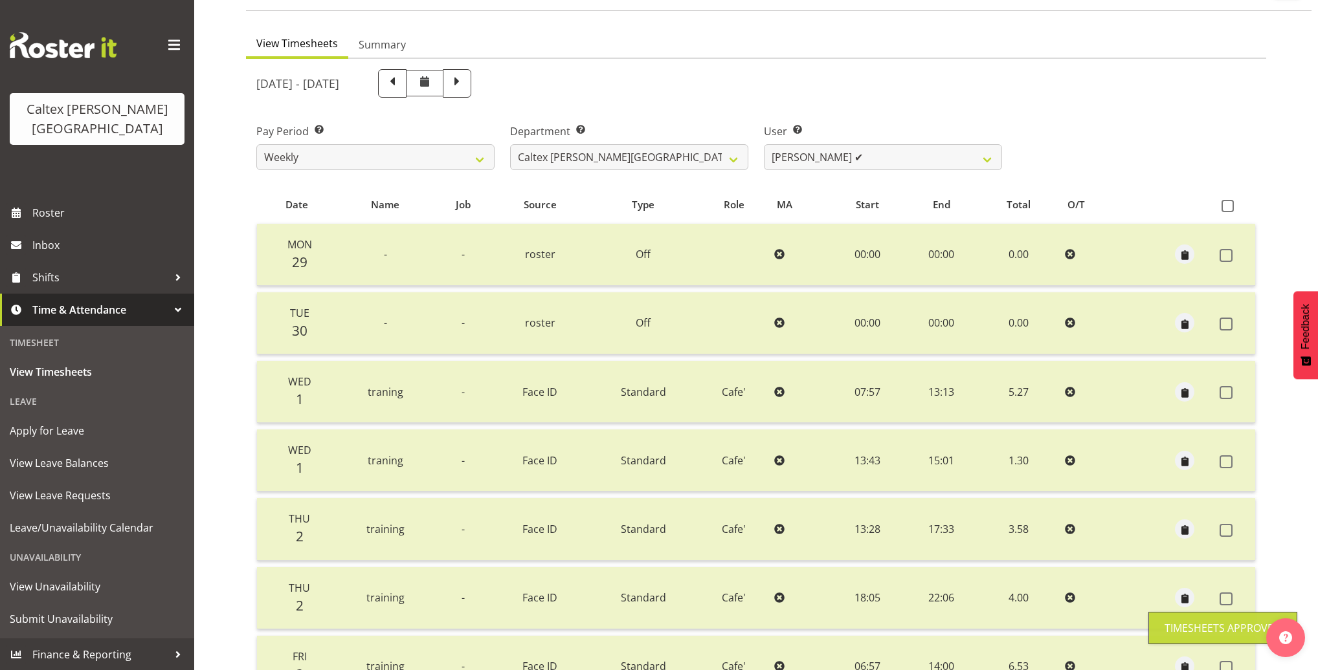
scroll to position [0, 0]
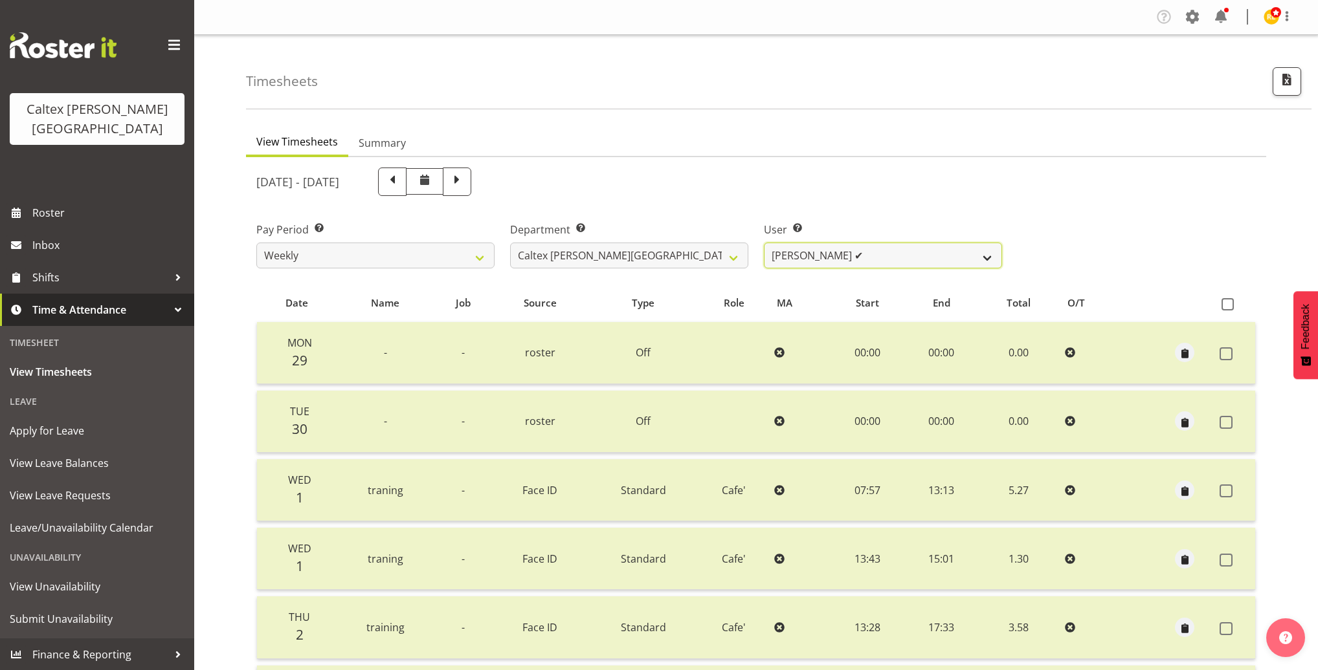
click at [981, 249] on select "Grant, Adam ✔ Robertson, Christine ✔ Bullock, Christopher ✔ Wasley, Connor ✔ Jo…" at bounding box center [883, 256] width 238 height 26
click at [764, 243] on select "Grant, Adam ✔ Robertson, Christine ✔ Bullock, Christopher ✔ Wasley, Connor ✔ Jo…" at bounding box center [883, 256] width 238 height 26
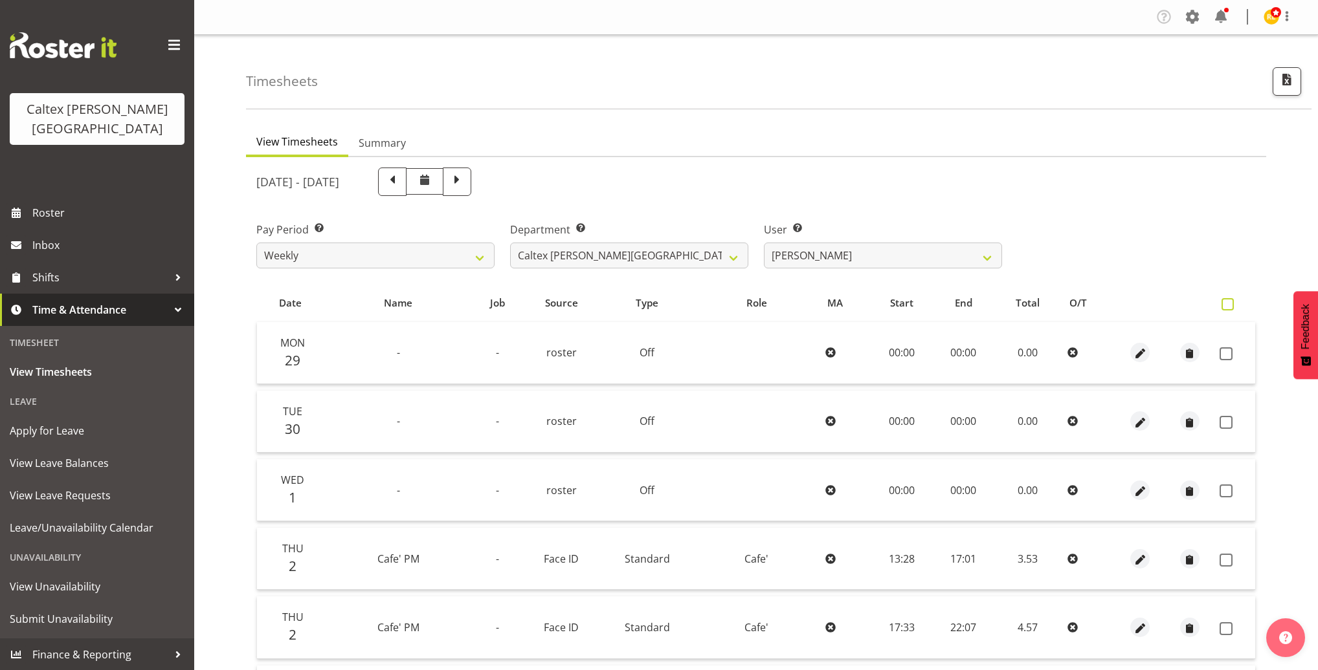
click at [1227, 302] on span at bounding box center [1227, 304] width 12 height 12
click at [1227, 302] on input "checkbox" at bounding box center [1225, 304] width 8 height 8
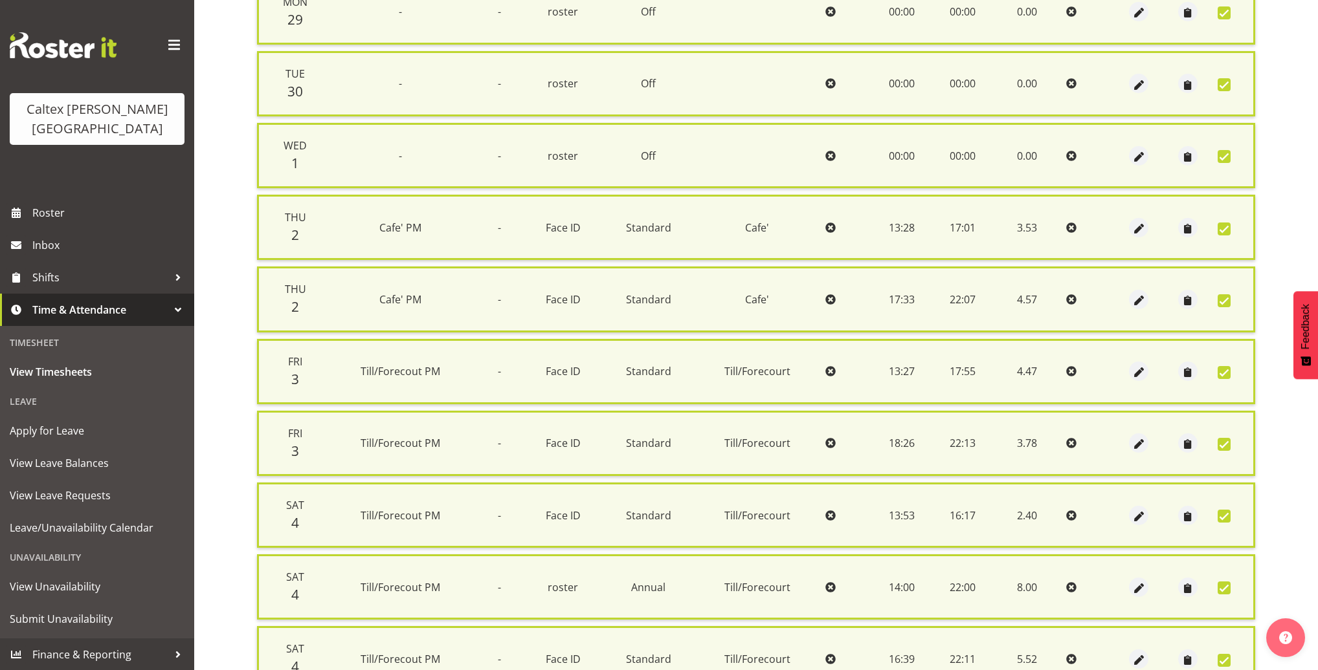
scroll to position [524, 0]
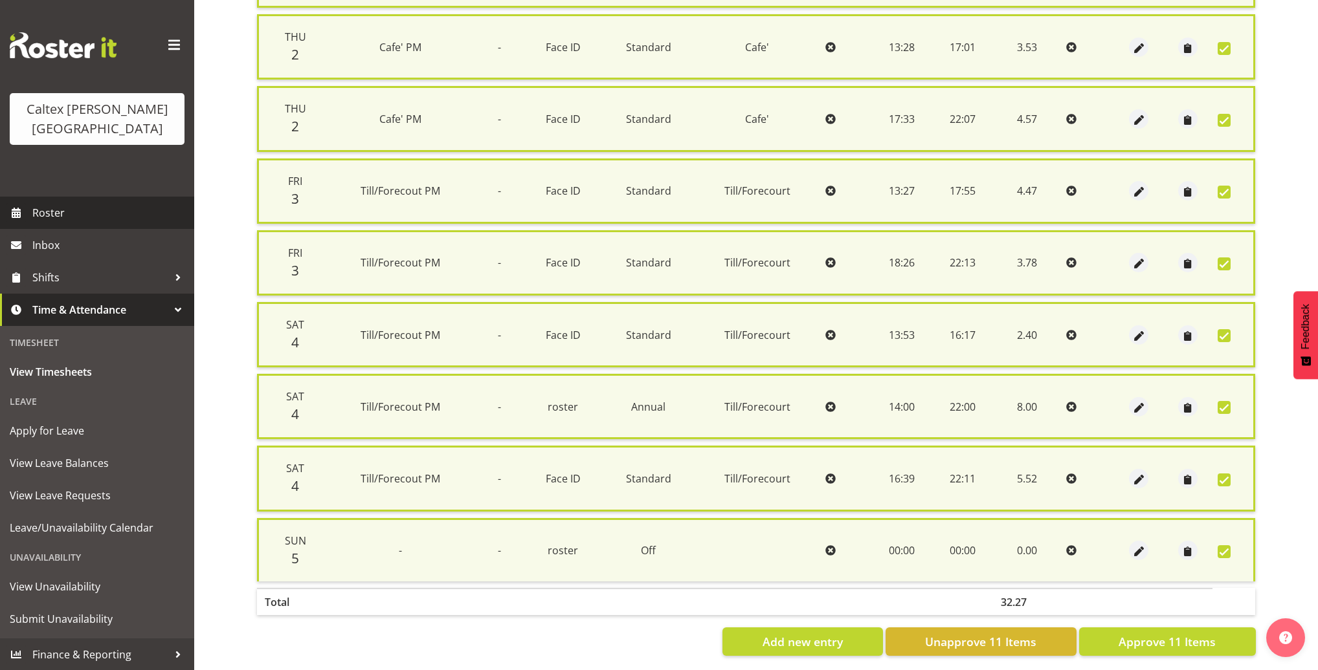
click at [72, 203] on span "Roster" at bounding box center [109, 212] width 155 height 19
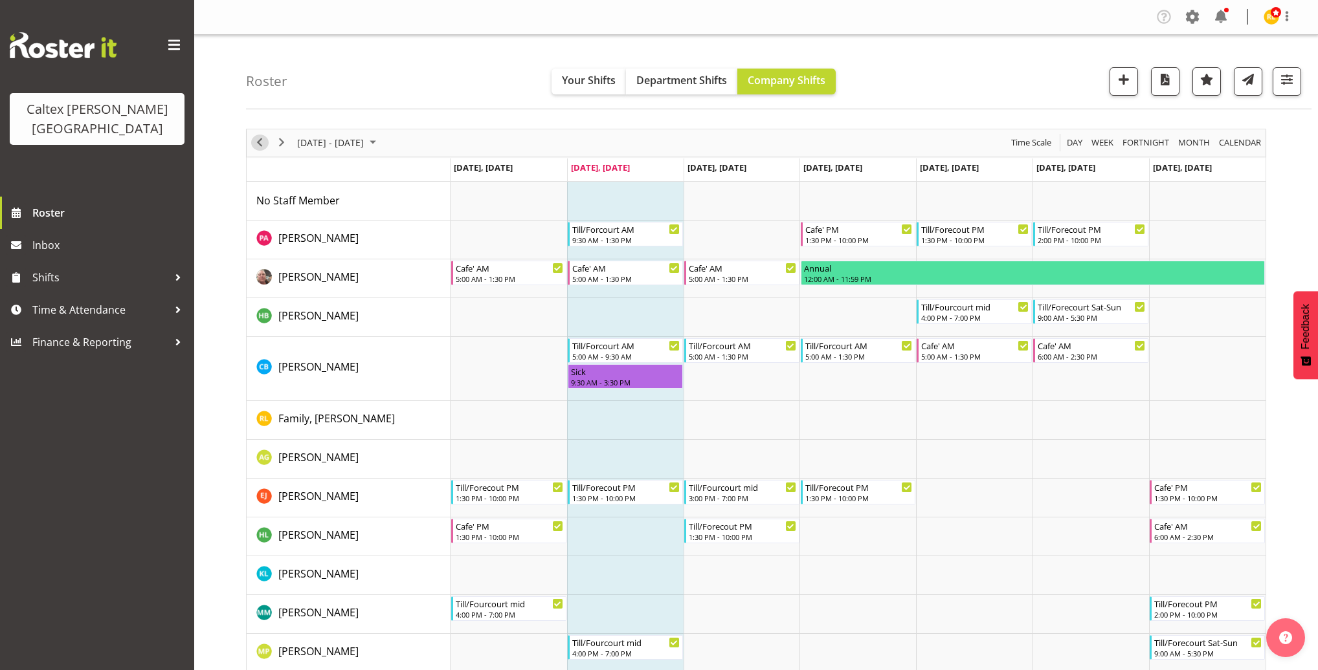
click at [262, 142] on span "Previous" at bounding box center [260, 143] width 16 height 16
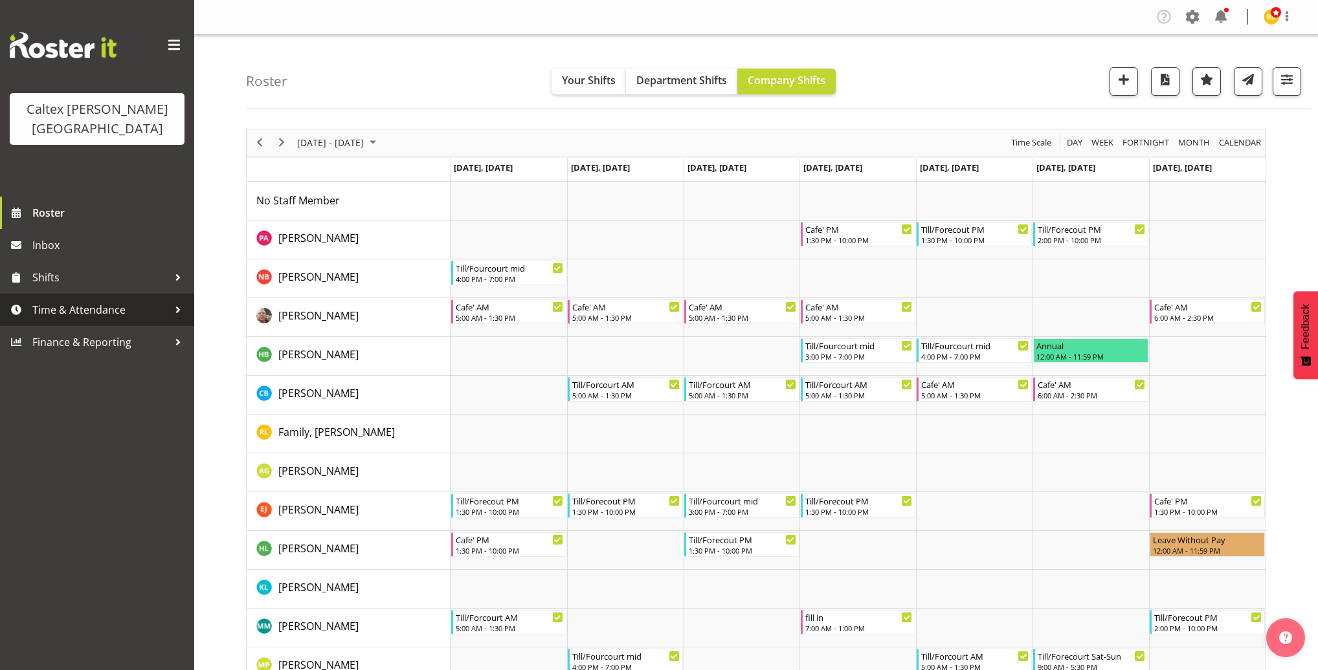
click at [142, 300] on span "Time & Attendance" at bounding box center [100, 309] width 136 height 19
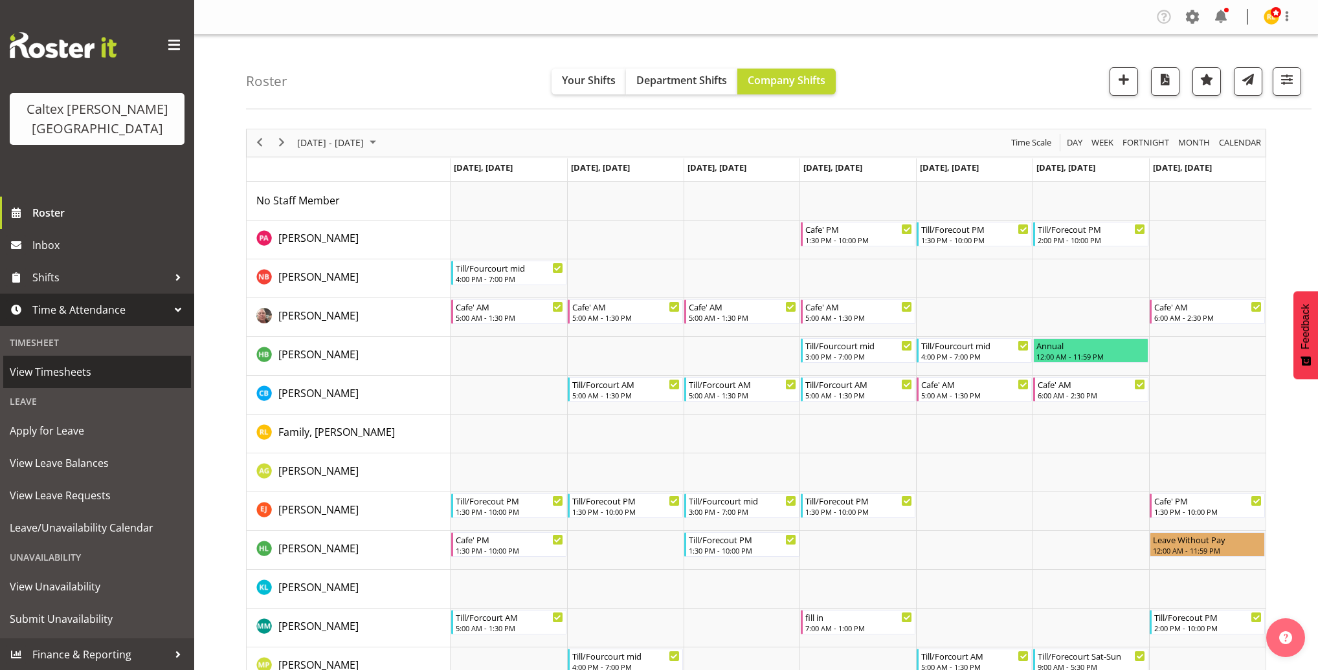
click at [56, 362] on span "View Timesheets" at bounding box center [97, 371] width 175 height 19
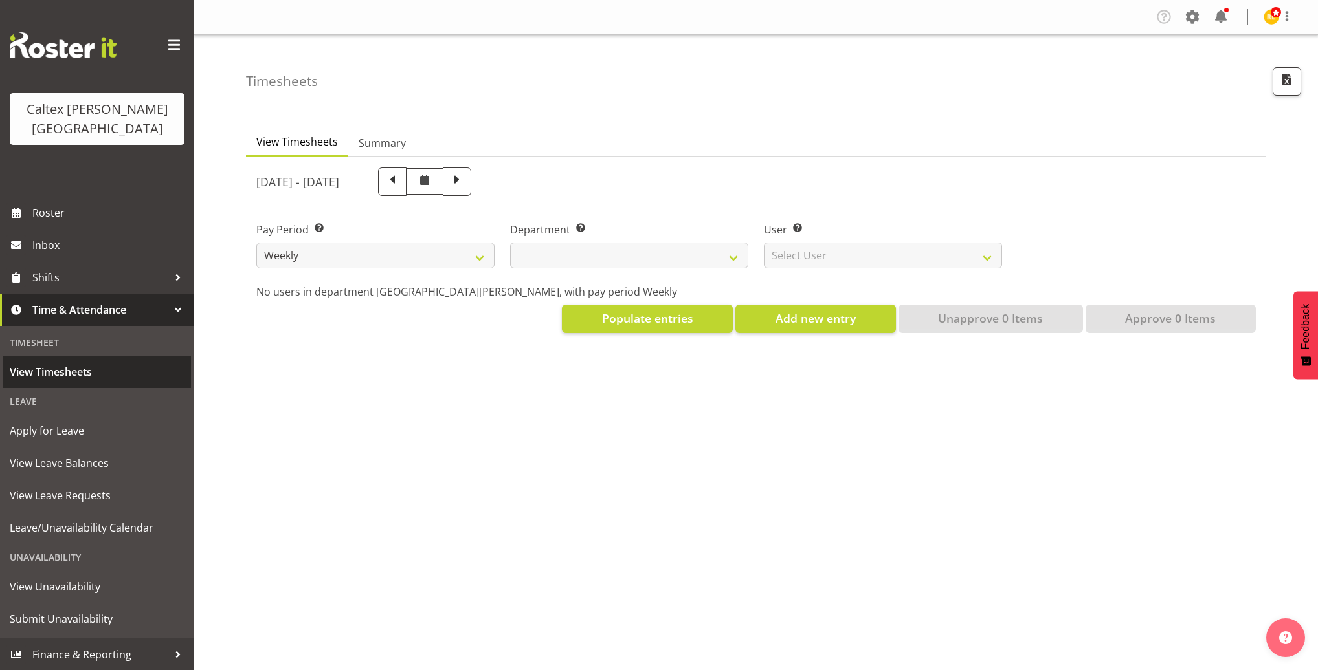
select select
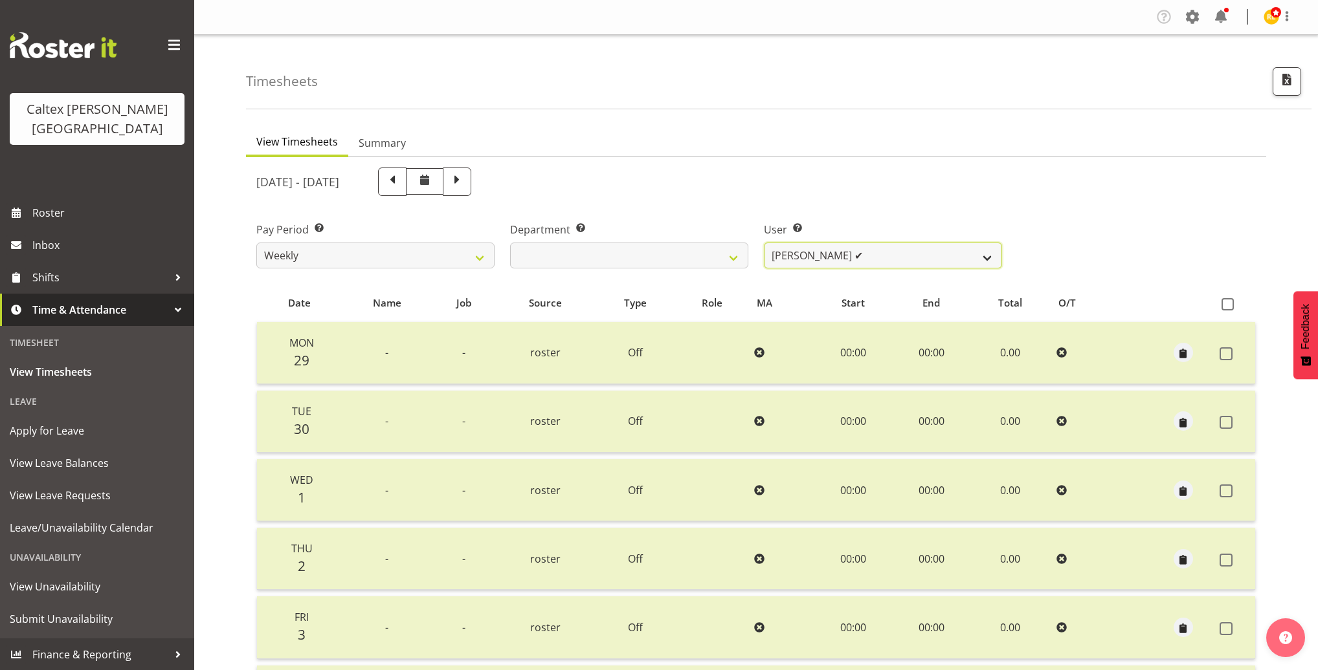
click at [896, 252] on select "Grant, Adam ✔ Robertson, Christine ✔ Bullock, Christopher ✔ Wasley, Connor ✔ Jo…" at bounding box center [883, 256] width 238 height 26
select select "11592"
click at [764, 243] on select "Grant, Adam ✔ Robertson, Christine ✔ Bullock, Christopher ✔ Wasley, Connor ✔ Jo…" at bounding box center [883, 256] width 238 height 26
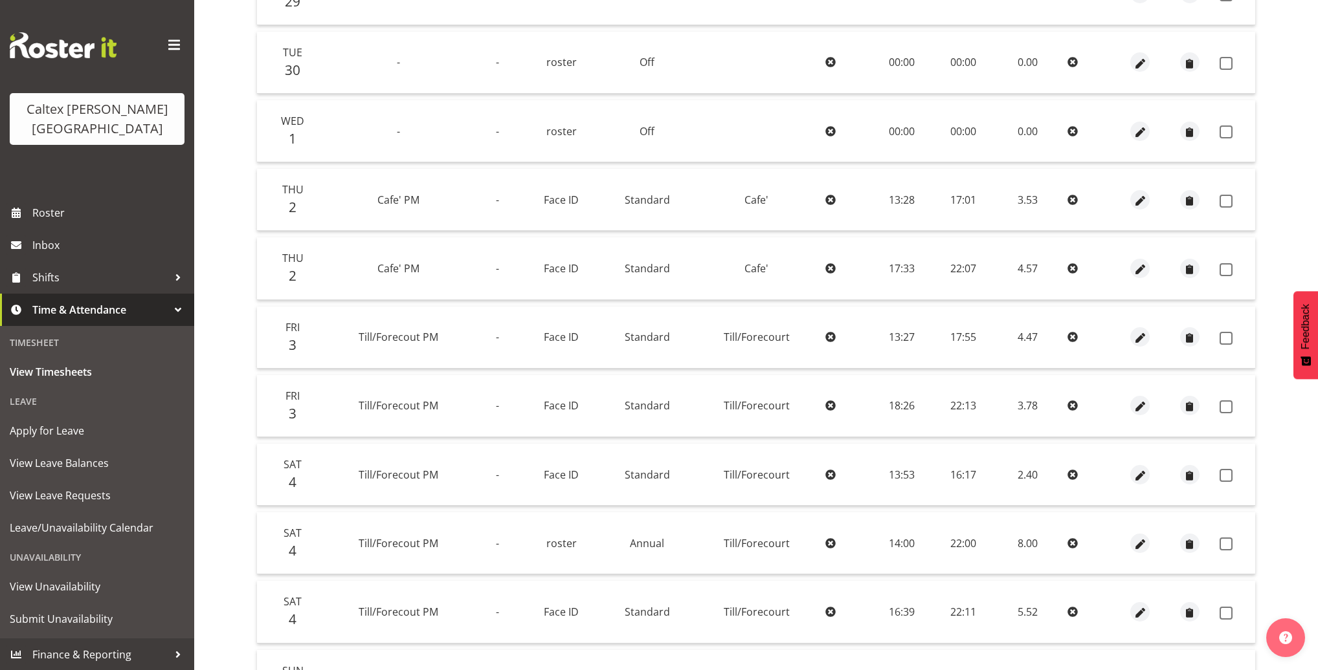
scroll to position [373, 0]
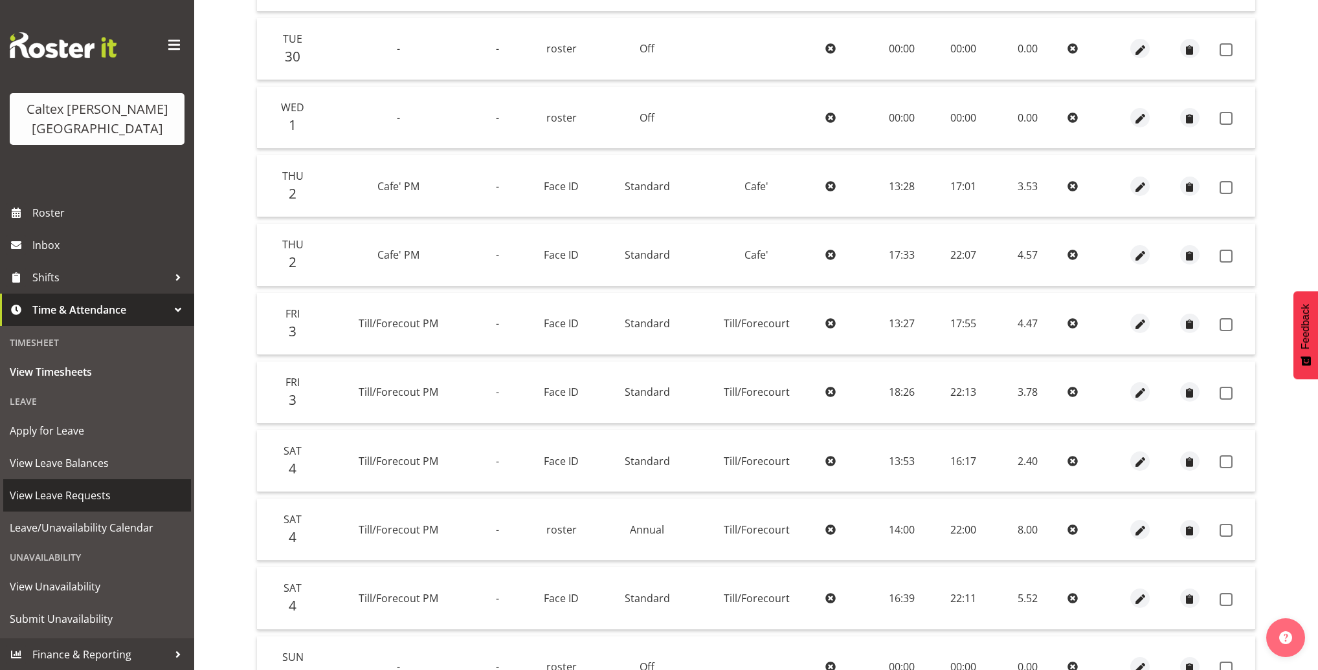
click at [80, 486] on span "View Leave Requests" at bounding box center [97, 495] width 175 height 19
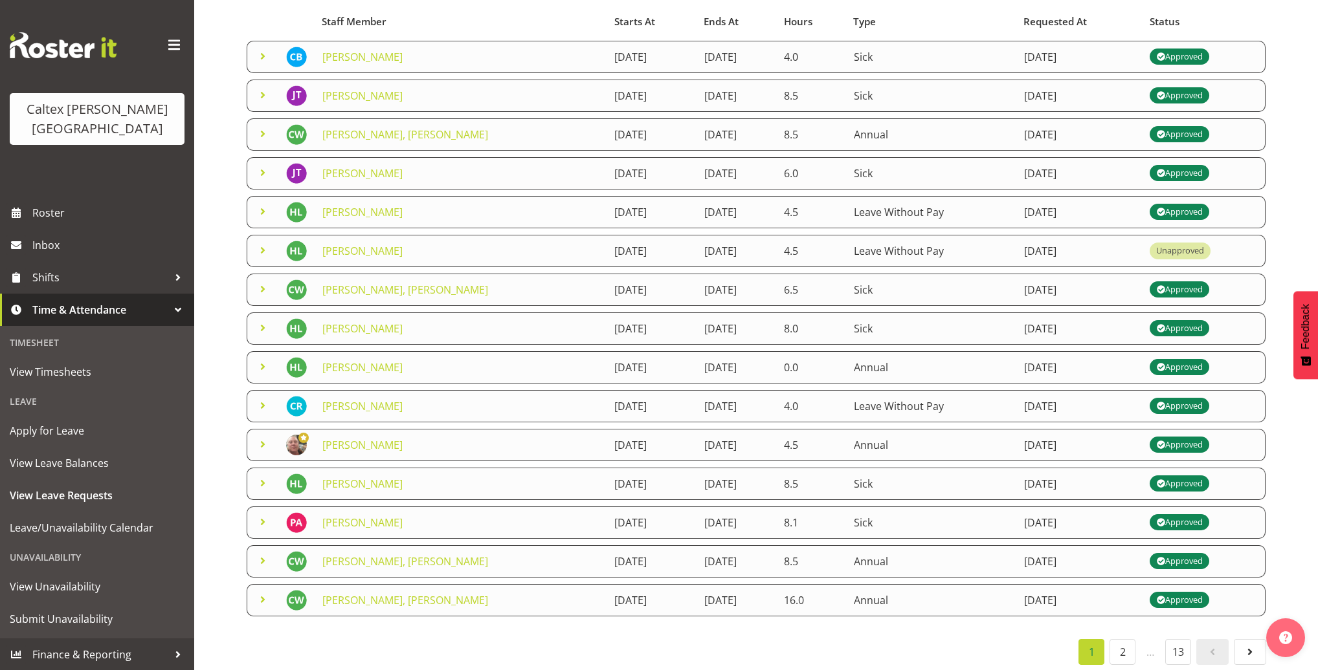
scroll to position [132, 0]
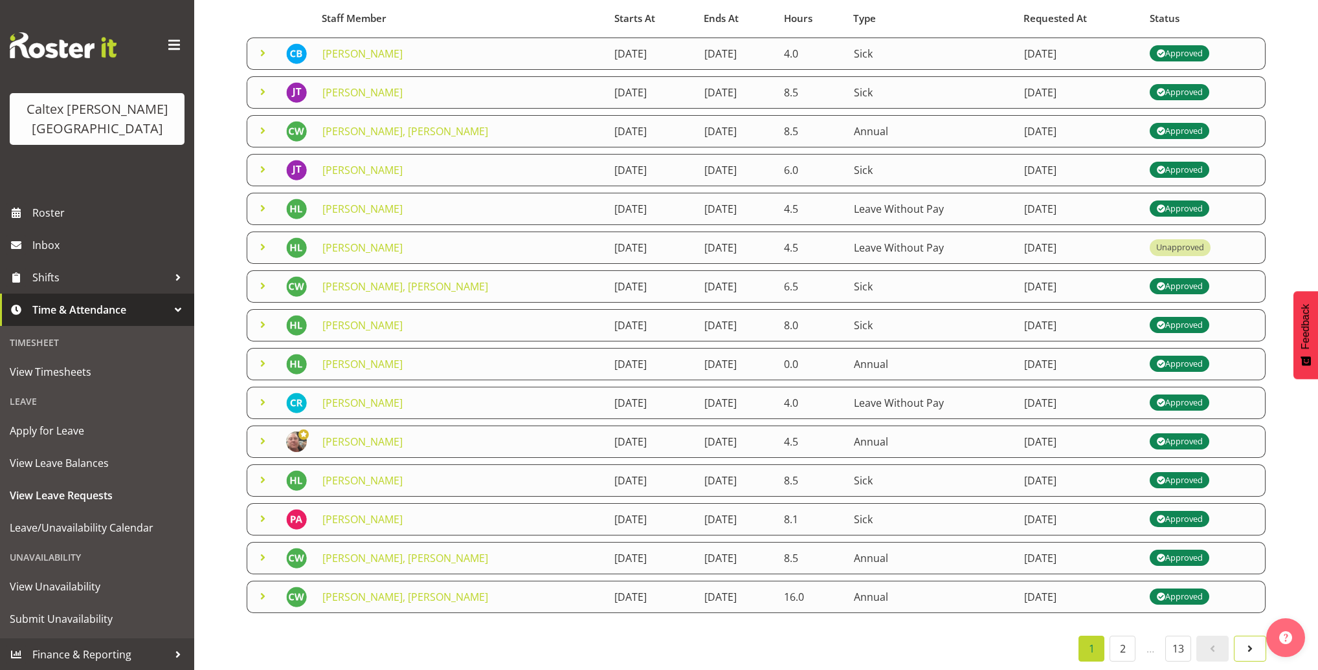
click at [1250, 641] on span at bounding box center [1250, 649] width 16 height 16
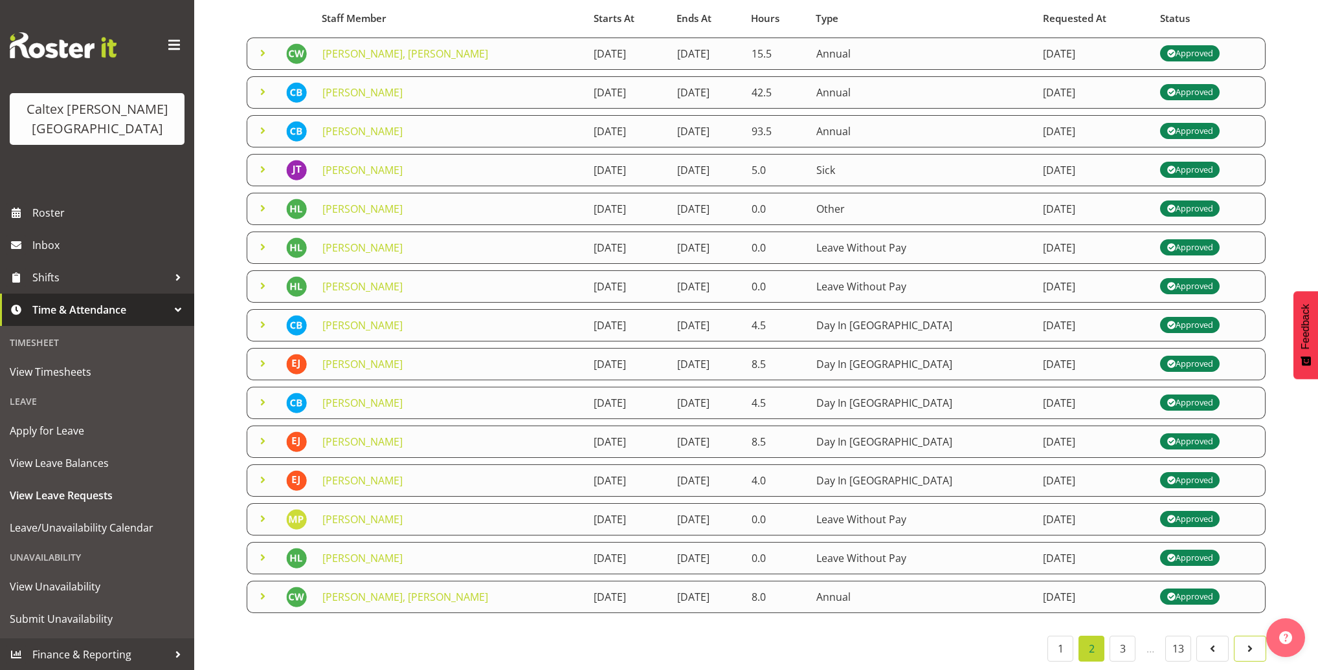
click at [1244, 642] on span at bounding box center [1250, 649] width 16 height 16
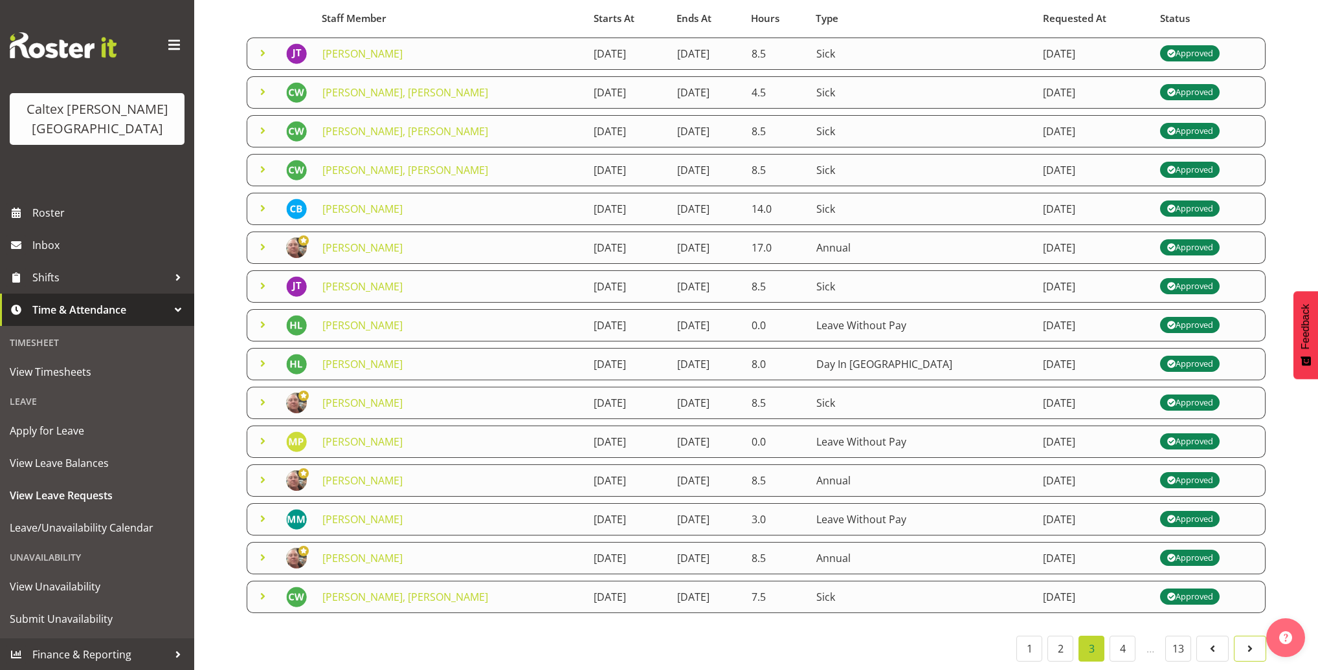
click at [1246, 642] on span at bounding box center [1250, 649] width 16 height 16
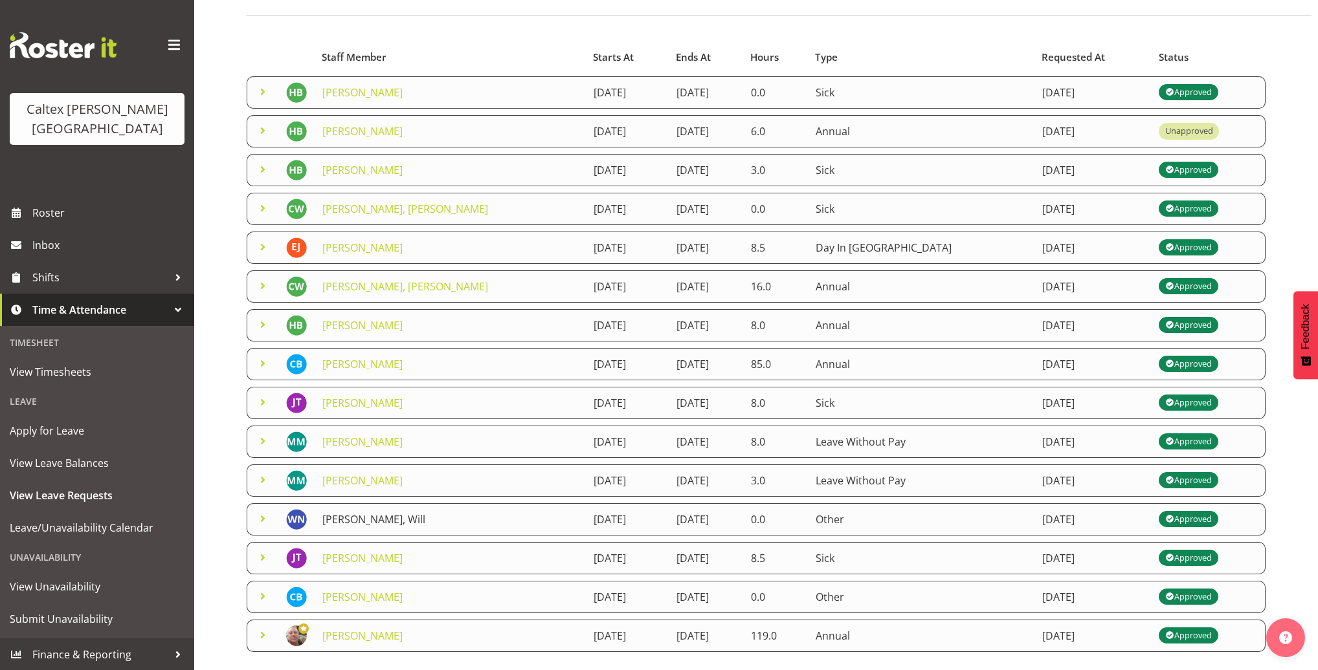
scroll to position [56, 0]
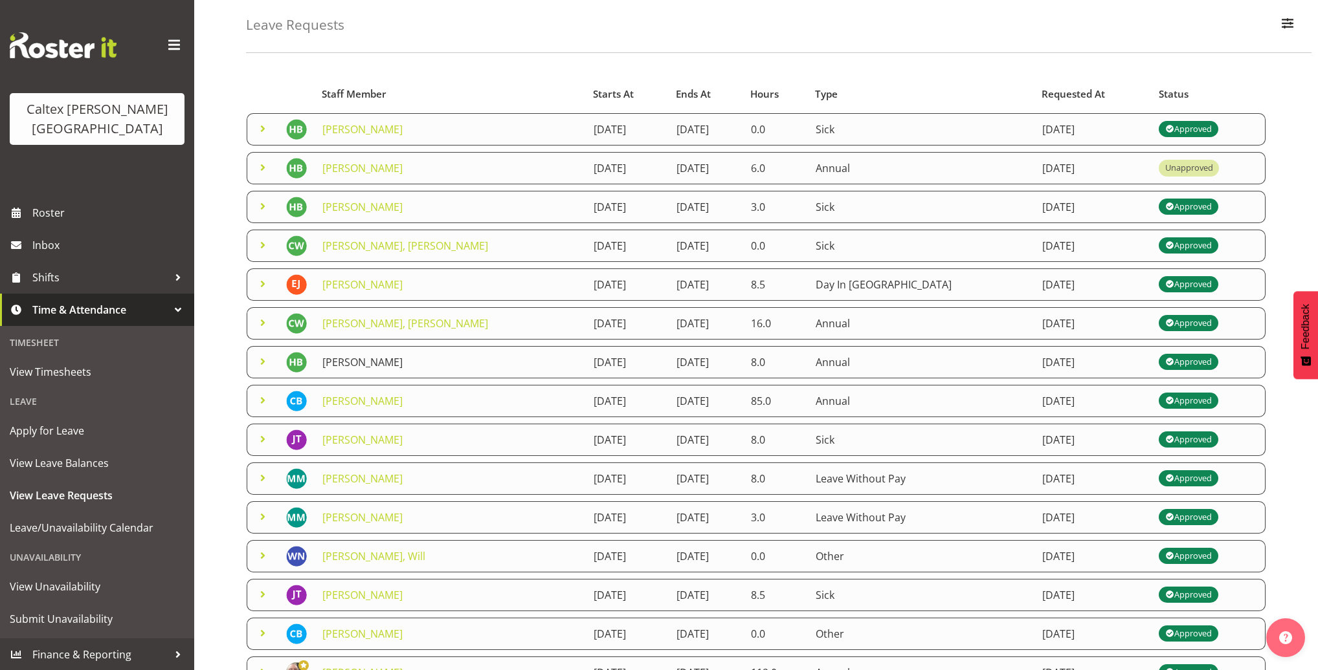
click at [360, 360] on link "[PERSON_NAME]" at bounding box center [362, 362] width 80 height 14
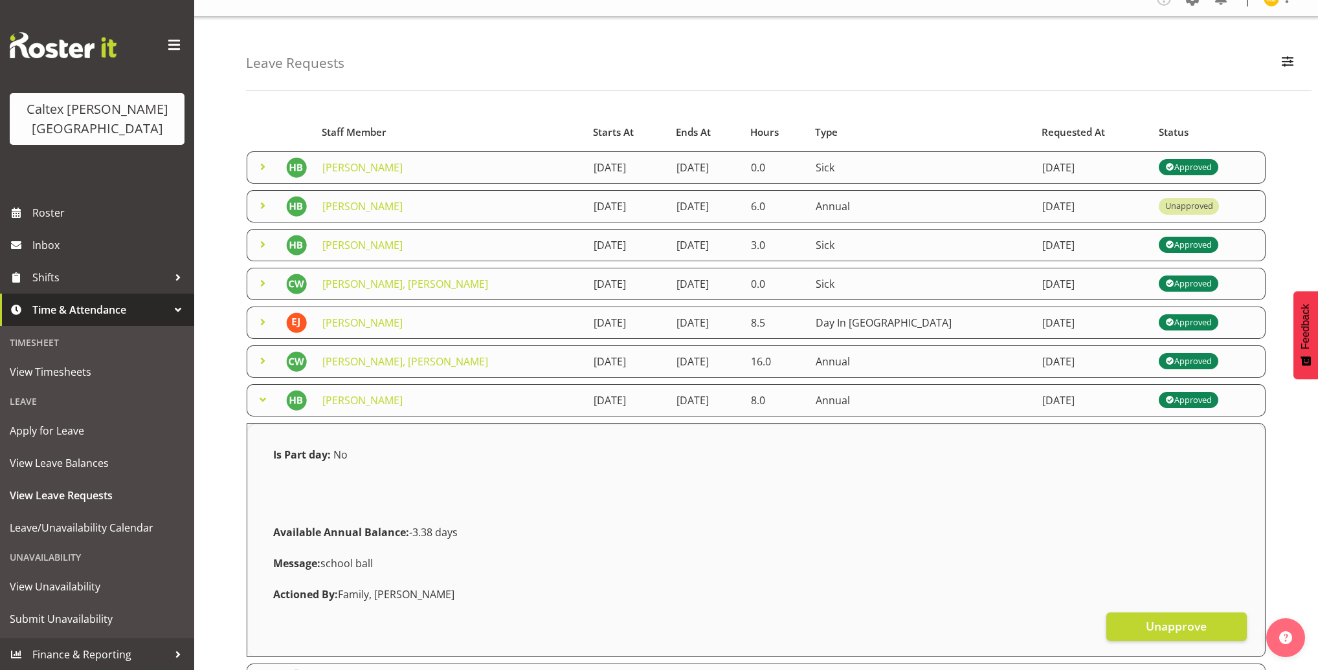
scroll to position [0, 0]
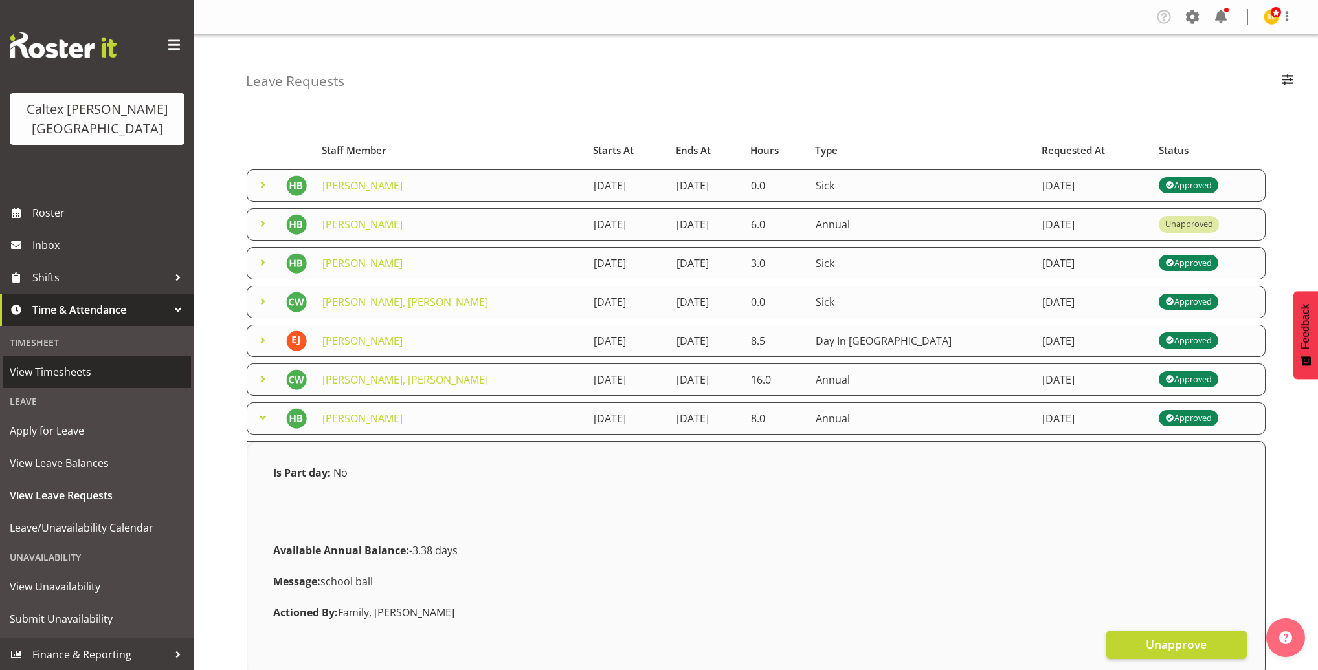
click at [59, 362] on span "View Timesheets" at bounding box center [97, 371] width 175 height 19
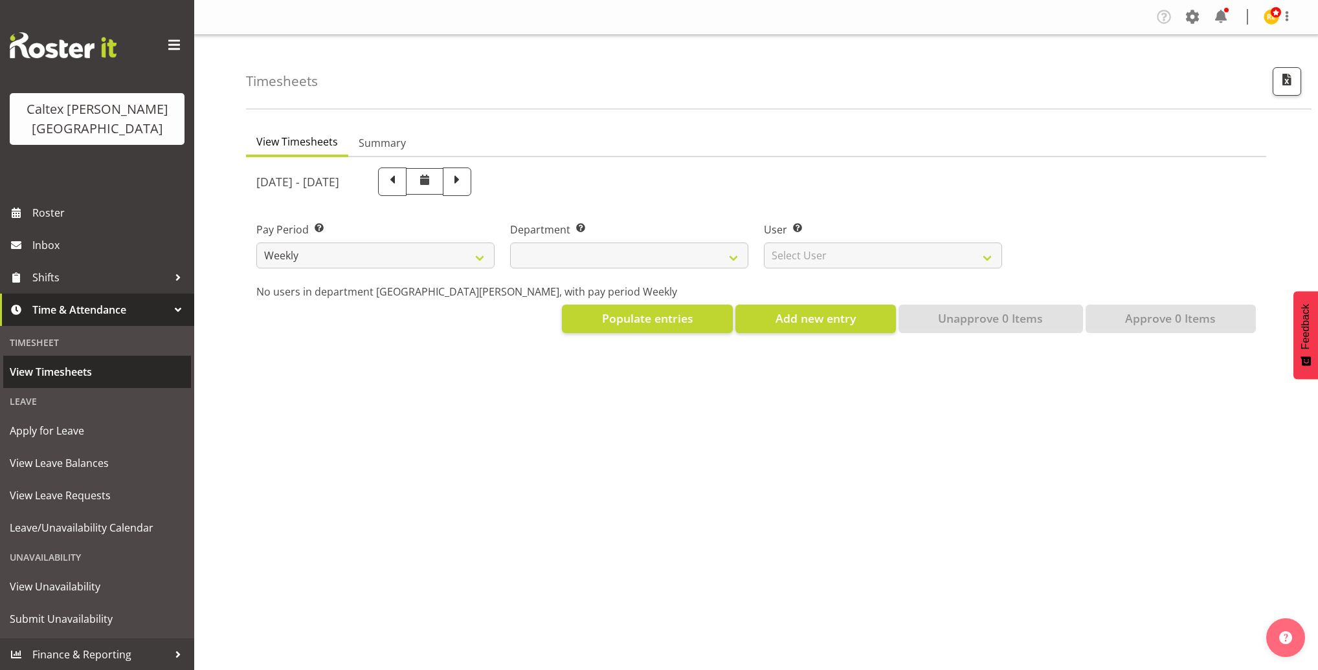
select select
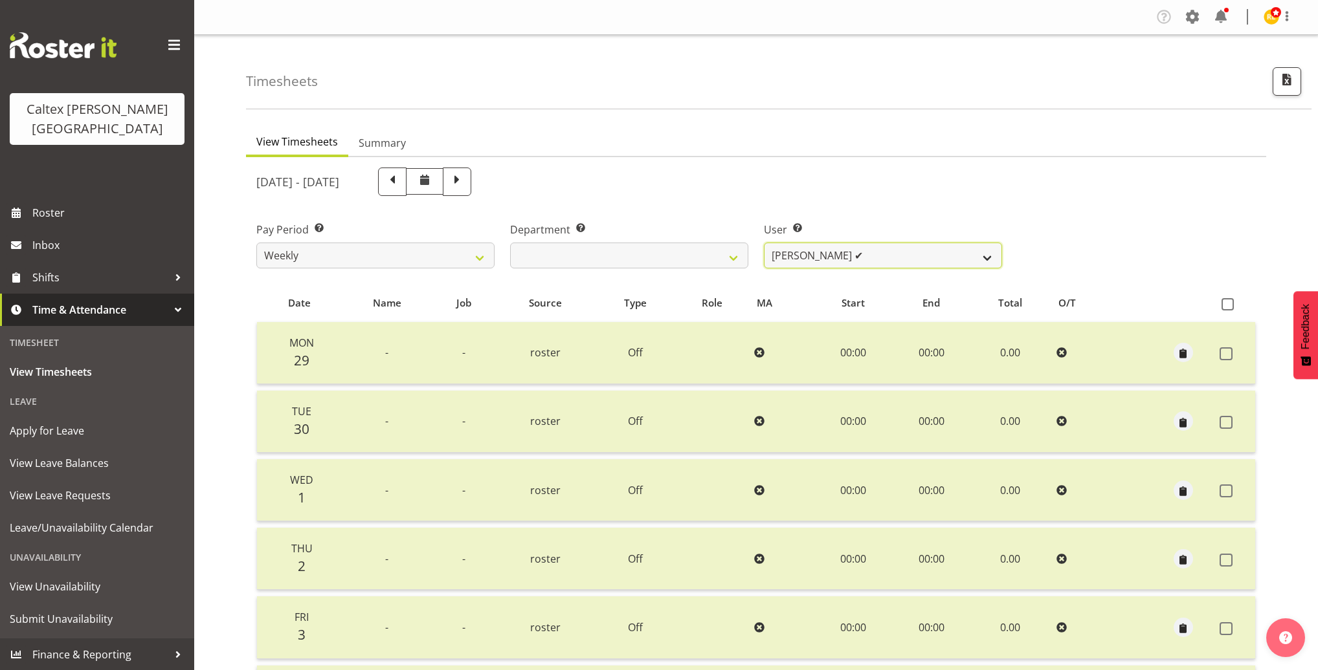
click at [878, 255] on select "[PERSON_NAME] ✔ [PERSON_NAME] ✔ [PERSON_NAME] ✔ [PERSON_NAME], [PERSON_NAME] ✔ …" at bounding box center [883, 256] width 238 height 26
click at [764, 243] on select "[PERSON_NAME] ✔ [PERSON_NAME] ✔ [PERSON_NAME] ✔ [PERSON_NAME], [PERSON_NAME] ✔ …" at bounding box center [883, 256] width 238 height 26
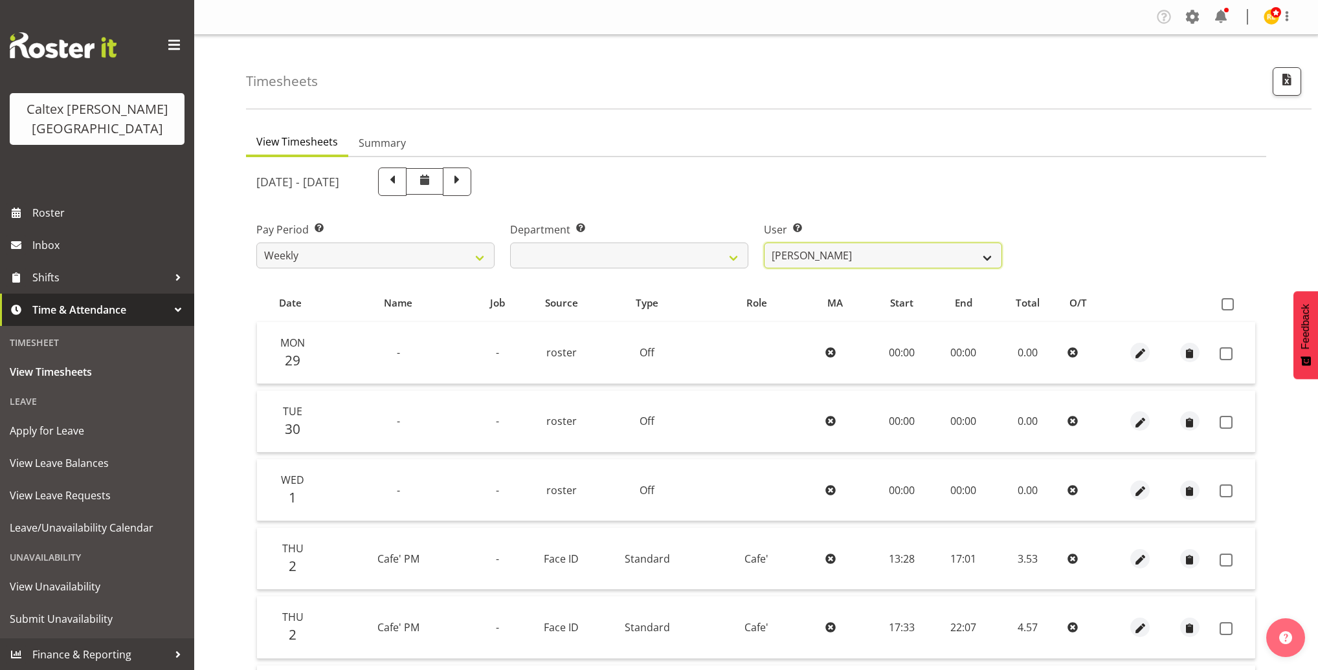
click at [900, 261] on select "[PERSON_NAME] ✔ [PERSON_NAME] ✔ [PERSON_NAME] ✔ [PERSON_NAME], [PERSON_NAME] ✔ …" at bounding box center [883, 256] width 238 height 26
click at [764, 243] on select "[PERSON_NAME] ✔ [PERSON_NAME] ✔ [PERSON_NAME] ✔ [PERSON_NAME], [PERSON_NAME] ✔ …" at bounding box center [883, 256] width 238 height 26
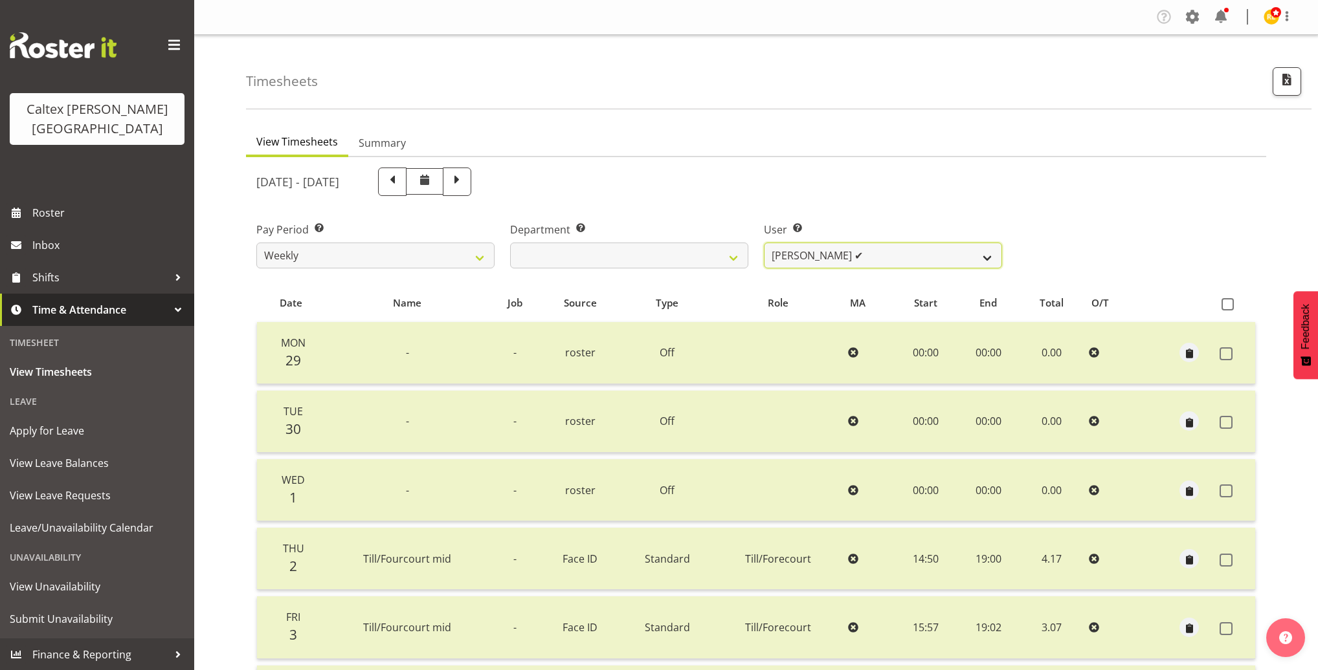
click at [986, 256] on select "Grant, Adam ✔ Robertson, Christine ✔ Bullock, Christopher ✔ Wasley, Connor ✔ Jo…" at bounding box center [883, 256] width 238 height 26
select select "11592"
click at [764, 243] on select "Grant, Adam ✔ Robertson, Christine ✔ Bullock, Christopher ✔ Wasley, Connor ✔ Jo…" at bounding box center [883, 256] width 238 height 26
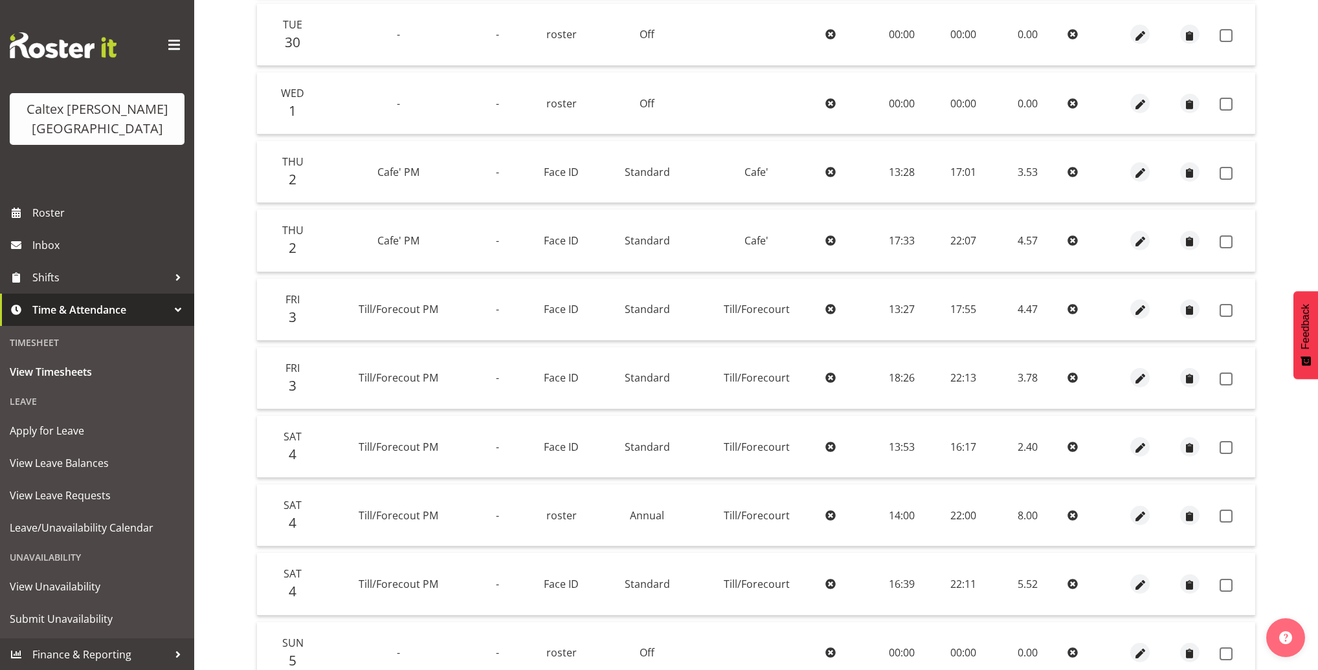
scroll to position [496, 0]
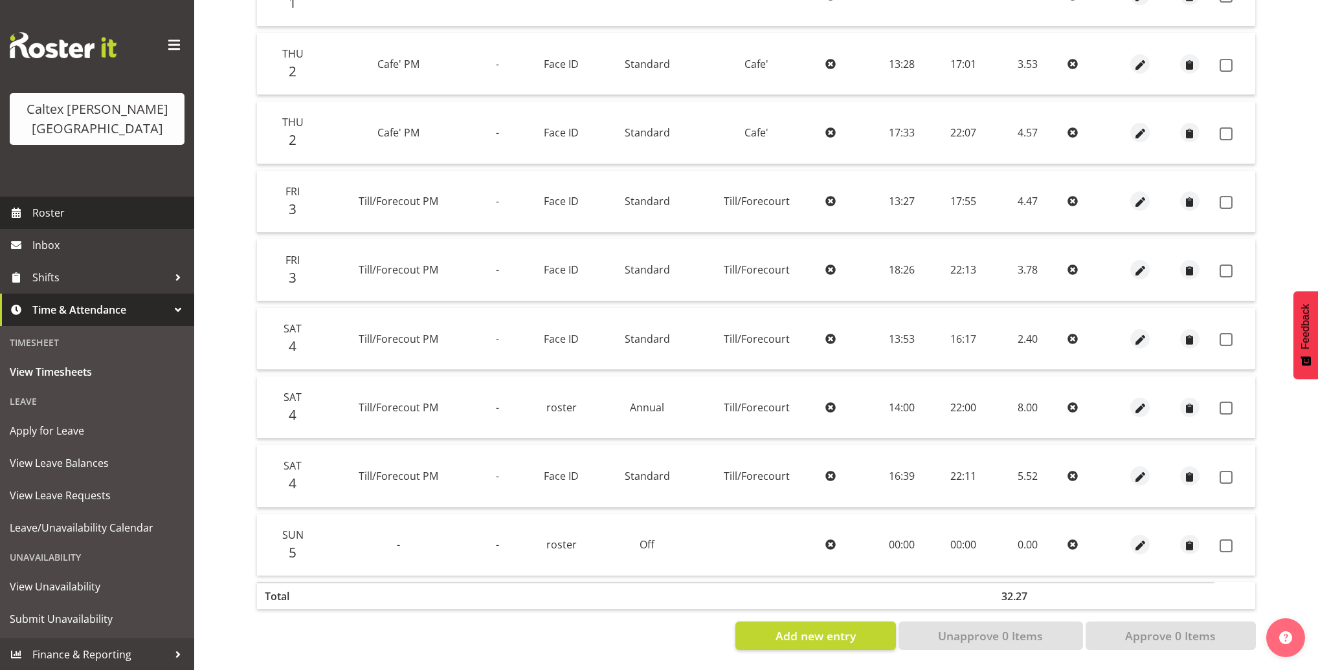
click at [65, 203] on span "Roster" at bounding box center [109, 212] width 155 height 19
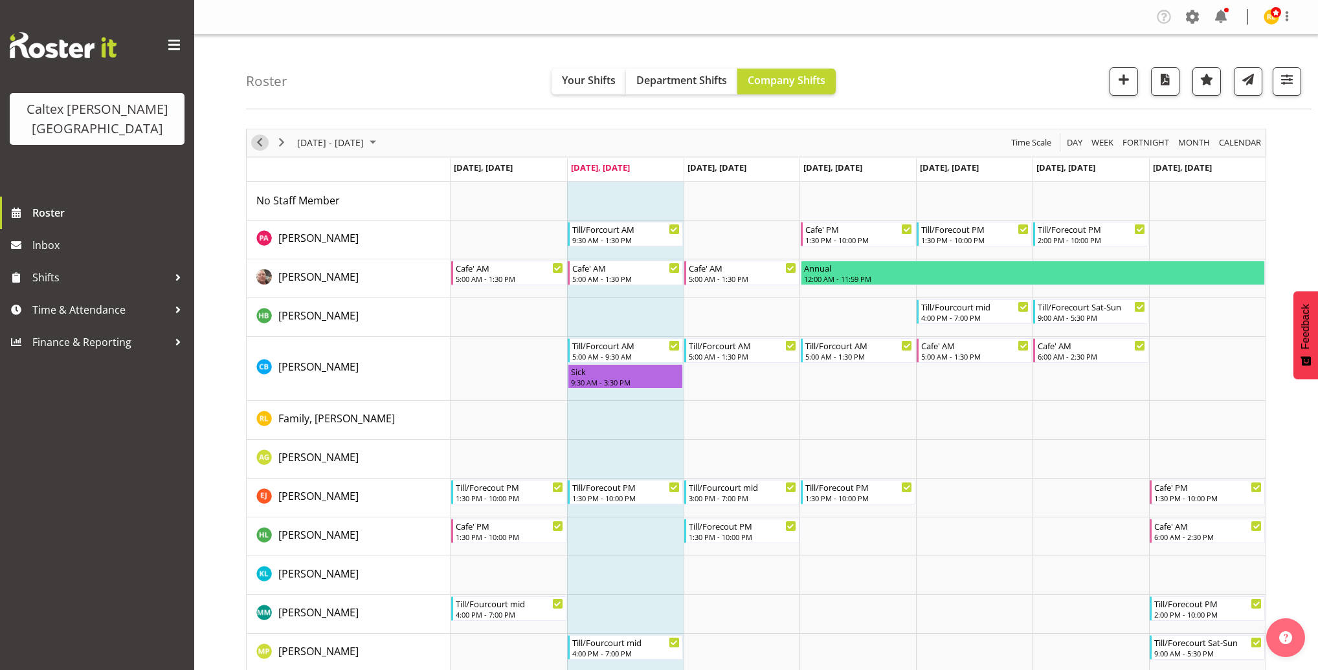
click at [257, 138] on span "Previous" at bounding box center [260, 143] width 16 height 16
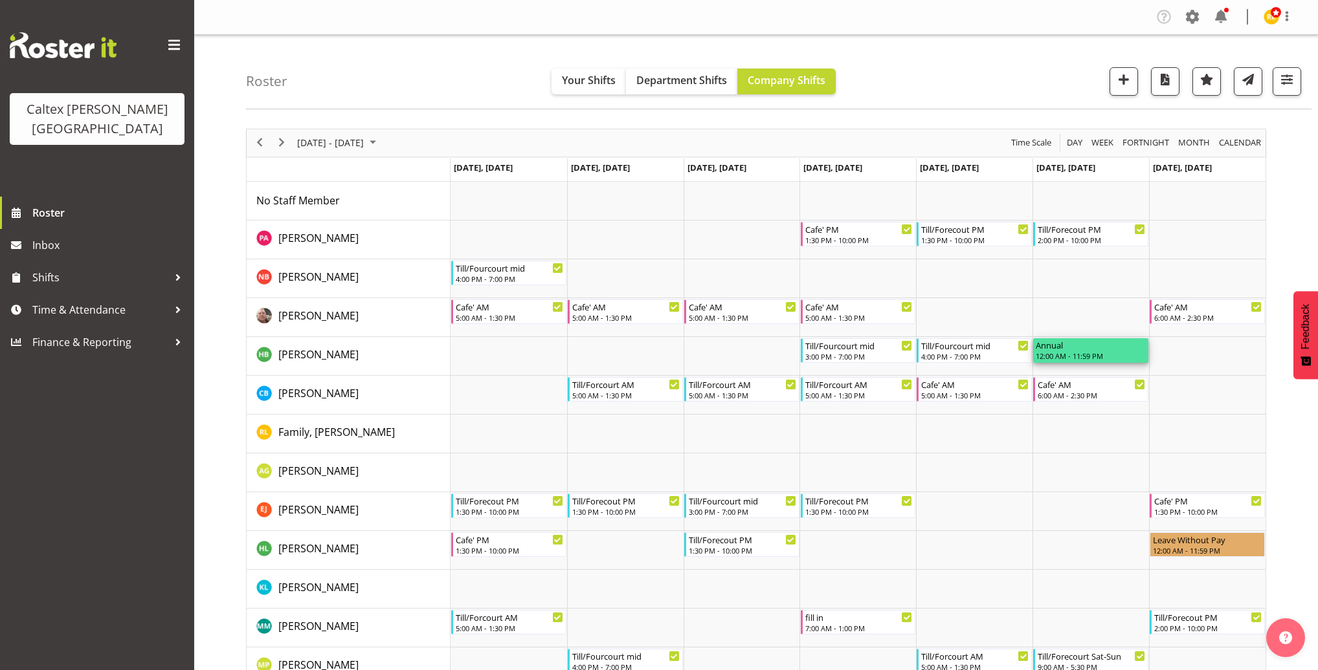
click at [1079, 347] on div "Annual" at bounding box center [1090, 344] width 110 height 13
click at [1078, 354] on div "12:00 AM - 11:59 PM" at bounding box center [1090, 356] width 110 height 10
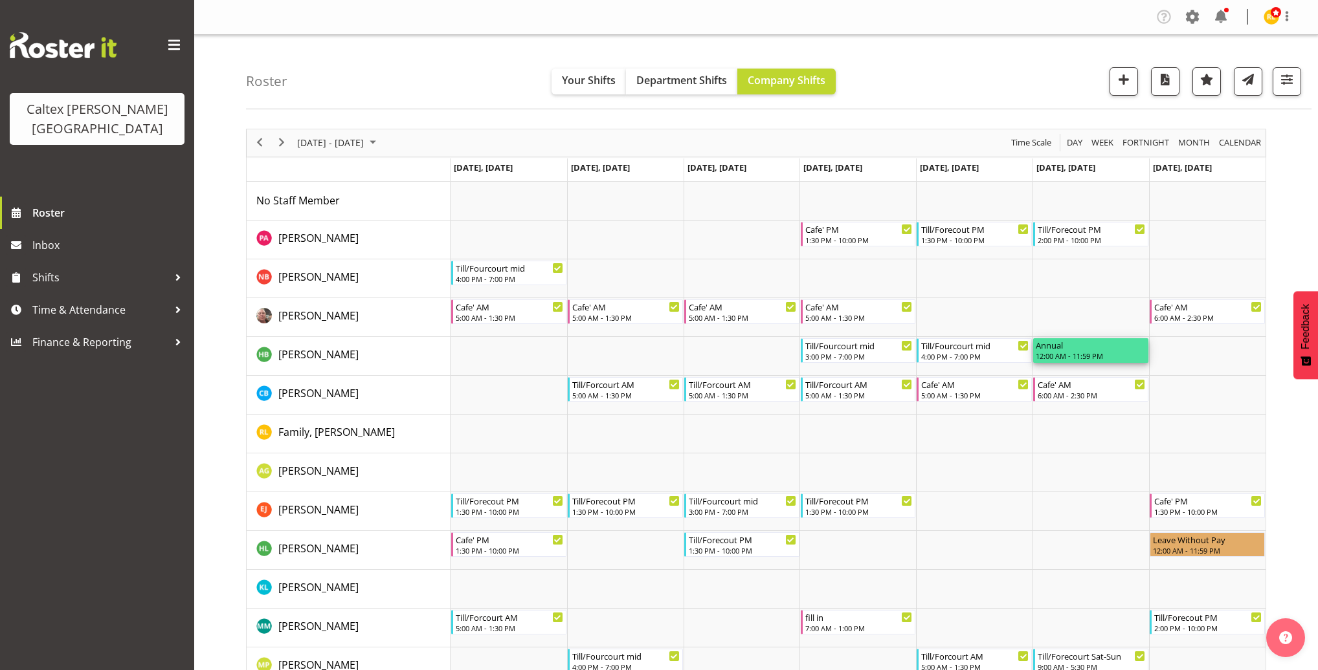
click at [1078, 354] on div "12:00 AM - 11:59 PM" at bounding box center [1090, 356] width 110 height 10
click at [93, 300] on span "Time & Attendance" at bounding box center [100, 309] width 136 height 19
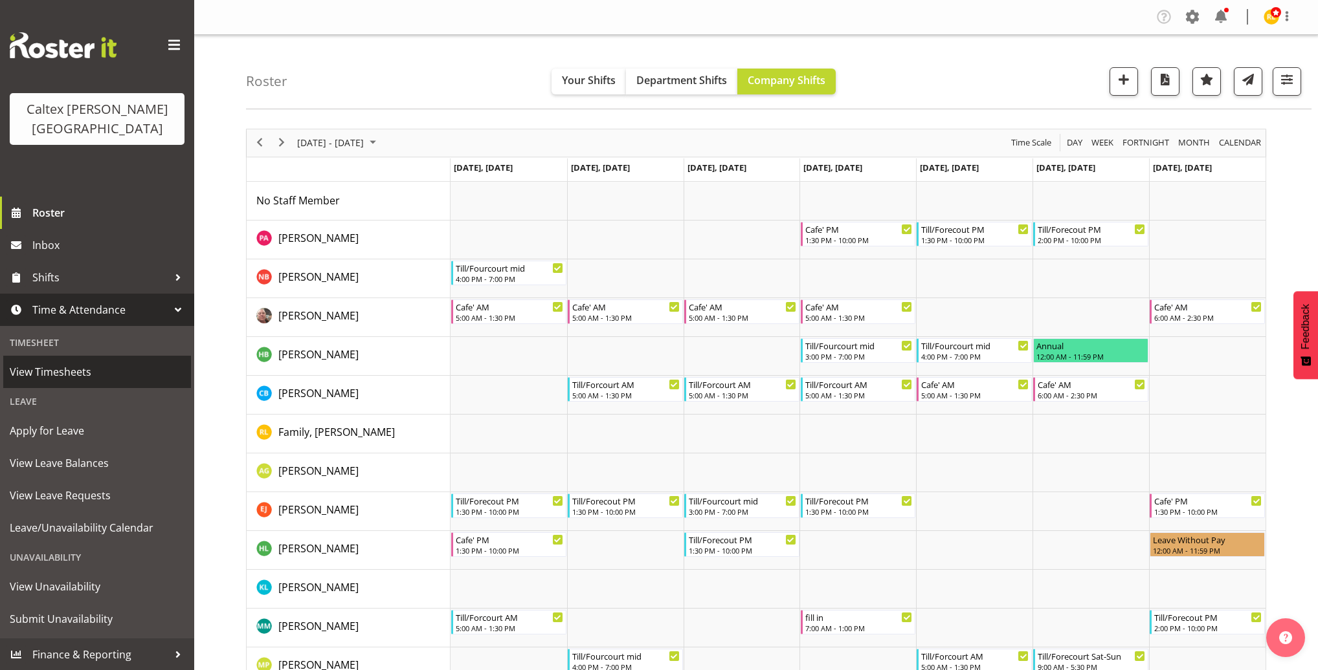
click at [56, 362] on span "View Timesheets" at bounding box center [97, 371] width 175 height 19
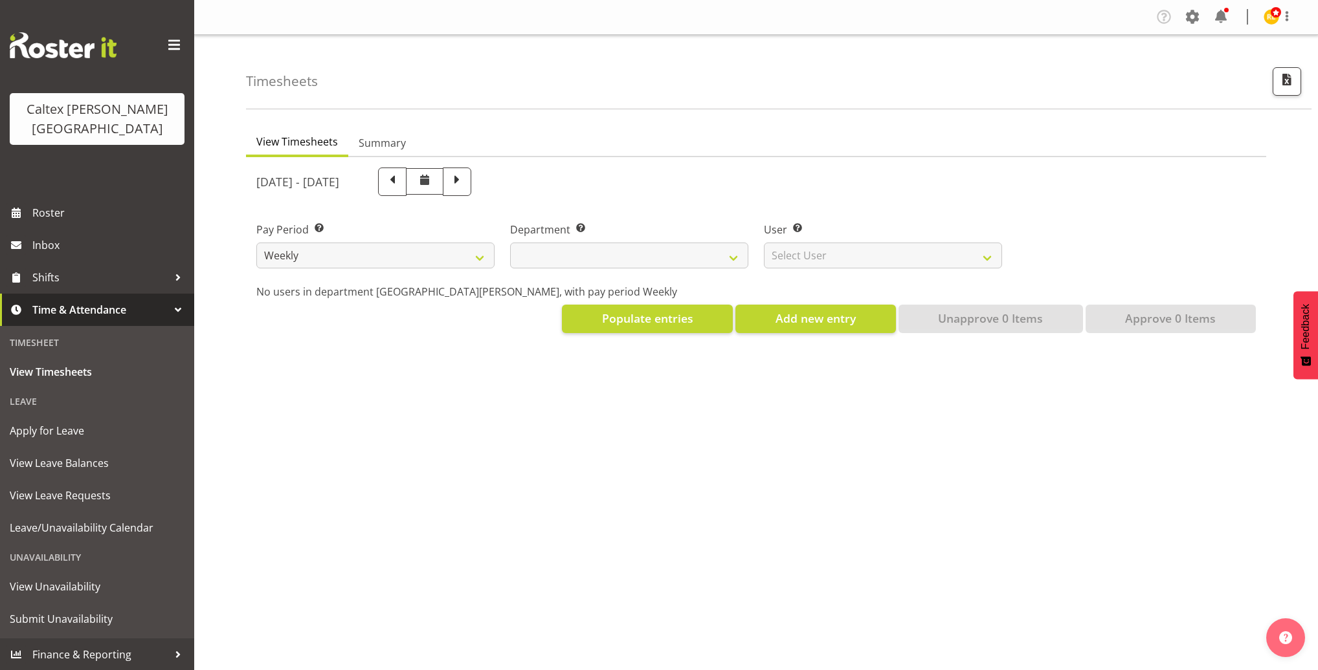
select select
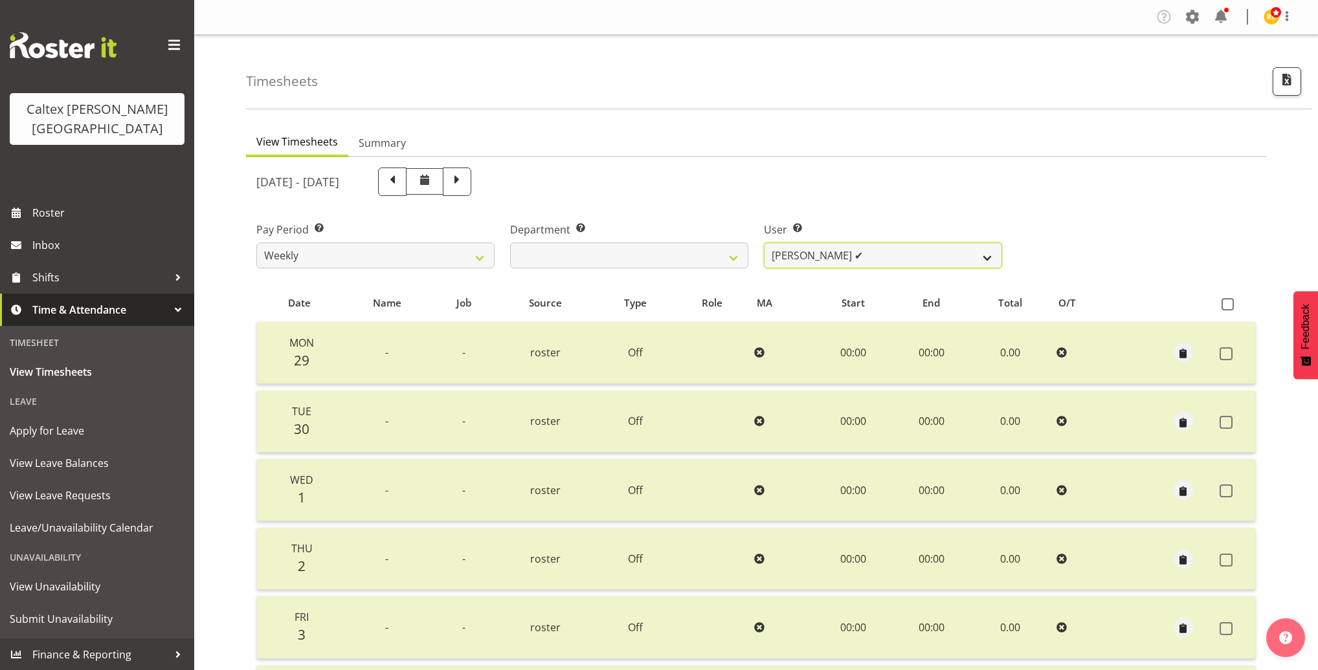
click at [916, 262] on select "[PERSON_NAME] ✔ [PERSON_NAME] ✔ [PERSON_NAME] ✔ [PERSON_NAME], [PERSON_NAME] ✔ …" at bounding box center [883, 256] width 238 height 26
select select "11592"
click at [764, 243] on select "Grant, Adam ✔ Robertson, Christine ✔ Bullock, Christopher ✔ Wasley, Connor ✔ Jo…" at bounding box center [883, 256] width 238 height 26
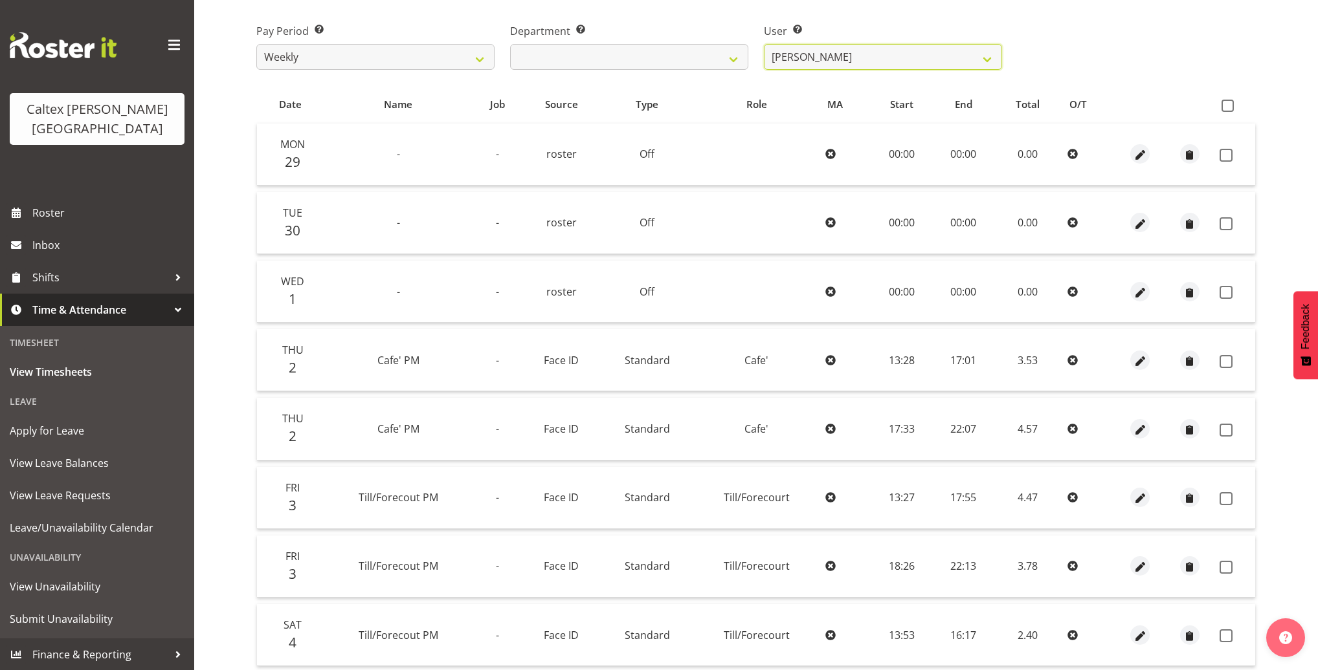
scroll to position [496, 0]
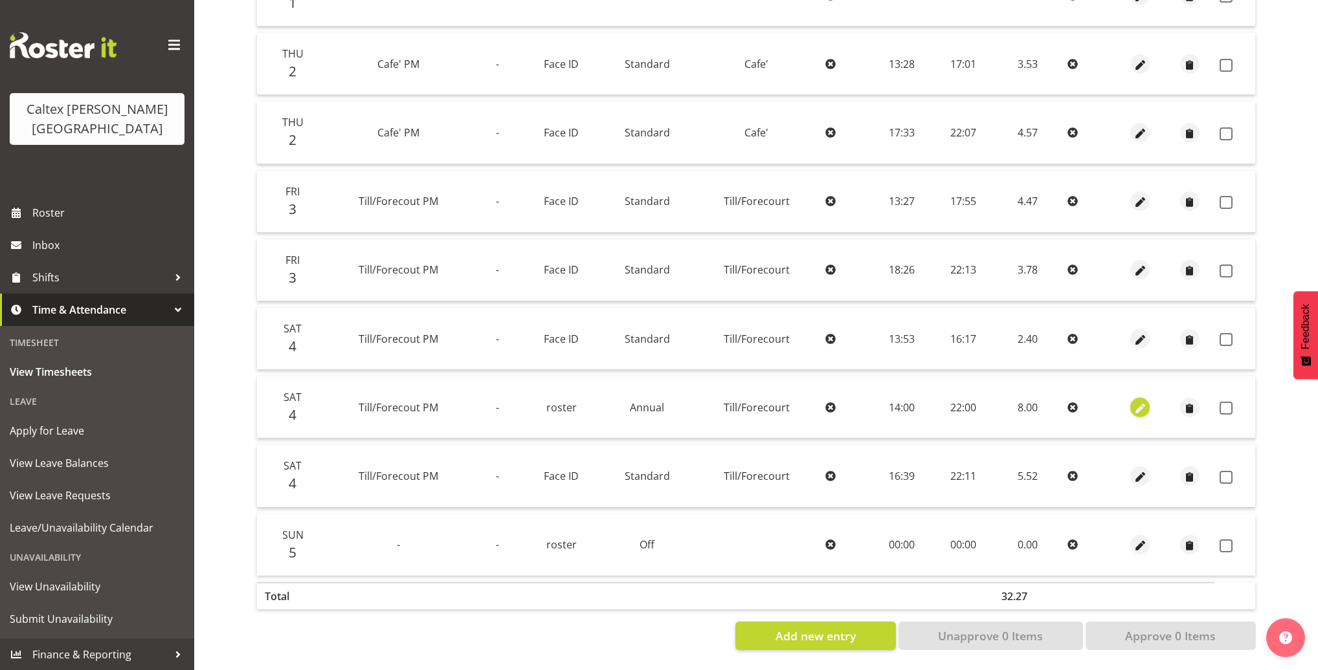
click at [1145, 405] on span "button" at bounding box center [1140, 408] width 15 height 15
select select "1414"
select select "Annual"
select select "1239"
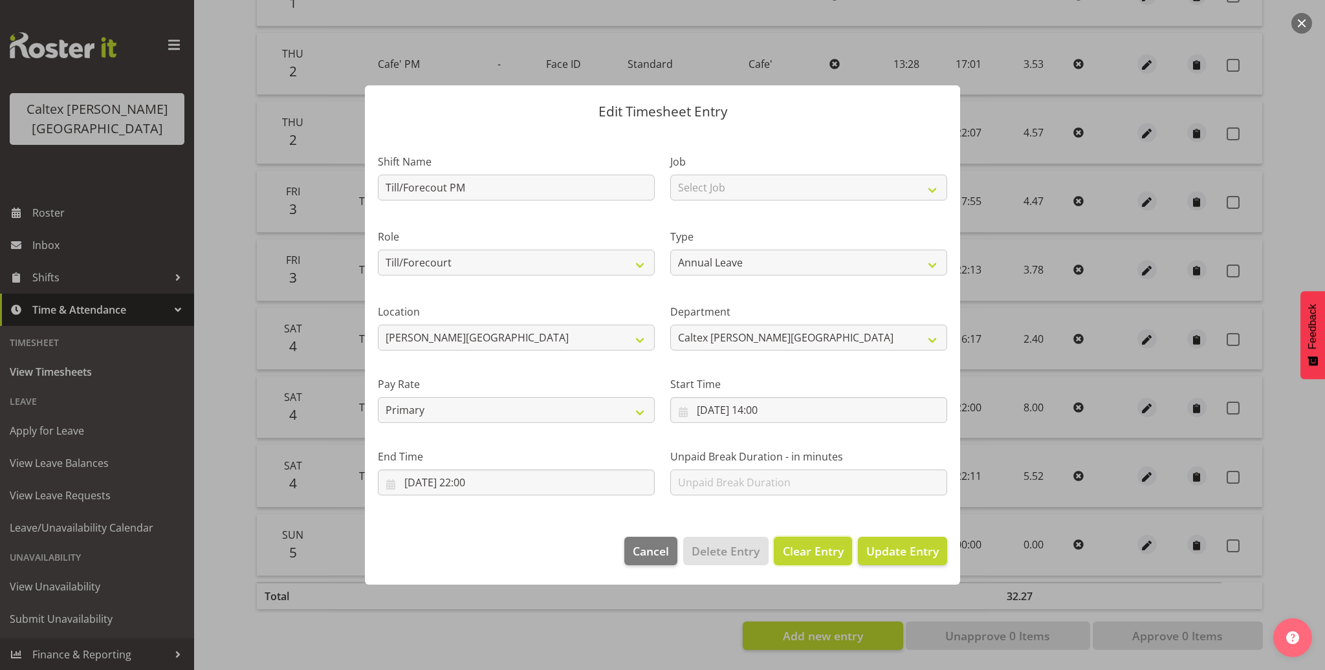
click at [810, 557] on span "Clear Entry" at bounding box center [813, 551] width 61 height 17
select select "Off"
type input "0"
select select
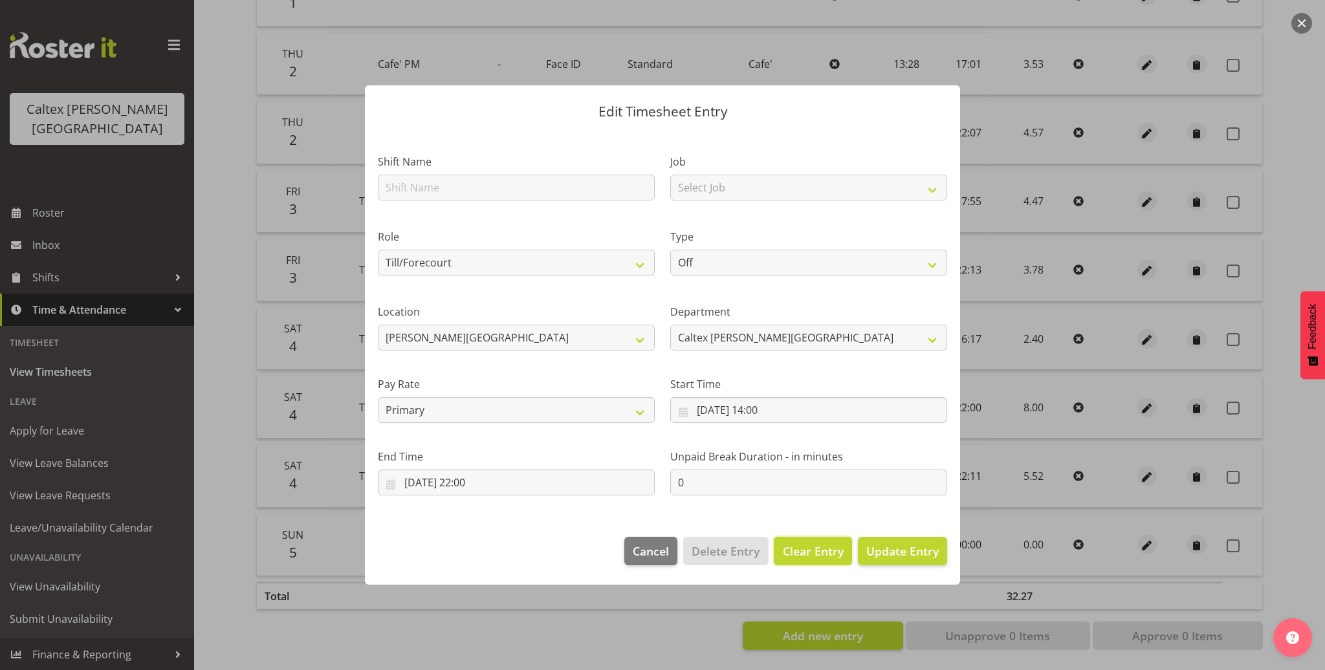
select select
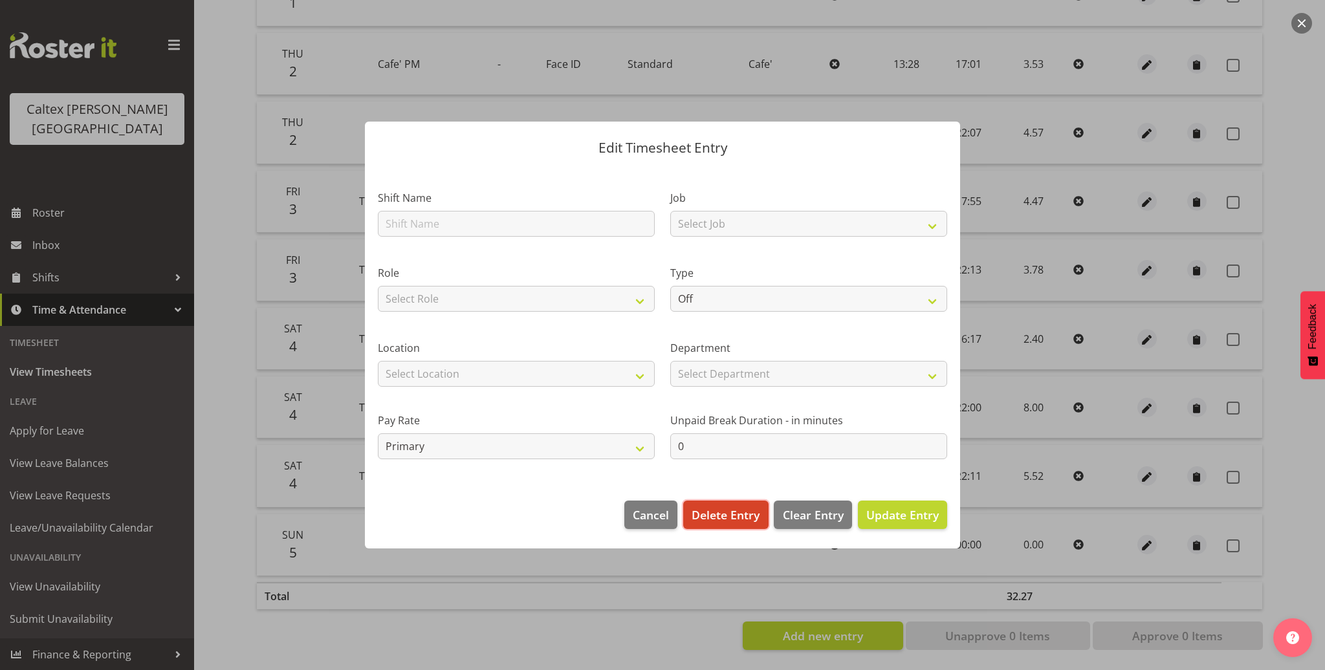
click at [725, 516] on span "Delete Entry" at bounding box center [726, 515] width 68 height 17
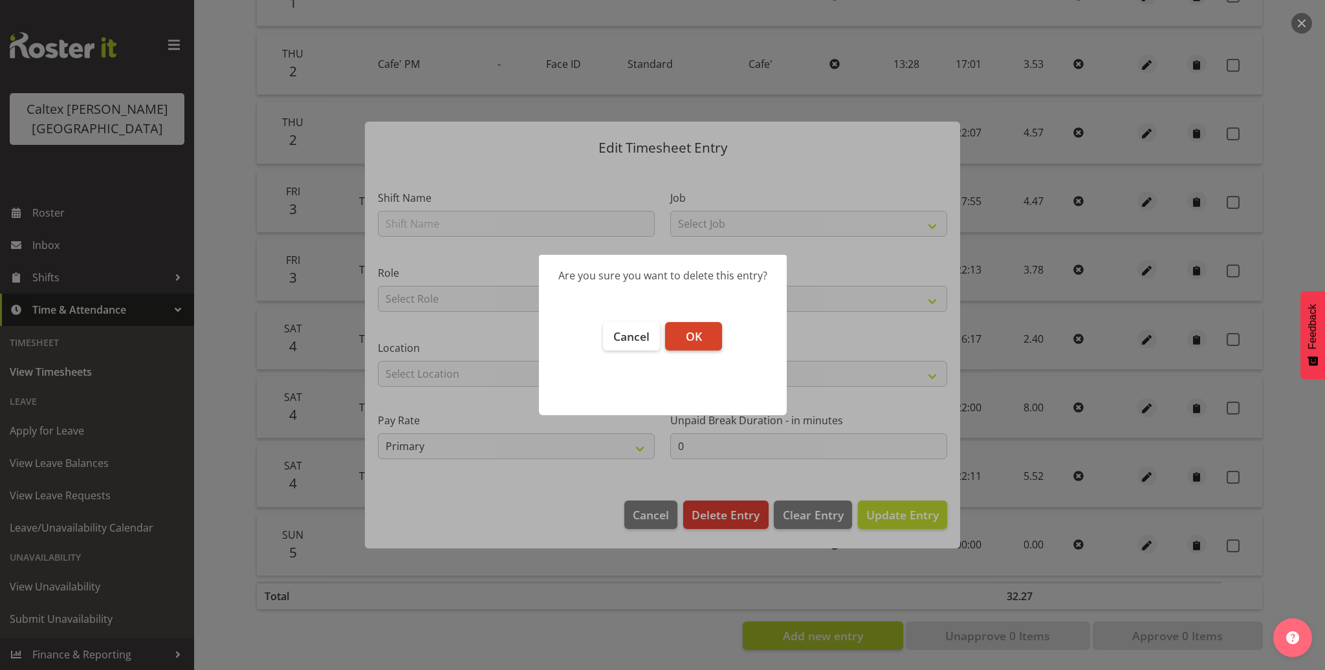
click at [694, 340] on span "OK" at bounding box center [694, 337] width 16 height 16
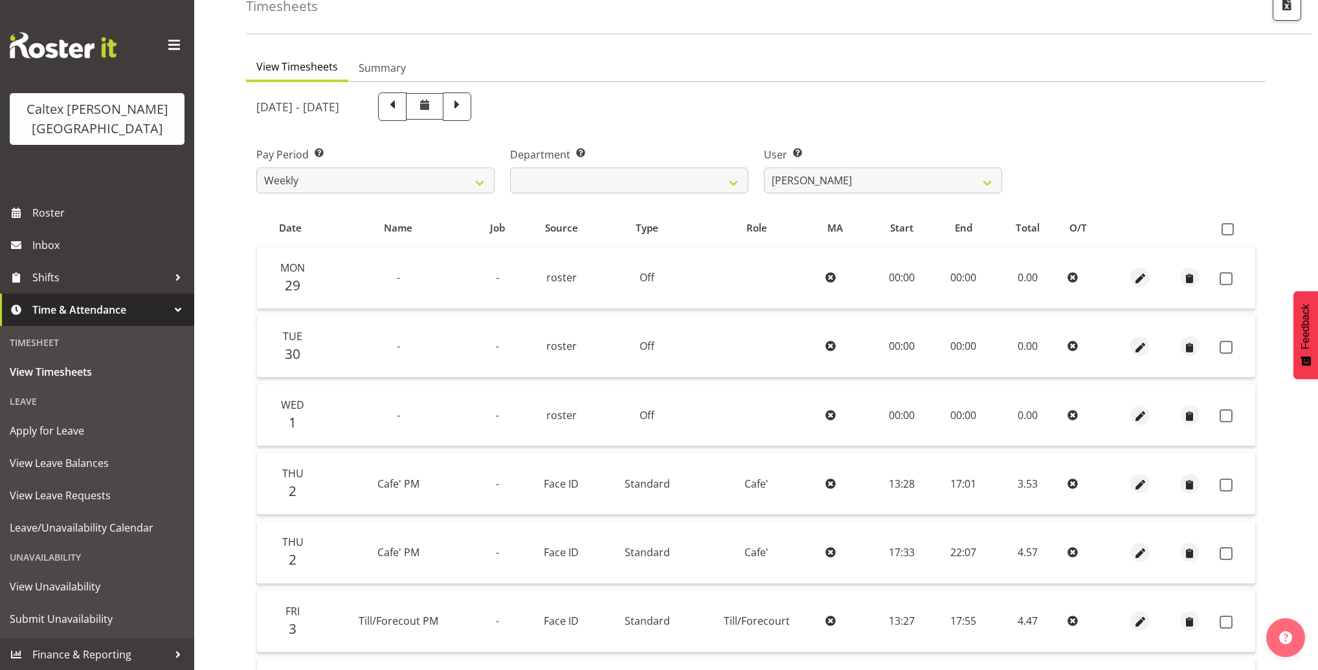
scroll to position [419, 0]
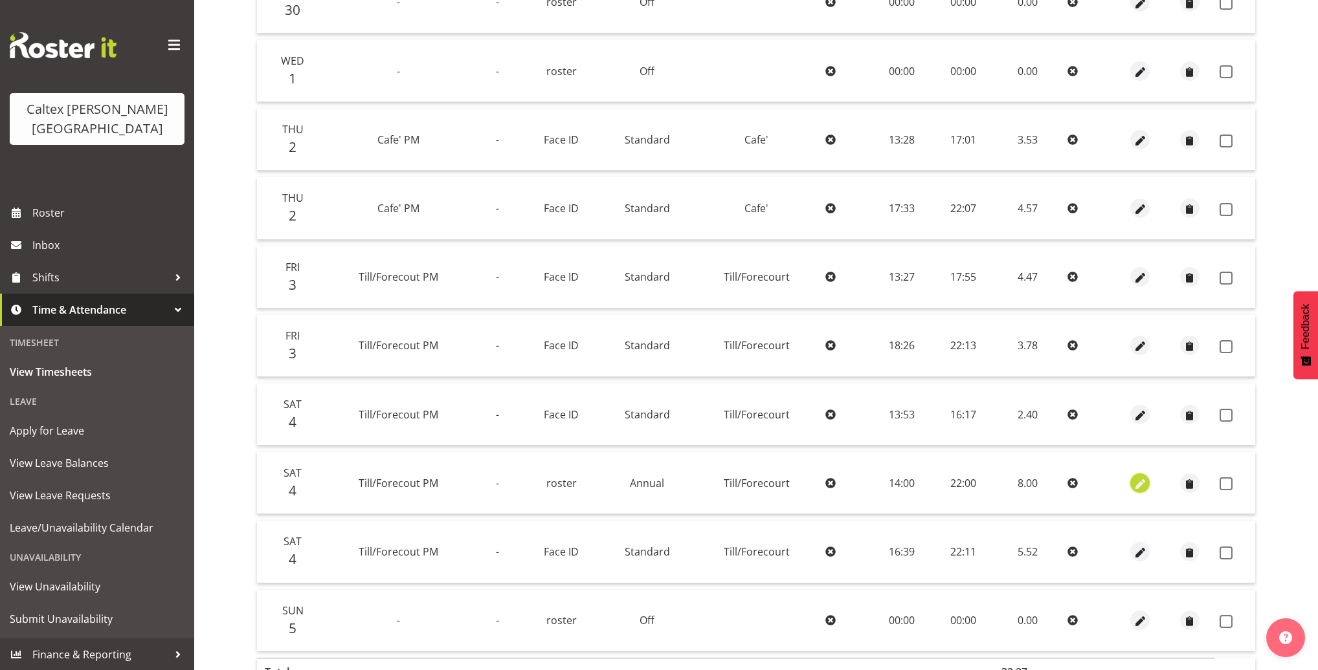
click at [1145, 478] on span "button" at bounding box center [1140, 484] width 15 height 15
select select "1414"
select select "Annual"
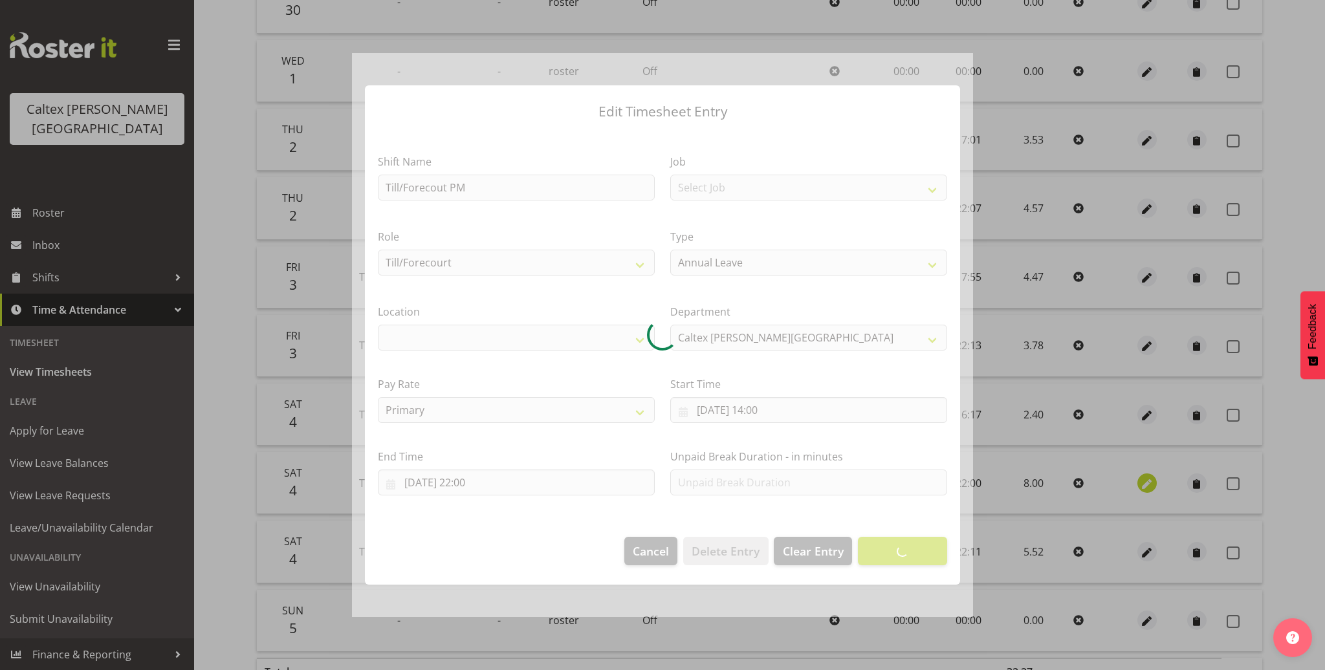
select select "1239"
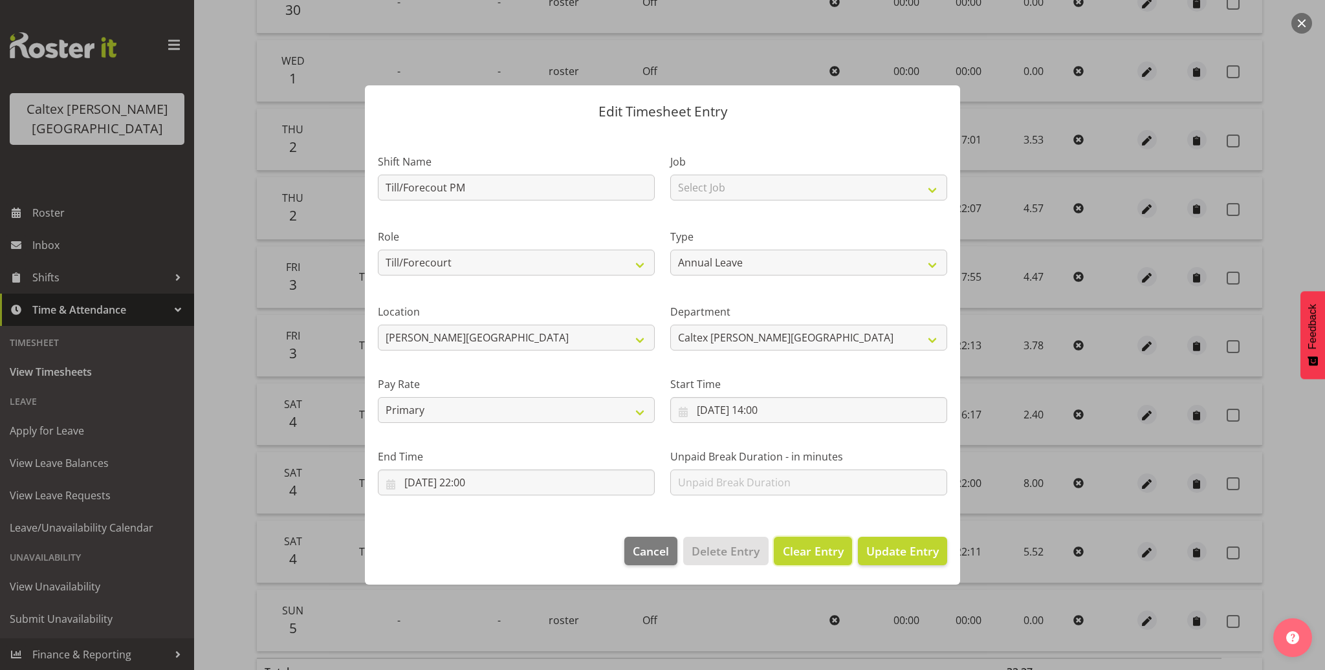
click at [812, 549] on span "Clear Entry" at bounding box center [813, 551] width 61 height 17
select select "Off"
type input "0"
select select
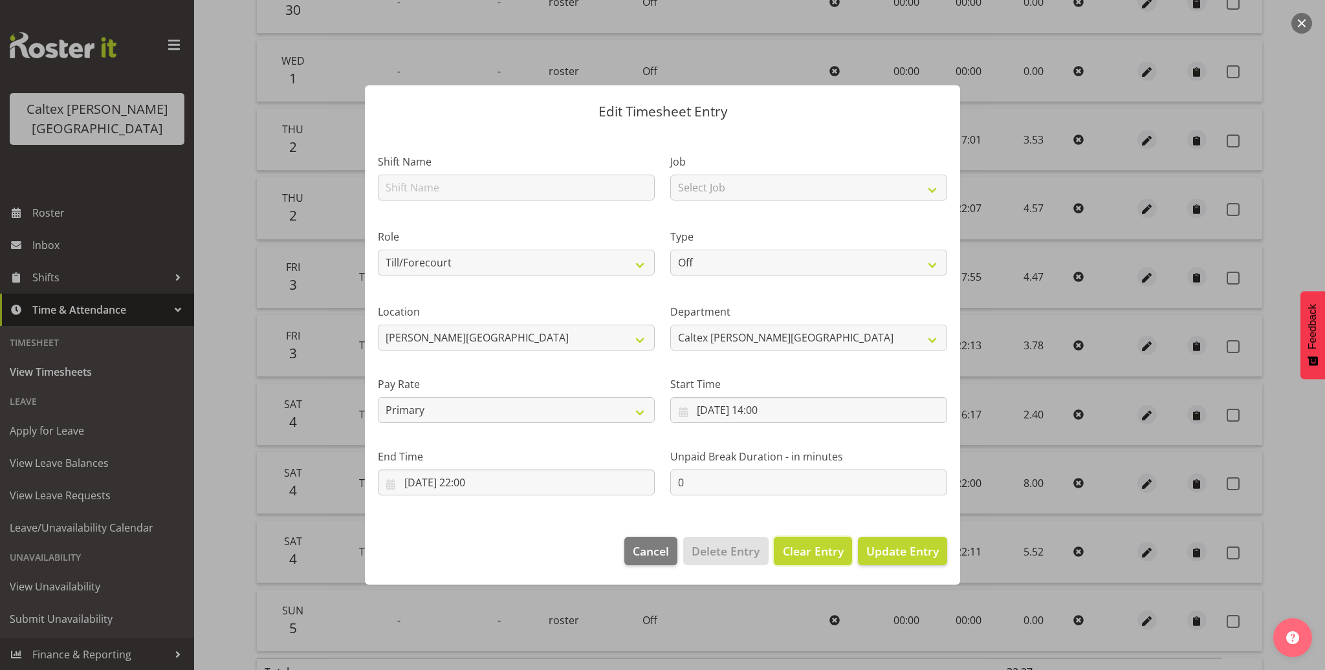
select select
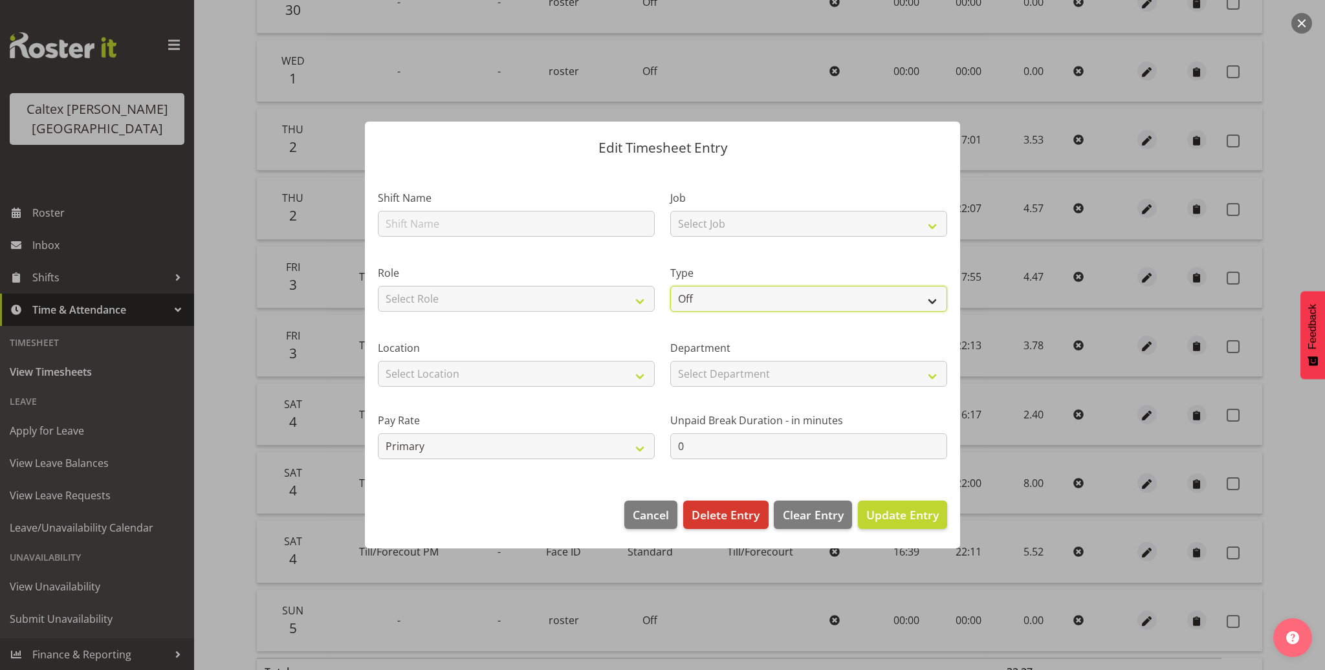
click at [916, 304] on select "Off Standard Public Holiday Public Holiday (Worked) Day In Lieu Annual Leave Si…" at bounding box center [808, 299] width 277 height 26
click at [670, 286] on select "Off Standard Public Holiday Public Holiday (Worked) Day In Lieu Annual Leave Si…" at bounding box center [808, 299] width 277 height 26
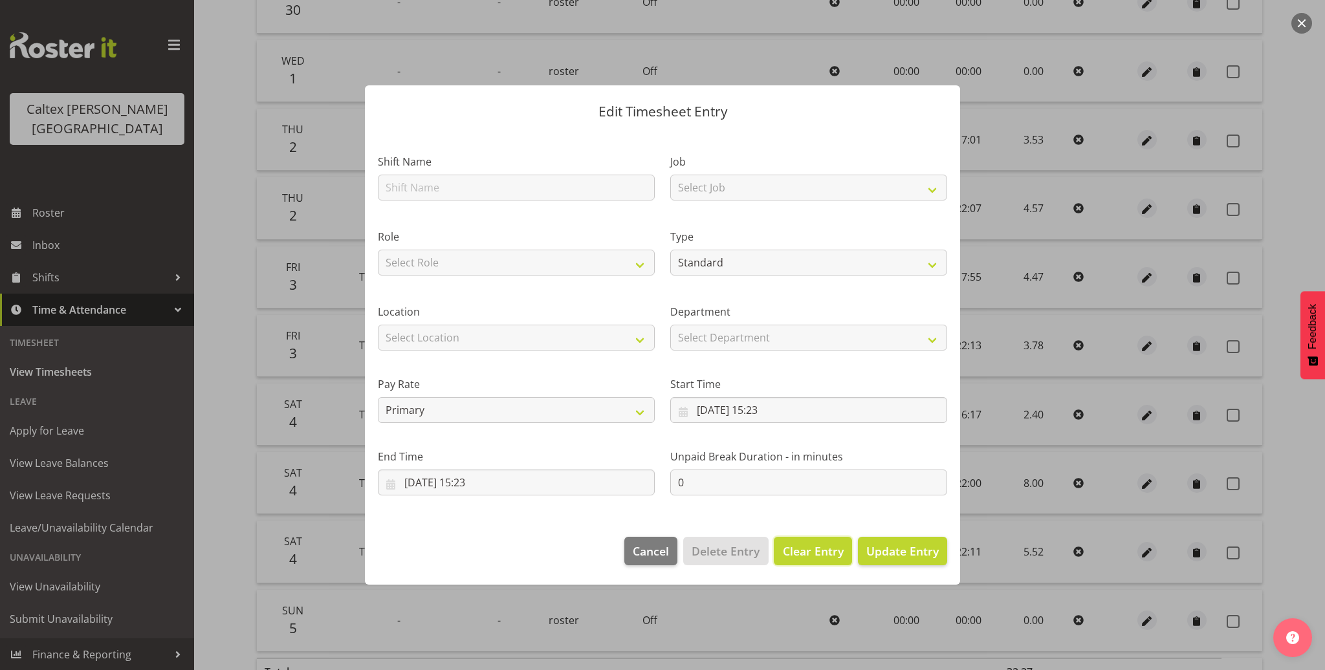
click at [813, 557] on span "Clear Entry" at bounding box center [813, 551] width 61 height 17
select select "Off"
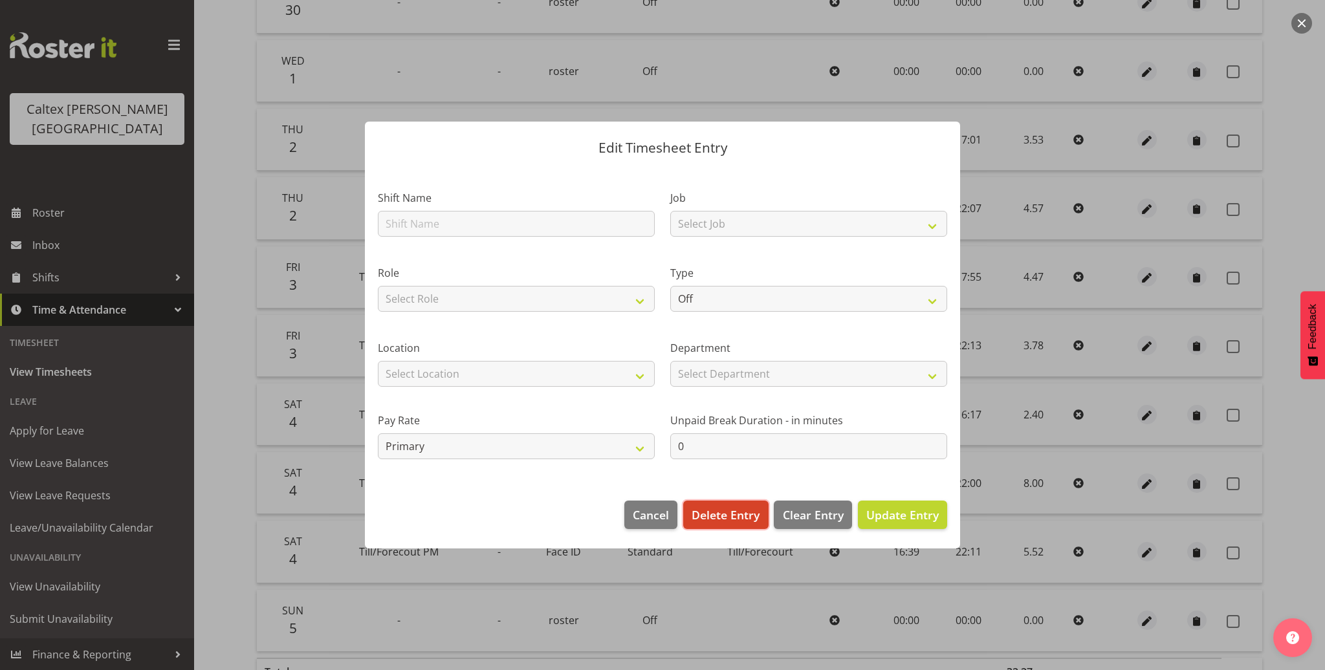
click at [736, 515] on span "Delete Entry" at bounding box center [726, 515] width 68 height 17
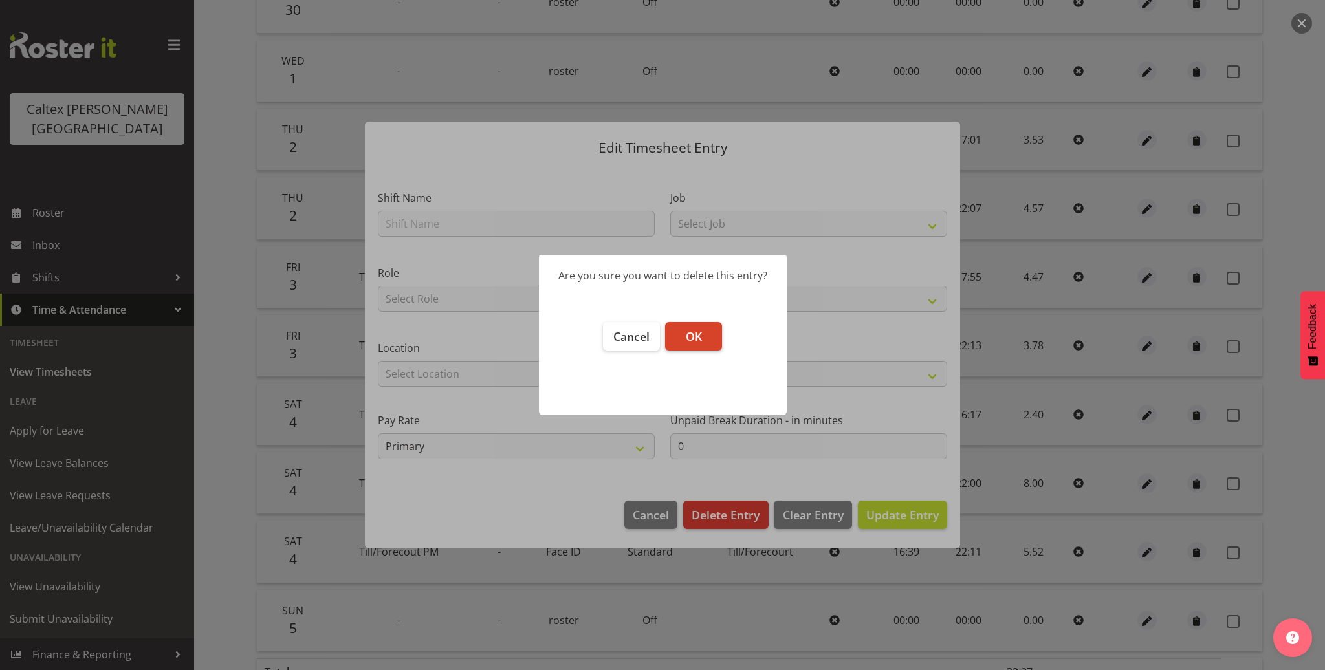
click at [706, 348] on button "OK" at bounding box center [693, 336] width 57 height 28
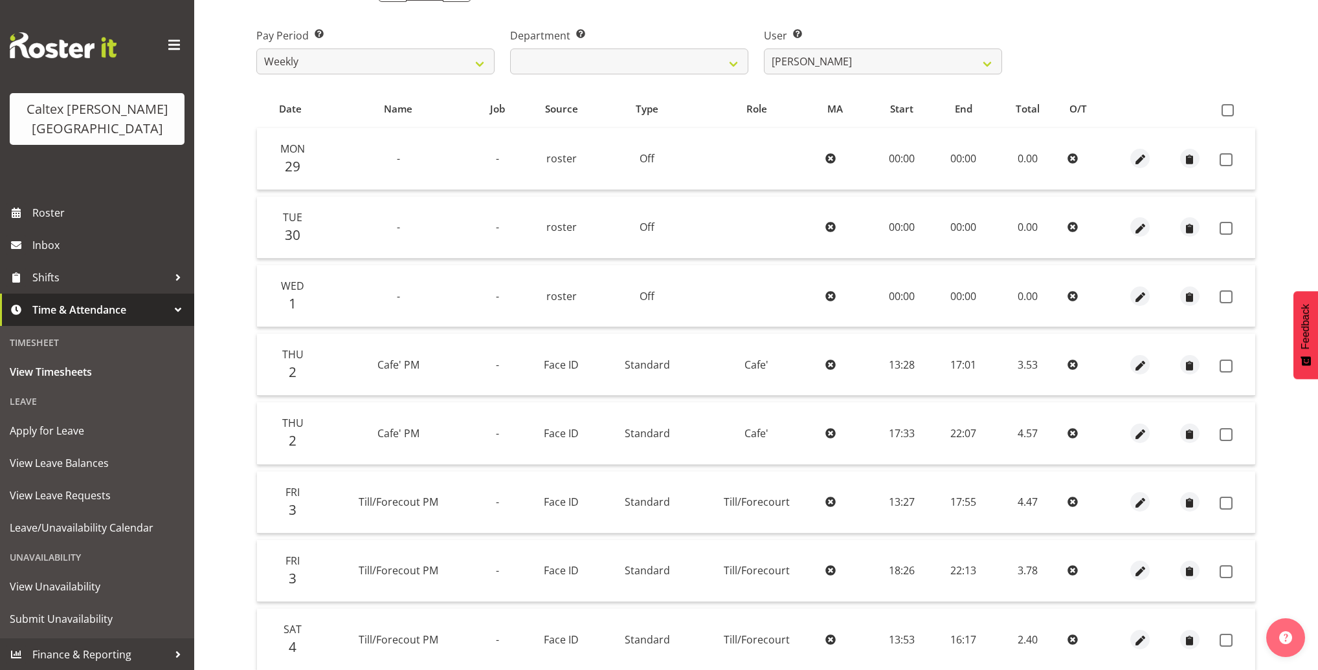
scroll to position [33, 0]
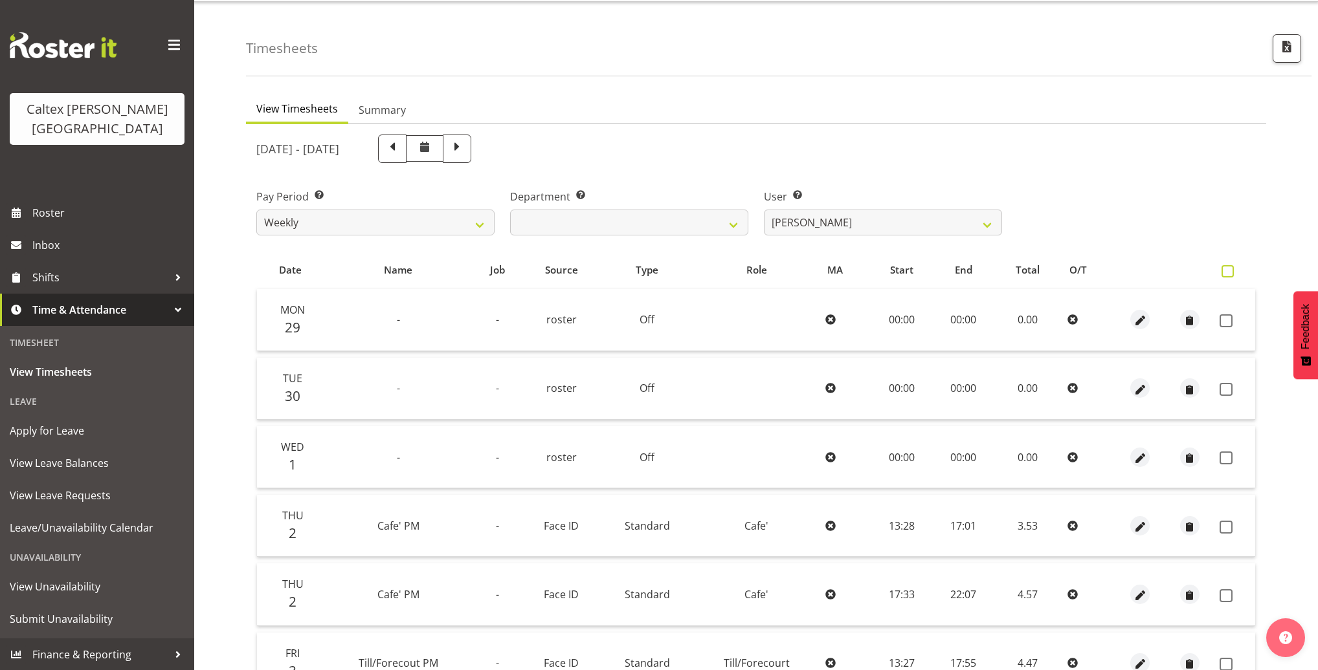
click at [1224, 268] on span at bounding box center [1227, 271] width 12 height 12
click at [1224, 268] on input "checkbox" at bounding box center [1225, 271] width 8 height 8
checkbox input "true"
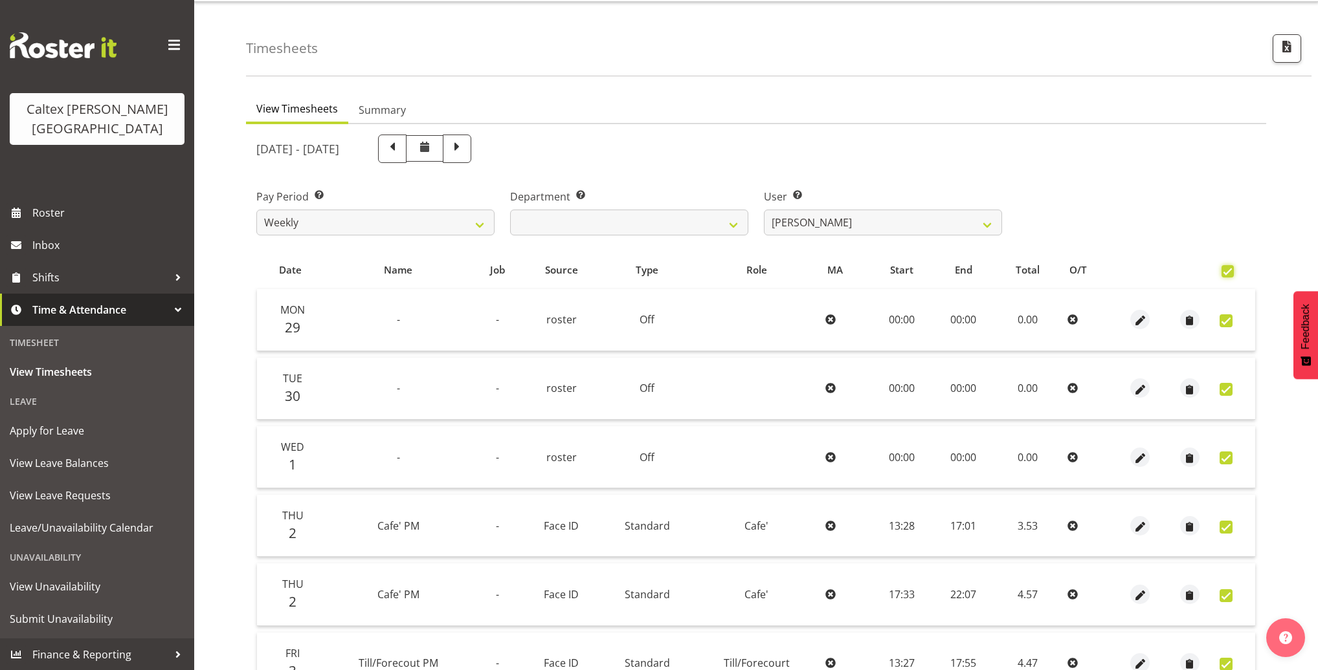
checkbox input "true"
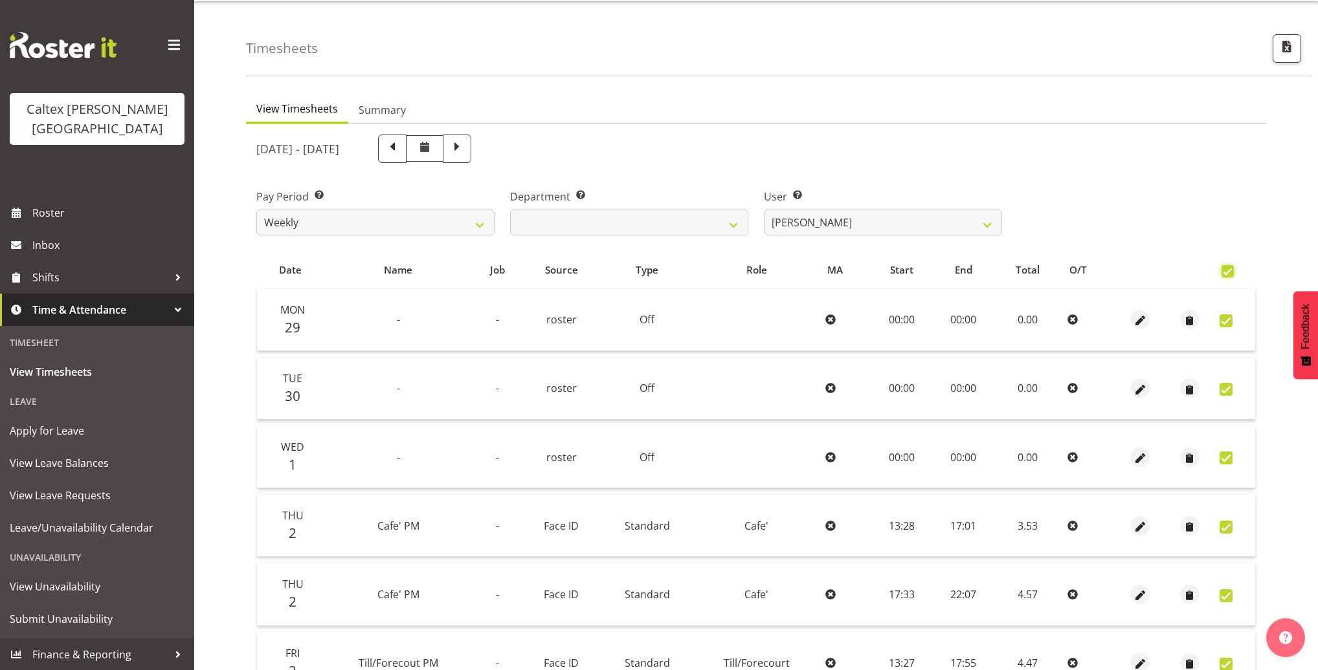
checkbox input "true"
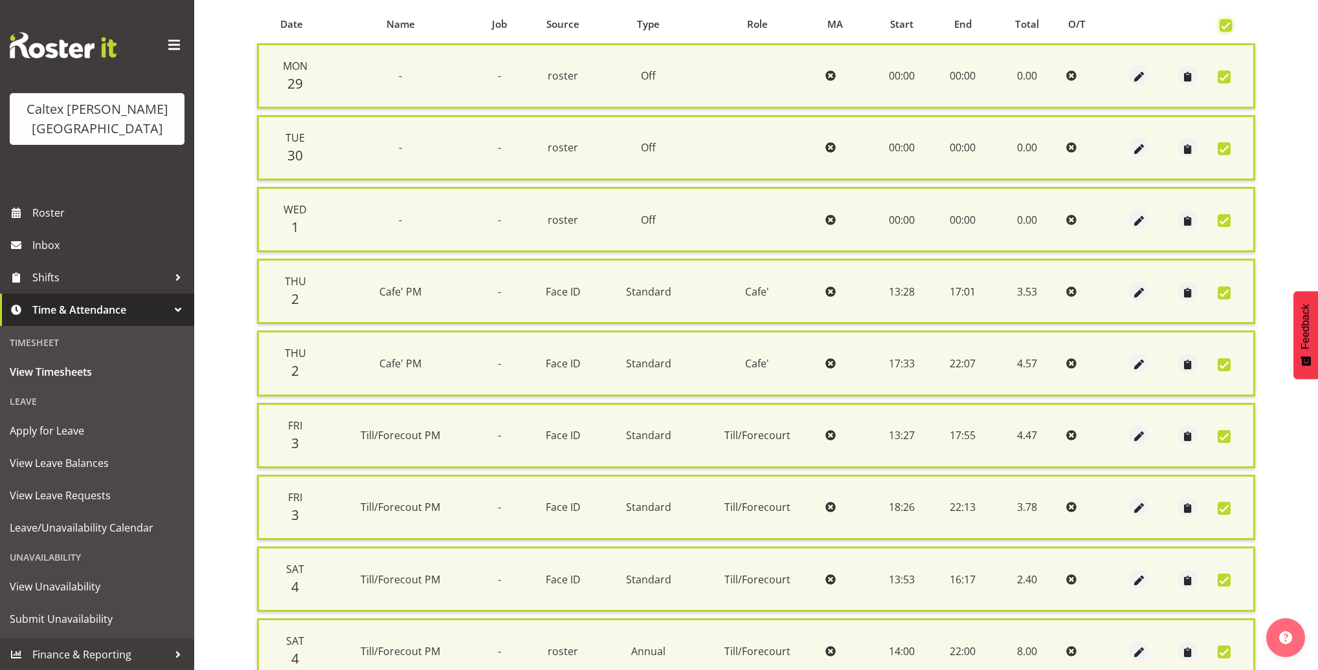
scroll to position [524, 0]
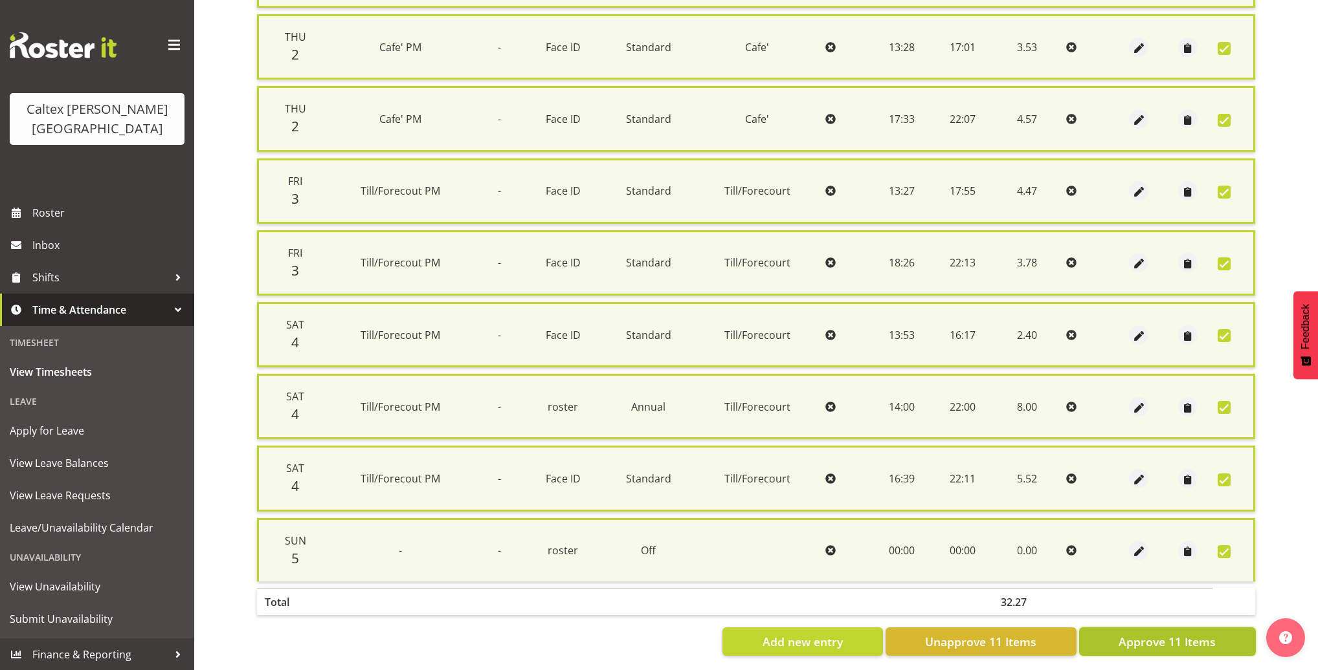
click at [1171, 636] on span "Approve 11 Items" at bounding box center [1166, 642] width 97 height 17
checkbox input "false"
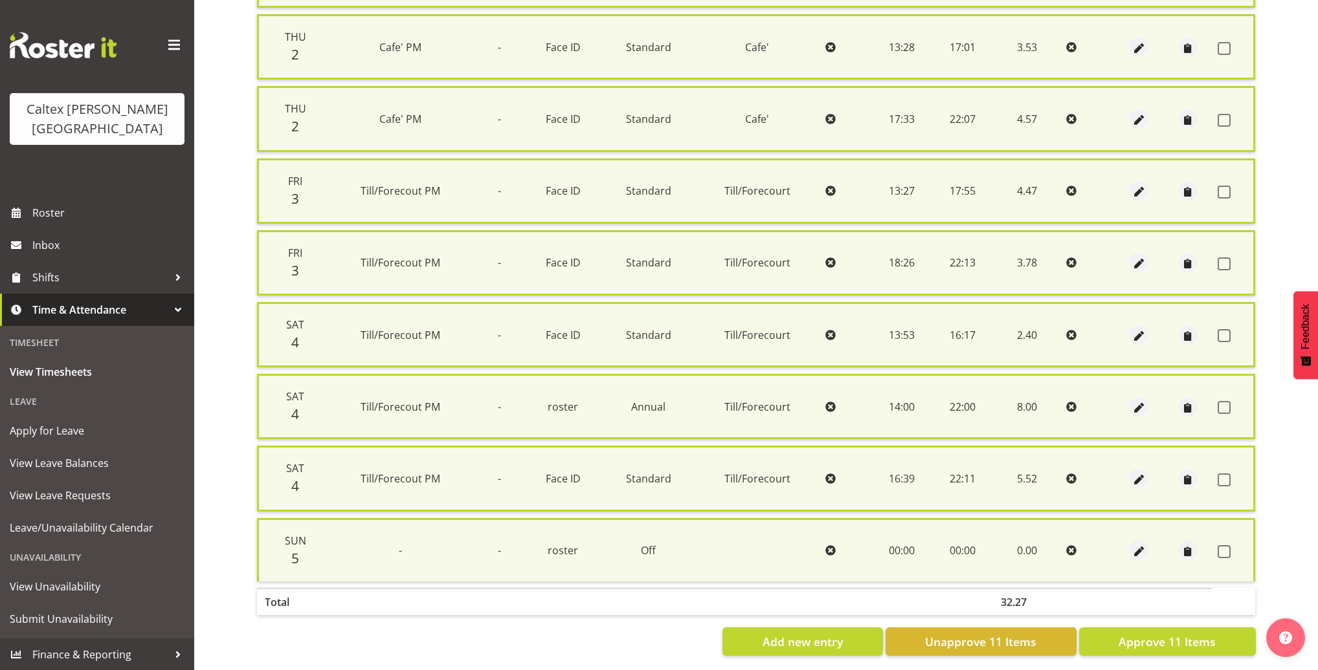
checkbox input "false"
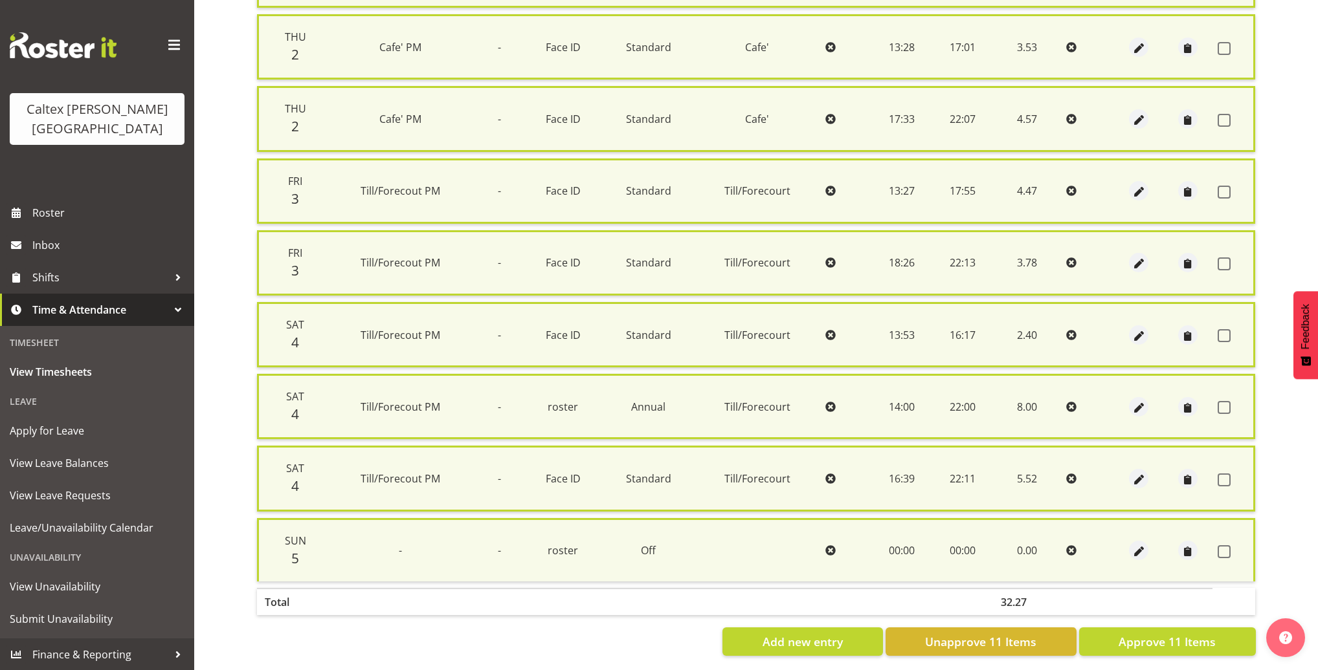
checkbox input "false"
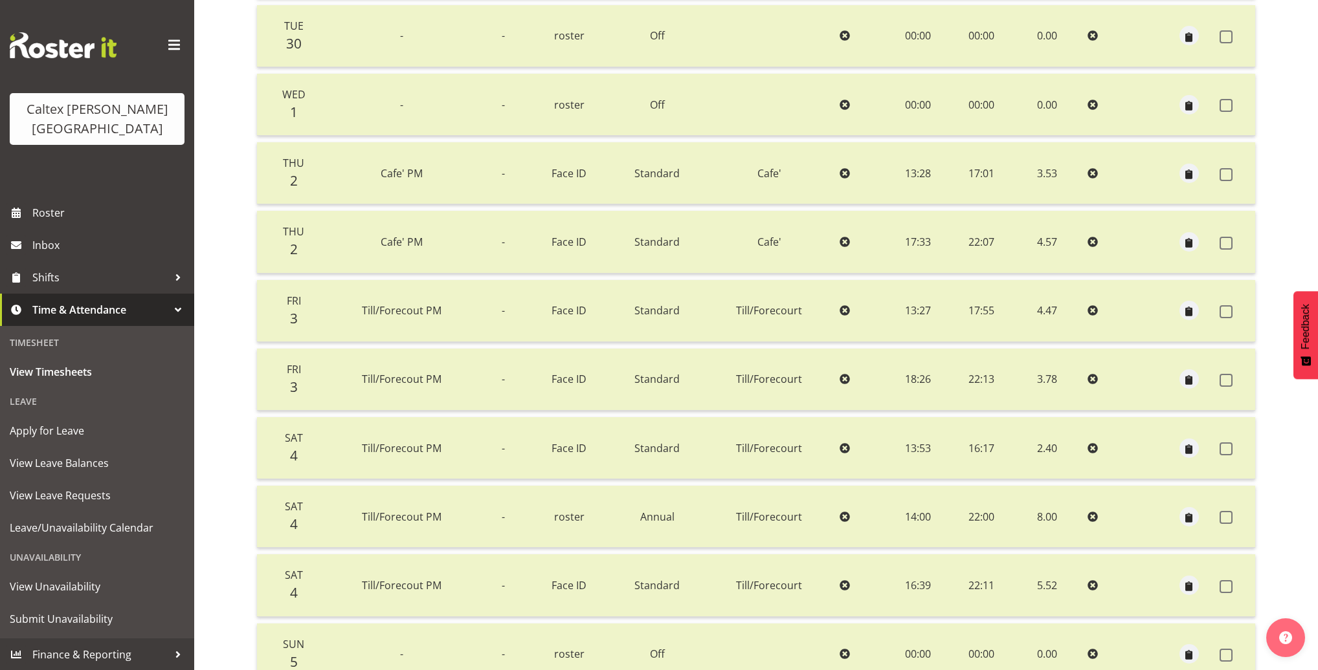
scroll to position [0, 0]
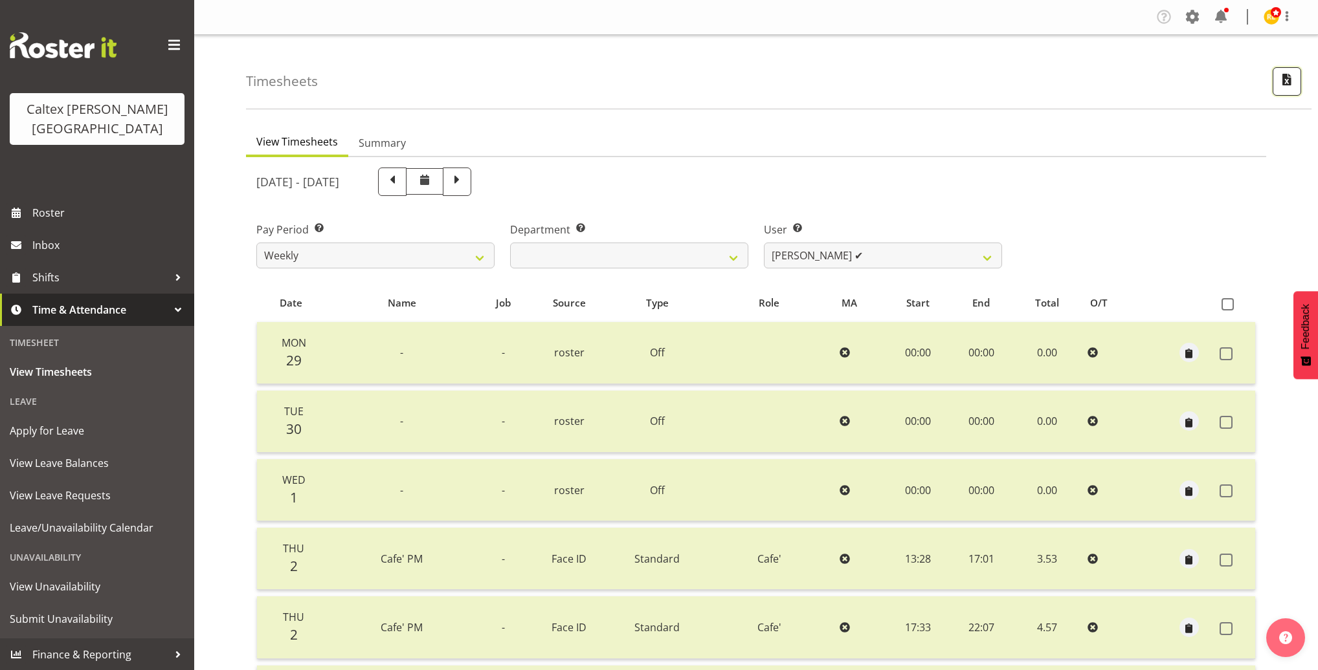
click at [1287, 85] on span "button" at bounding box center [1286, 79] width 17 height 17
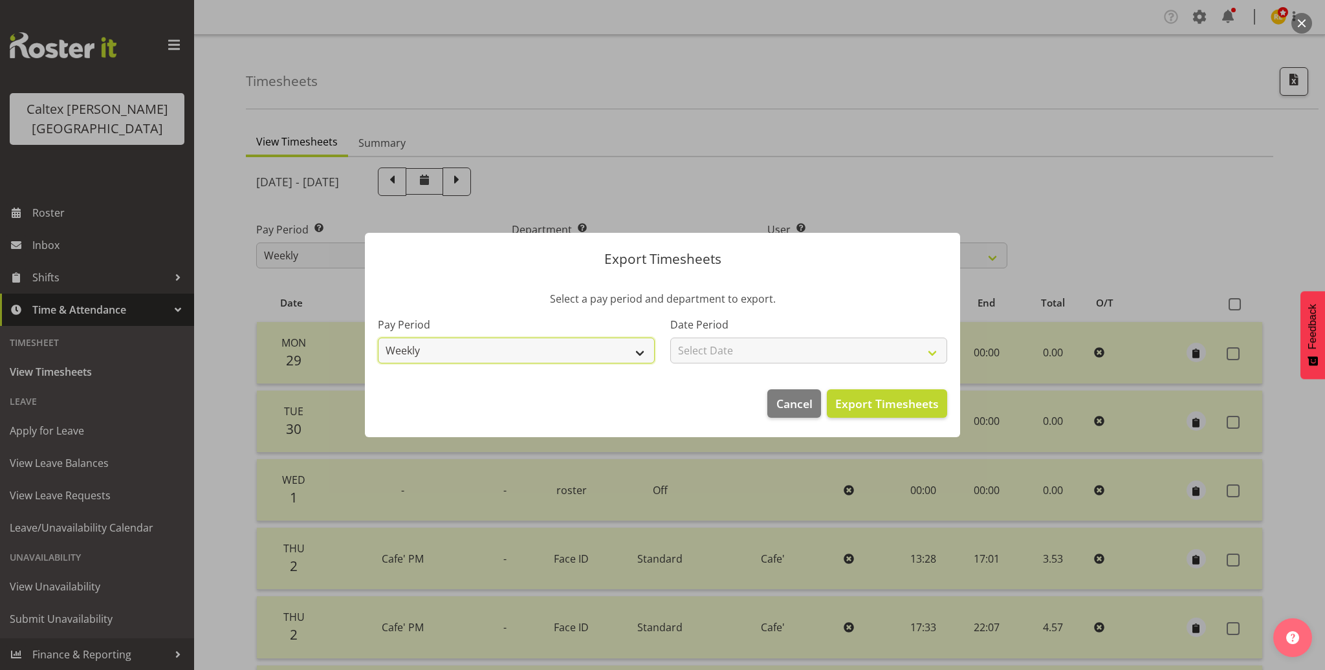
click at [596, 359] on select "Weekly" at bounding box center [516, 351] width 277 height 26
click at [720, 365] on div "Date Period Select Date Week starting 06/10/2025 Week starting 29/09/2025 Week …" at bounding box center [809, 335] width 293 height 72
click at [722, 362] on select "Select Date Week starting 06/10/2025 Week starting 29/09/2025 Week starting 22/…" at bounding box center [808, 351] width 277 height 26
select select "2025-09-29"
click at [670, 338] on select "Select Date Week starting 06/10/2025 Week starting 29/09/2025 Week starting 22/…" at bounding box center [808, 351] width 277 height 26
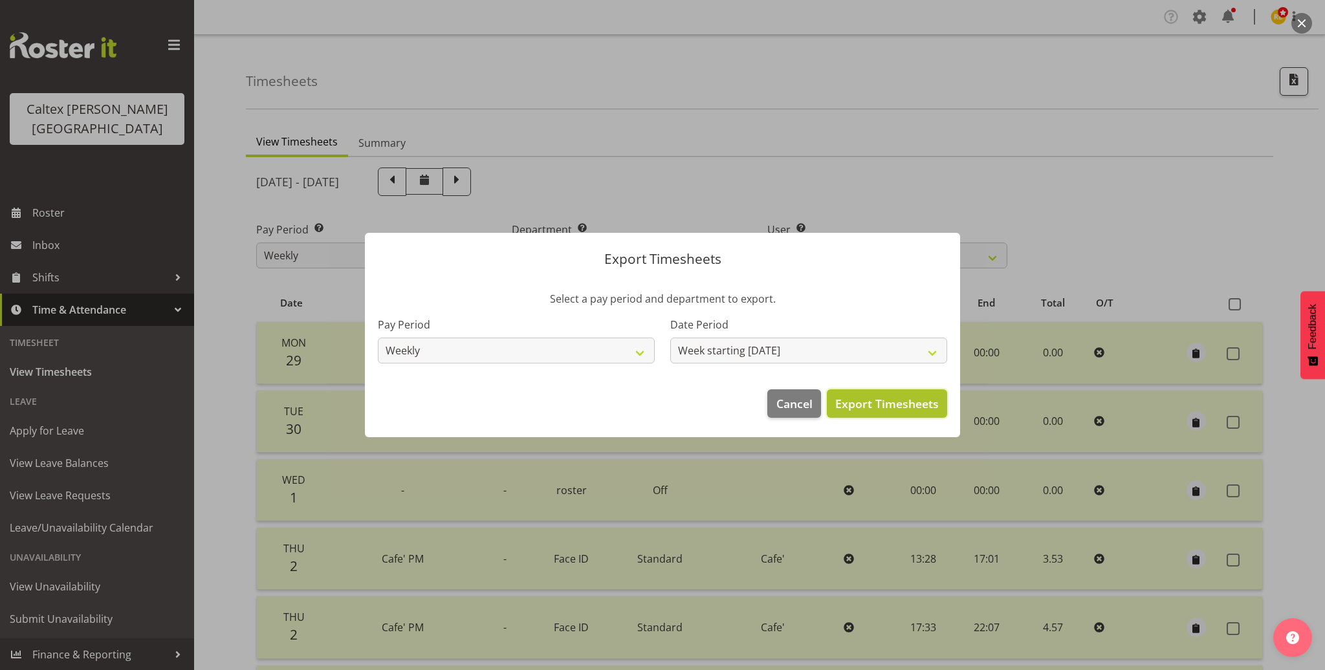
click at [872, 404] on span "Export Timesheets" at bounding box center [887, 403] width 104 height 17
click at [808, 399] on span "Cancel" at bounding box center [795, 403] width 36 height 17
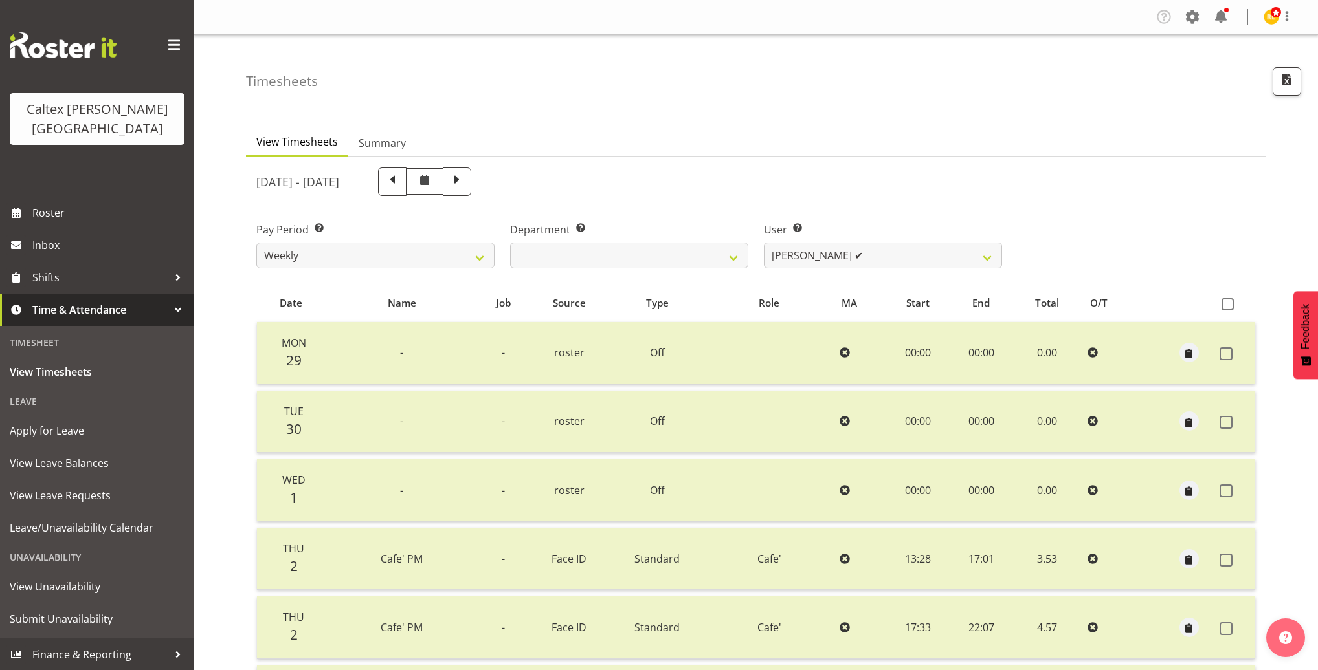
click at [1204, 14] on div "Company Settings Roles & Skills Tasks Jobs Employees Locations & Departments Ac…" at bounding box center [1228, 16] width 151 height 21
click at [1186, 20] on span at bounding box center [1192, 16] width 21 height 21
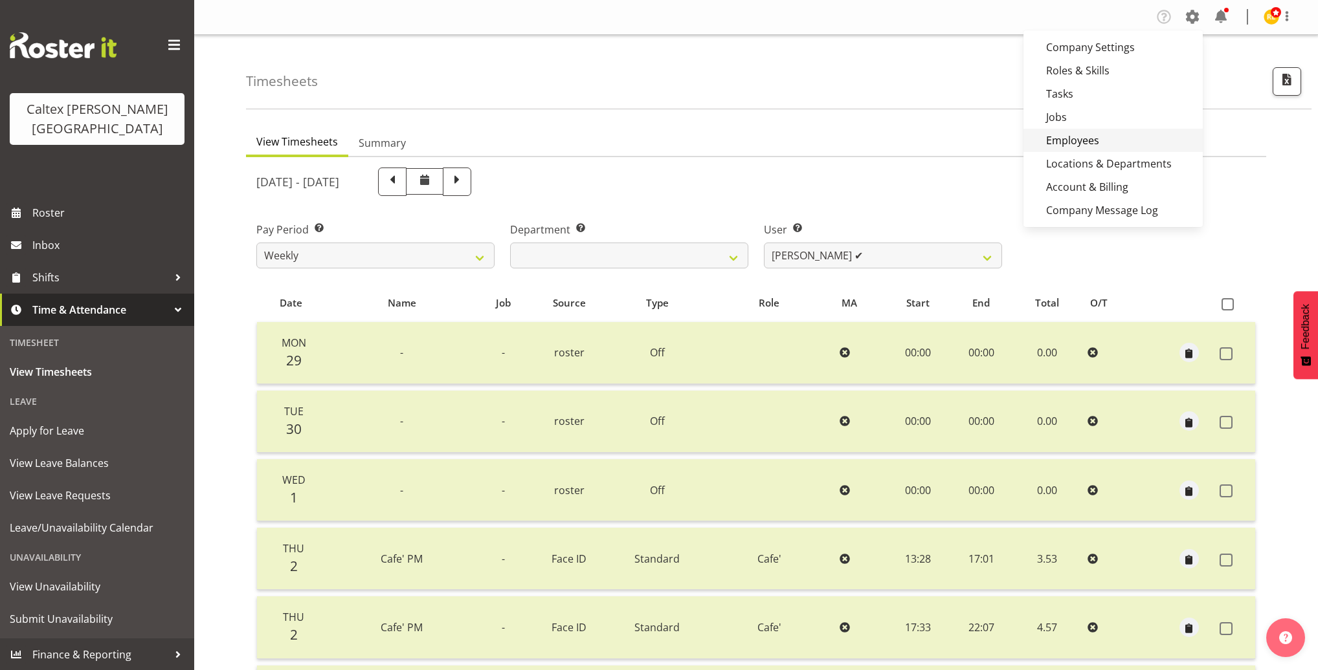
click at [1074, 136] on link "Employees" at bounding box center [1112, 140] width 179 height 23
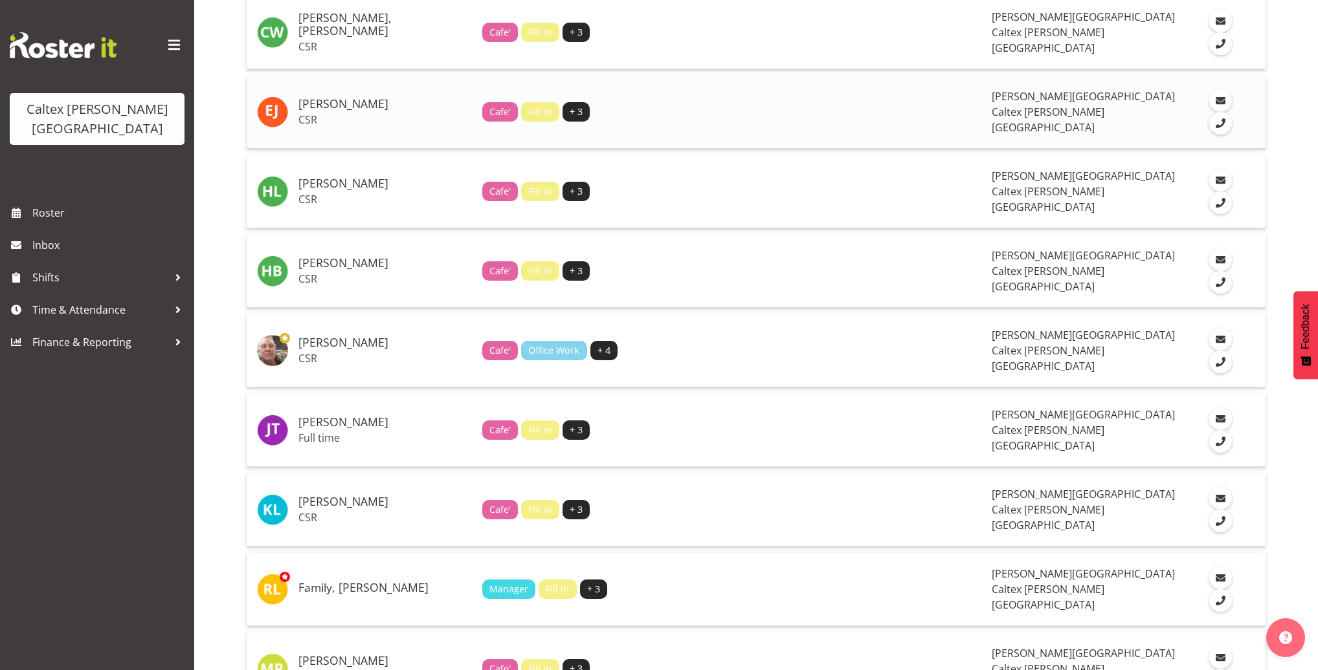
scroll to position [536, 0]
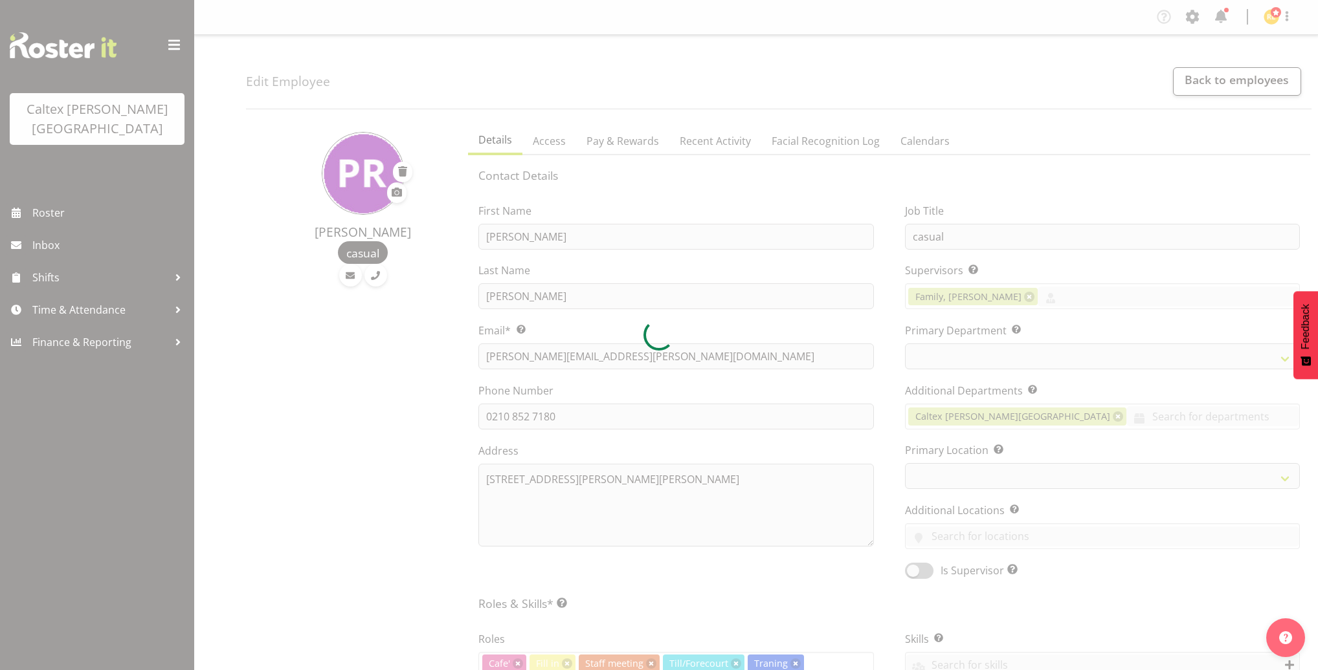
select select "TimelineWeek"
select select
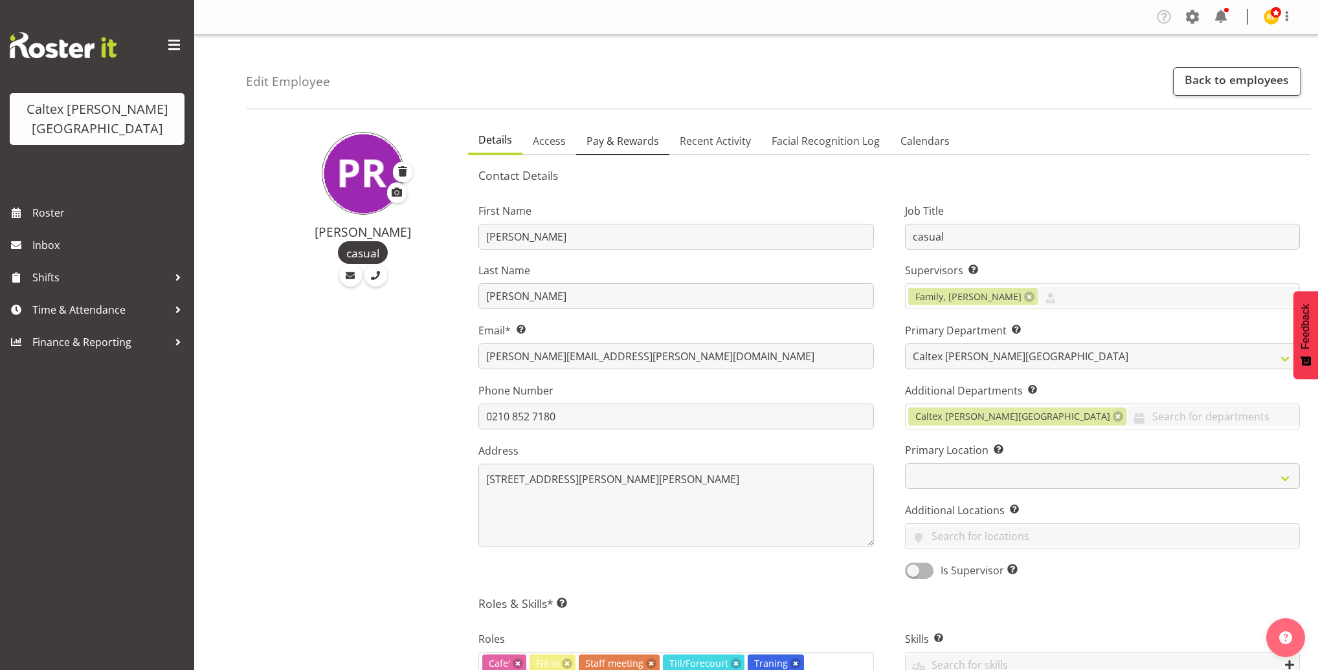
click at [634, 142] on span "Pay & Rewards" at bounding box center [622, 141] width 72 height 16
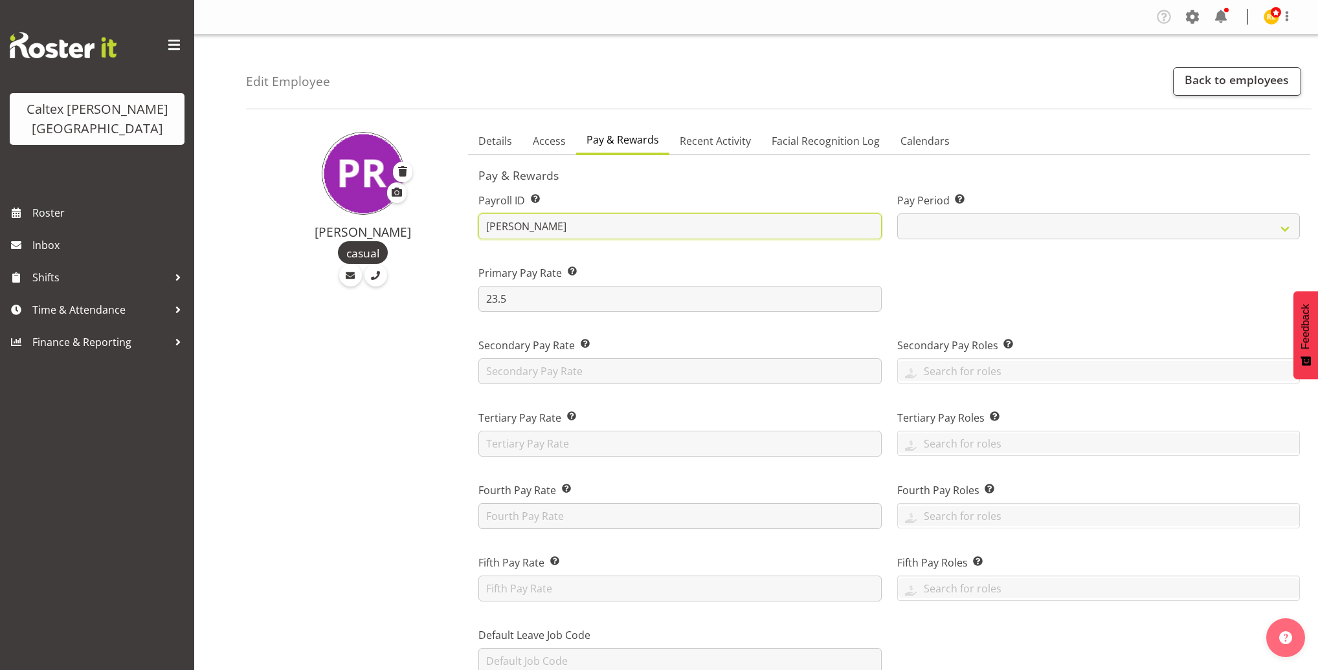
drag, startPoint x: 550, startPoint y: 227, endPoint x: 448, endPoint y: 234, distance: 101.8
drag, startPoint x: 531, startPoint y: 225, endPoint x: 466, endPoint y: 229, distance: 64.8
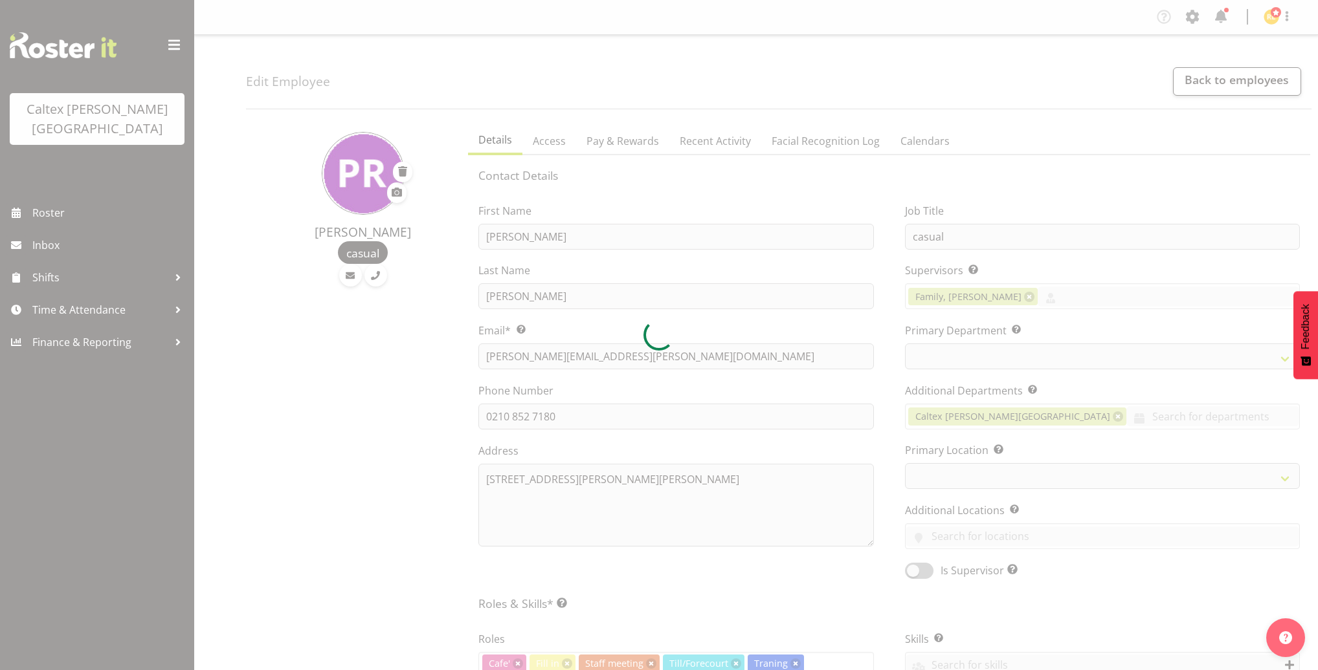
select select "TimelineWeek"
select select
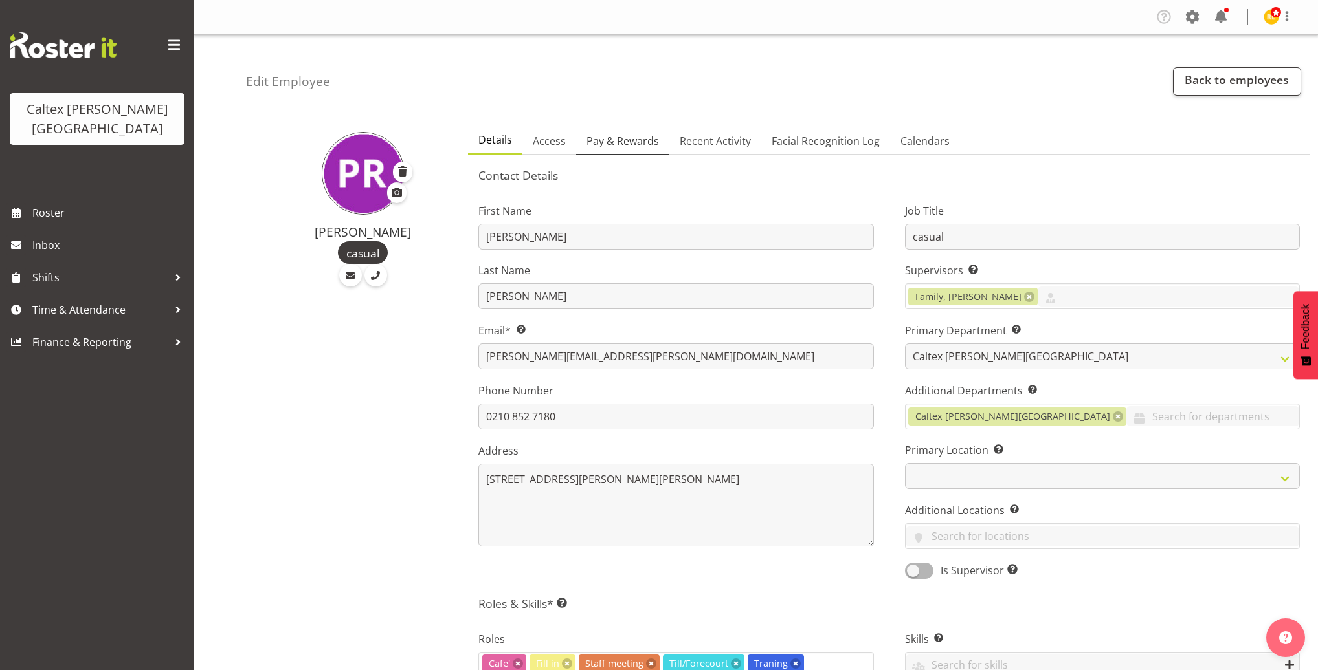
click at [614, 138] on span "Pay & Rewards" at bounding box center [622, 141] width 72 height 16
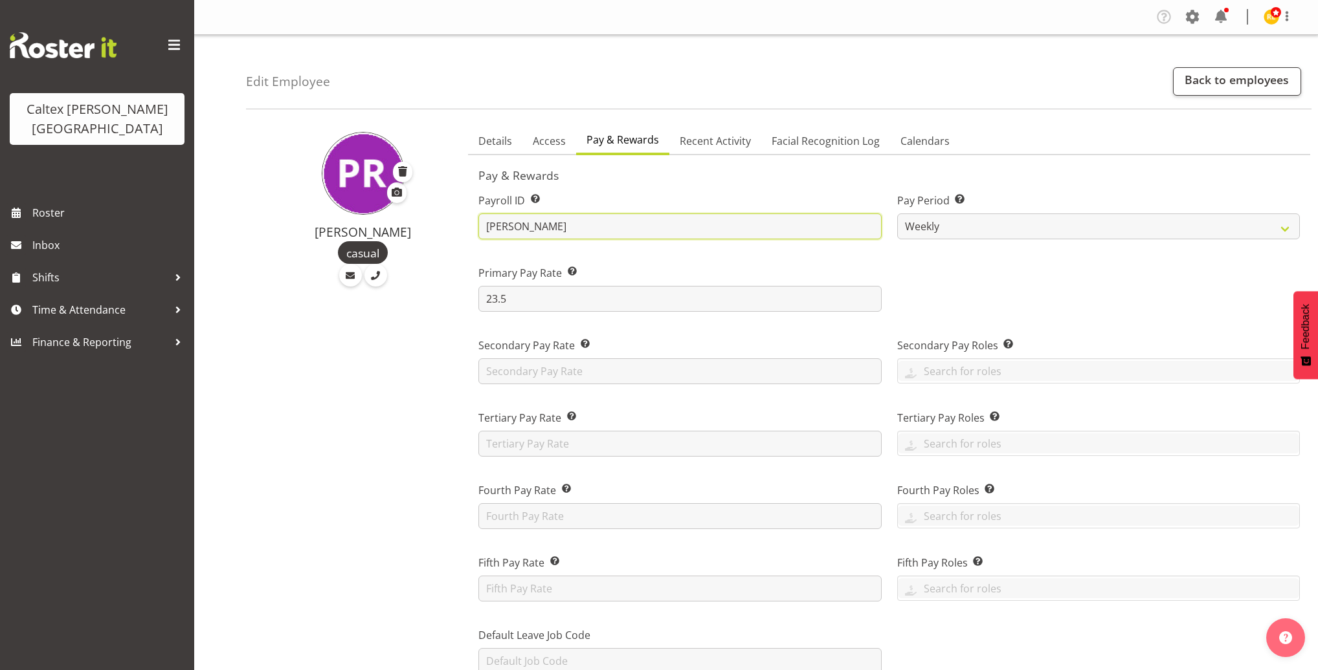
drag, startPoint x: 525, startPoint y: 226, endPoint x: 445, endPoint y: 242, distance: 82.5
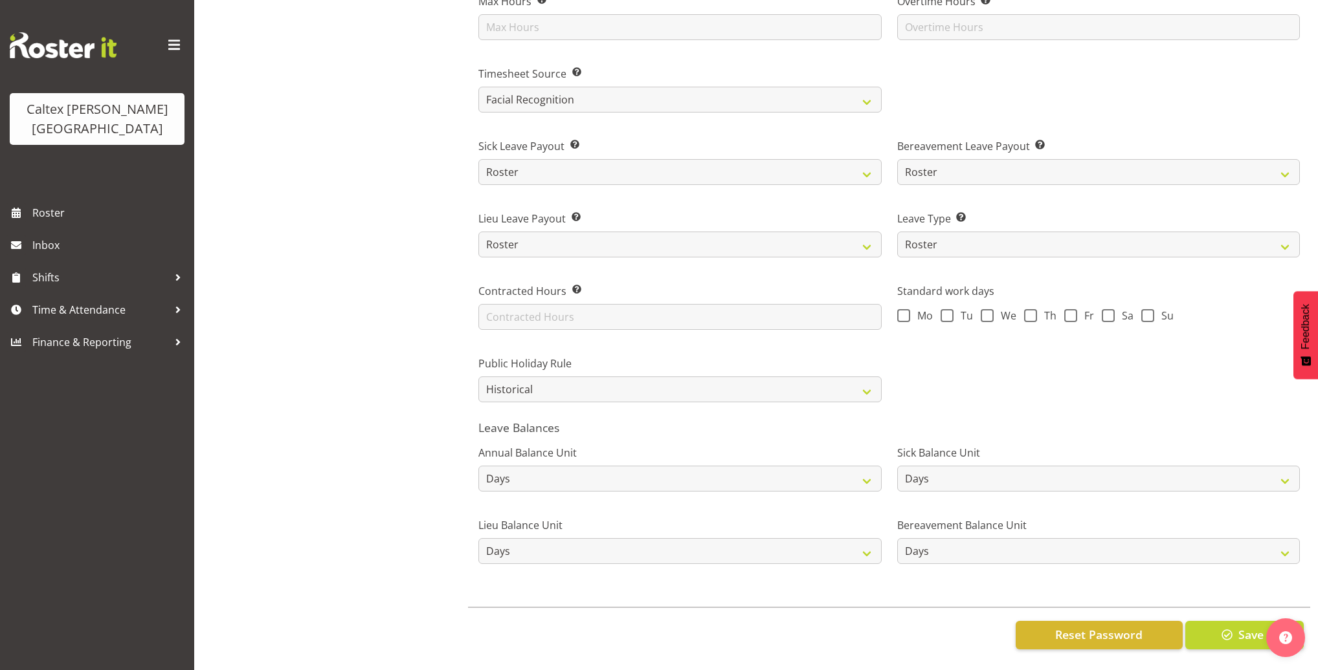
scroll to position [786, 0]
type input "PR"
click at [1235, 627] on button "Save" at bounding box center [1244, 635] width 118 height 28
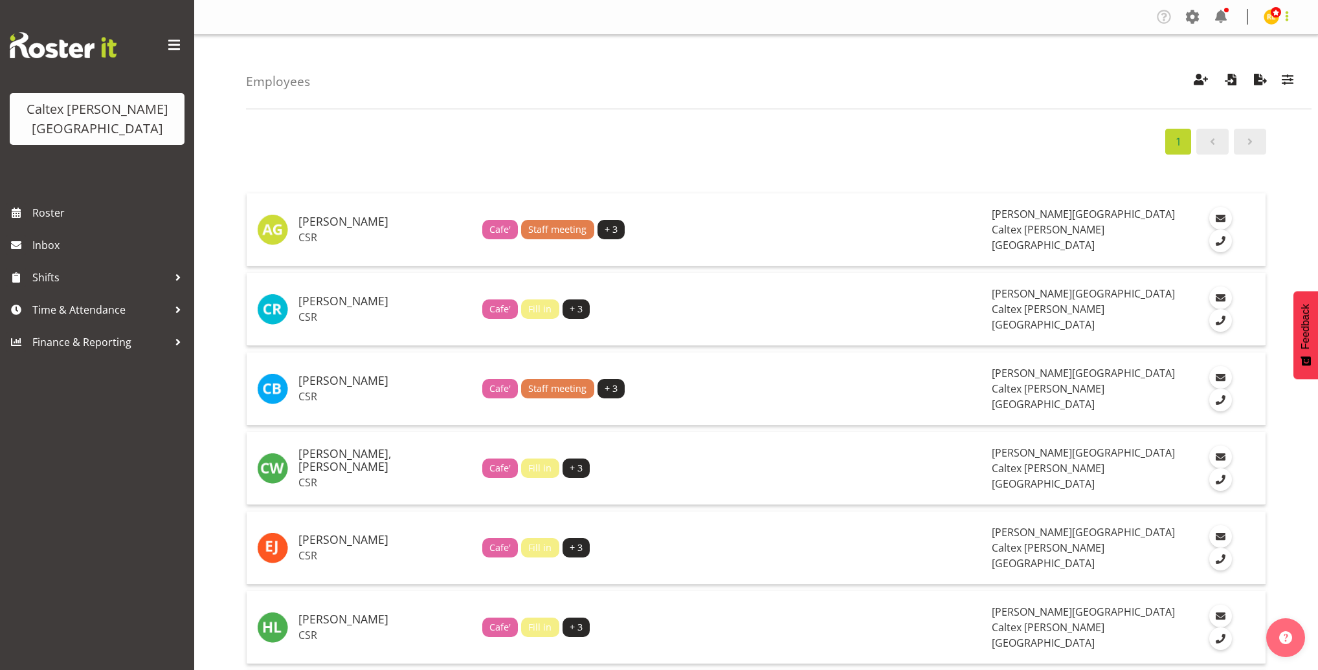
click at [1288, 15] on span at bounding box center [1287, 16] width 16 height 16
click at [1285, 20] on span at bounding box center [1287, 16] width 16 height 16
click at [1195, 95] on link "Log Out" at bounding box center [1224, 91] width 142 height 23
